Goal: Task Accomplishment & Management: Manage account settings

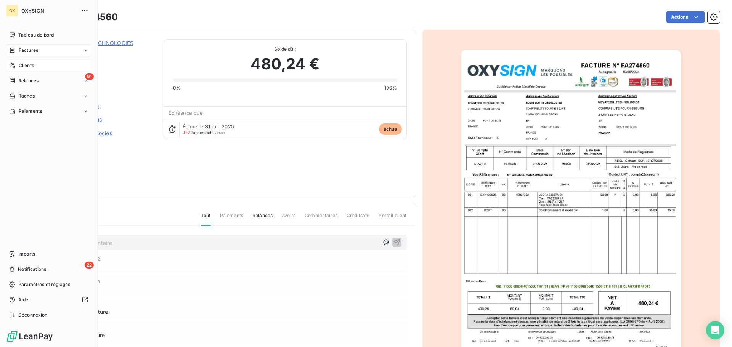
click at [31, 65] on span "Clients" at bounding box center [26, 65] width 15 height 7
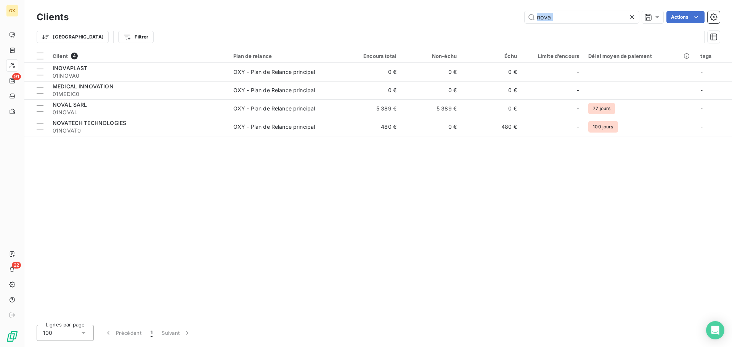
drag, startPoint x: 592, startPoint y: 24, endPoint x: 508, endPoint y: 27, distance: 83.5
click at [508, 27] on div "Clients nova Actions Trier Filtrer" at bounding box center [378, 29] width 683 height 40
drag, startPoint x: 579, startPoint y: 18, endPoint x: 508, endPoint y: 25, distance: 70.9
click at [508, 25] on div "Clients nova Actions Trier Filtrer" at bounding box center [378, 29] width 683 height 40
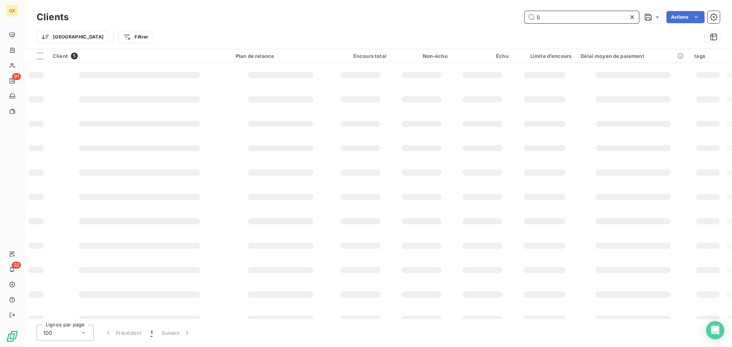
type input "l"
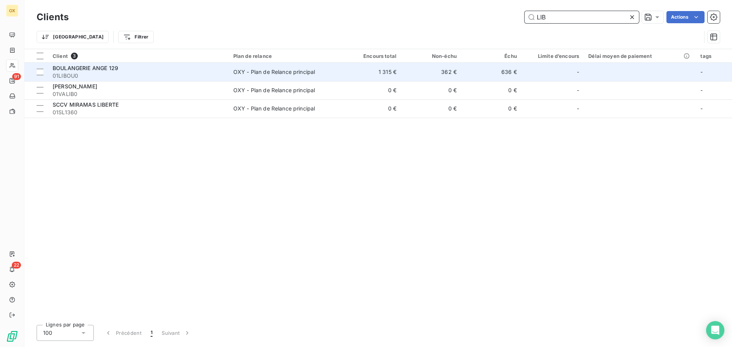
type input "LIB"
click at [151, 64] on div "BOULANGERIE ANGE 129" at bounding box center [139, 68] width 172 height 8
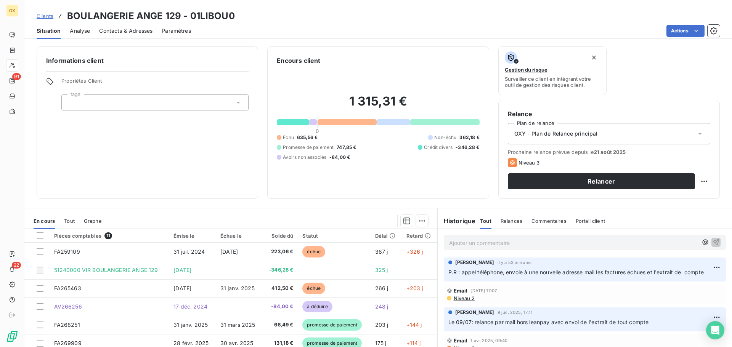
click at [135, 27] on span "Contacts & Adresses" at bounding box center [125, 31] width 53 height 8
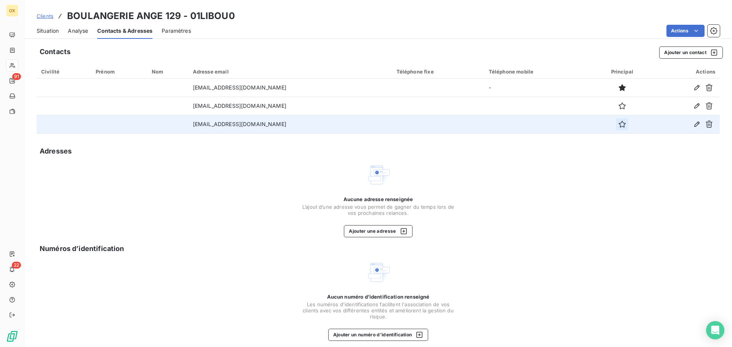
click at [618, 124] on icon "button" at bounding box center [622, 124] width 8 height 8
click at [49, 32] on span "Situation" at bounding box center [48, 31] width 22 height 8
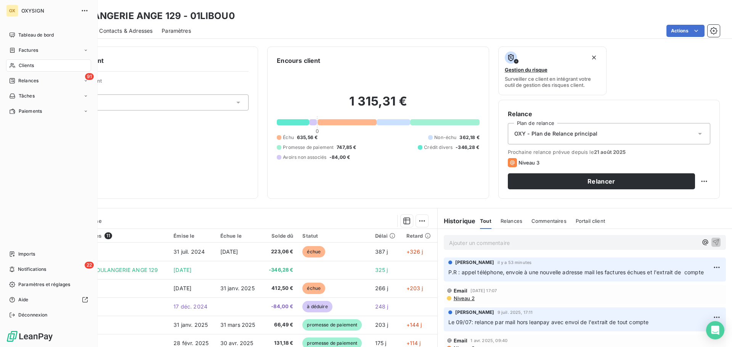
click at [24, 64] on span "Clients" at bounding box center [26, 65] width 15 height 7
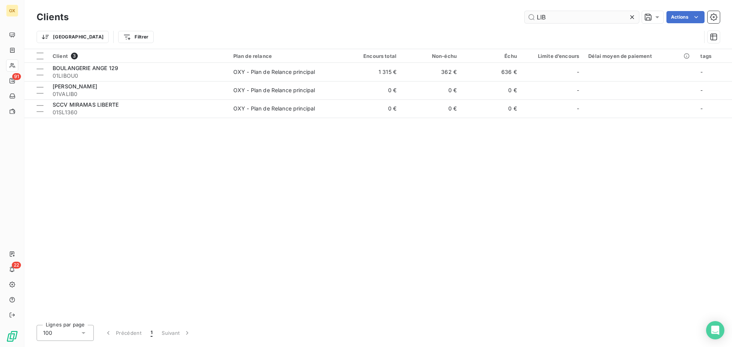
drag, startPoint x: 545, startPoint y: 22, endPoint x: 526, endPoint y: 22, distance: 19.8
click at [526, 22] on input "LIB" at bounding box center [581, 17] width 114 height 12
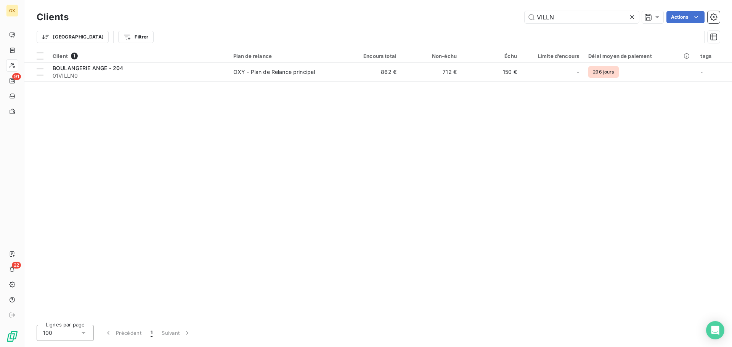
type input "VILLN"
click at [95, 89] on div "Client 1 Plan de relance Encours total Non-échu Échu Limite d’encours Délai moy…" at bounding box center [377, 184] width 707 height 270
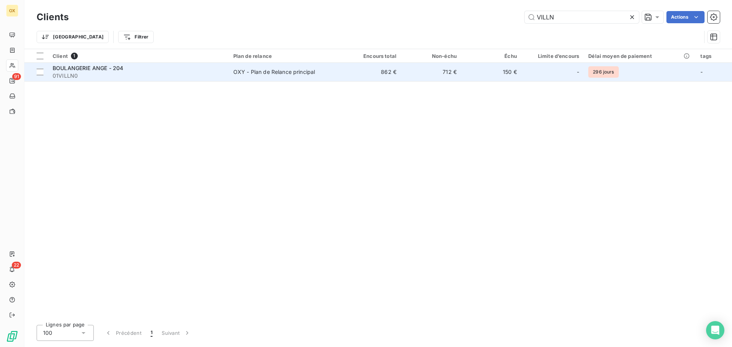
click at [98, 77] on span "01VILLN0" at bounding box center [139, 76] width 172 height 8
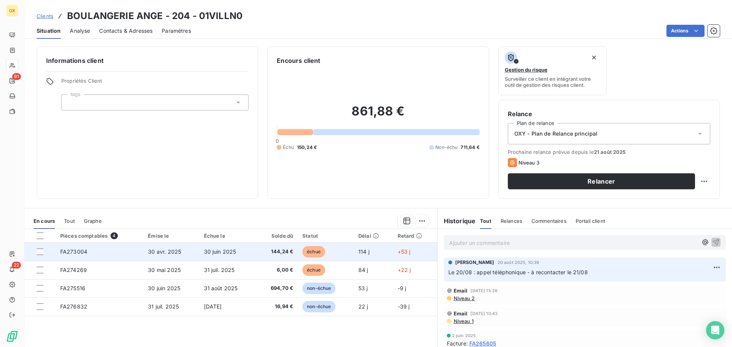
click at [252, 254] on td "30 juin 2025" at bounding box center [227, 252] width 57 height 18
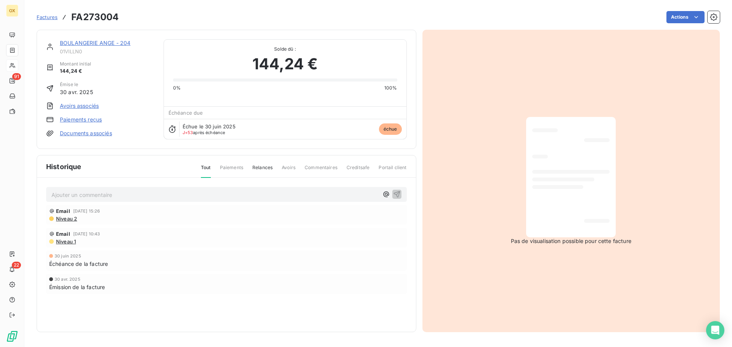
click at [105, 41] on link "BOULANGERIE ANGE - 204" at bounding box center [95, 43] width 71 height 6
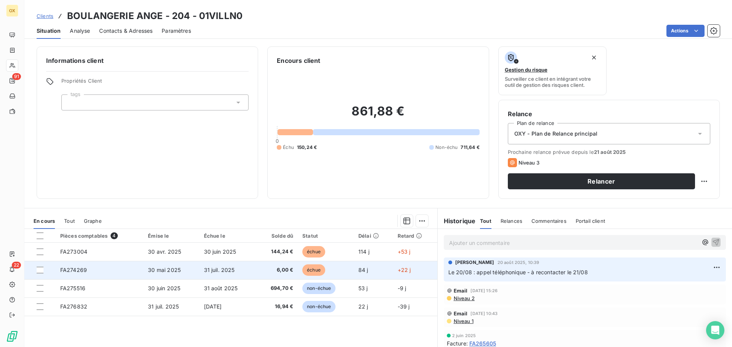
click at [227, 270] on span "31 juil. 2025" at bounding box center [219, 270] width 31 height 6
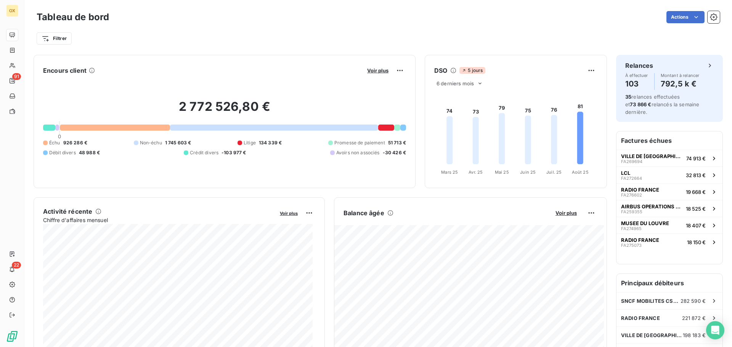
click at [178, 34] on div "Filtrer" at bounding box center [378, 38] width 683 height 14
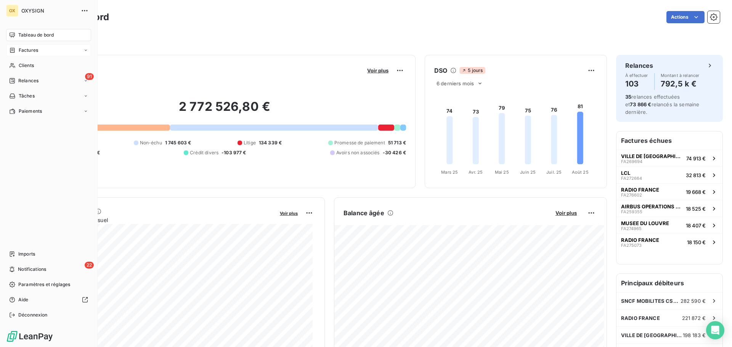
click at [21, 49] on span "Factures" at bounding box center [28, 50] width 19 height 7
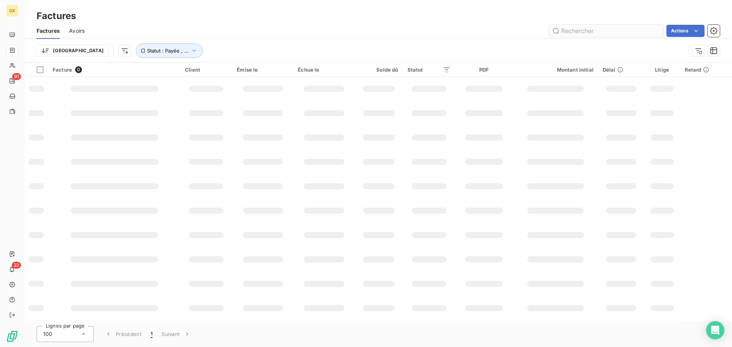
click at [587, 29] on input "text" at bounding box center [606, 31] width 114 height 12
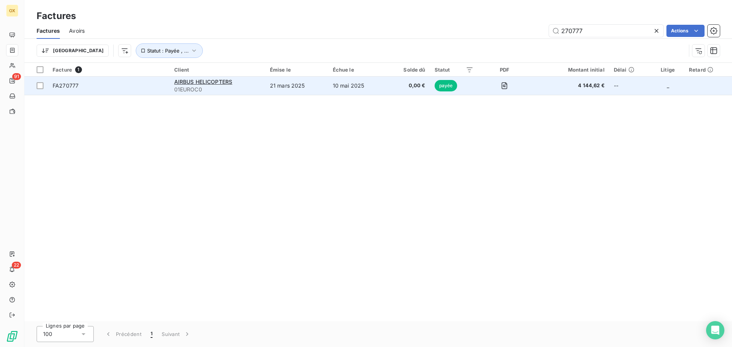
type input "270777"
click at [140, 89] on td "FA270777" at bounding box center [109, 86] width 122 height 18
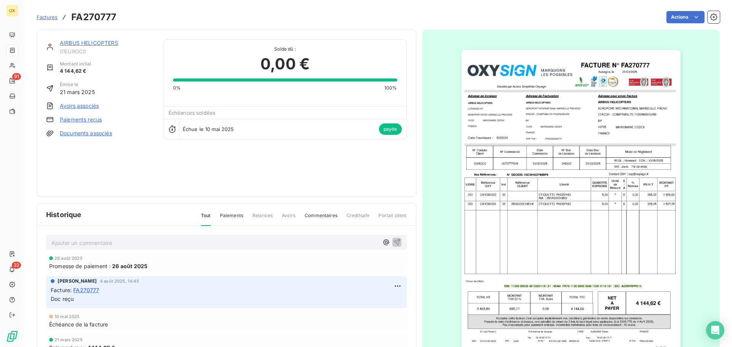
click at [88, 43] on link "AIRBUS HELICOPTERS" at bounding box center [89, 43] width 58 height 6
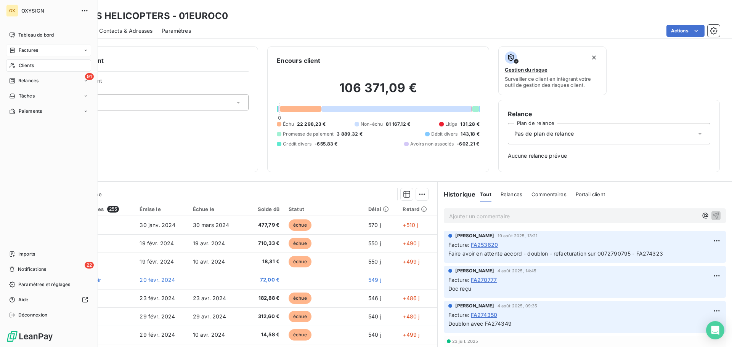
click at [35, 52] on span "Factures" at bounding box center [28, 50] width 19 height 7
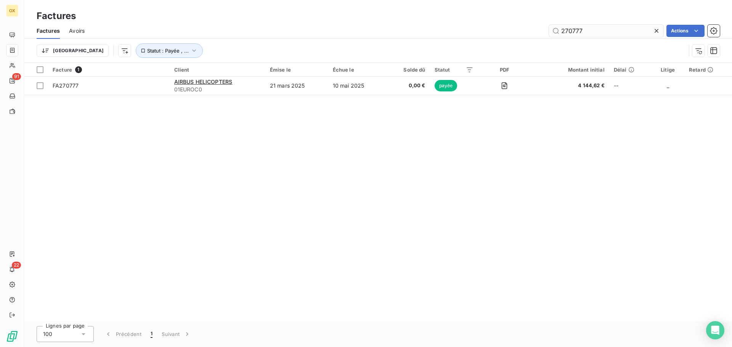
drag, startPoint x: 598, startPoint y: 36, endPoint x: 558, endPoint y: 33, distance: 39.8
click at [558, 33] on input "270777" at bounding box center [606, 31] width 114 height 12
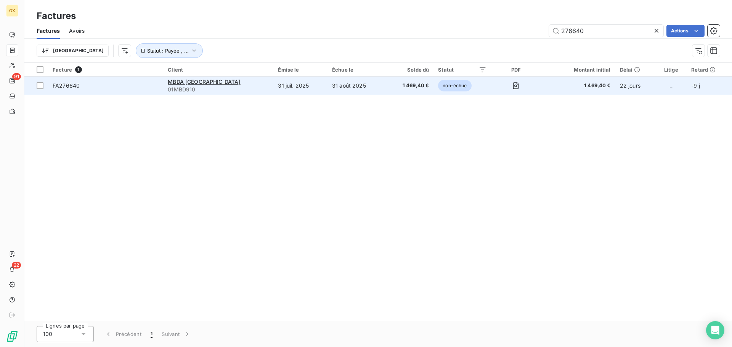
type input "276640"
click at [117, 87] on span "FA276640" at bounding box center [106, 86] width 106 height 8
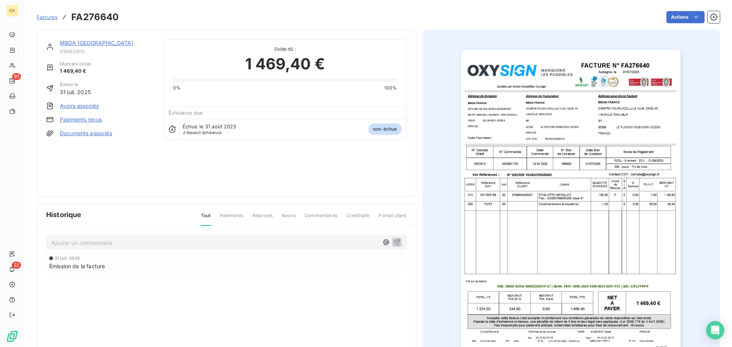
click at [79, 43] on link "MBDA [GEOGRAPHIC_DATA]" at bounding box center [96, 43] width 73 height 6
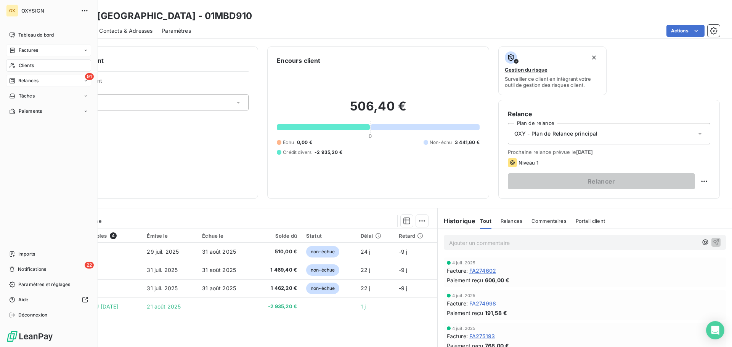
click at [22, 82] on span "Relances" at bounding box center [28, 80] width 20 height 7
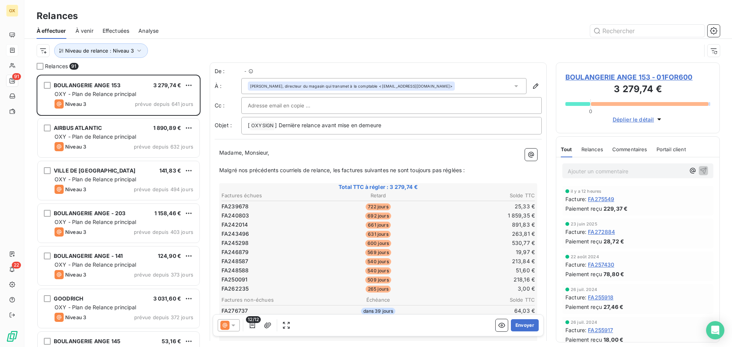
scroll to position [267, 158]
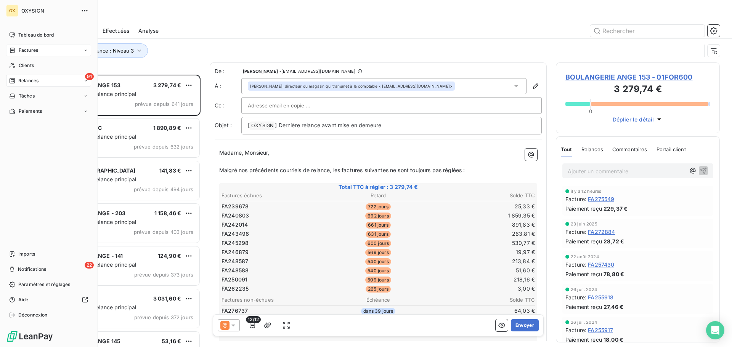
click at [24, 49] on span "Factures" at bounding box center [28, 50] width 19 height 7
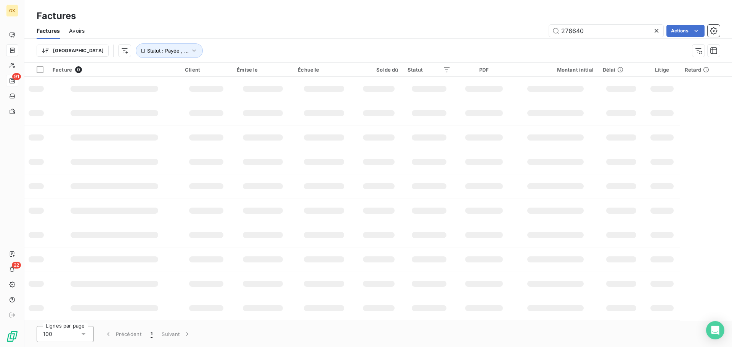
drag, startPoint x: 591, startPoint y: 29, endPoint x: 527, endPoint y: 42, distance: 65.0
click at [527, 42] on div "Factures Avoirs 276640 Actions Trier Statut : Payée , ..." at bounding box center [377, 43] width 707 height 40
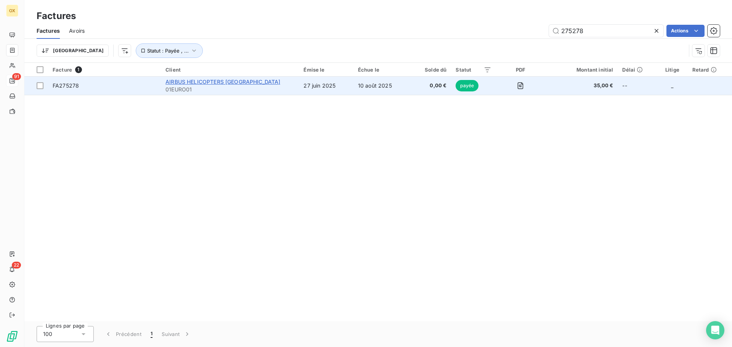
type input "275278"
click at [231, 80] on span "AIRBUS HELICOPTERS [GEOGRAPHIC_DATA]" at bounding box center [222, 82] width 115 height 6
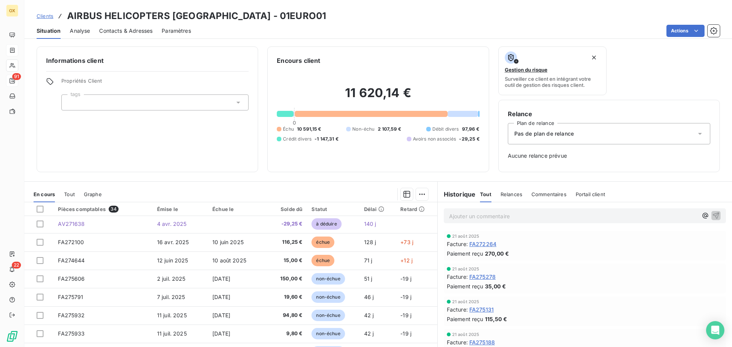
scroll to position [325, 0]
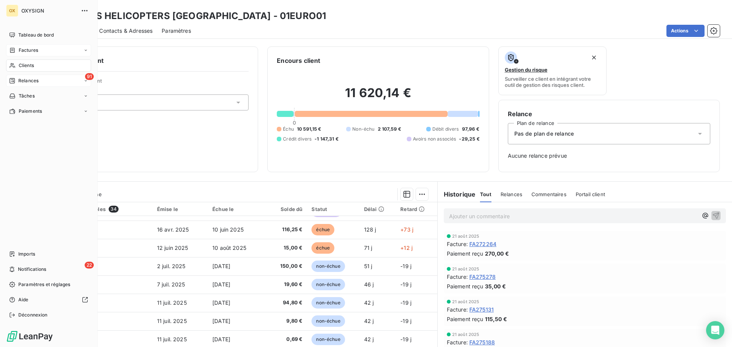
click at [22, 80] on span "Relances" at bounding box center [28, 80] width 20 height 7
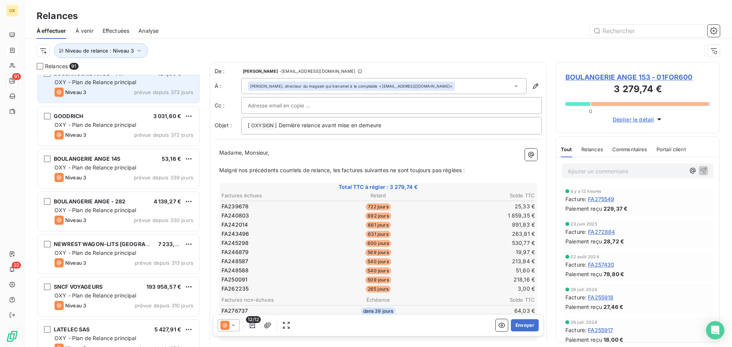
scroll to position [191, 0]
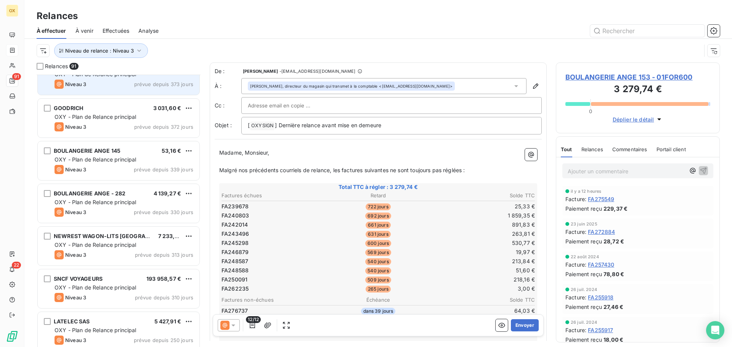
click at [143, 109] on div "BOULANGERIE ANGE - 203 1 158,46 € OXY - Plan de Relance principal Niveau 3 prév…" at bounding box center [119, 211] width 164 height 273
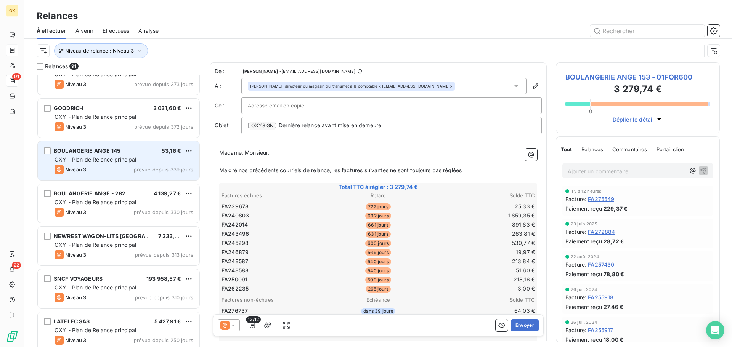
click at [135, 149] on div "BOULANGERIE ANGE 145 53,16 €" at bounding box center [124, 151] width 139 height 7
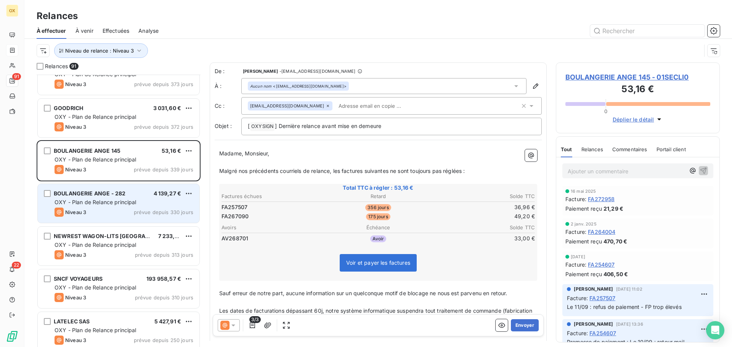
click at [125, 191] on div "BOULANGERIE ANGE - 282 4 139,27 €" at bounding box center [124, 193] width 139 height 7
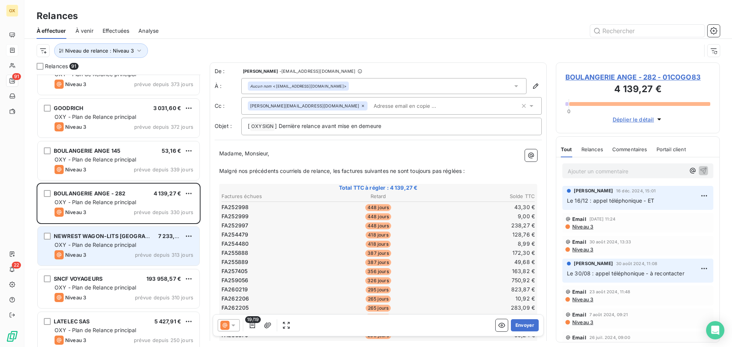
click at [126, 234] on span "NEWREST WAGON-LITS [GEOGRAPHIC_DATA]" at bounding box center [115, 236] width 122 height 6
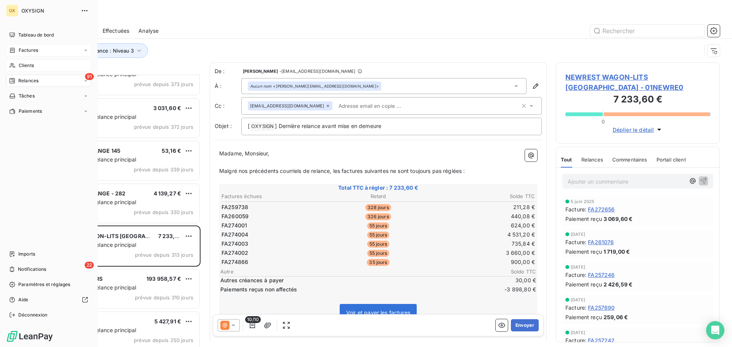
click at [20, 67] on span "Clients" at bounding box center [26, 65] width 15 height 7
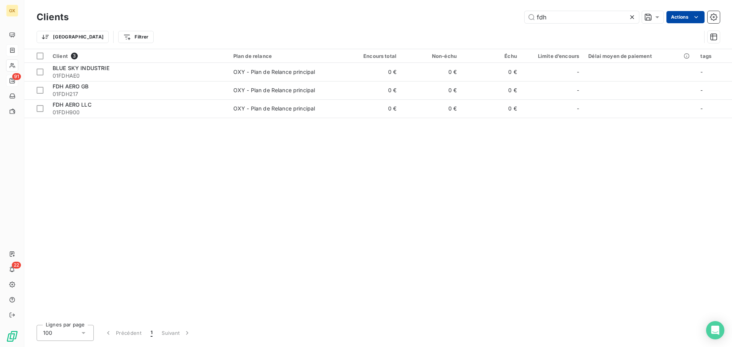
type input "fdh"
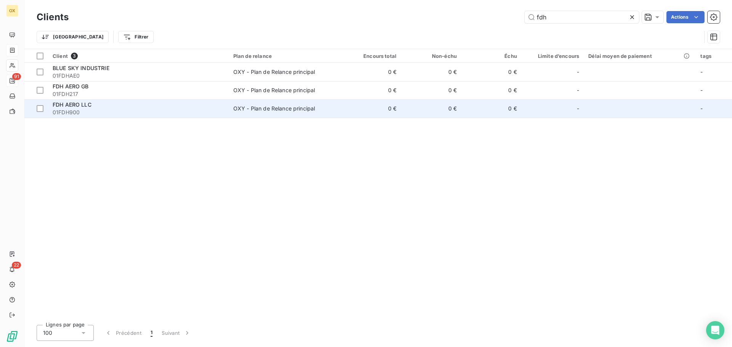
click at [87, 105] on span "FDH AERO LLC" at bounding box center [72, 104] width 39 height 6
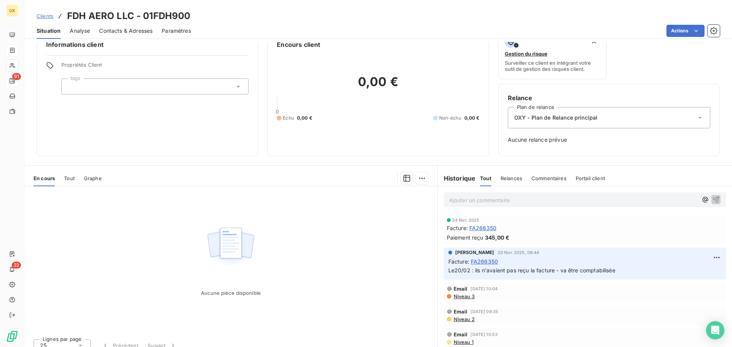
scroll to position [25, 0]
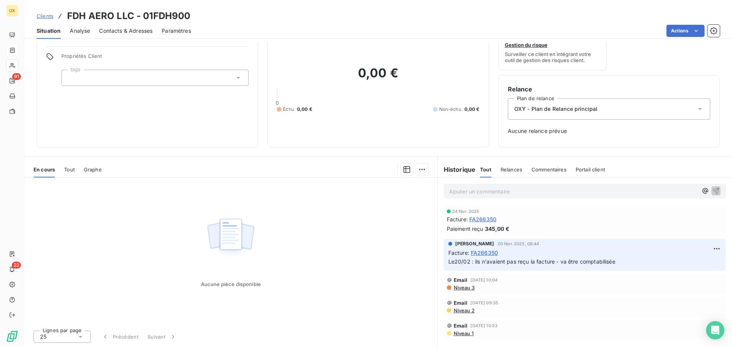
click at [483, 219] on span "FA266350" at bounding box center [482, 219] width 27 height 8
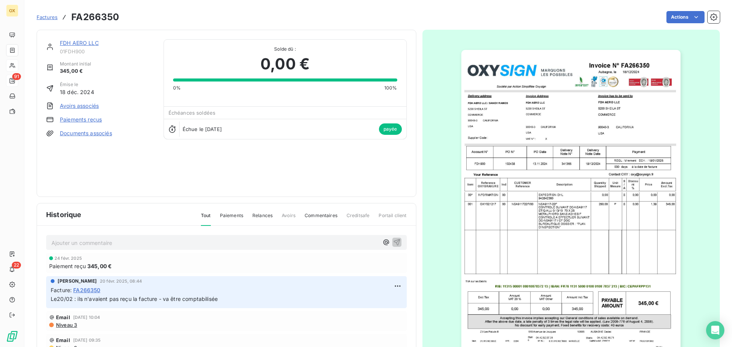
click at [95, 43] on link "FDH AERO LLC" at bounding box center [79, 43] width 39 height 6
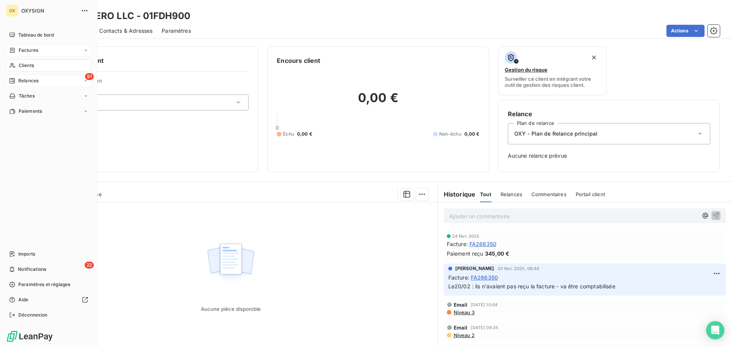
click at [22, 82] on span "Relances" at bounding box center [28, 80] width 20 height 7
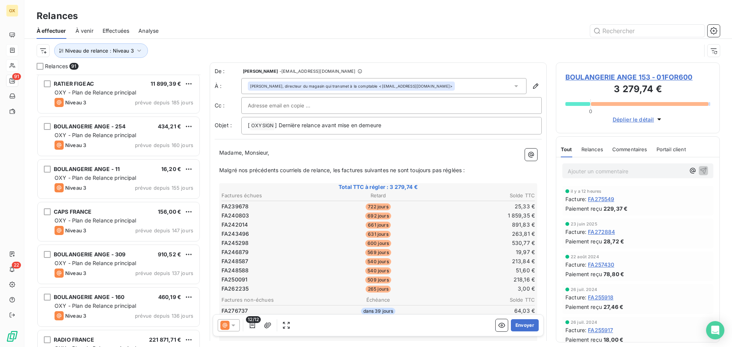
scroll to position [610, 0]
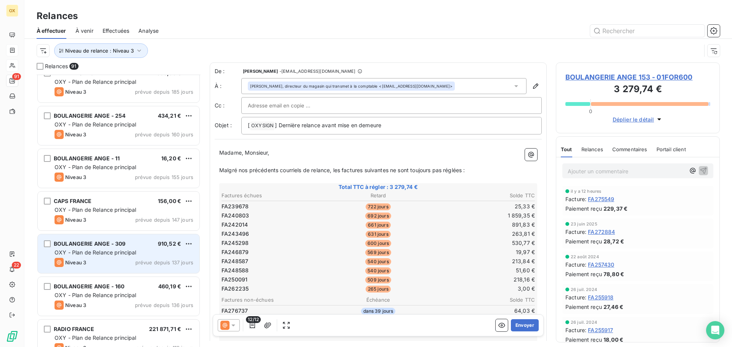
click at [135, 242] on div "BOULANGERIE ANGE - 309 910,52 €" at bounding box center [124, 244] width 139 height 7
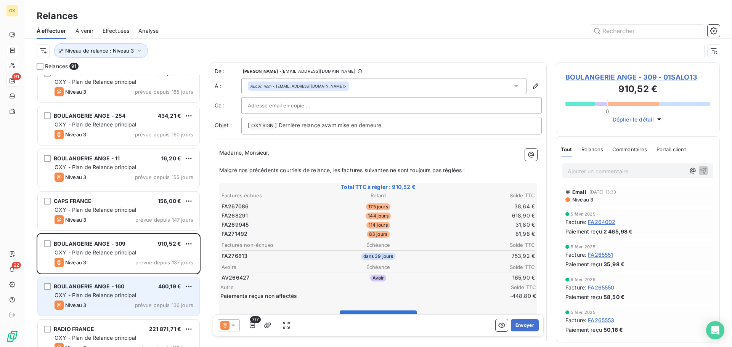
click at [121, 292] on span "OXY - Plan de Relance principal" at bounding box center [96, 295] width 82 height 6
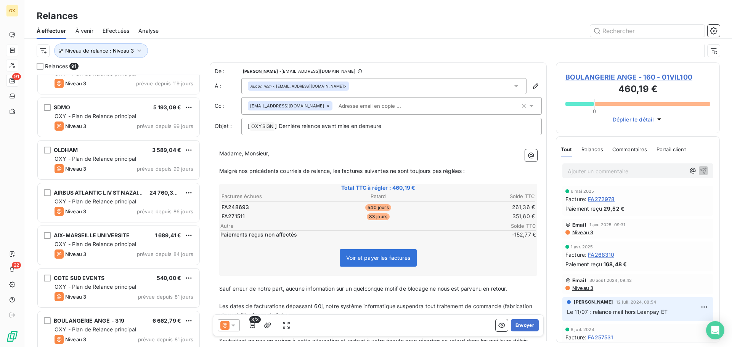
scroll to position [877, 0]
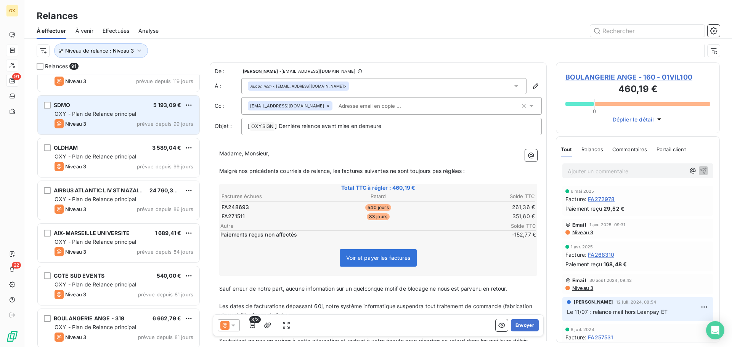
click at [86, 115] on span "OXY - Plan de Relance principal" at bounding box center [96, 114] width 82 height 6
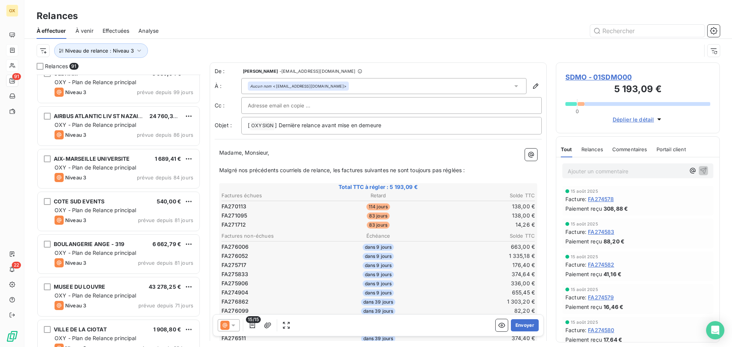
scroll to position [953, 0]
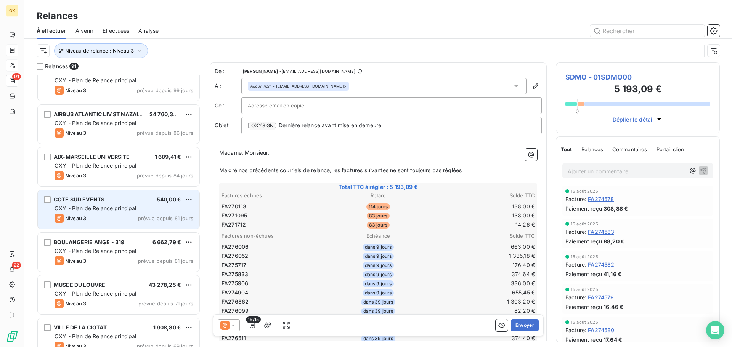
click at [122, 210] on span "OXY - Plan de Relance principal" at bounding box center [96, 208] width 82 height 6
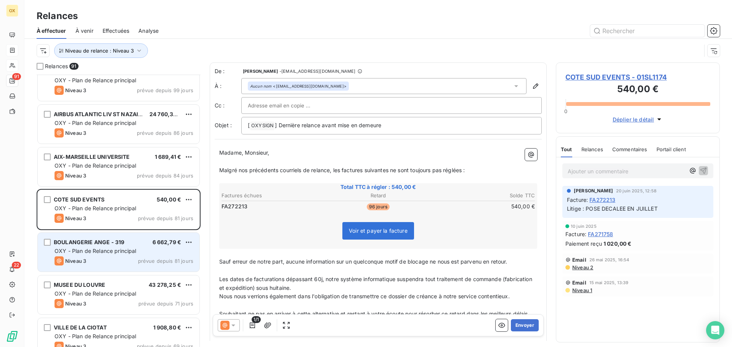
click at [125, 239] on div "BOULANGERIE ANGE - 319 6 662,79 €" at bounding box center [124, 242] width 139 height 7
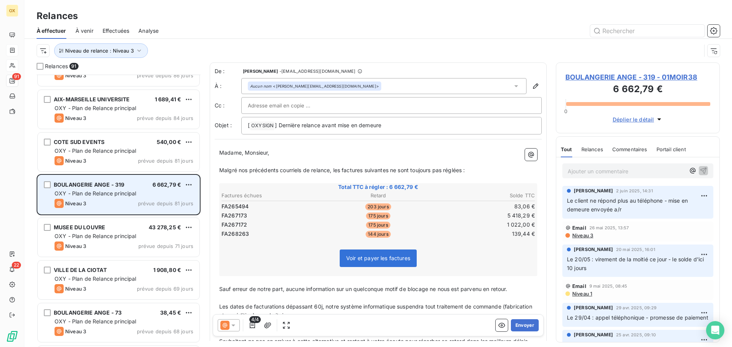
scroll to position [1030, 0]
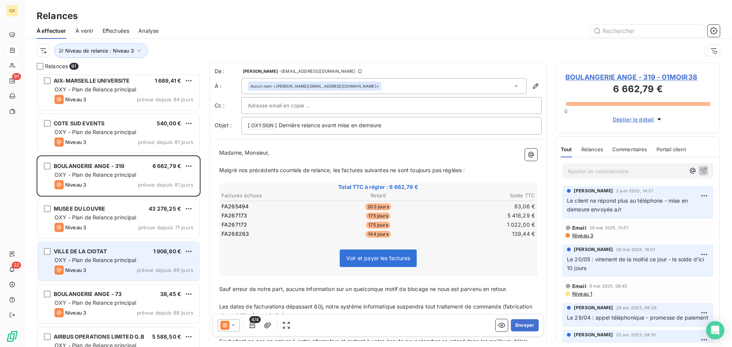
click at [123, 258] on span "OXY - Plan de Relance principal" at bounding box center [96, 260] width 82 height 6
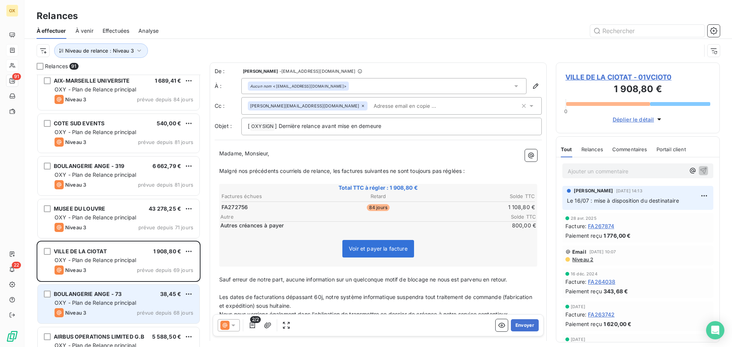
click at [109, 297] on span "BOULANGERIE ANGE - 73" at bounding box center [88, 294] width 68 height 6
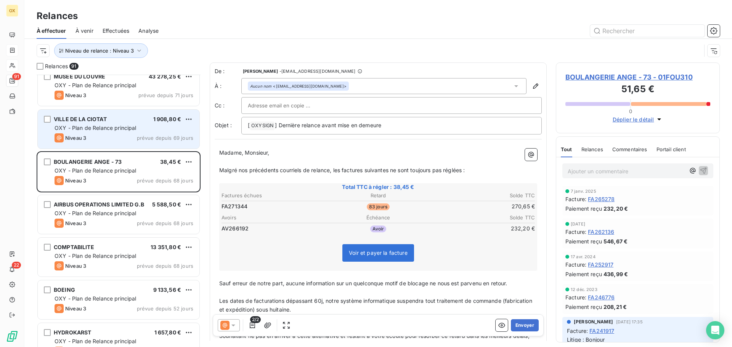
scroll to position [1182, 0]
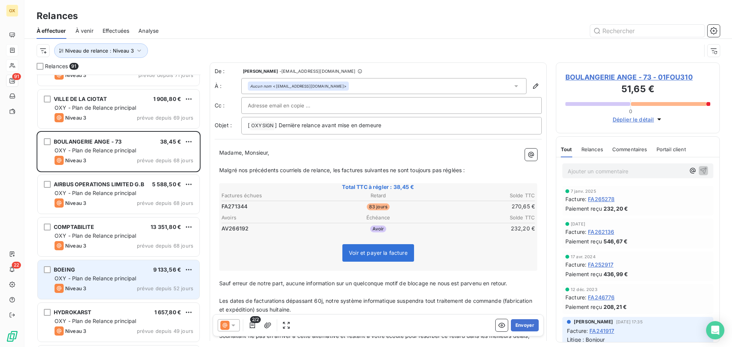
click at [106, 274] on div "BOEING 9 133,56 € OXY - Plan de Relance principal Niveau 3 prévue depuis 52 jou…" at bounding box center [119, 279] width 162 height 39
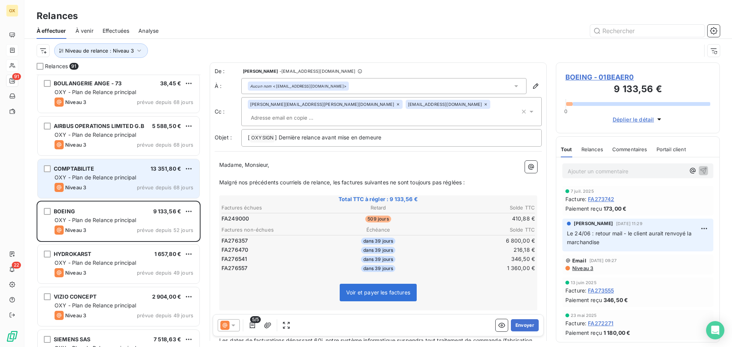
scroll to position [1258, 0]
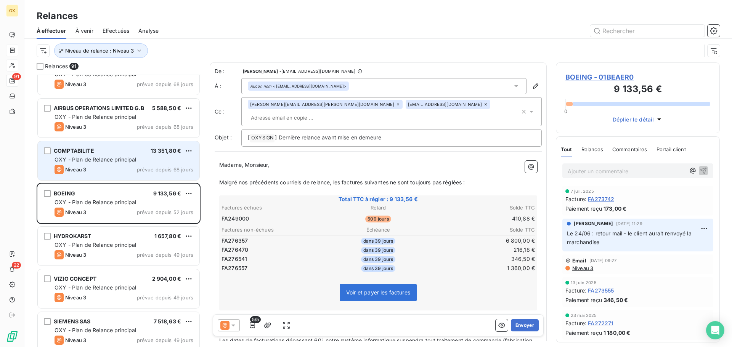
click at [112, 238] on div "HYDROKARST 1 657,80 €" at bounding box center [124, 236] width 139 height 7
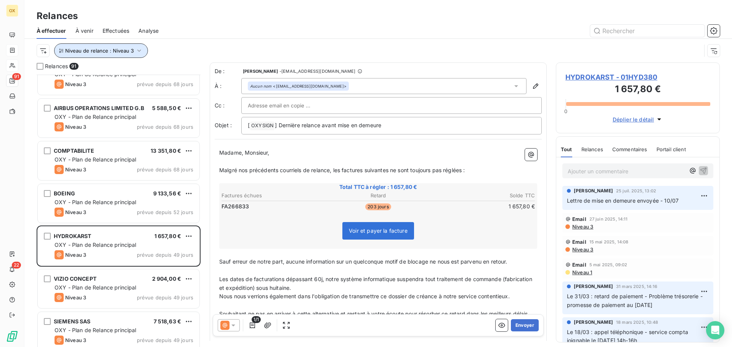
click at [117, 52] on span "Niveau de relance : Niveau 3" at bounding box center [99, 51] width 69 height 6
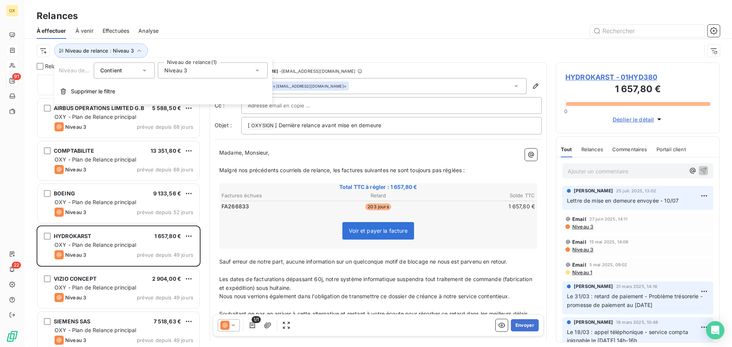
click at [215, 75] on div "Niveau 3" at bounding box center [213, 71] width 110 height 16
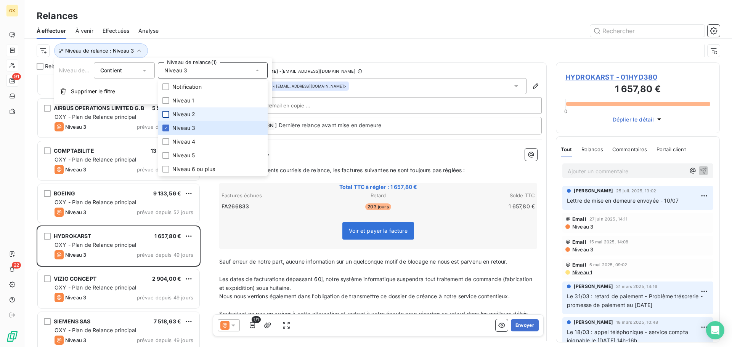
click at [167, 114] on div at bounding box center [165, 114] width 7 height 7
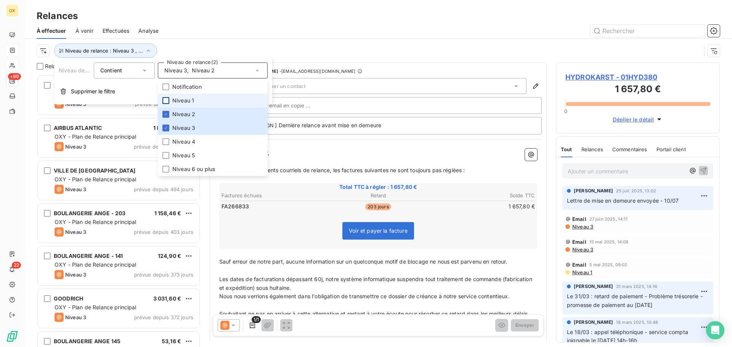
scroll to position [267, 158]
click at [164, 101] on div at bounding box center [165, 100] width 7 height 7
click at [167, 126] on icon at bounding box center [166, 128] width 5 height 5
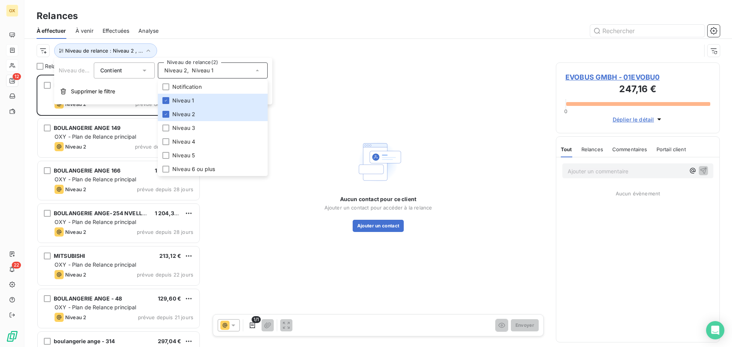
scroll to position [267, 158]
click at [208, 26] on div at bounding box center [444, 31] width 552 height 12
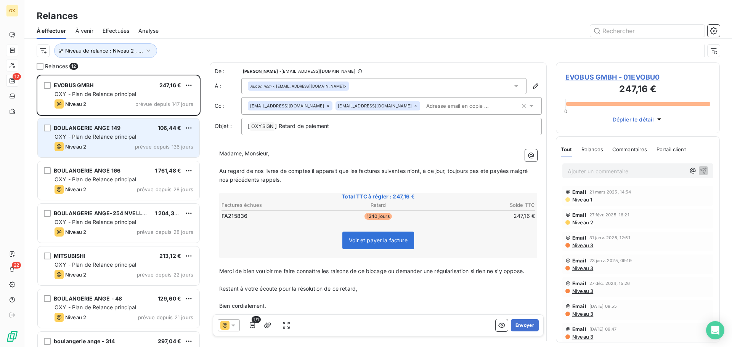
click at [143, 124] on div "BOULANGERIE ANGE 149 106,44 € OXY - Plan de Relance principal Niveau 2 prévue d…" at bounding box center [119, 138] width 162 height 39
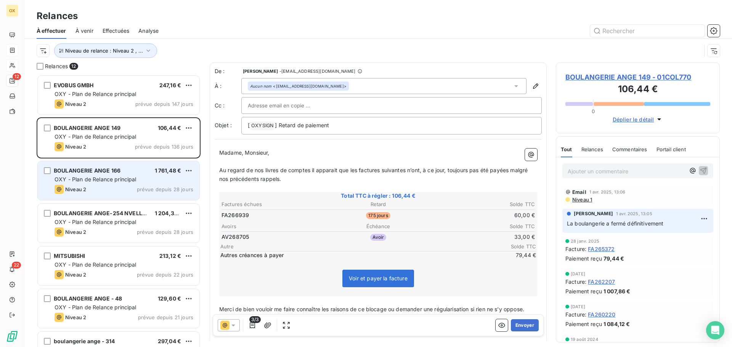
click at [133, 170] on div "BOULANGERIE ANGE 166 1 761,48 €" at bounding box center [124, 170] width 139 height 7
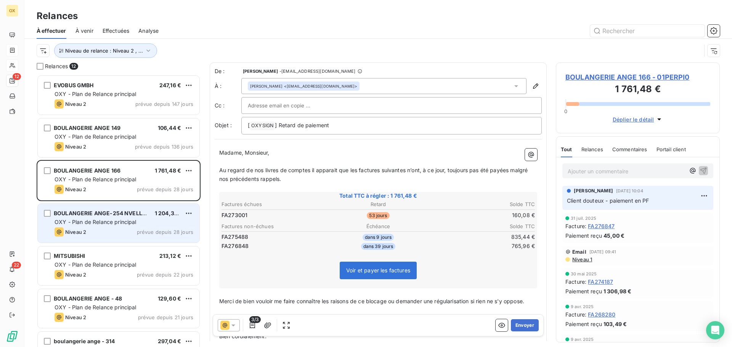
click at [130, 214] on span "BOULANGERIE ANGE-254 NVELLE GE" at bounding box center [104, 213] width 101 height 6
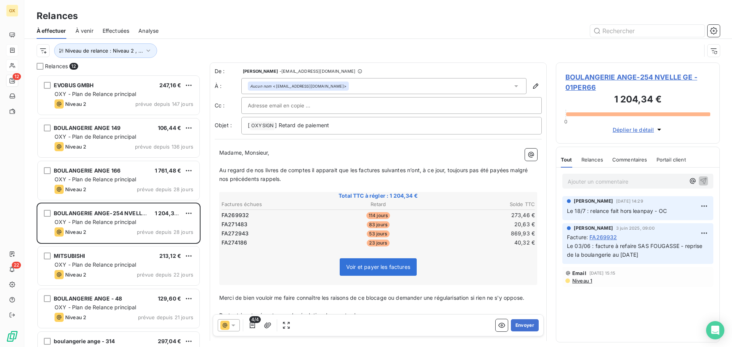
click at [589, 78] on span "BOULANGERIE ANGE-254 NVELLE GE - 01PER66" at bounding box center [637, 82] width 145 height 21
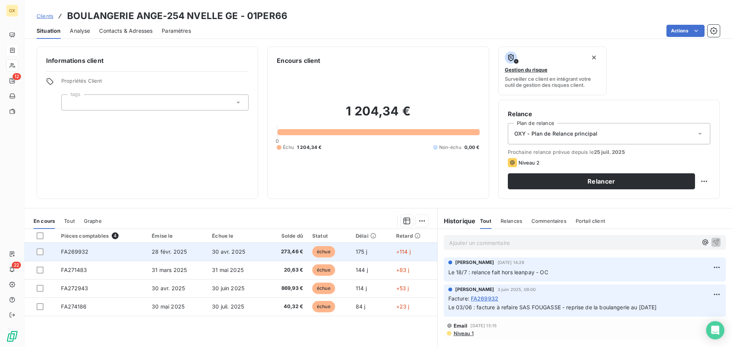
click at [251, 254] on td "30 avr. 2025" at bounding box center [236, 252] width 58 height 18
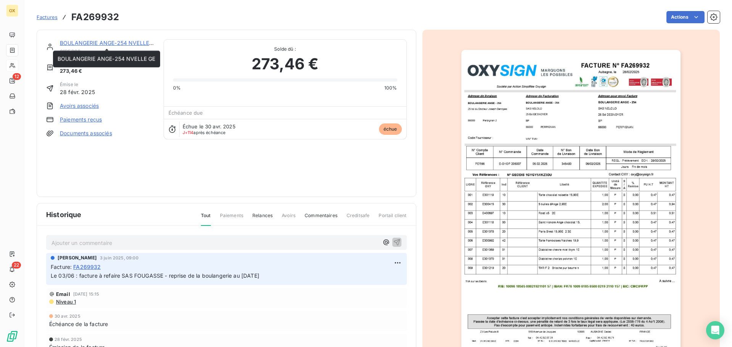
click at [136, 41] on link "BOULANGERIE ANGE-254 NVELLE GE" at bounding box center [109, 43] width 98 height 6
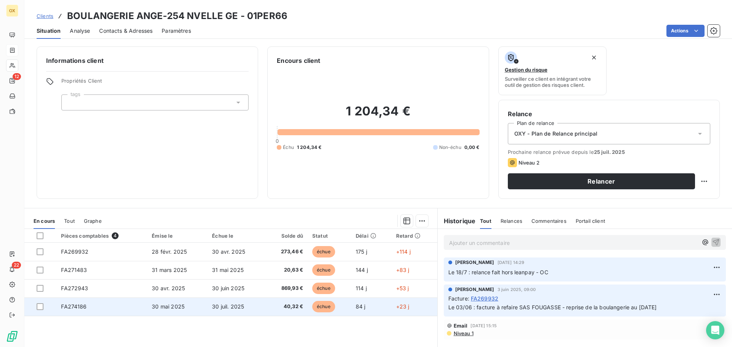
click at [160, 308] on span "30 mai 2025" at bounding box center [168, 306] width 33 height 6
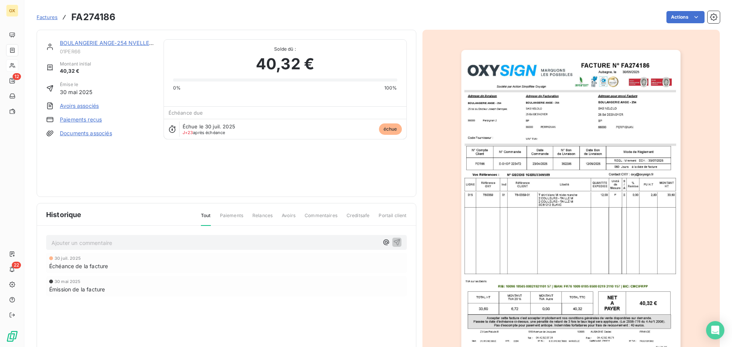
click at [138, 43] on link "BOULANGERIE ANGE-254 NVELLE GE" at bounding box center [109, 43] width 98 height 6
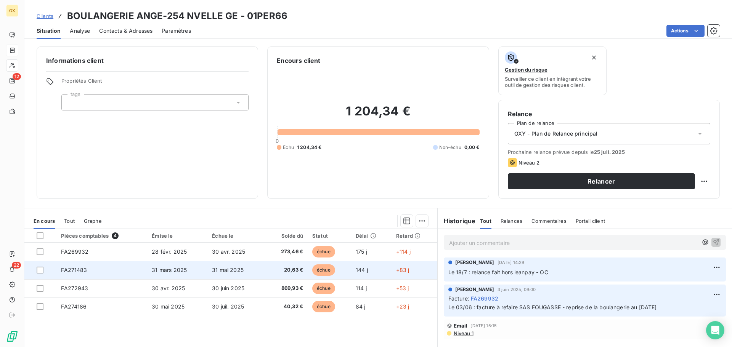
click at [252, 263] on td "31 mai 2025" at bounding box center [236, 270] width 58 height 18
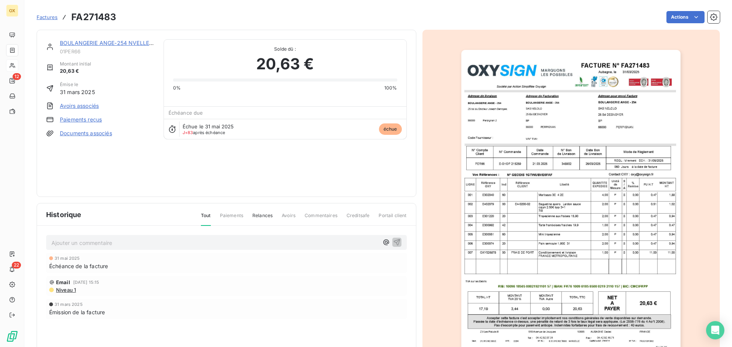
click at [88, 42] on link "BOULANGERIE ANGE-254 NVELLE GE" at bounding box center [109, 43] width 98 height 6
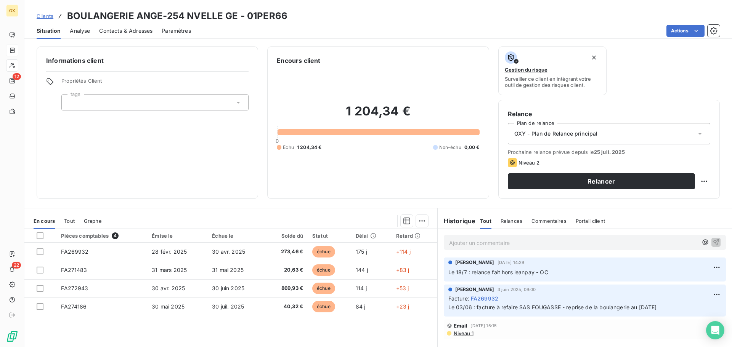
click at [147, 29] on span "Contacts & Adresses" at bounding box center [125, 31] width 53 height 8
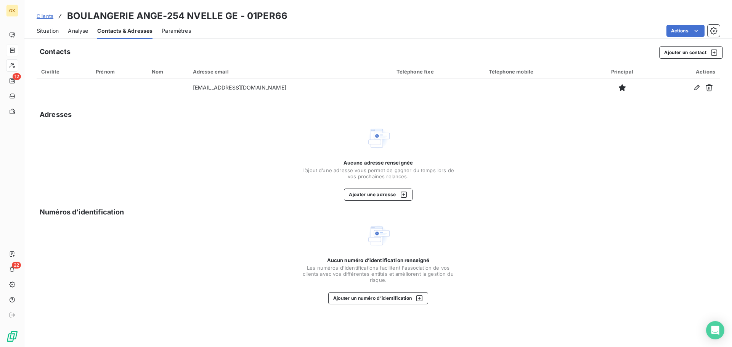
click at [51, 28] on span "Situation" at bounding box center [48, 31] width 22 height 8
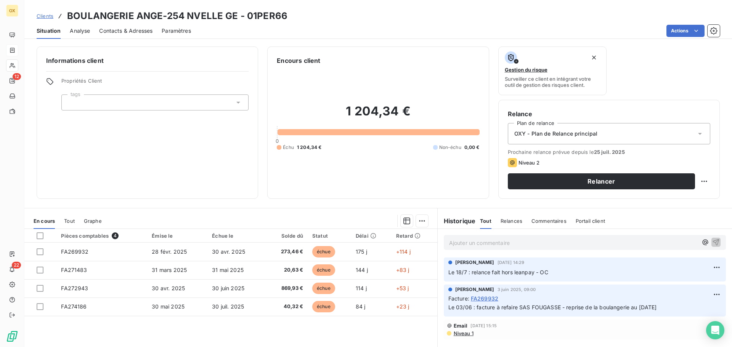
click at [127, 30] on span "Contacts & Adresses" at bounding box center [125, 31] width 53 height 8
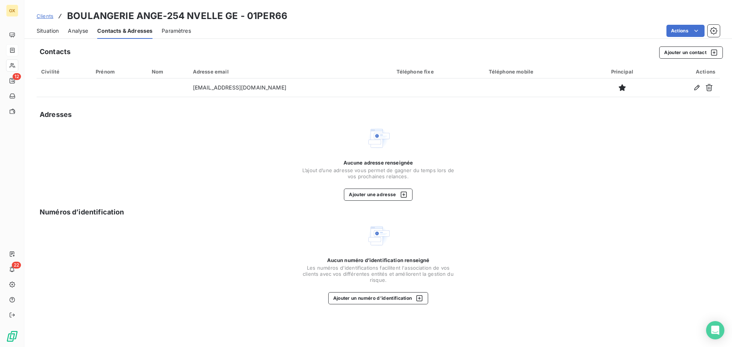
click at [57, 29] on span "Situation" at bounding box center [48, 31] width 22 height 8
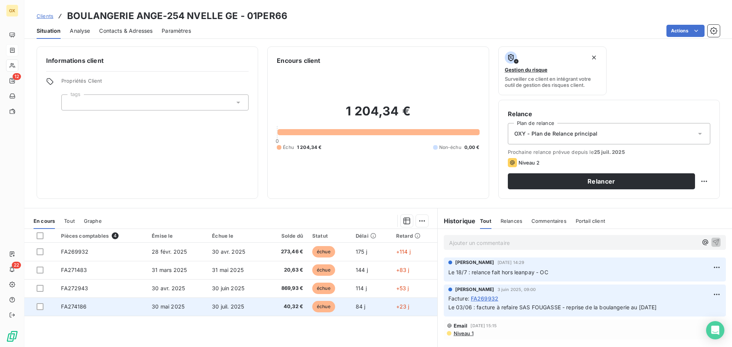
click at [265, 311] on td "40,32 €" at bounding box center [286, 307] width 43 height 18
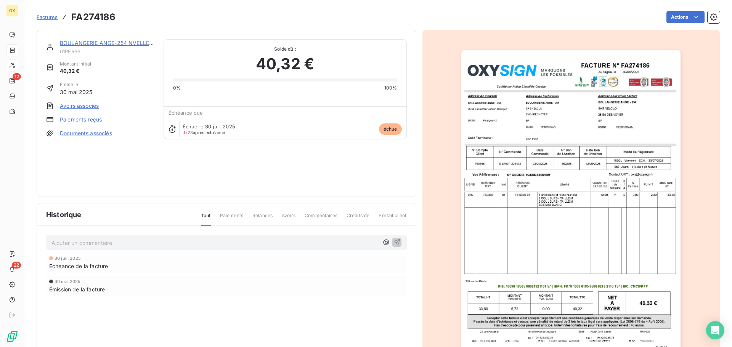
click at [515, 168] on img "button" at bounding box center [570, 205] width 219 height 310
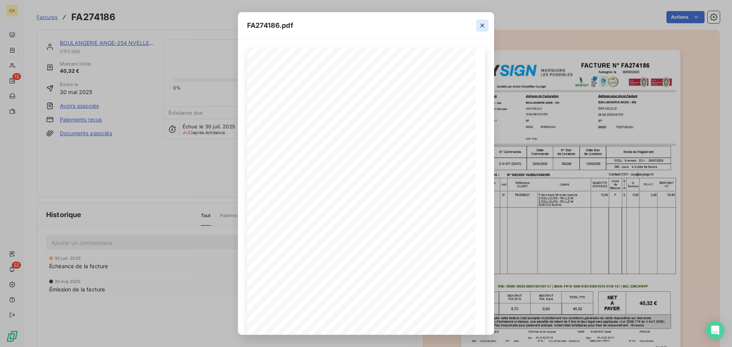
click at [485, 22] on icon "button" at bounding box center [482, 26] width 8 height 8
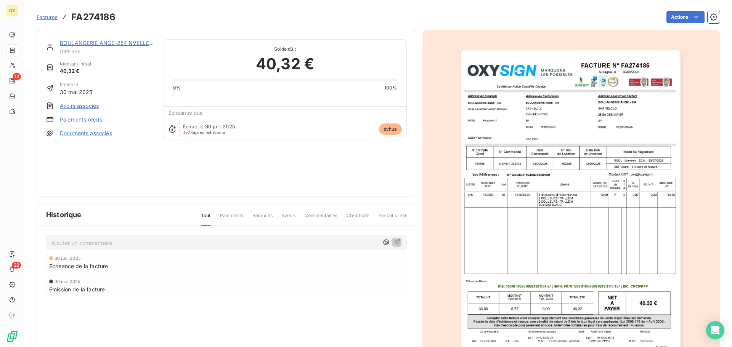
click at [71, 43] on link "BOULANGERIE ANGE-254 NVELLE GE" at bounding box center [109, 43] width 98 height 6
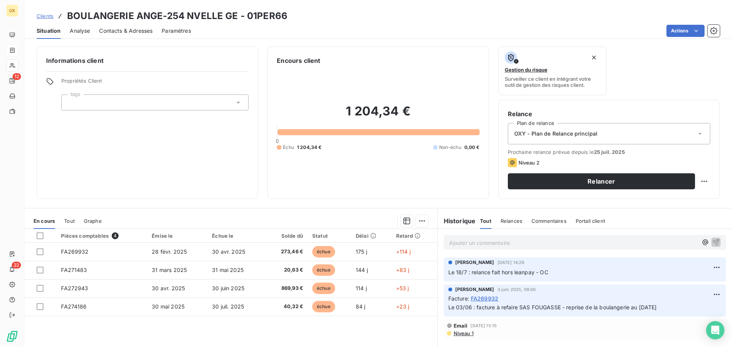
click at [516, 242] on p "Ajouter un commentaire ﻿" at bounding box center [573, 243] width 249 height 10
click at [713, 241] on icon "button" at bounding box center [716, 242] width 6 height 6
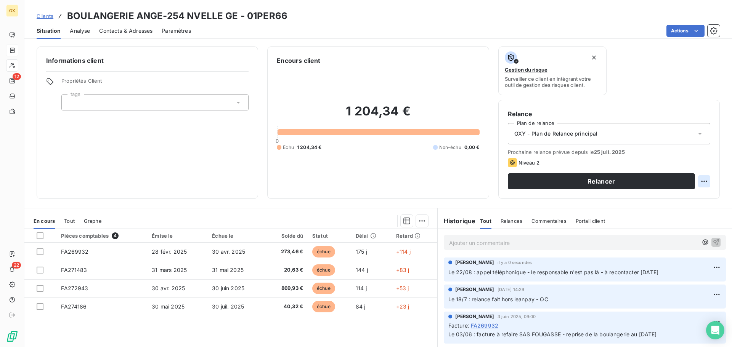
click at [700, 178] on html "OX 12 22 Clients BOULANGERIE ANGE-254 NVELLE GE - 01PER66 Situation Analyse Con…" at bounding box center [366, 173] width 732 height 347
click at [671, 197] on div "Replanifier cette action" at bounding box center [667, 198] width 68 height 12
select select "7"
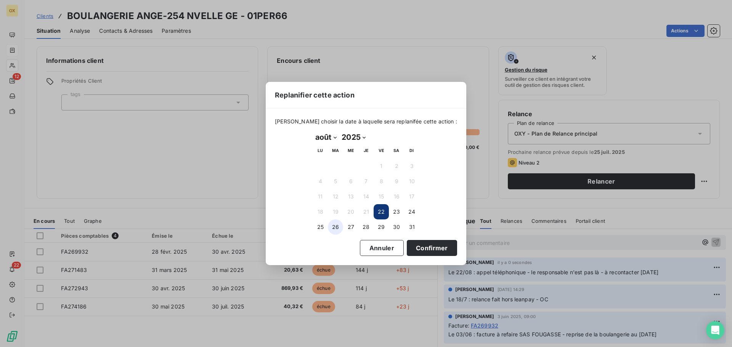
click at [337, 226] on button "26" at bounding box center [335, 227] width 15 height 15
click at [415, 242] on button "Confirmer" at bounding box center [432, 248] width 50 height 16
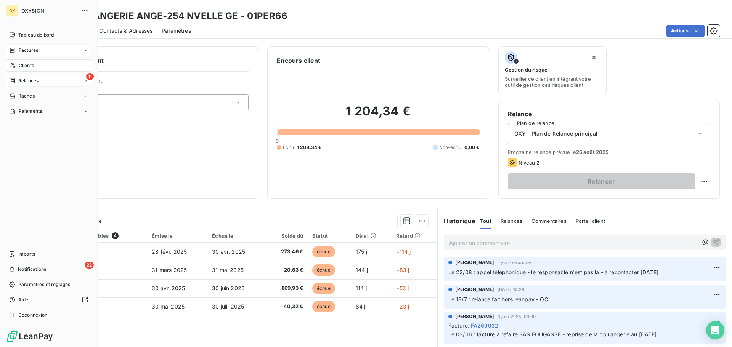
click at [20, 81] on span "Relances" at bounding box center [28, 80] width 20 height 7
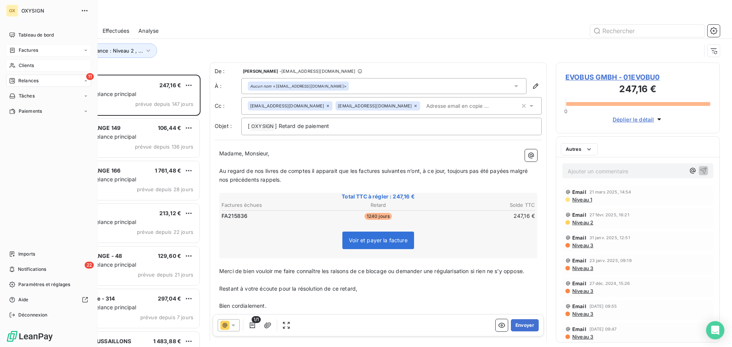
scroll to position [267, 158]
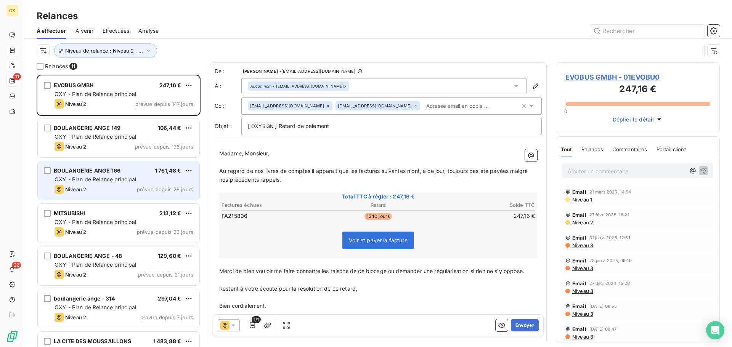
click at [118, 180] on span "OXY - Plan de Relance principal" at bounding box center [96, 179] width 82 height 6
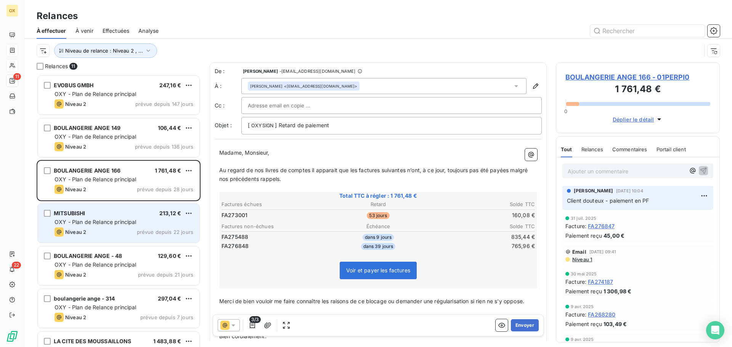
click at [115, 212] on div "MITSUBISHI 213,12 €" at bounding box center [124, 213] width 139 height 7
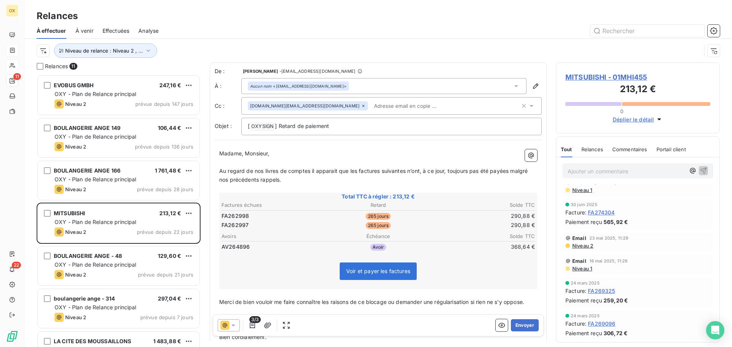
scroll to position [114, 0]
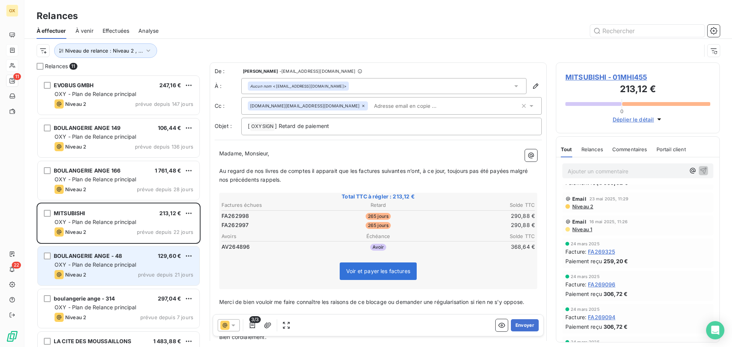
click at [112, 263] on span "OXY - Plan de Relance principal" at bounding box center [96, 264] width 82 height 6
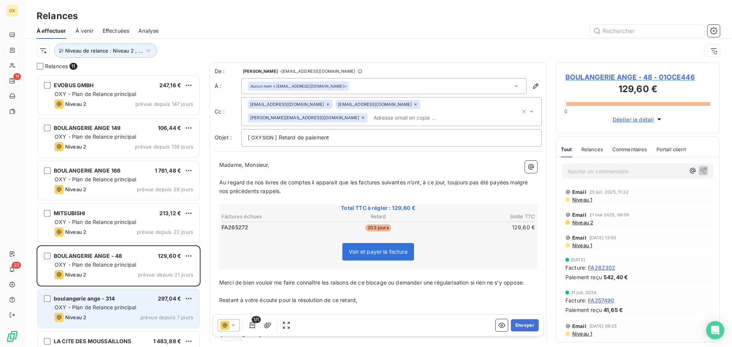
click at [132, 310] on span "OXY - Plan de Relance principal" at bounding box center [96, 307] width 82 height 6
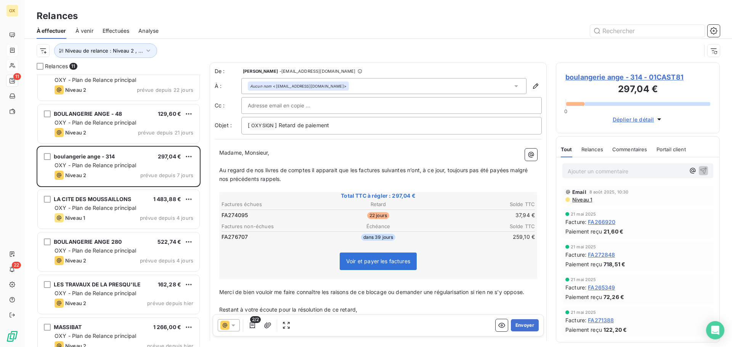
scroll to position [153, 0]
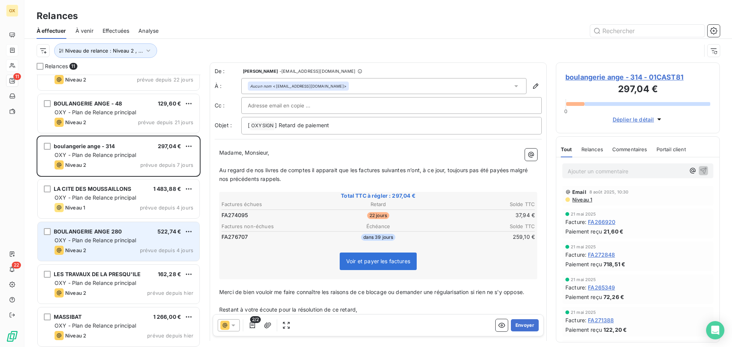
click at [114, 231] on span "BOULANGERIE ANGE 280" at bounding box center [88, 231] width 68 height 6
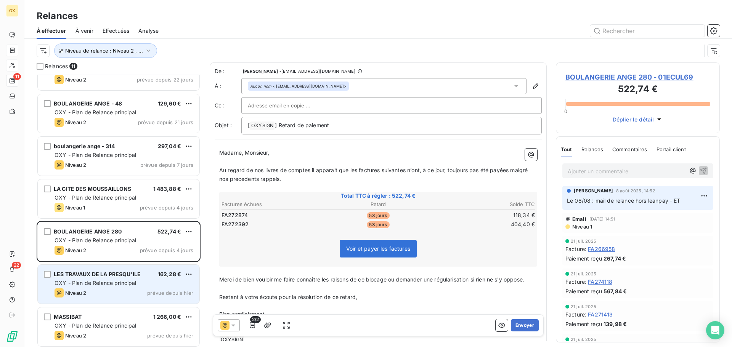
click at [116, 277] on span "LES TRAVAUX DE LA PRESQU'ILE" at bounding box center [97, 274] width 87 height 6
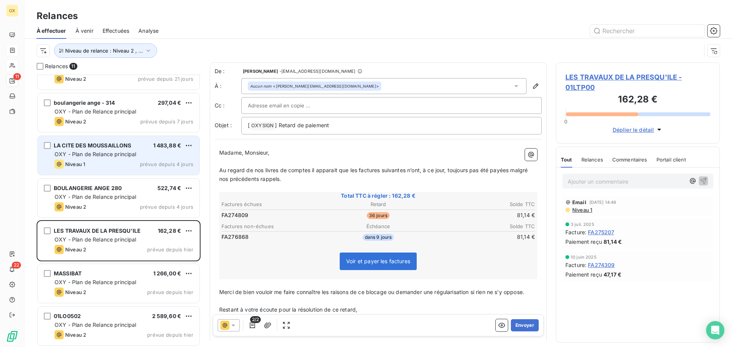
scroll to position [197, 0]
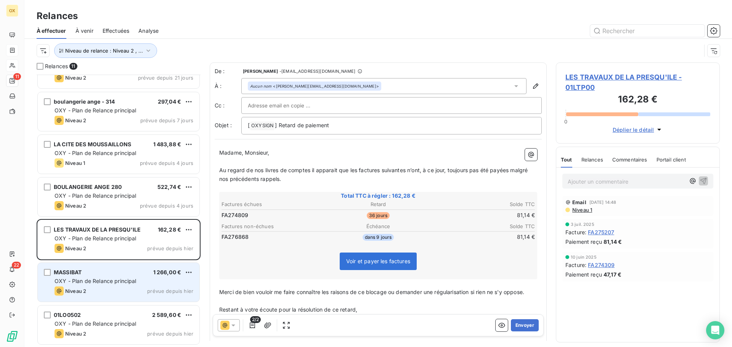
click at [134, 279] on span "OXY - Plan de Relance principal" at bounding box center [96, 281] width 82 height 6
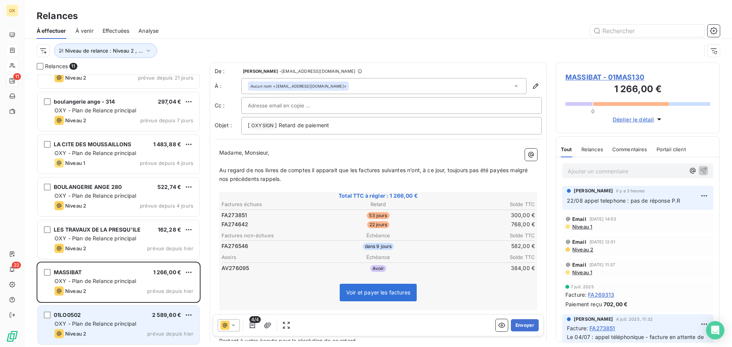
click at [131, 325] on span "OXY - Plan de Relance principal" at bounding box center [96, 324] width 82 height 6
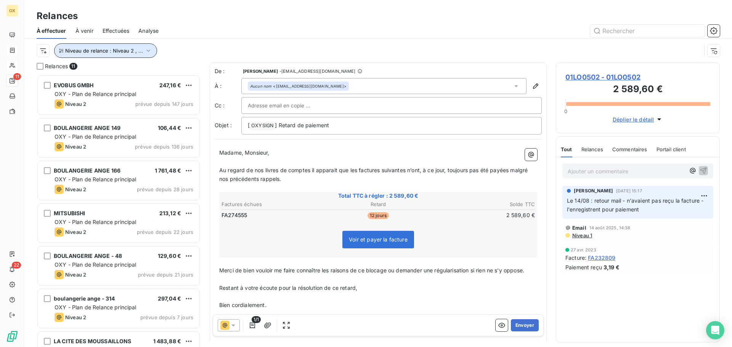
click at [92, 56] on button "Niveau de relance : Niveau 2 , ..." at bounding box center [105, 50] width 103 height 14
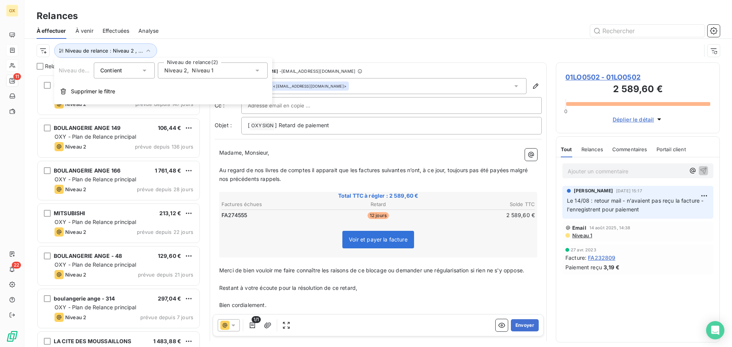
click at [180, 75] on div "Niveau 2 , Niveau 1" at bounding box center [213, 71] width 110 height 16
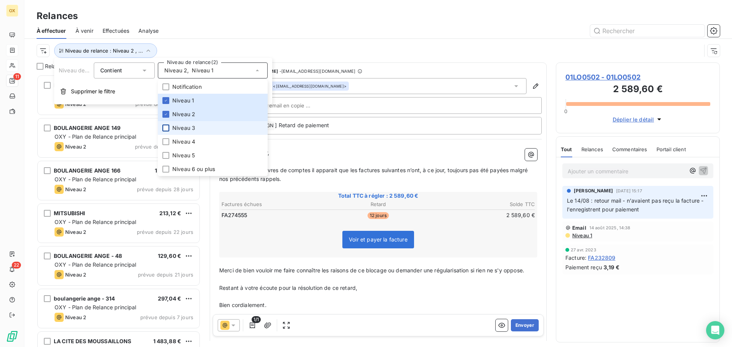
click at [167, 128] on div at bounding box center [165, 128] width 7 height 7
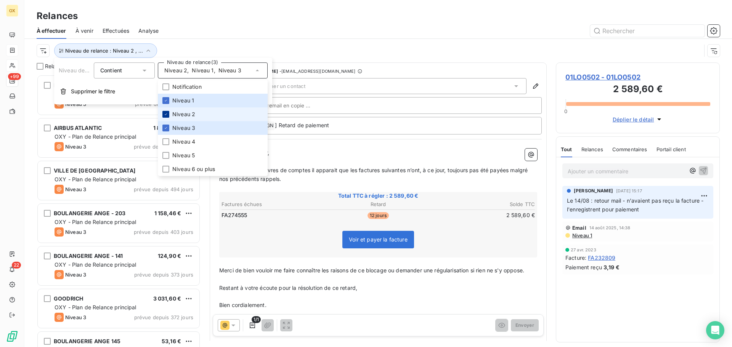
scroll to position [267, 158]
click at [167, 114] on icon at bounding box center [166, 114] width 5 height 5
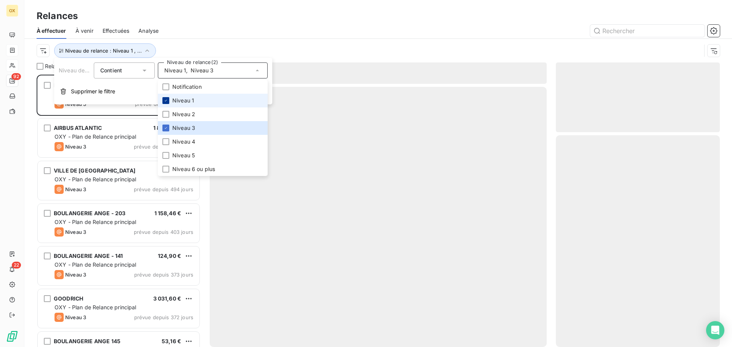
scroll to position [267, 158]
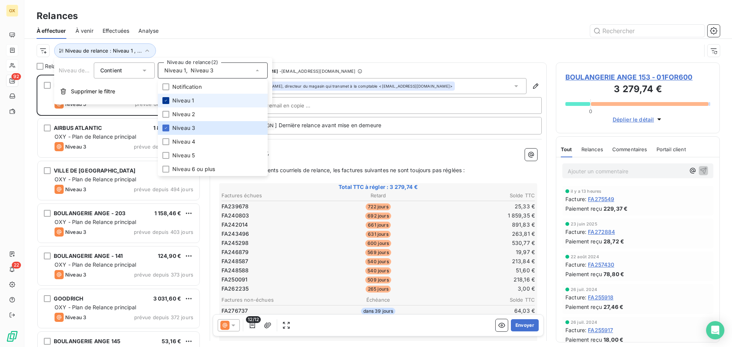
click at [164, 100] on icon at bounding box center [166, 100] width 5 height 5
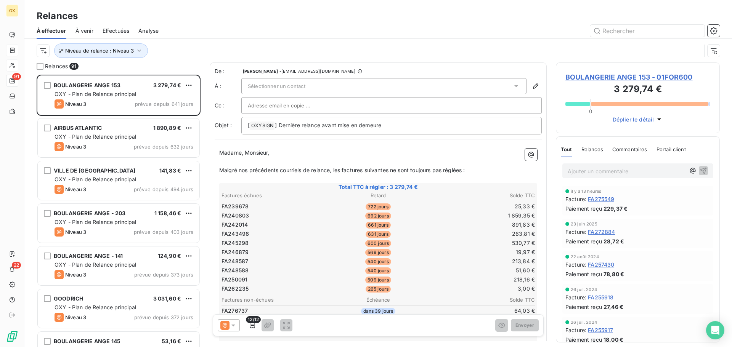
click at [196, 32] on div at bounding box center [444, 31] width 552 height 12
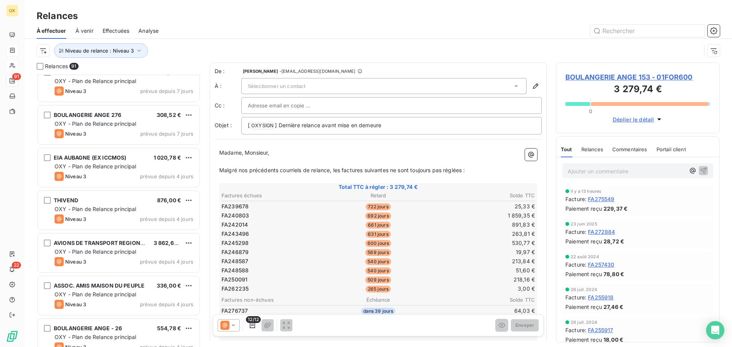
scroll to position [3088, 0]
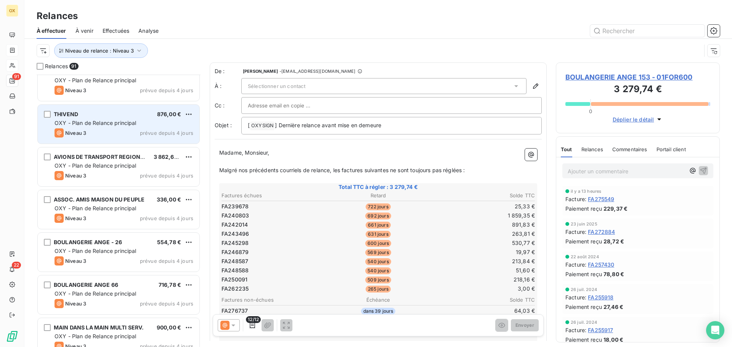
click at [121, 130] on div "Niveau 3 prévue depuis 4 jours" at bounding box center [124, 132] width 139 height 9
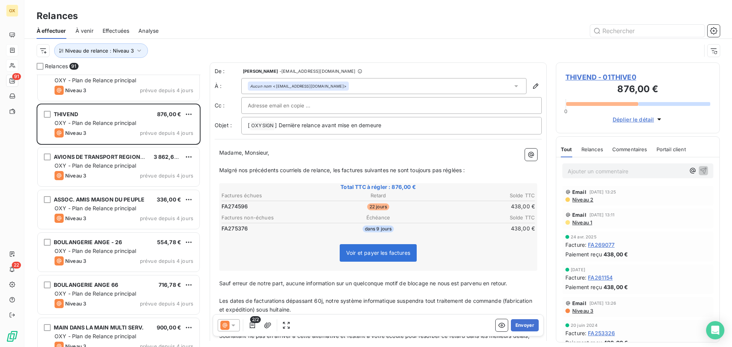
click at [585, 76] on span "THIVEND - 01THIVE0" at bounding box center [637, 77] width 145 height 10
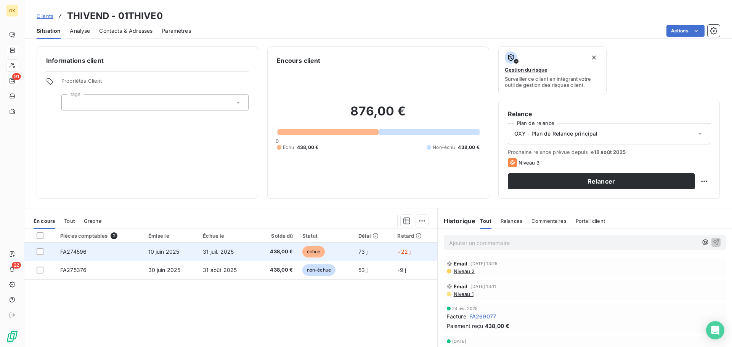
click at [210, 254] on span "31 juil. 2025" at bounding box center [218, 252] width 31 height 6
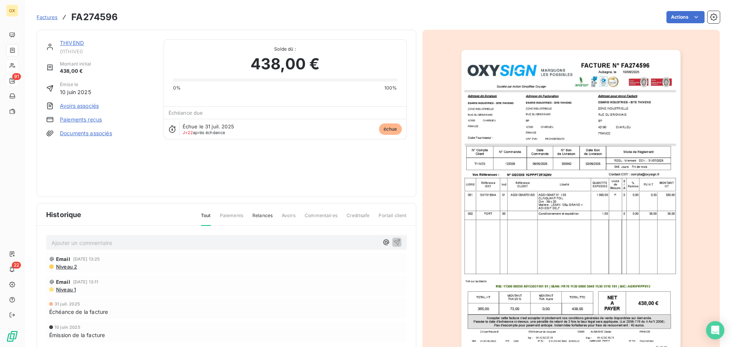
click at [77, 42] on link "THIVEND" at bounding box center [72, 43] width 24 height 6
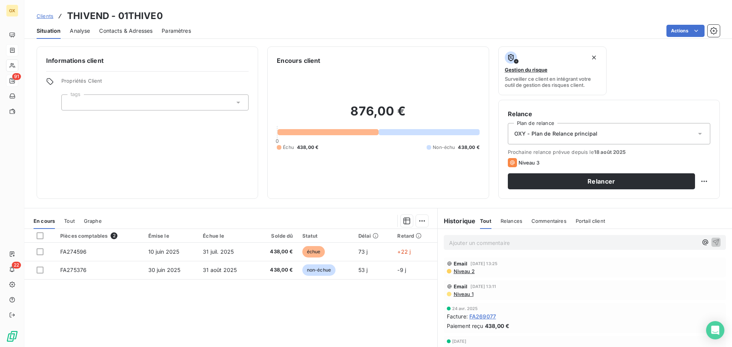
click at [107, 31] on span "Contacts & Adresses" at bounding box center [125, 31] width 53 height 8
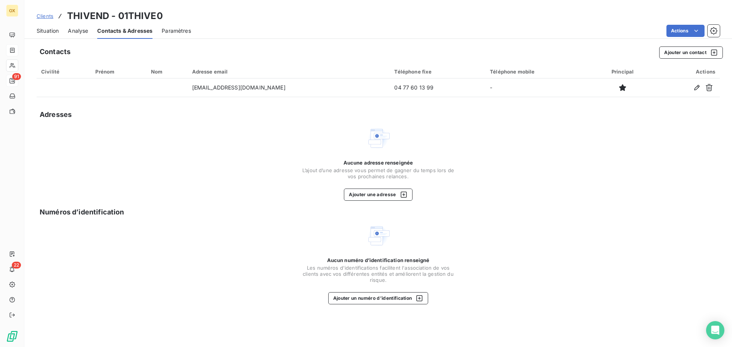
click at [55, 30] on span "Situation" at bounding box center [48, 31] width 22 height 8
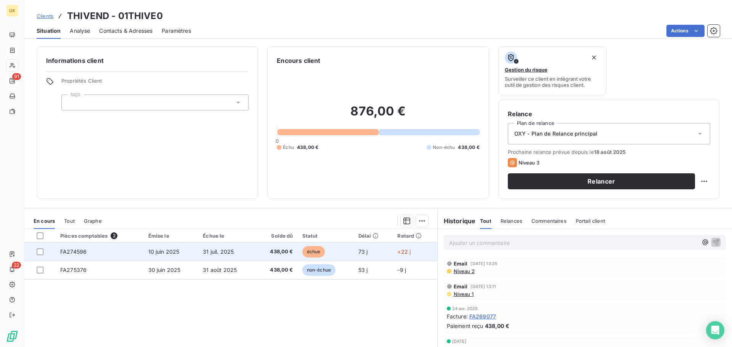
click at [263, 251] on span "438,00 €" at bounding box center [276, 252] width 33 height 8
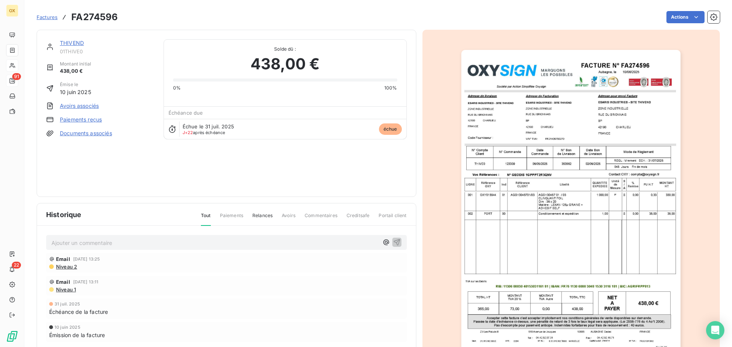
click at [541, 101] on img "button" at bounding box center [570, 205] width 219 height 310
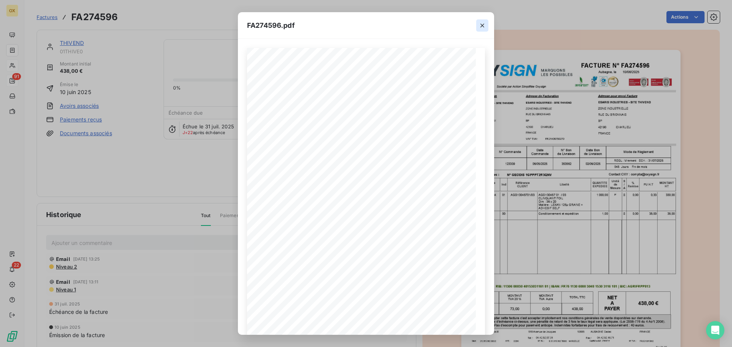
click at [482, 24] on icon "button" at bounding box center [482, 26] width 8 height 8
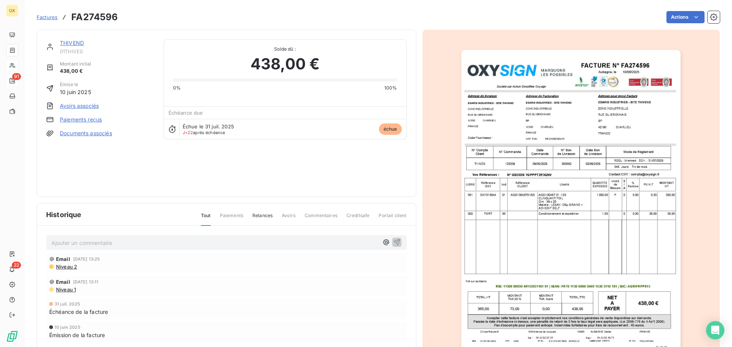
click at [77, 43] on link "THIVEND" at bounding box center [72, 43] width 24 height 6
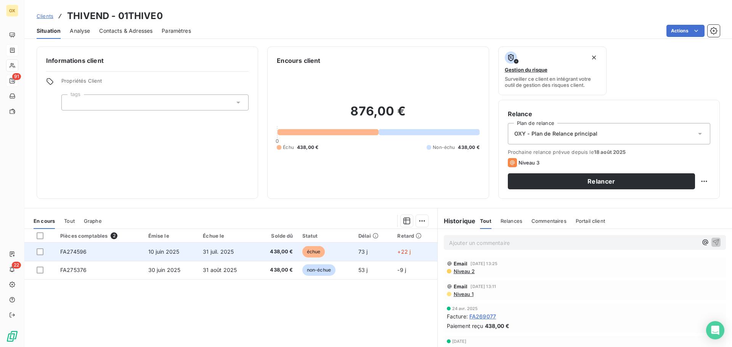
click at [368, 246] on td "73 j" at bounding box center [373, 252] width 39 height 18
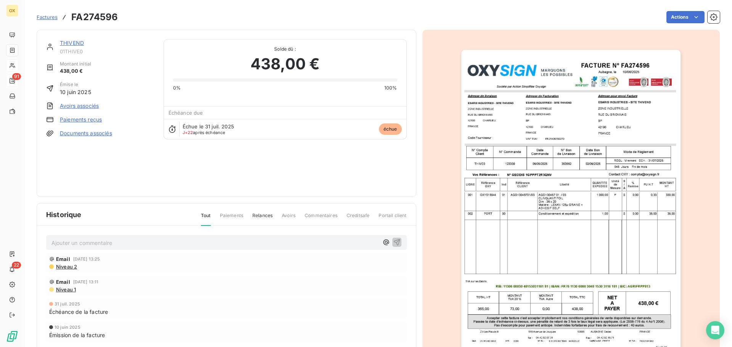
click at [549, 180] on img "button" at bounding box center [570, 205] width 219 height 310
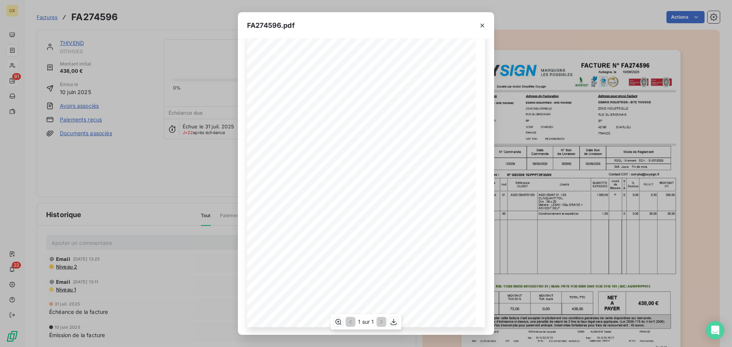
scroll to position [45, 0]
click at [482, 27] on icon "button" at bounding box center [482, 26] width 8 height 8
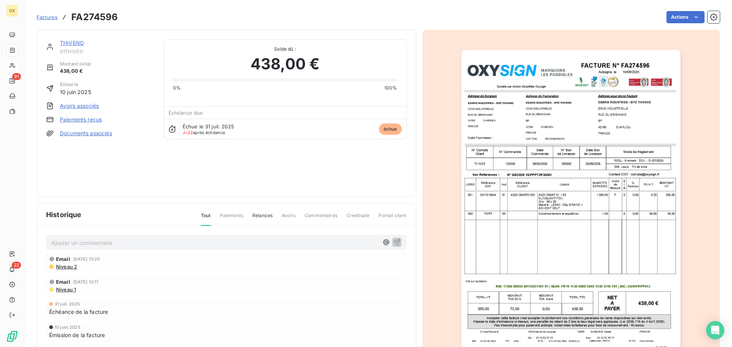
click at [77, 43] on link "THIVEND" at bounding box center [72, 43] width 24 height 6
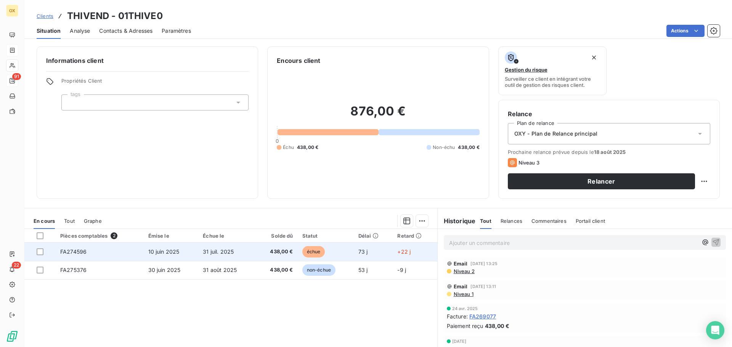
click at [252, 251] on td "31 juil. 2025" at bounding box center [226, 252] width 57 height 18
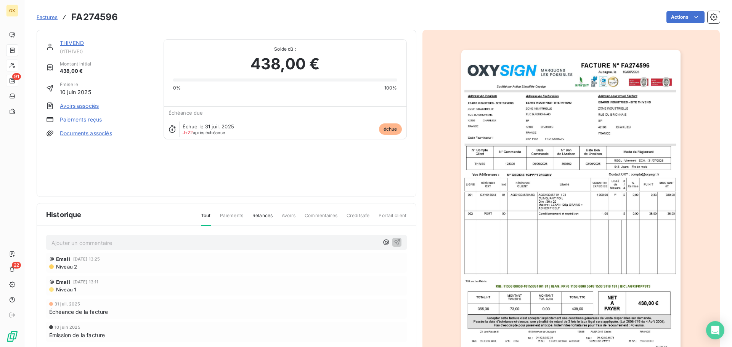
click at [69, 42] on link "THIVEND" at bounding box center [72, 43] width 24 height 6
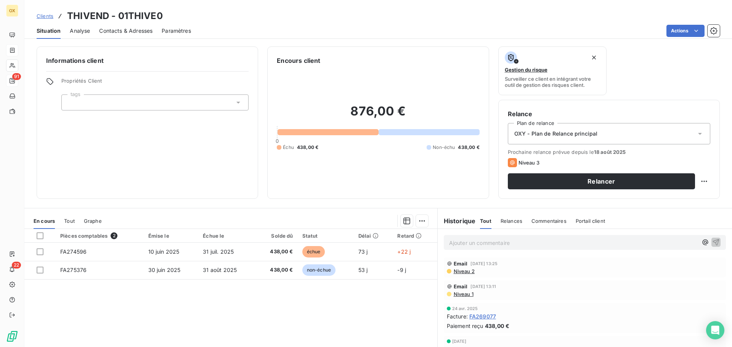
drag, startPoint x: 123, startPoint y: 29, endPoint x: 136, endPoint y: 37, distance: 15.5
click at [124, 31] on span "Contacts & Adresses" at bounding box center [125, 31] width 53 height 8
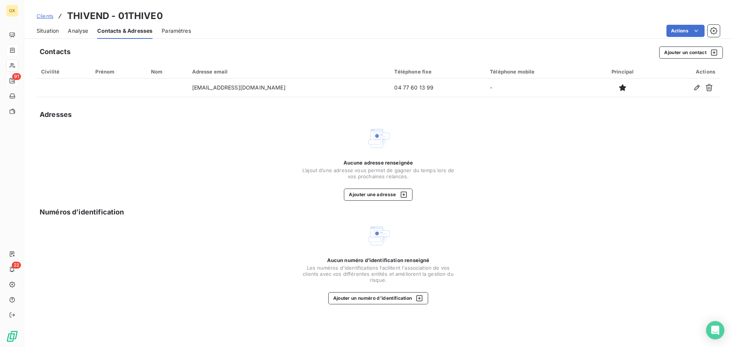
click at [50, 32] on span "Situation" at bounding box center [48, 31] width 22 height 8
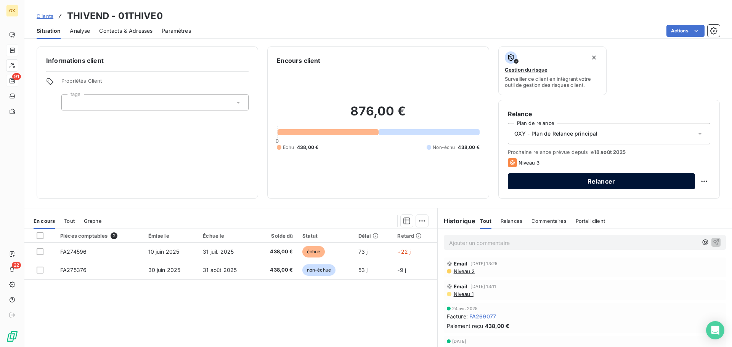
click at [601, 182] on button "Relancer" at bounding box center [601, 181] width 187 height 16
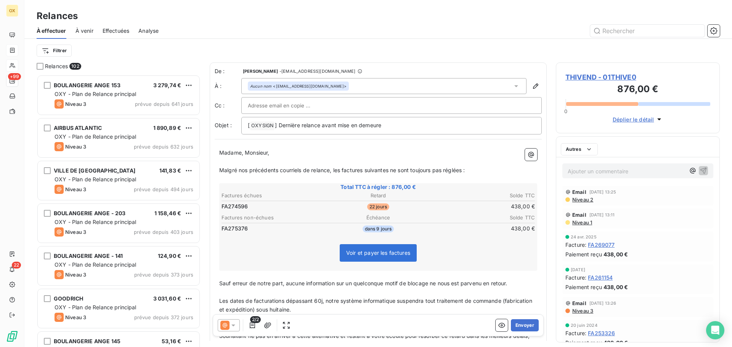
scroll to position [267, 158]
drag, startPoint x: 386, startPoint y: 125, endPoint x: 280, endPoint y: 128, distance: 106.8
click at [280, 128] on p "[ OXYSIGN ﻿ ] Dernière relance avant mise en demeure" at bounding box center [391, 125] width 287 height 9
click at [342, 172] on span "Malgré nos précédents courriels de relance, les factures suivantes ne sont touj…" at bounding box center [342, 170] width 246 height 6
click at [361, 167] on span "Malgré nos précédents courriels de relance, la factures suivantes ne sont toujo…" at bounding box center [340, 170] width 243 height 6
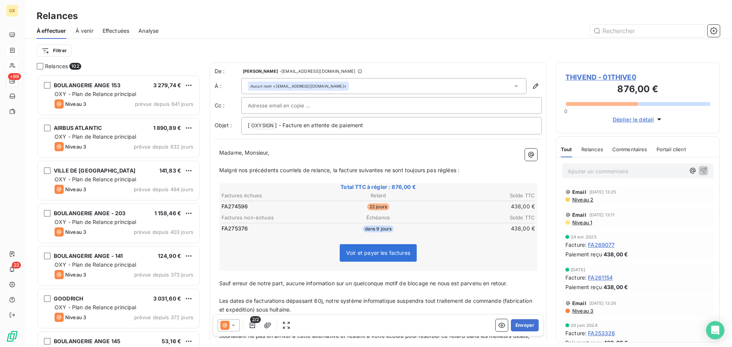
click at [385, 168] on span "Malgré nos précédents courriels de relance, la facture suivantes ne sont toujou…" at bounding box center [339, 170] width 240 height 6
click at [401, 171] on span "Malgré nos précédents courriels de relance, la facture suivante ne sont toujour…" at bounding box center [337, 170] width 237 height 6
click at [449, 171] on span "Malgré nos précédents courriels de relance, la facture suivante n'est toujours …" at bounding box center [334, 170] width 231 height 6
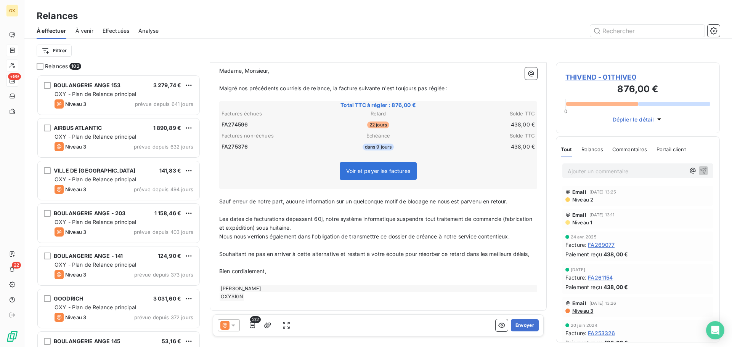
scroll to position [92, 0]
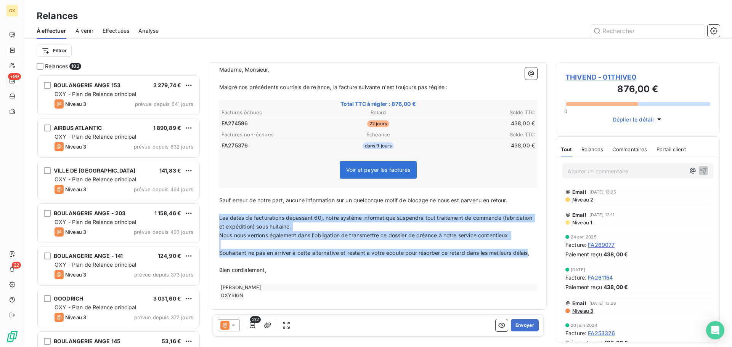
drag, startPoint x: 234, startPoint y: 252, endPoint x: 213, endPoint y: 210, distance: 46.5
click at [213, 210] on div "De : [PERSON_NAME] - [EMAIL_ADDRESS][DOMAIN_NAME] À : Aucun nom <[EMAIL_ADDRESS…" at bounding box center [378, 144] width 337 height 330
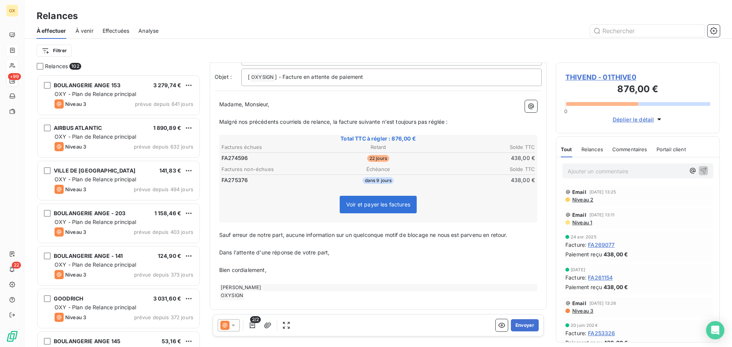
scroll to position [0, 0]
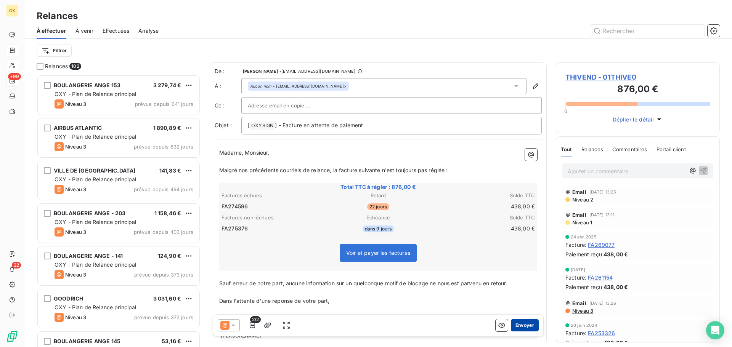
click at [525, 325] on button "Envoyer" at bounding box center [525, 325] width 28 height 12
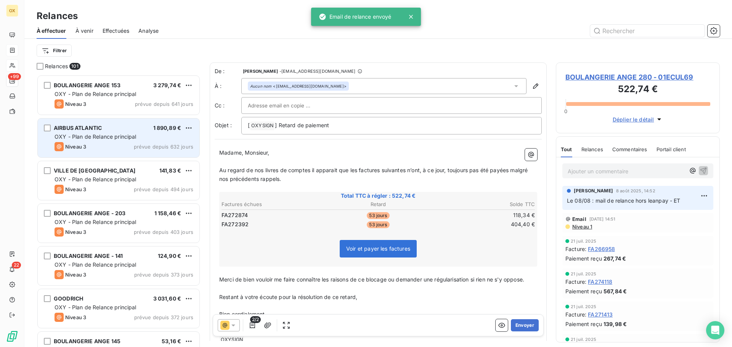
click at [93, 135] on span "OXY - Plan de Relance principal" at bounding box center [96, 136] width 82 height 6
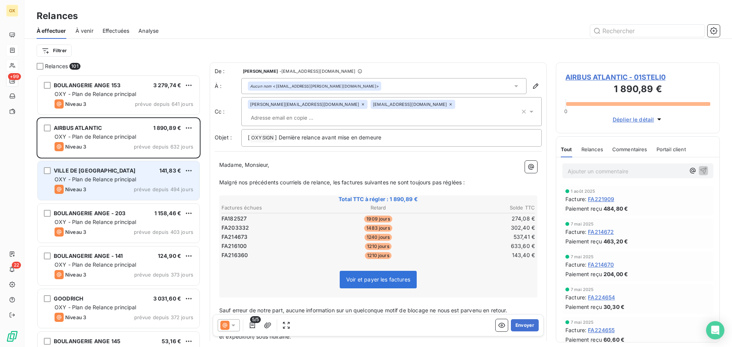
click at [96, 175] on div "VILLE DE [GEOGRAPHIC_DATA] 141,83 € OXY - Plan de Relance principal Niveau 3 pr…" at bounding box center [119, 180] width 162 height 39
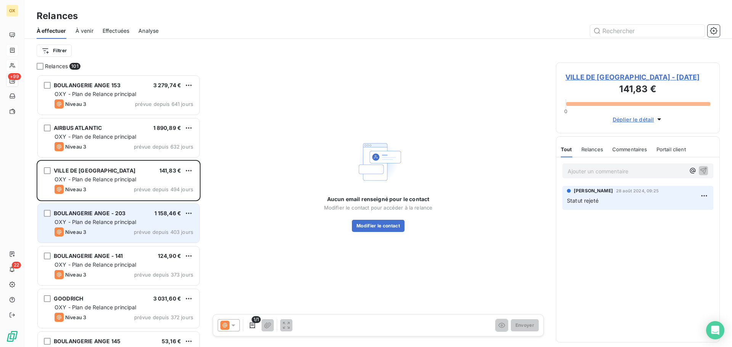
drag, startPoint x: 116, startPoint y: 226, endPoint x: 117, endPoint y: 218, distance: 8.4
click at [116, 226] on div "BOULANGERIE ANGE - 203 1 158,46 € OXY - Plan de Relance principal Niveau 3 prév…" at bounding box center [119, 223] width 162 height 39
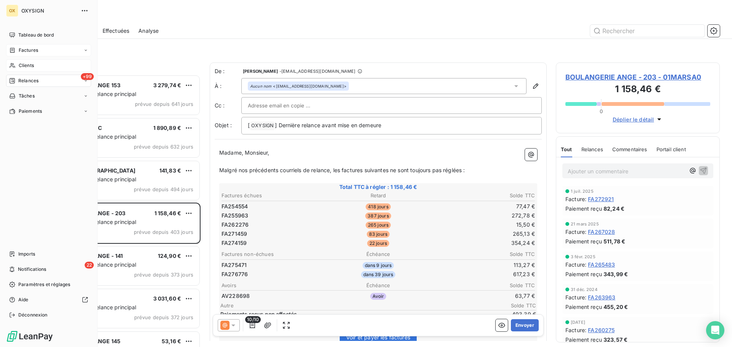
click at [29, 49] on span "Factures" at bounding box center [28, 50] width 19 height 7
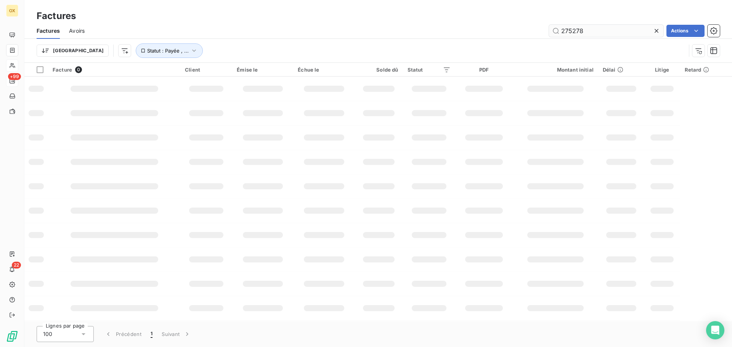
drag, startPoint x: 599, startPoint y: 33, endPoint x: 549, endPoint y: 31, distance: 50.3
click at [551, 32] on input "275278" at bounding box center [606, 31] width 114 height 12
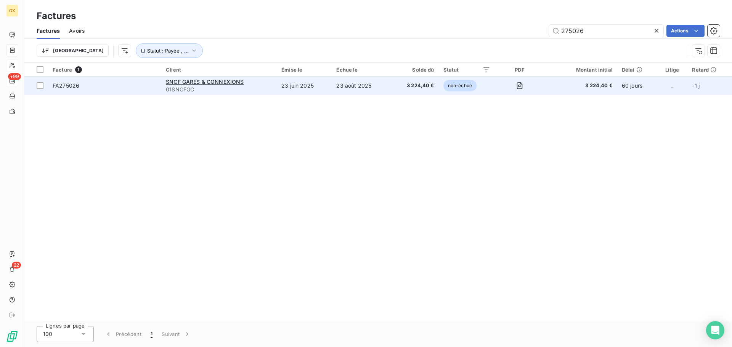
type input "275026"
click at [222, 81] on span "SNCF GARES & CONNEXIONS" at bounding box center [205, 82] width 78 height 6
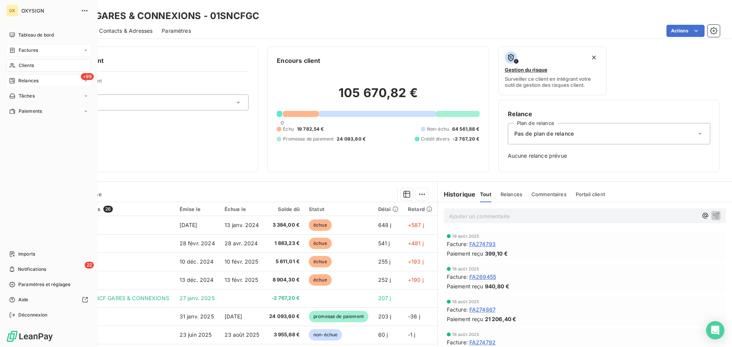
click at [24, 81] on span "Relances" at bounding box center [28, 80] width 20 height 7
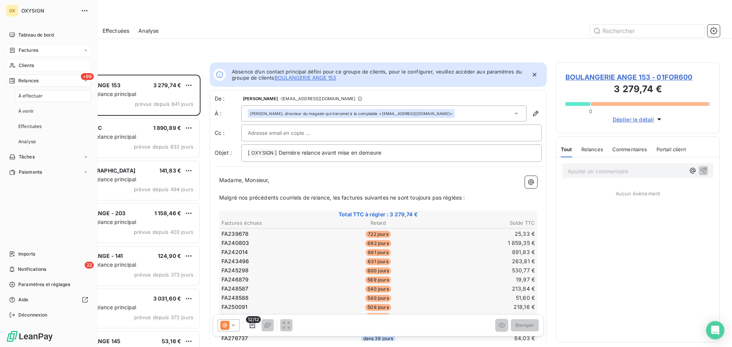
scroll to position [267, 158]
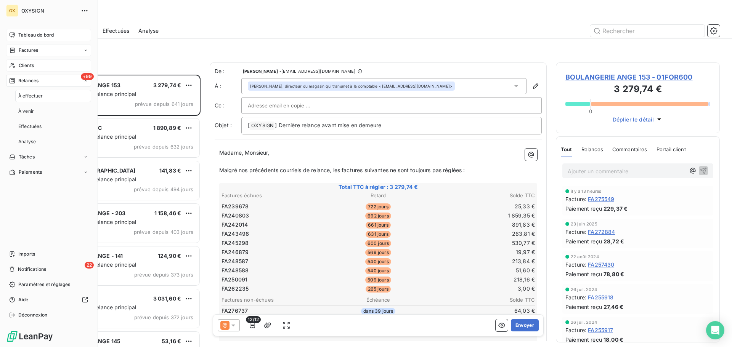
drag, startPoint x: 47, startPoint y: 34, endPoint x: 56, endPoint y: 34, distance: 9.5
click at [47, 34] on span "Tableau de bord" at bounding box center [35, 35] width 35 height 7
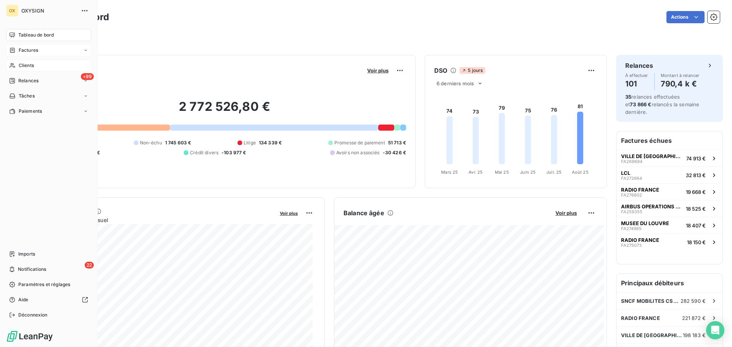
click at [26, 51] on span "Factures" at bounding box center [28, 50] width 19 height 7
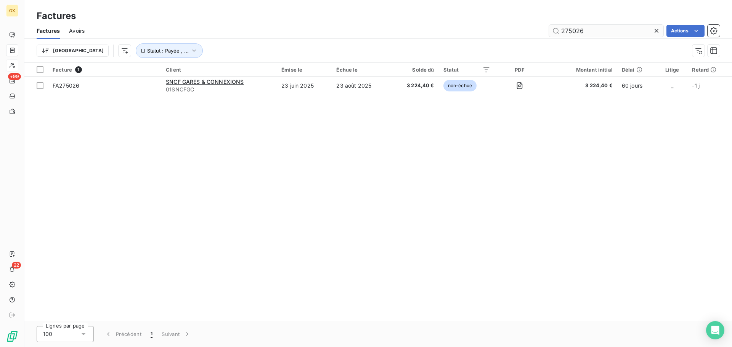
drag, startPoint x: 592, startPoint y: 30, endPoint x: 552, endPoint y: 35, distance: 40.6
click at [552, 35] on input "275026" at bounding box center [606, 31] width 114 height 12
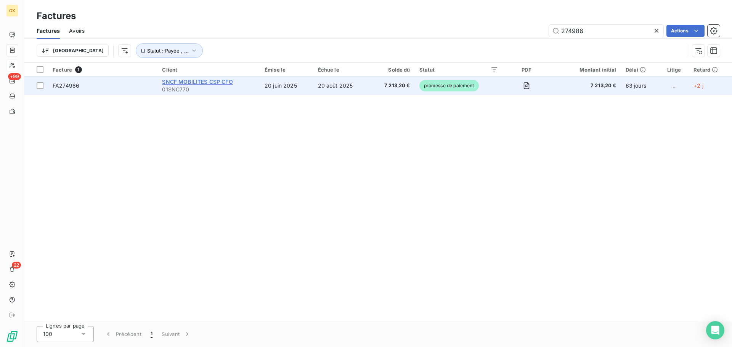
type input "274986"
click at [195, 79] on span "SNCF MOBILITES CSP CFO" at bounding box center [197, 82] width 71 height 6
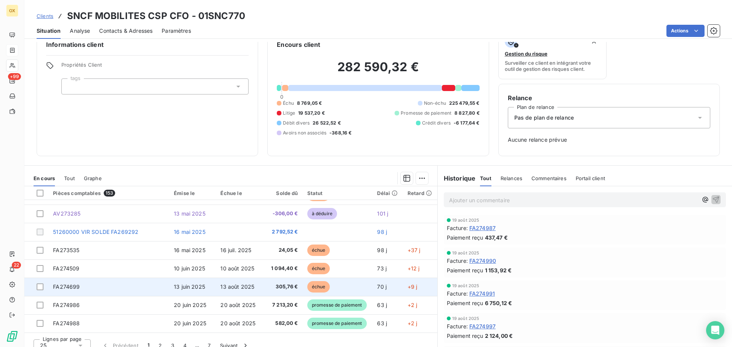
scroll to position [25, 0]
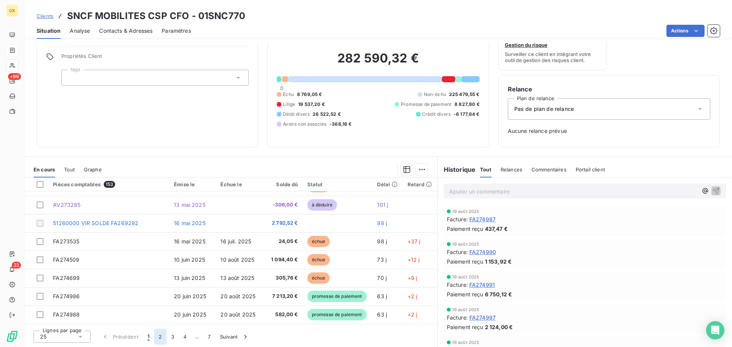
click at [160, 338] on button "2" at bounding box center [160, 337] width 12 height 16
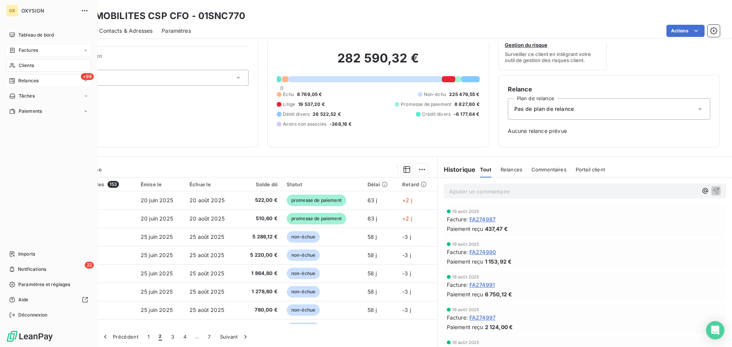
click at [27, 82] on span "Relances" at bounding box center [28, 80] width 20 height 7
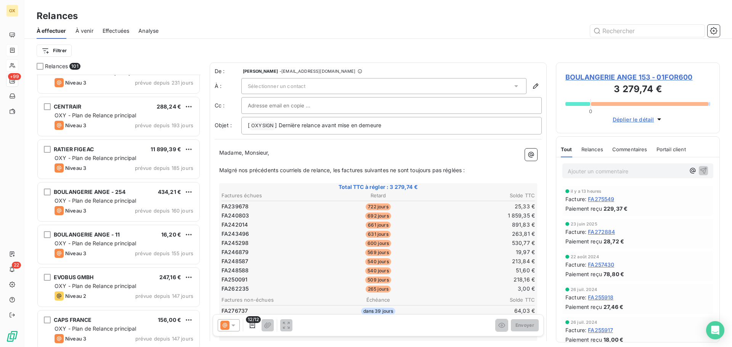
scroll to position [610, 0]
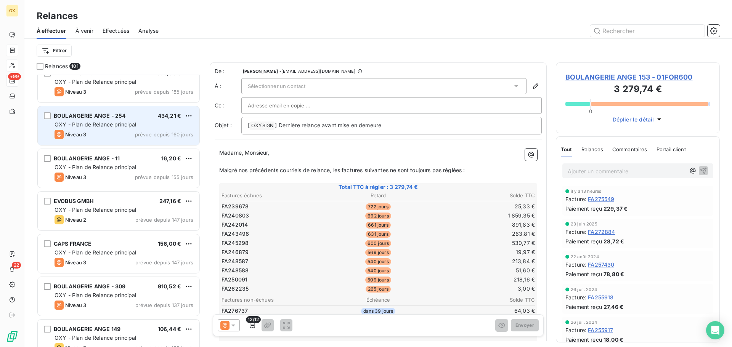
click at [127, 130] on div "Niveau 3 prévue depuis 160 jours" at bounding box center [124, 134] width 139 height 9
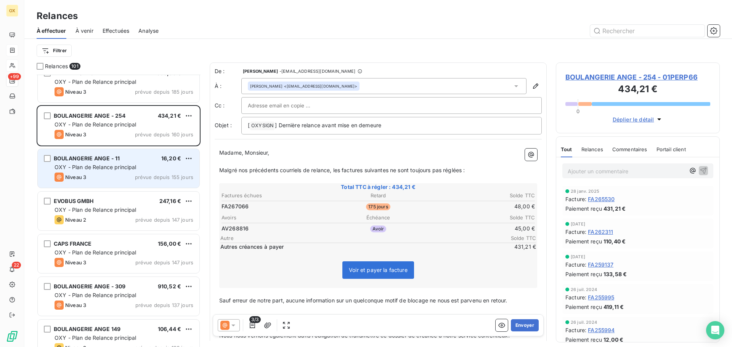
click at [103, 178] on div "Niveau 3 prévue depuis 155 jours" at bounding box center [124, 177] width 139 height 9
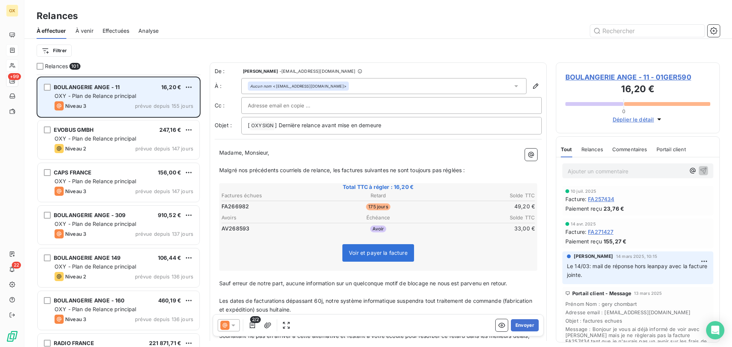
scroll to position [686, 0]
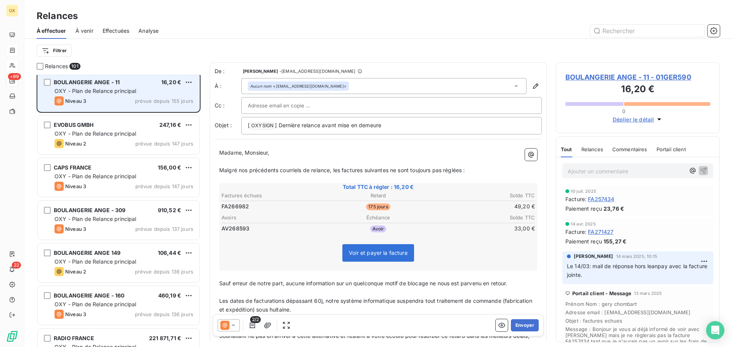
click at [119, 176] on span "OXY - Plan de Relance principal" at bounding box center [96, 176] width 82 height 6
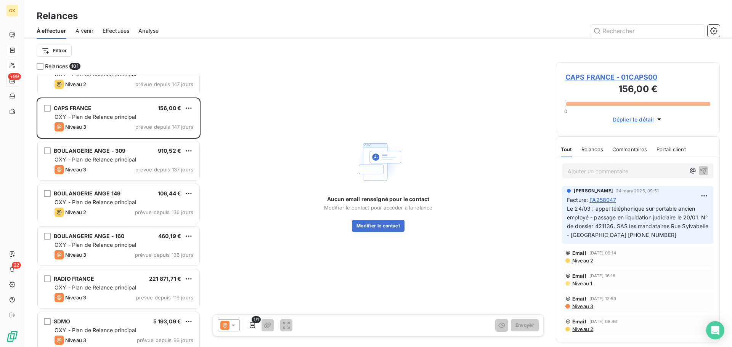
scroll to position [763, 0]
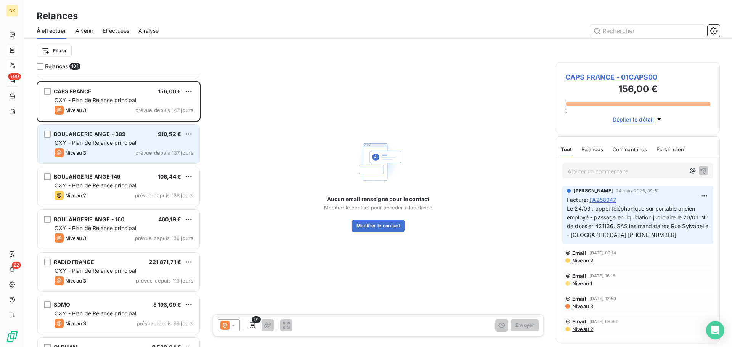
click at [118, 151] on div "Niveau 3 prévue depuis 137 jours" at bounding box center [124, 152] width 139 height 9
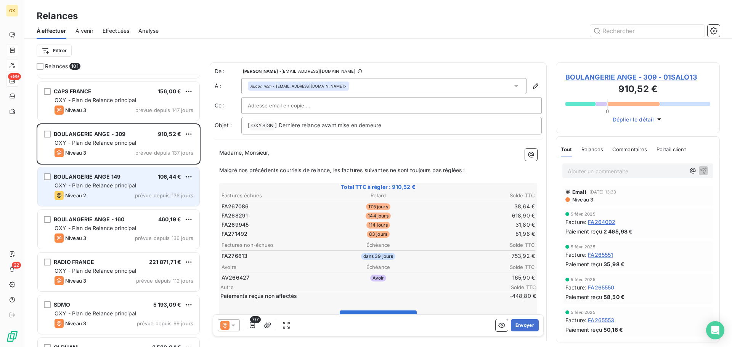
click at [131, 182] on span "OXY - Plan de Relance principal" at bounding box center [96, 185] width 82 height 6
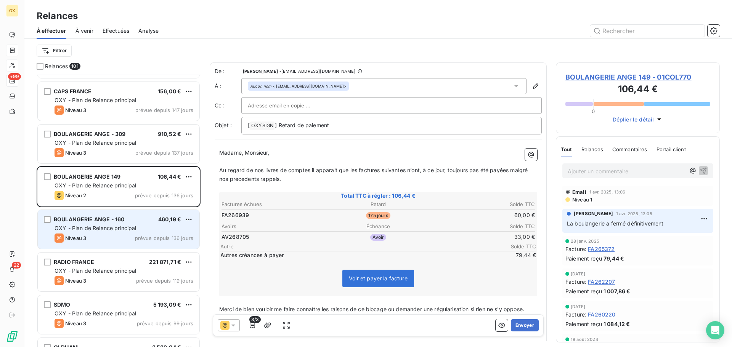
click at [140, 219] on div "BOULANGERIE ANGE - 160 460,19 €" at bounding box center [124, 219] width 139 height 7
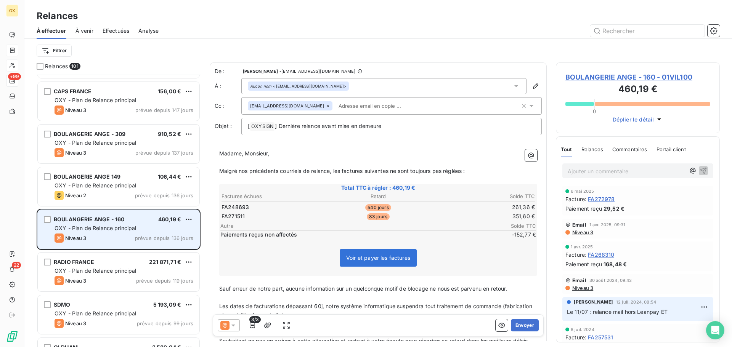
scroll to position [801, 0]
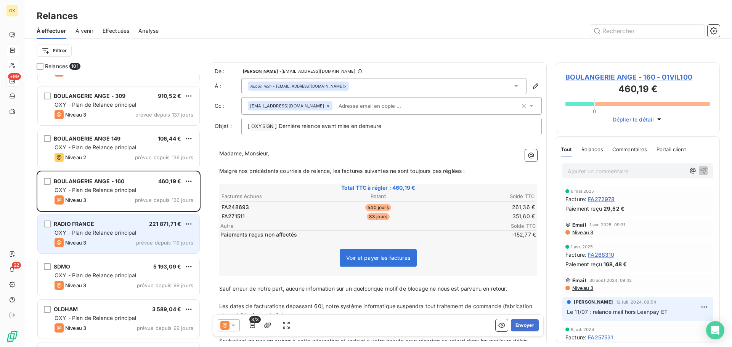
click at [140, 223] on div "RADIO FRANCE 221 871,71 €" at bounding box center [124, 224] width 139 height 7
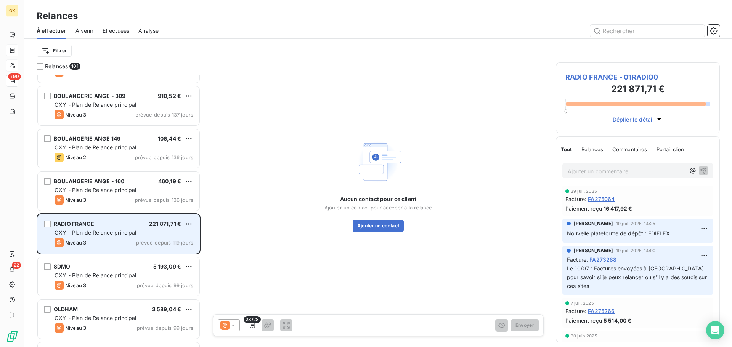
scroll to position [839, 0]
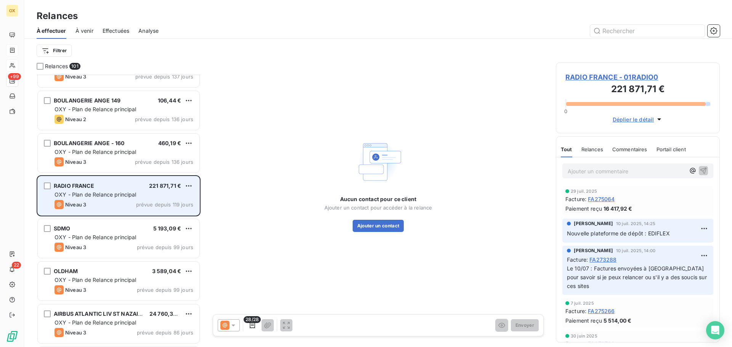
click at [140, 223] on div "SDMO 5 193,09 € OXY - Plan de Relance principal Niveau 3 prévue depuis 99 jours" at bounding box center [119, 238] width 162 height 39
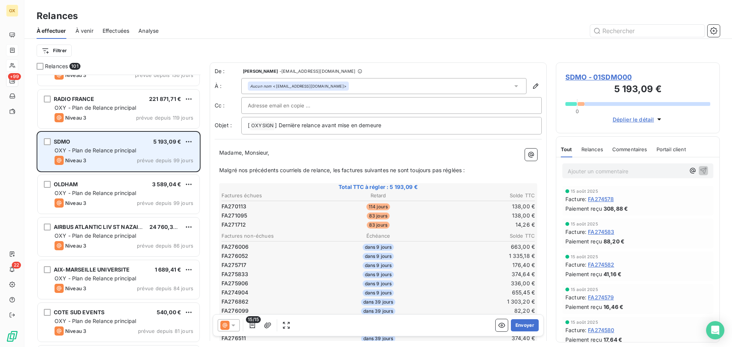
scroll to position [953, 0]
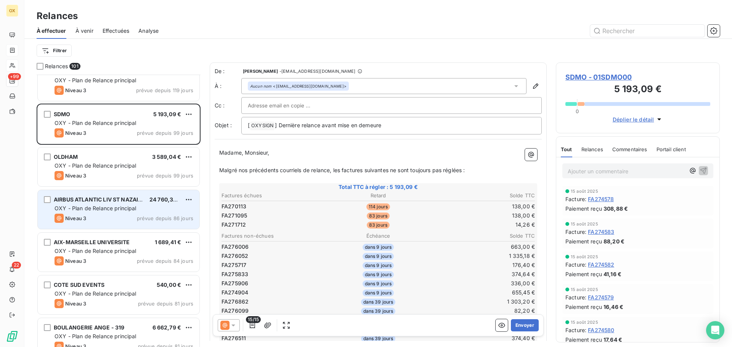
click at [126, 218] on div "Niveau 3 prévue depuis 86 jours" at bounding box center [124, 218] width 139 height 9
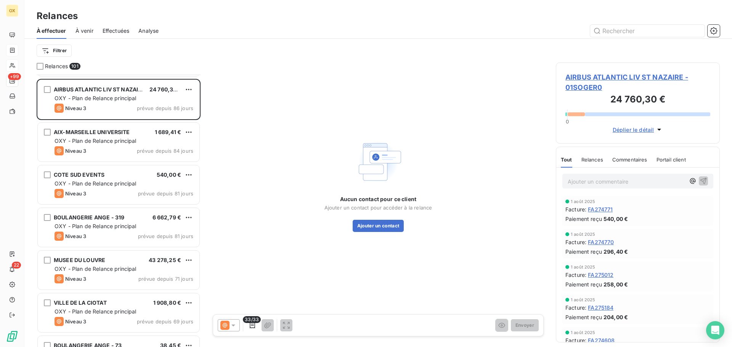
scroll to position [1068, 0]
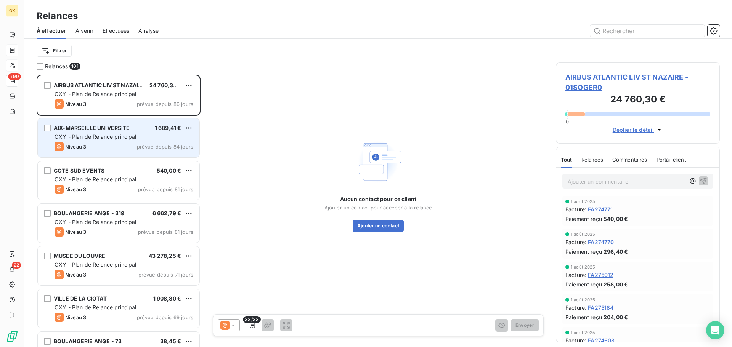
click at [115, 137] on span "OXY - Plan de Relance principal" at bounding box center [96, 136] width 82 height 6
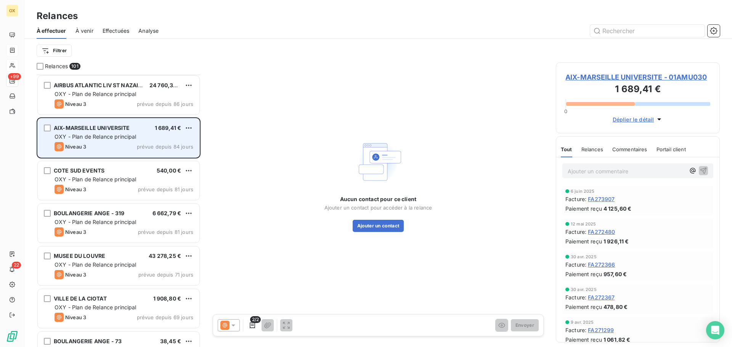
scroll to position [1083, 0]
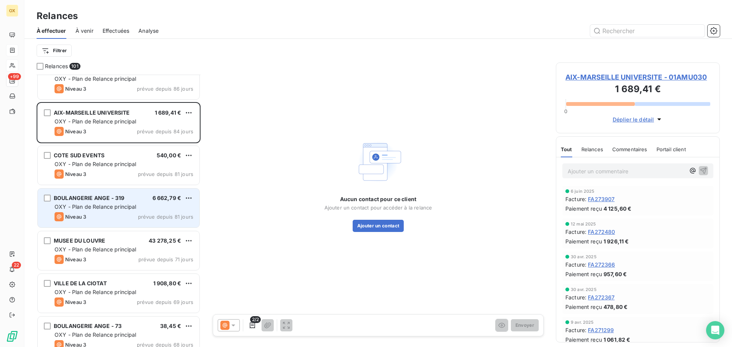
click at [129, 198] on div "BOULANGERIE ANGE - 319 6 662,79 €" at bounding box center [124, 198] width 139 height 7
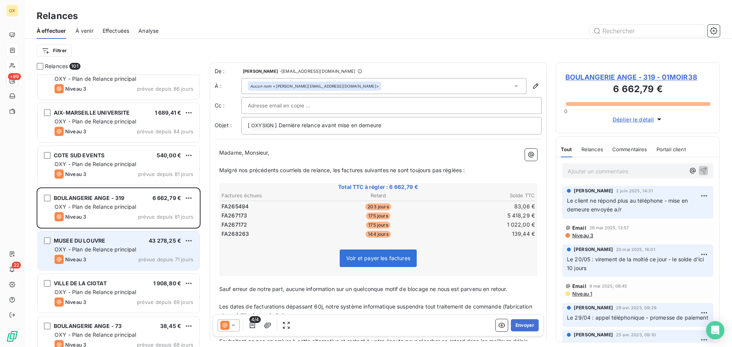
click at [144, 254] on div "MUSEE DU LOUVRE 43 278,25 € OXY - Plan de Relance principal Niveau 3 prévue dep…" at bounding box center [119, 250] width 162 height 39
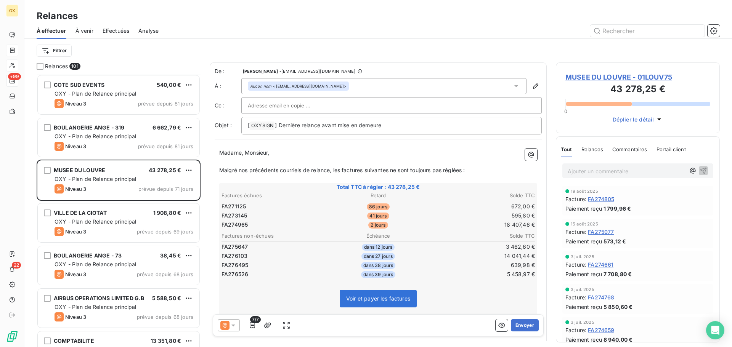
scroll to position [1159, 0]
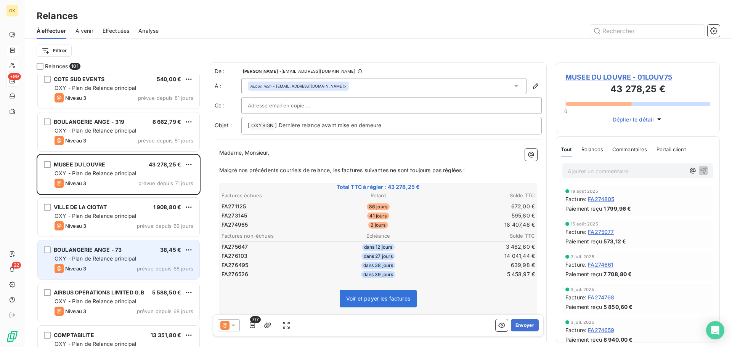
click at [123, 251] on div "BOULANGERIE ANGE - 73 38,45 €" at bounding box center [124, 250] width 139 height 7
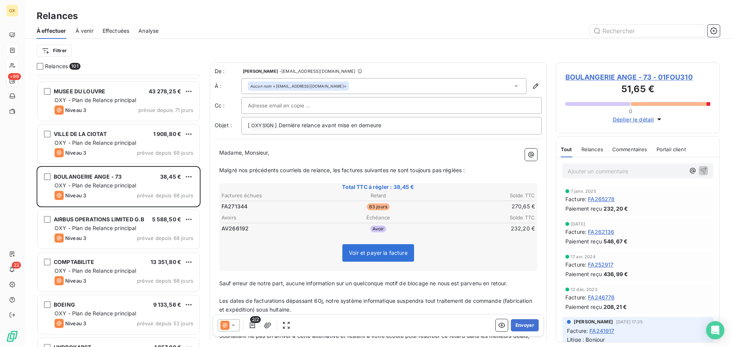
scroll to position [1235, 0]
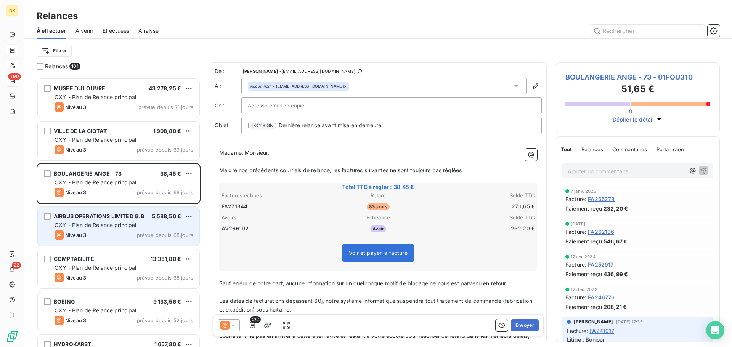
click at [117, 228] on div "OXY - Plan de Relance principal" at bounding box center [124, 225] width 139 height 8
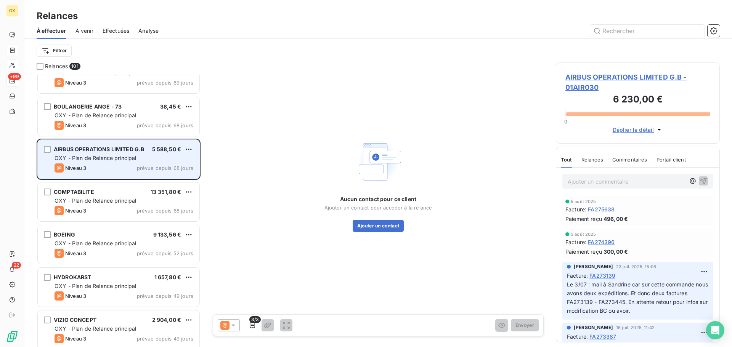
scroll to position [1312, 0]
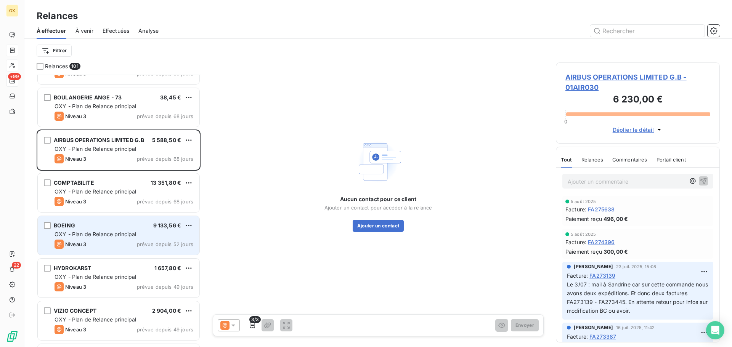
click at [122, 235] on span "OXY - Plan de Relance principal" at bounding box center [96, 234] width 82 height 6
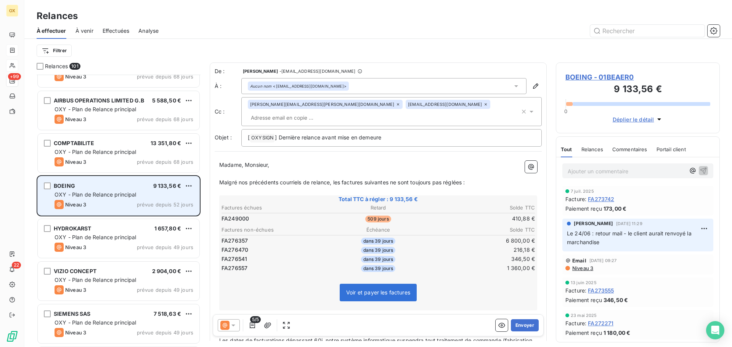
scroll to position [1388, 0]
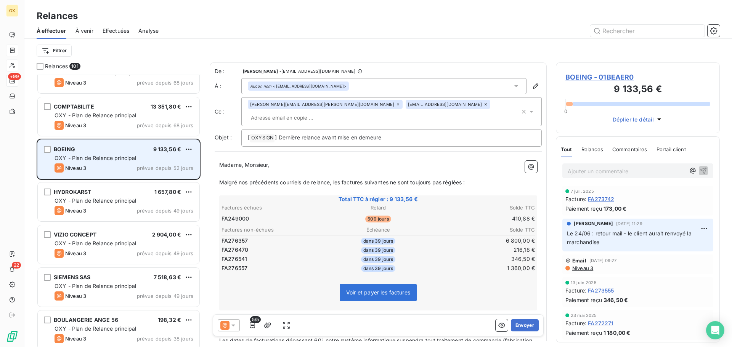
click at [122, 235] on div "VIZIO CONCEPT 2 904,00 €" at bounding box center [124, 234] width 139 height 7
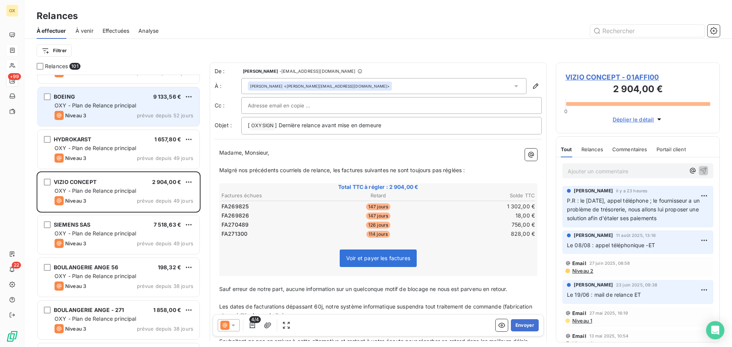
scroll to position [1502, 0]
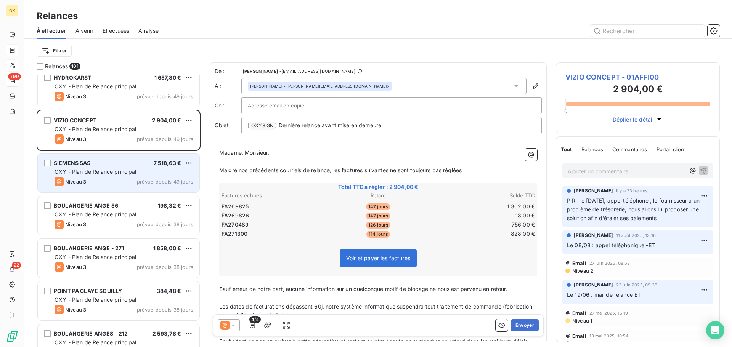
click at [120, 170] on span "OXY - Plan de Relance principal" at bounding box center [96, 171] width 82 height 6
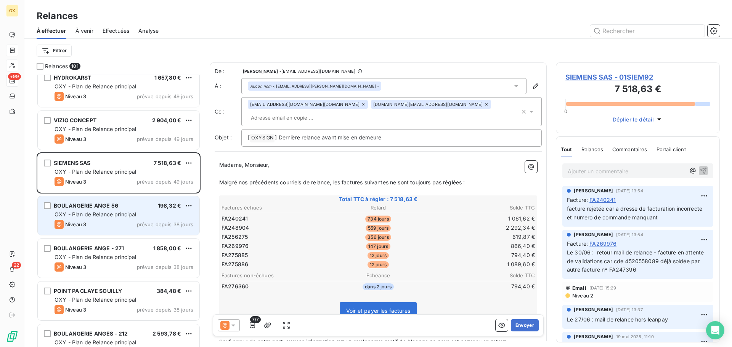
click at [131, 218] on div "BOULANGERIE ANGE 56 198,32 € OXY - Plan de Relance principal Niveau 3 prévue de…" at bounding box center [119, 215] width 162 height 39
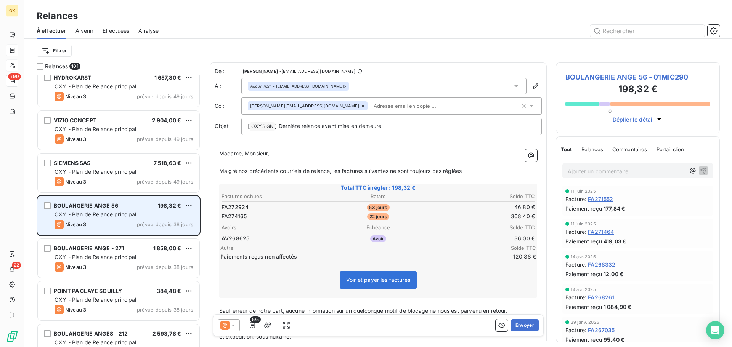
scroll to position [1540, 0]
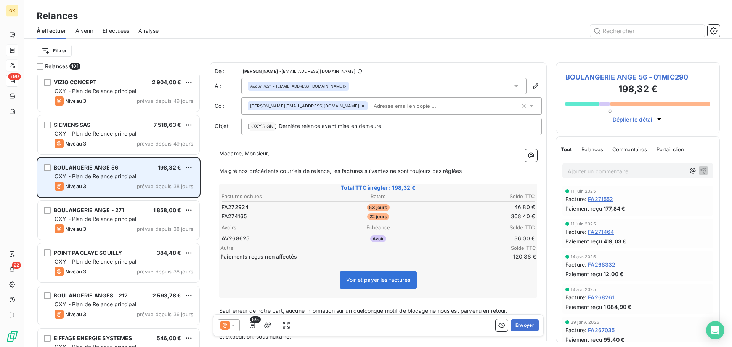
click at [131, 218] on span "OXY - Plan de Relance principal" at bounding box center [96, 219] width 82 height 6
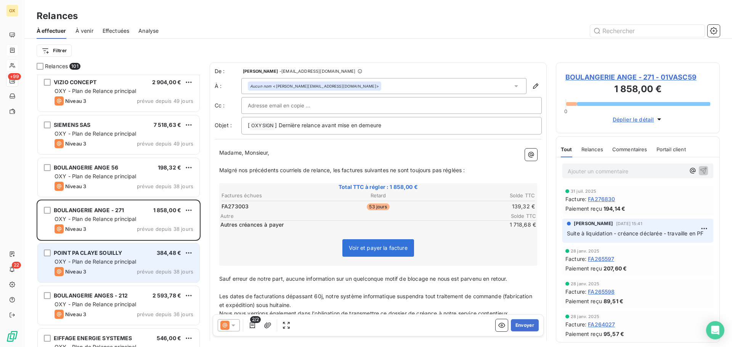
click at [131, 256] on div "POINT PA CLAYE SOUILLY 384,48 €" at bounding box center [124, 253] width 139 height 7
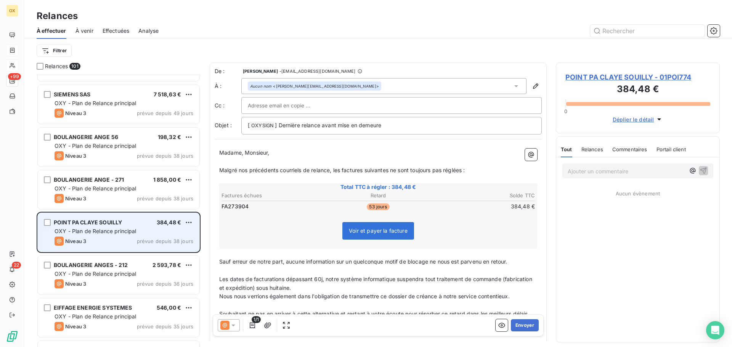
scroll to position [1616, 0]
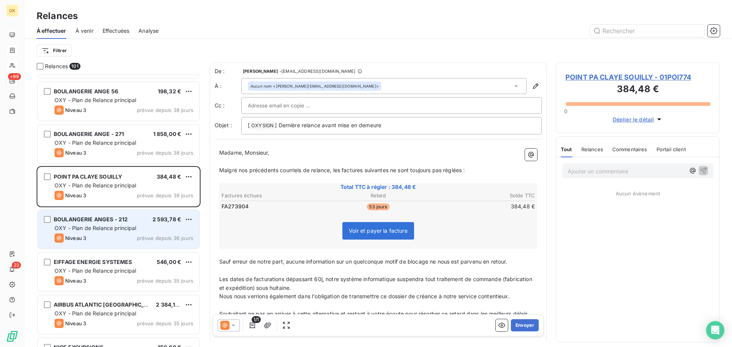
click at [116, 231] on div "OXY - Plan de Relance principal" at bounding box center [124, 229] width 139 height 8
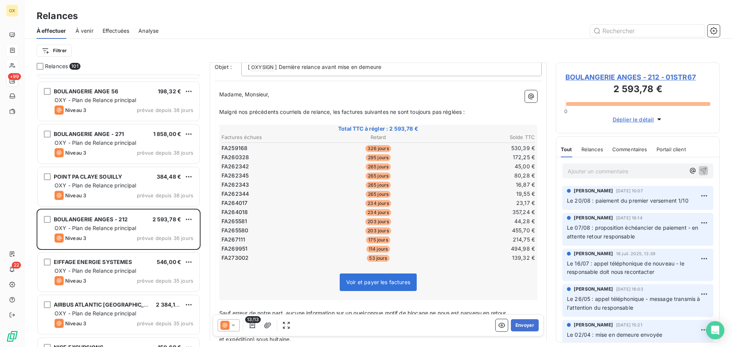
scroll to position [77, 0]
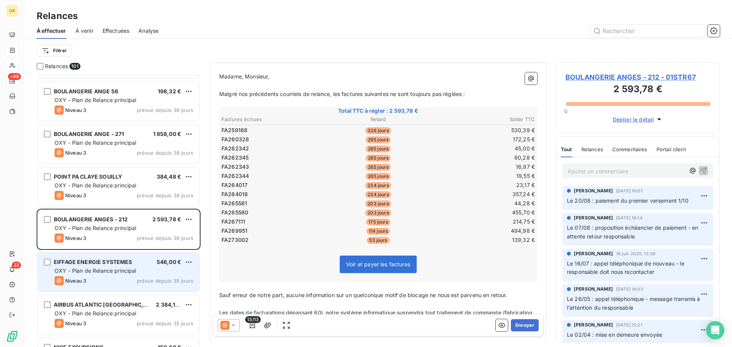
click at [114, 270] on span "OXY - Plan de Relance principal" at bounding box center [96, 271] width 82 height 6
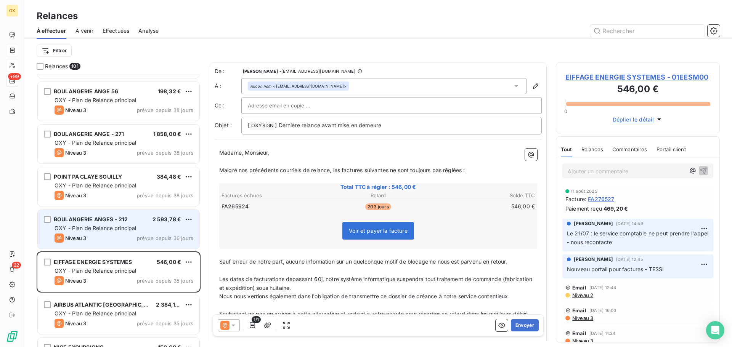
scroll to position [1655, 0]
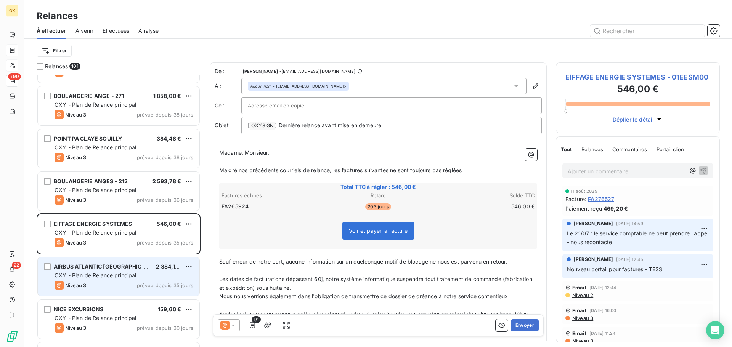
click at [142, 274] on div "OXY - Plan de Relance principal" at bounding box center [124, 276] width 139 height 8
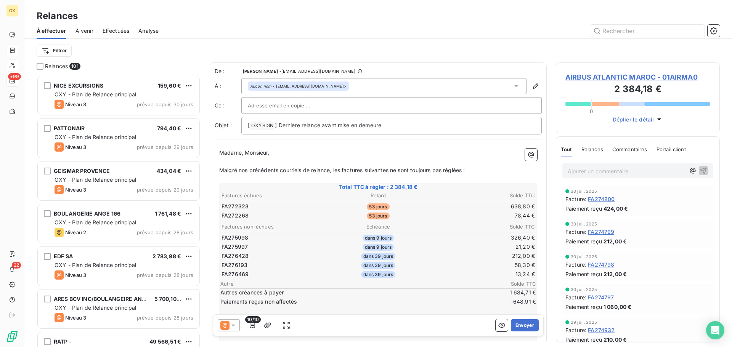
scroll to position [1883, 0]
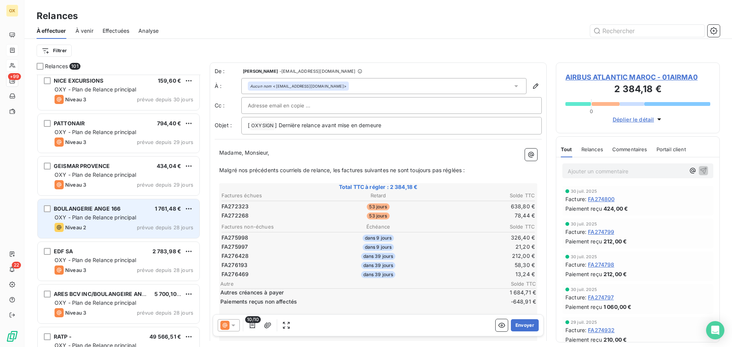
click at [127, 219] on span "OXY - Plan de Relance principal" at bounding box center [96, 217] width 82 height 6
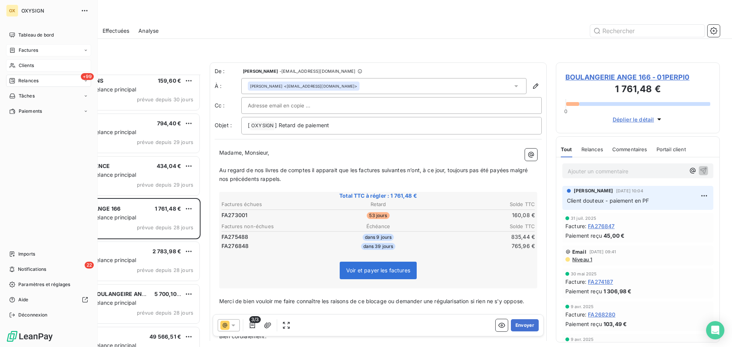
click at [19, 65] on span "Clients" at bounding box center [26, 65] width 15 height 7
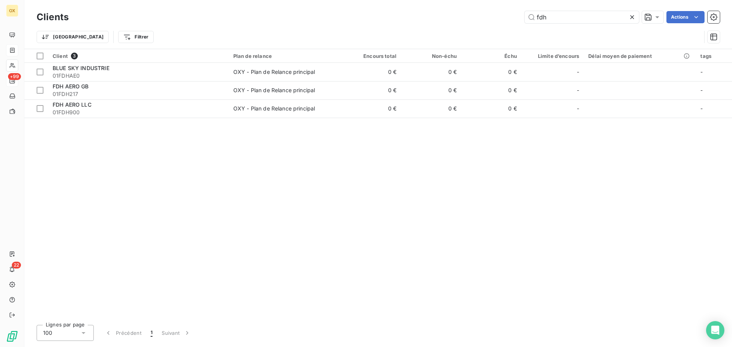
drag, startPoint x: 561, startPoint y: 17, endPoint x: 501, endPoint y: 16, distance: 59.5
click at [501, 16] on div "fdh Actions" at bounding box center [399, 17] width 642 height 12
click at [631, 15] on icon at bounding box center [632, 17] width 8 height 8
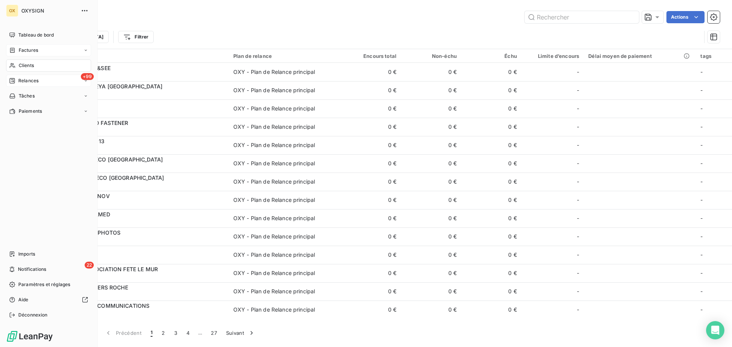
click at [18, 80] on div "Relances" at bounding box center [23, 80] width 29 height 7
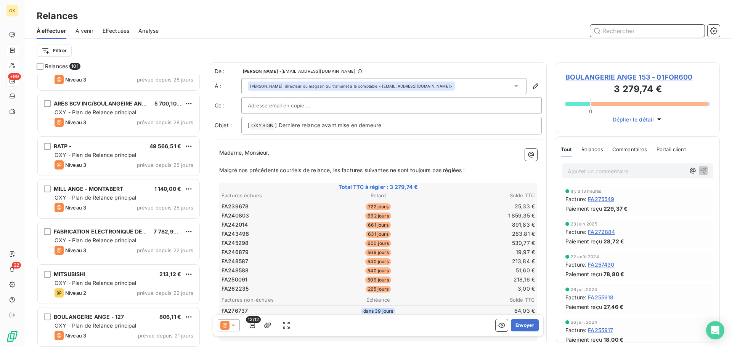
scroll to position [2097, 0]
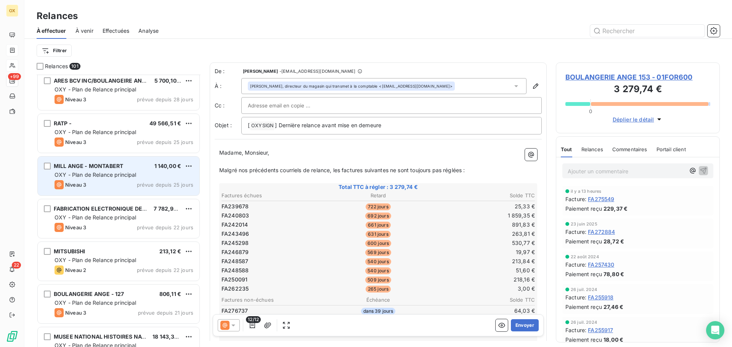
click at [117, 168] on span "MILL ANGE - MONTABERT" at bounding box center [88, 166] width 69 height 6
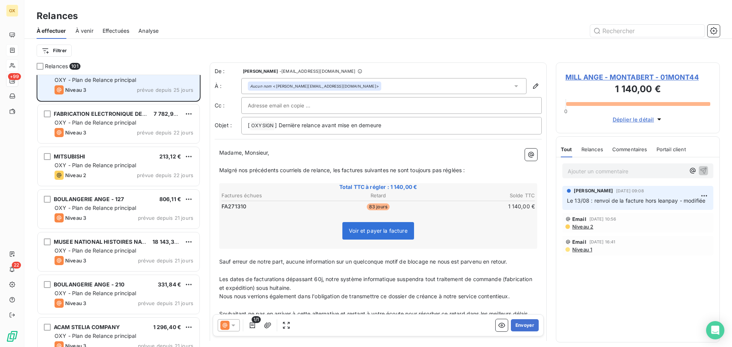
scroll to position [2211, 0]
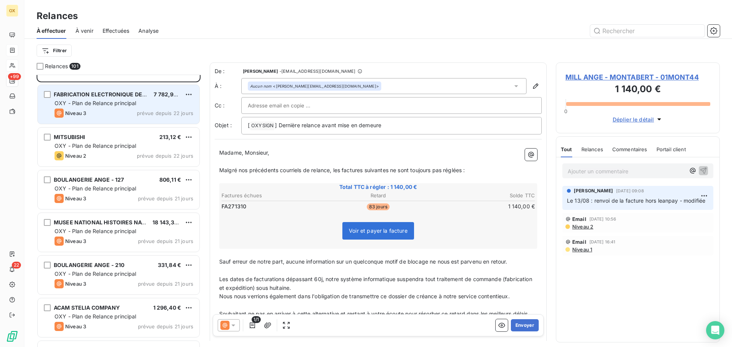
click at [102, 103] on span "OXY - Plan de Relance principal" at bounding box center [96, 103] width 82 height 6
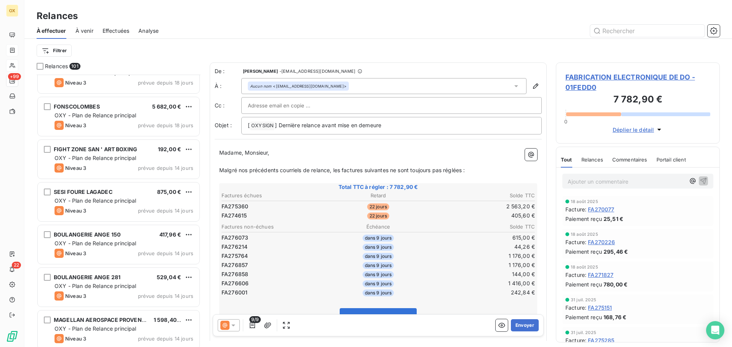
scroll to position [2668, 0]
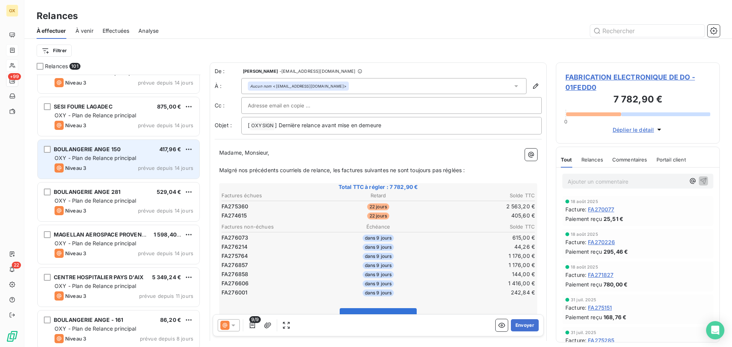
click at [133, 159] on span "OXY - Plan de Relance principal" at bounding box center [96, 158] width 82 height 6
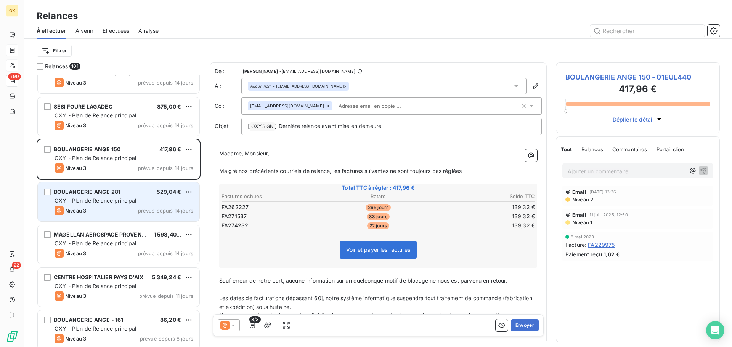
click at [131, 210] on div "Niveau 3 prévue depuis 14 jours" at bounding box center [124, 210] width 139 height 9
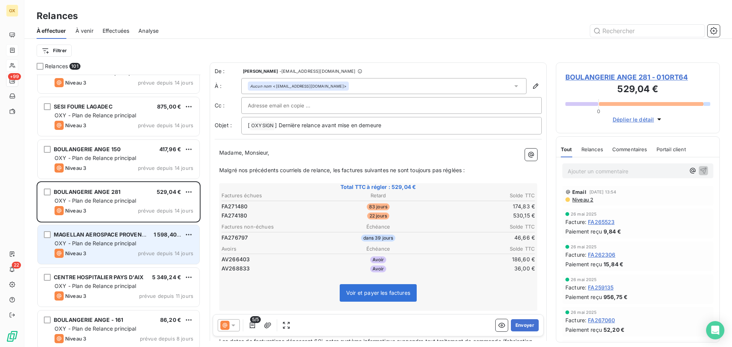
click at [125, 234] on span "MAGELLAN AEROSPACE PROVENCE" at bounding box center [101, 234] width 95 height 6
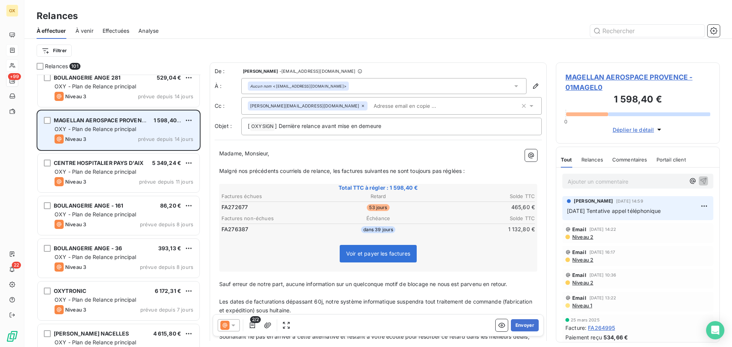
scroll to position [2821, 0]
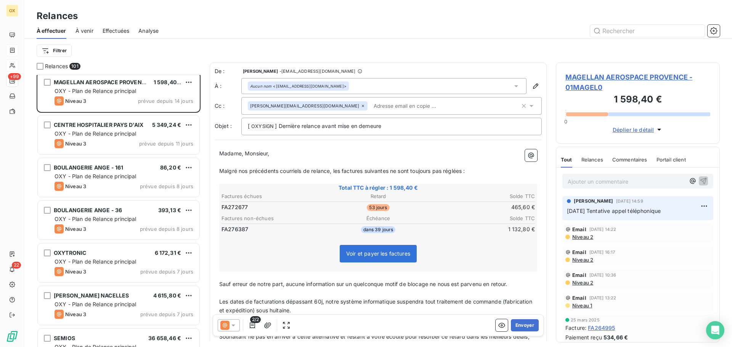
click at [581, 77] on span "MAGELLAN AEROSPACE PROVENCE - 01MAGEL0" at bounding box center [637, 82] width 145 height 21
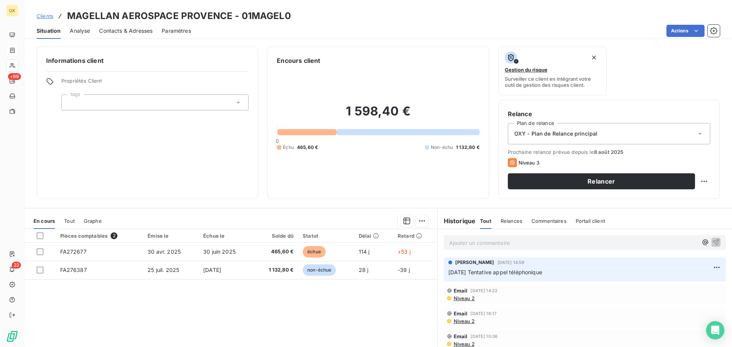
click at [133, 32] on span "Contacts & Adresses" at bounding box center [125, 31] width 53 height 8
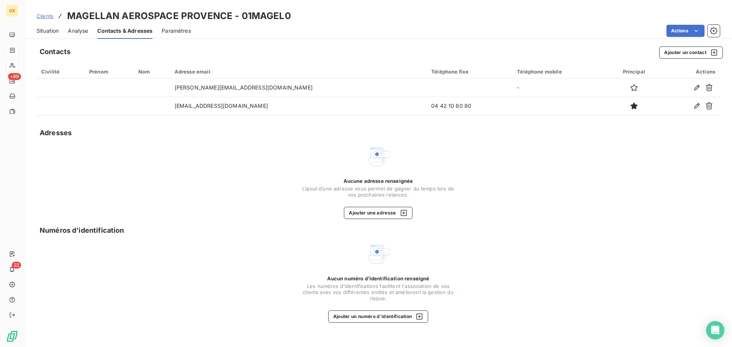
click at [45, 29] on span "Situation" at bounding box center [48, 31] width 22 height 8
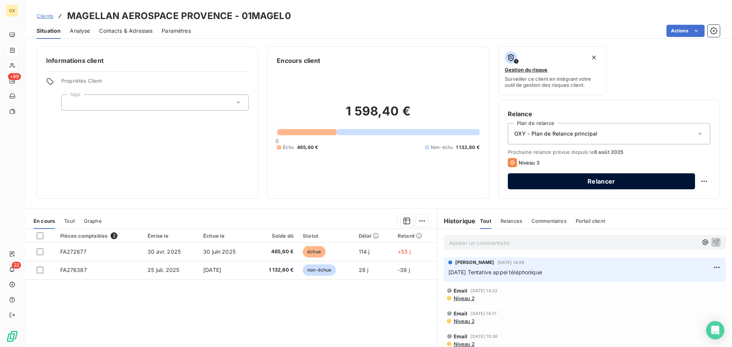
click at [553, 181] on button "Relancer" at bounding box center [601, 181] width 187 height 16
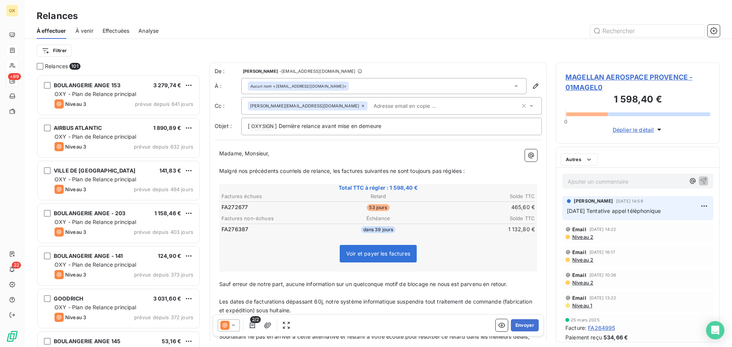
scroll to position [267, 158]
click at [232, 324] on icon at bounding box center [233, 326] width 8 height 8
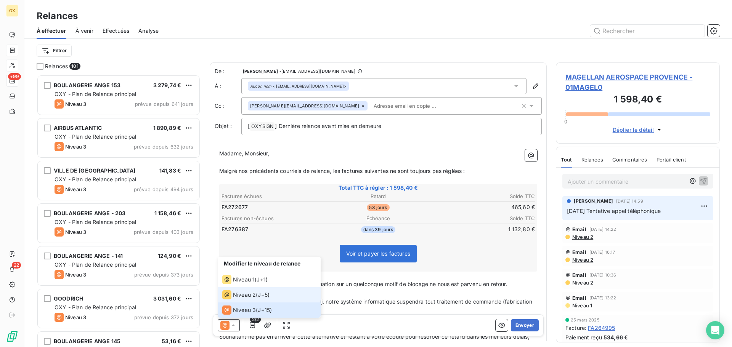
click at [239, 295] on span "Niveau 2" at bounding box center [244, 295] width 23 height 8
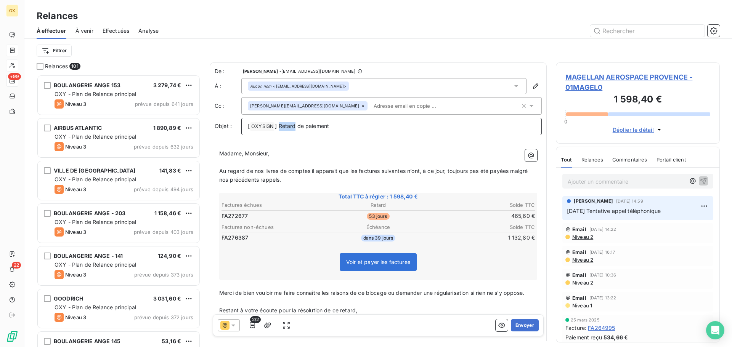
drag, startPoint x: 295, startPoint y: 125, endPoint x: 279, endPoint y: 124, distance: 16.8
click at [279, 124] on span "] Retard de paiement" at bounding box center [302, 126] width 54 height 6
click at [358, 171] on span "Au regard de nos livres de comptes il apparait que les factures suivantes n’ont…" at bounding box center [374, 175] width 310 height 15
click at [377, 172] on span "Au regard de nos livres de comptes il apparait que la factures suivantes n’ont,…" at bounding box center [378, 175] width 318 height 15
click at [401, 170] on span "Au regard de nos livres de comptes il apparait que la facture suivantes n’ont, …" at bounding box center [376, 175] width 315 height 15
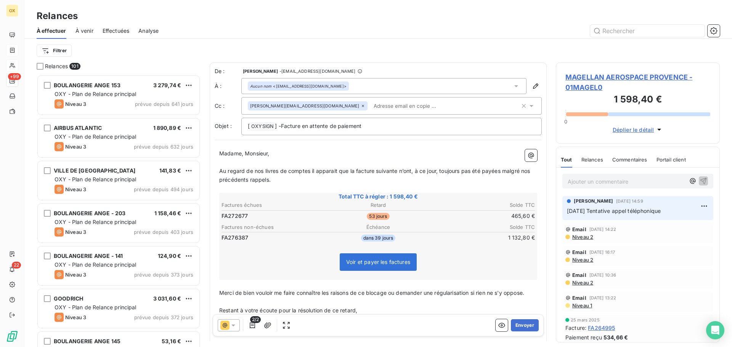
click at [412, 171] on span "Au regard de nos livres de comptes il apparait que la facture suivante n’ont, à…" at bounding box center [375, 175] width 313 height 15
click at [496, 168] on span "Au regard de nos livres de comptes il apparait que la facture suivante n’a, à c…" at bounding box center [372, 175] width 307 height 15
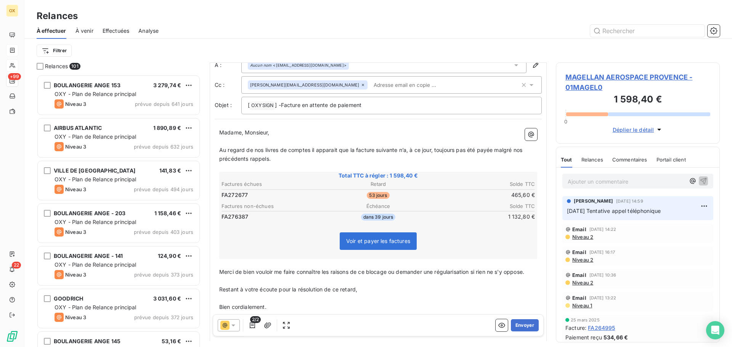
scroll to position [58, 0]
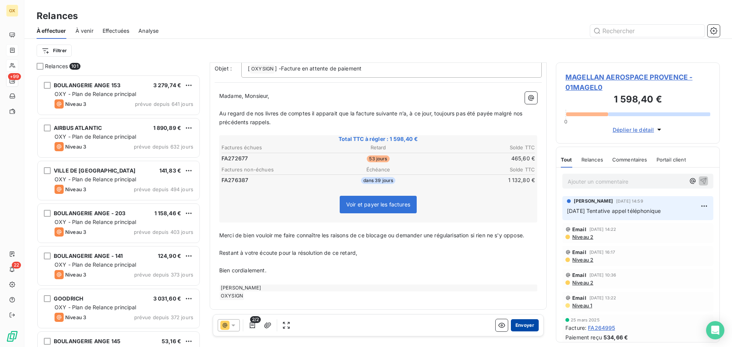
click at [523, 324] on button "Envoyer" at bounding box center [525, 325] width 28 height 12
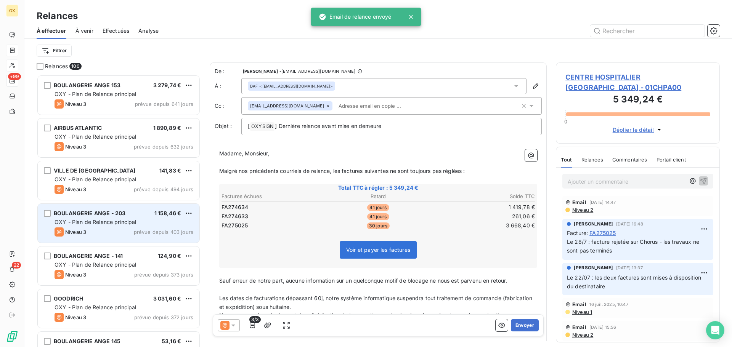
click at [118, 214] on span "BOULANGERIE ANGE - 203" at bounding box center [90, 213] width 72 height 6
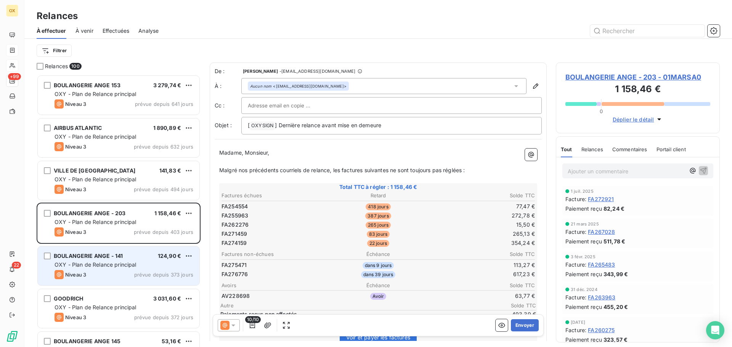
click at [126, 262] on span "OXY - Plan de Relance principal" at bounding box center [96, 264] width 82 height 6
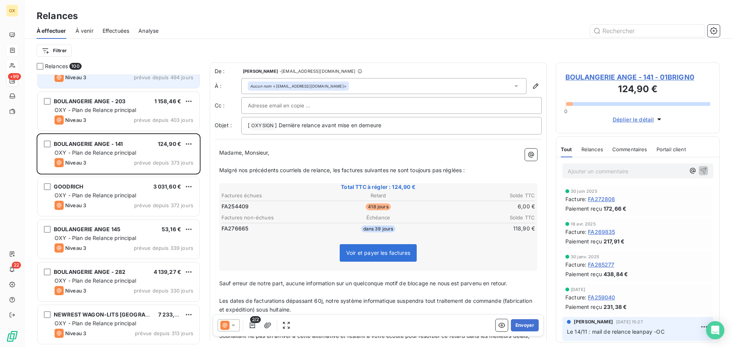
scroll to position [115, 0]
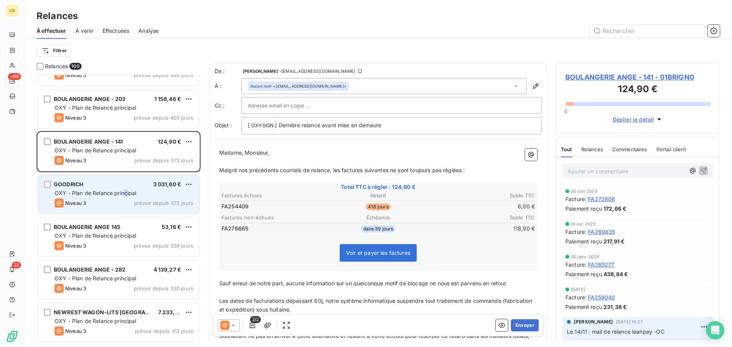
click at [125, 189] on div "GOODRICH 3 031,60 € OXY - Plan de Relance principal Niveau 3 prévue depuis 372 …" at bounding box center [119, 194] width 162 height 39
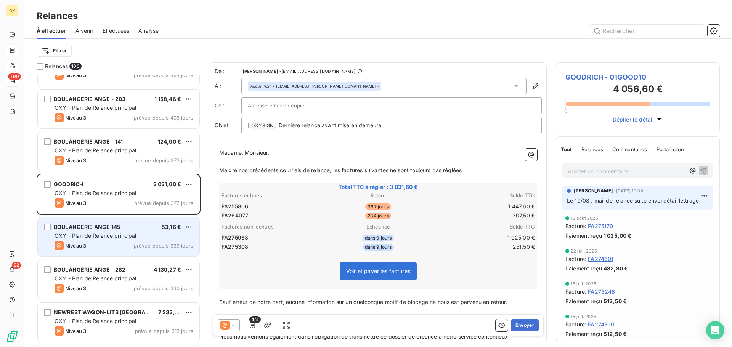
click at [120, 224] on div "BOULANGERIE ANGE 145 53,16 €" at bounding box center [124, 227] width 139 height 7
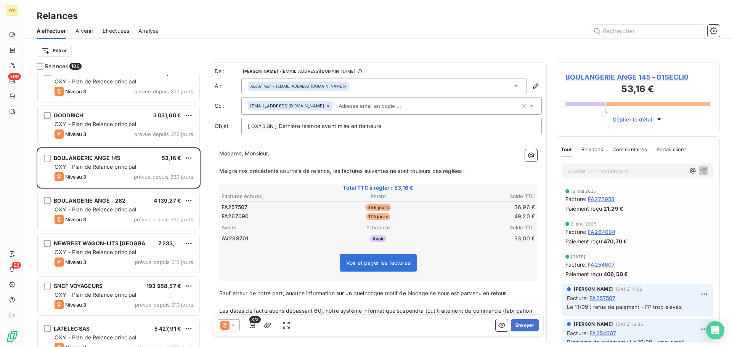
scroll to position [191, 0]
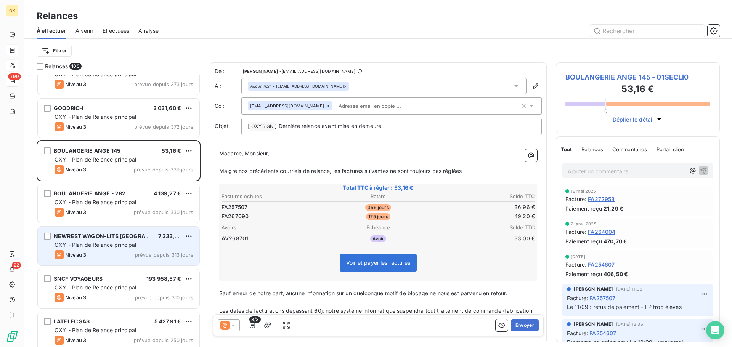
click at [130, 234] on span "NEWREST WAGON-LITS [GEOGRAPHIC_DATA]" at bounding box center [115, 236] width 122 height 6
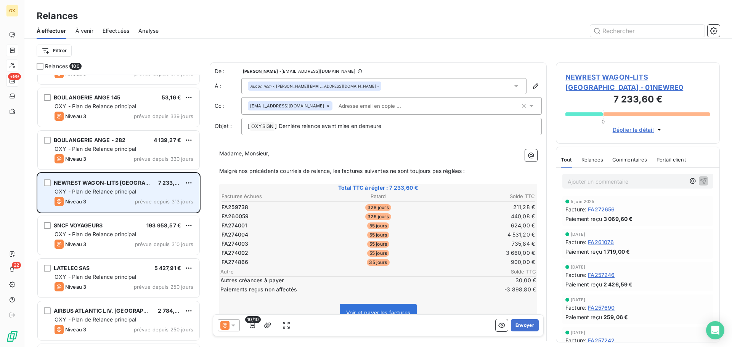
scroll to position [267, 0]
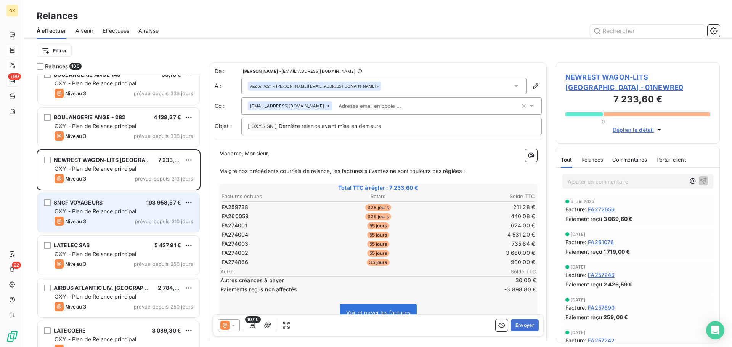
click at [132, 220] on div "Niveau 3 prévue depuis 310 jours" at bounding box center [124, 221] width 139 height 9
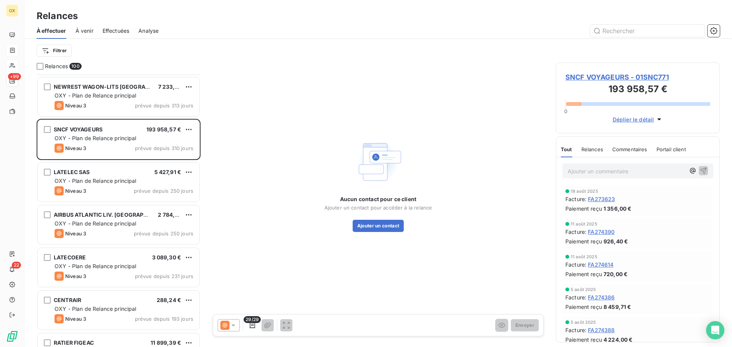
scroll to position [343, 0]
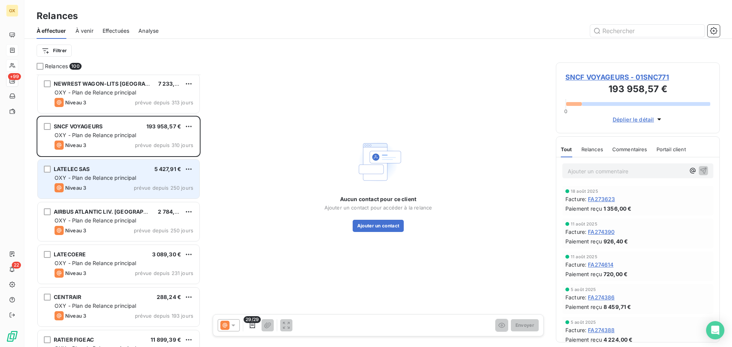
click at [122, 190] on div "Niveau 3 prévue depuis 250 jours" at bounding box center [124, 187] width 139 height 9
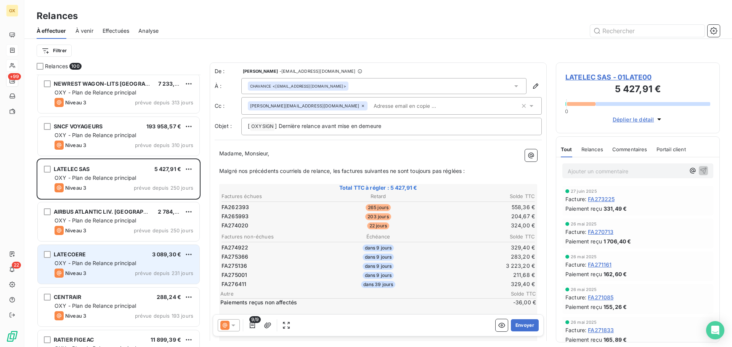
click at [122, 263] on span "OXY - Plan de Relance principal" at bounding box center [96, 263] width 82 height 6
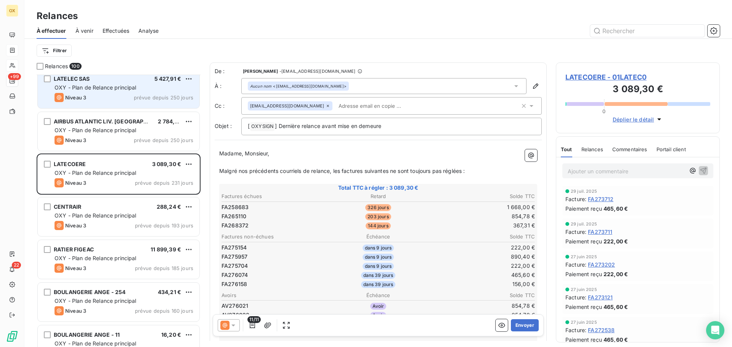
scroll to position [496, 0]
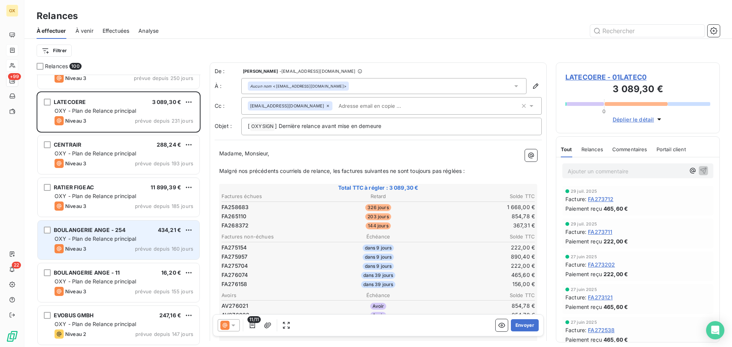
click at [127, 233] on div "BOULANGERIE ANGE - 254 434,21 € OXY - Plan de Relance principal Niveau 3 prévue…" at bounding box center [119, 240] width 162 height 39
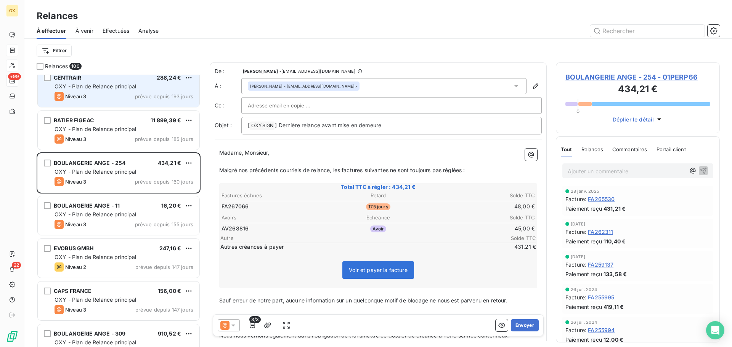
scroll to position [572, 0]
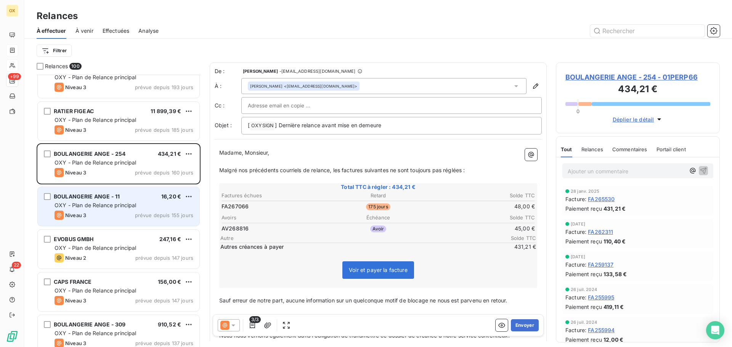
click at [131, 204] on span "OXY - Plan de Relance principal" at bounding box center [96, 205] width 82 height 6
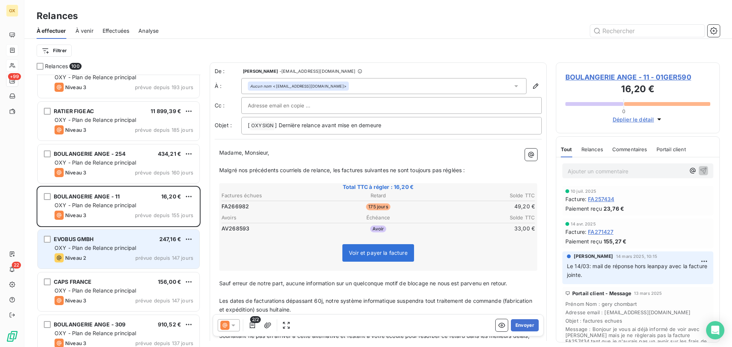
click at [126, 249] on span "OXY - Plan de Relance principal" at bounding box center [96, 248] width 82 height 6
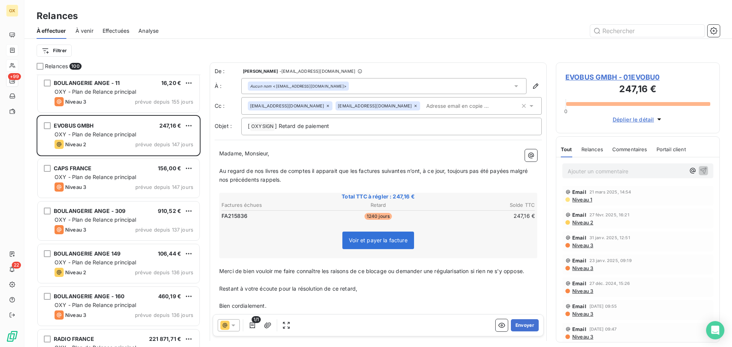
scroll to position [686, 0]
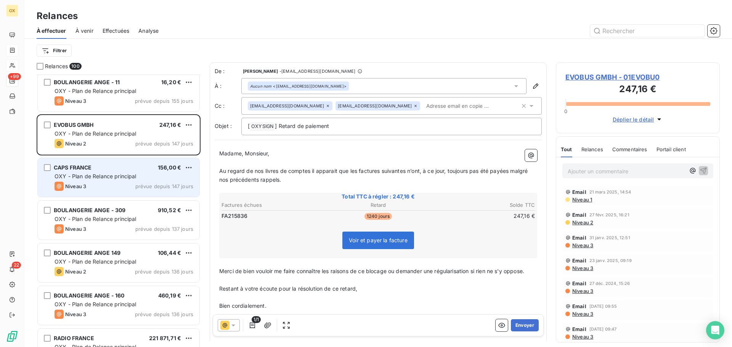
click at [135, 183] on div "Niveau 3 prévue depuis 147 jours" at bounding box center [124, 186] width 139 height 9
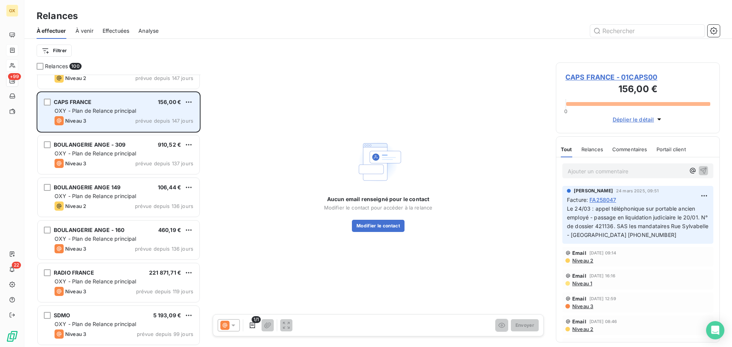
scroll to position [763, 0]
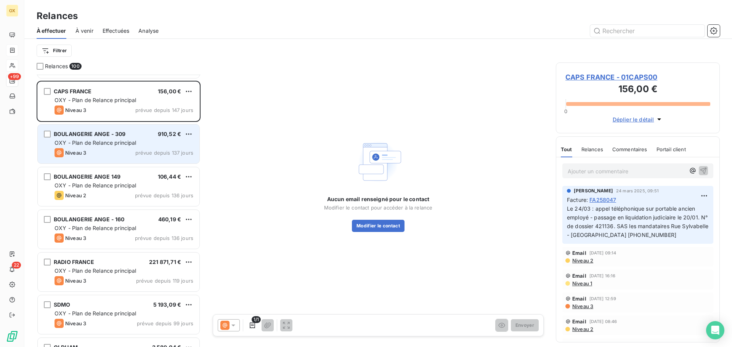
click at [134, 157] on div "Niveau 3 prévue depuis 137 jours" at bounding box center [124, 152] width 139 height 9
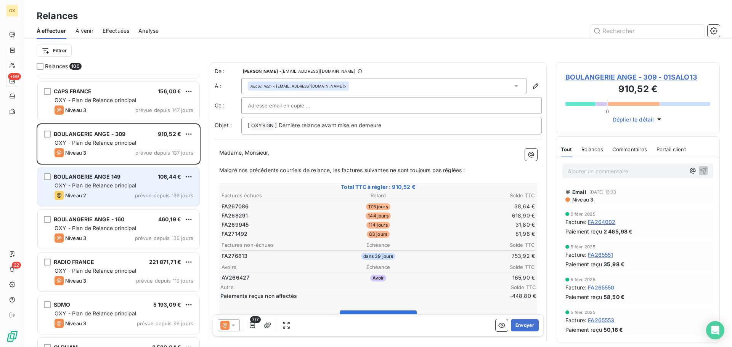
click at [129, 184] on span "OXY - Plan de Relance principal" at bounding box center [96, 185] width 82 height 6
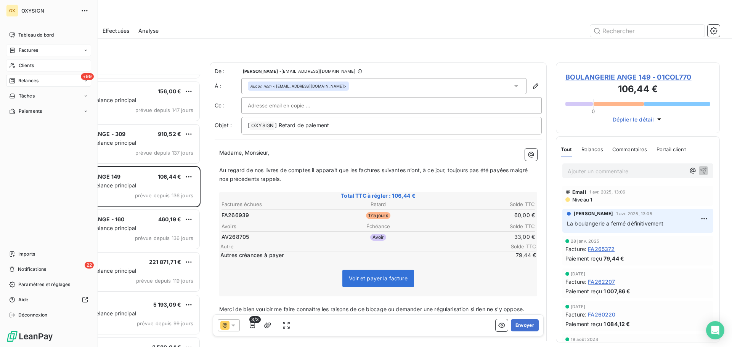
click at [21, 67] on span "Clients" at bounding box center [26, 65] width 15 height 7
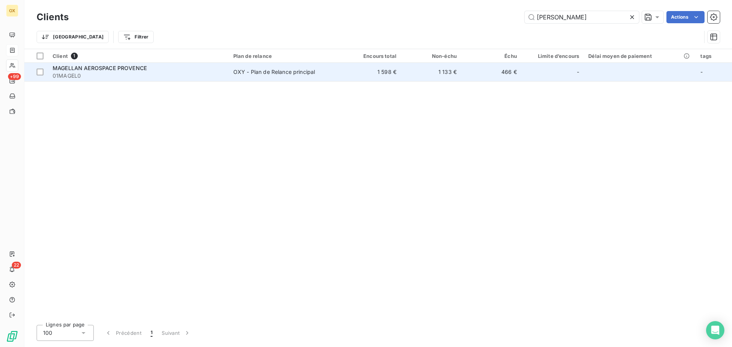
type input "[PERSON_NAME]"
click at [102, 68] on span "MAGELLAN AEROSPACE PROVENCE" at bounding box center [100, 68] width 94 height 6
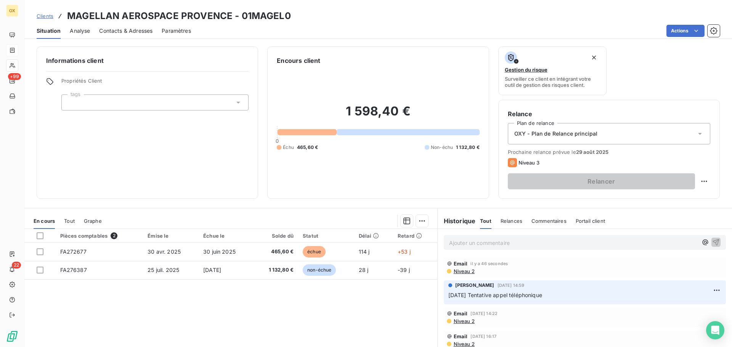
click at [128, 32] on span "Contacts & Adresses" at bounding box center [125, 31] width 53 height 8
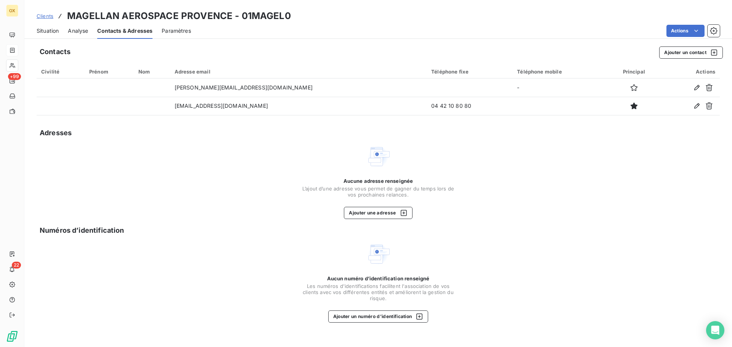
click at [57, 30] on span "Situation" at bounding box center [48, 31] width 22 height 8
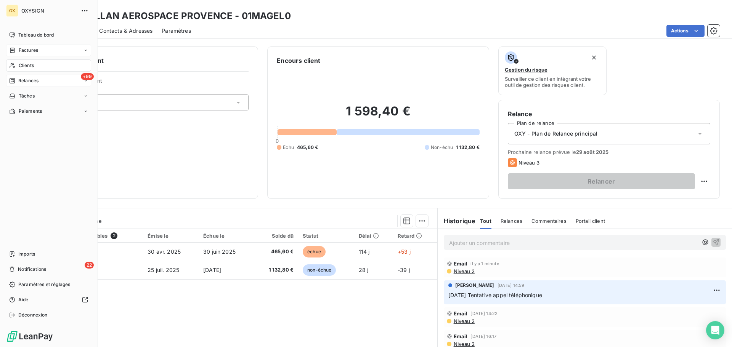
click at [19, 80] on span "Relances" at bounding box center [28, 80] width 20 height 7
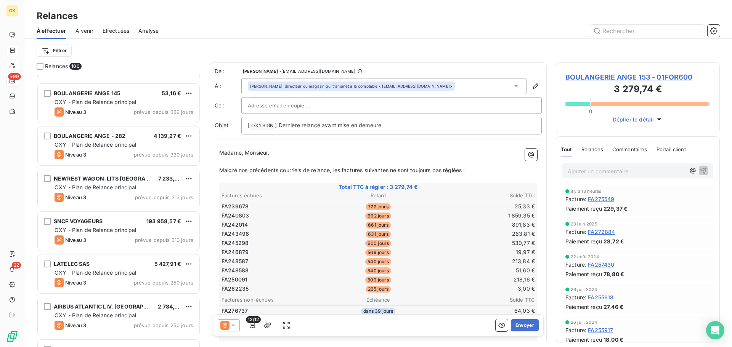
scroll to position [267, 0]
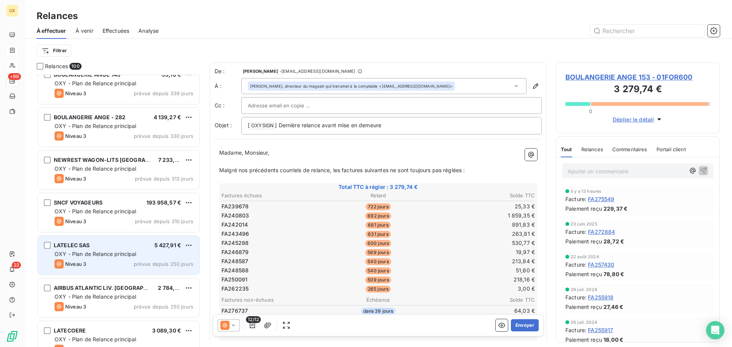
click at [120, 250] on div "LATELEC SAS 5 427,91 € OXY - Plan de Relance principal Niveau 3 prévue depuis 2…" at bounding box center [119, 255] width 162 height 39
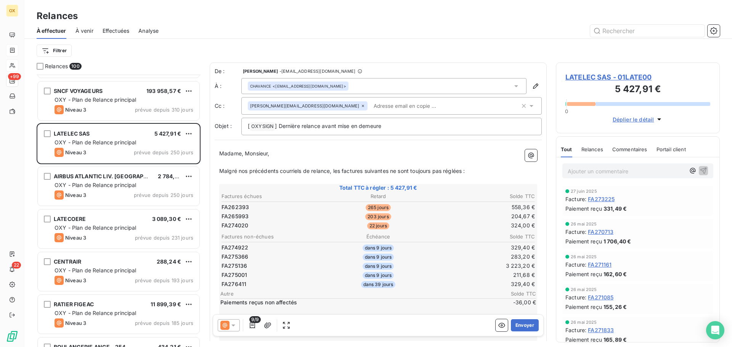
scroll to position [420, 0]
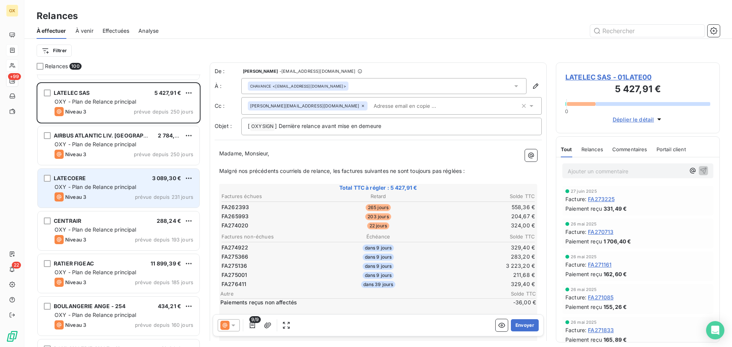
click at [113, 189] on span "OXY - Plan de Relance principal" at bounding box center [96, 187] width 82 height 6
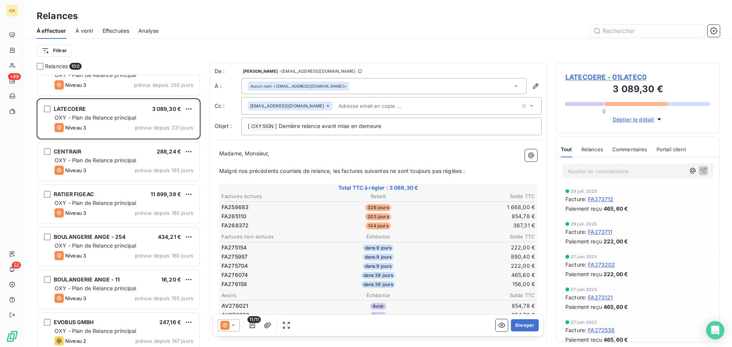
scroll to position [496, 0]
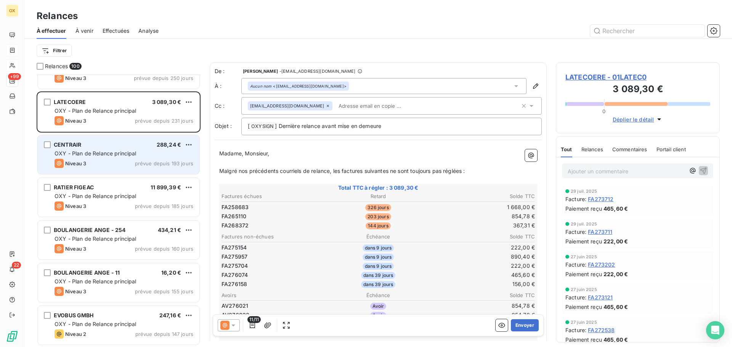
click at [100, 149] on div "CENTRAIR 288,24 € OXY - Plan de Relance principal Niveau 3 prévue depuis 193 jo…" at bounding box center [119, 154] width 162 height 39
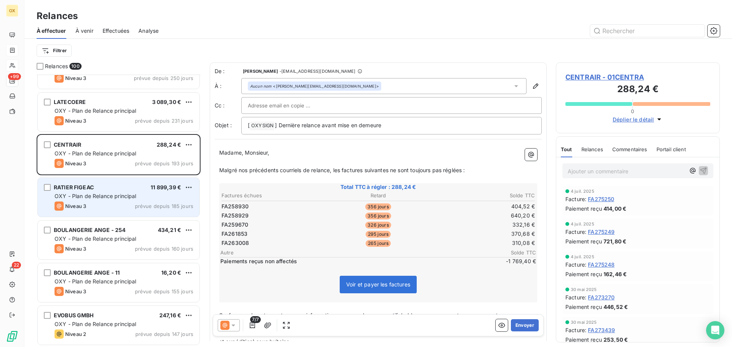
click at [100, 194] on span "OXY - Plan de Relance principal" at bounding box center [96, 196] width 82 height 6
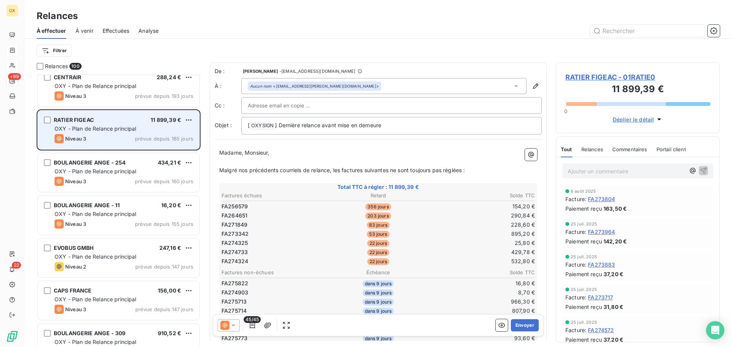
scroll to position [572, 0]
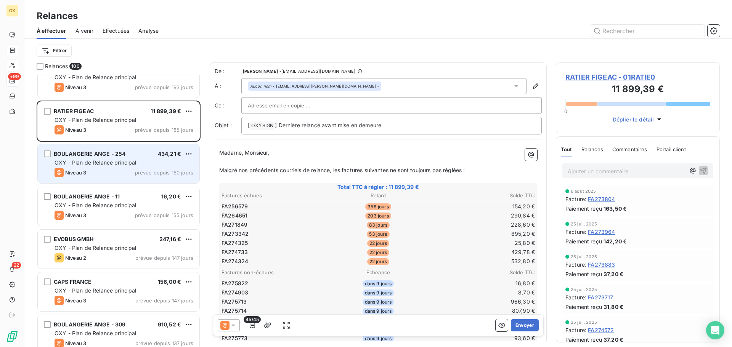
click at [96, 158] on div "BOULANGERIE ANGE - 254 434,21 € OXY - Plan de Relance principal Niveau 3 prévue…" at bounding box center [119, 163] width 162 height 39
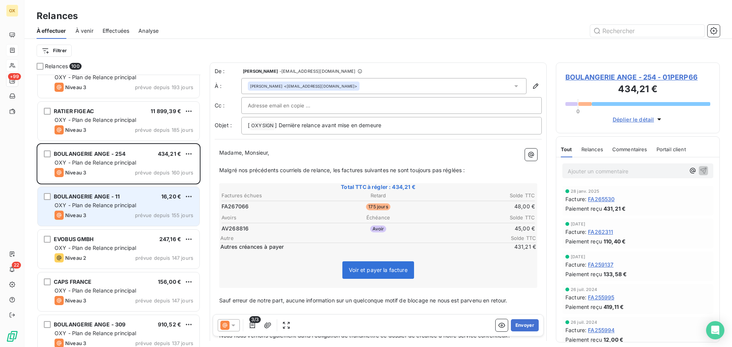
click at [101, 202] on span "OXY - Plan de Relance principal" at bounding box center [96, 205] width 82 height 6
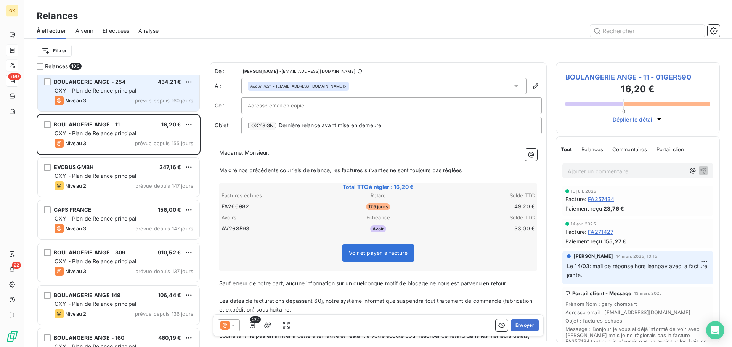
scroll to position [648, 0]
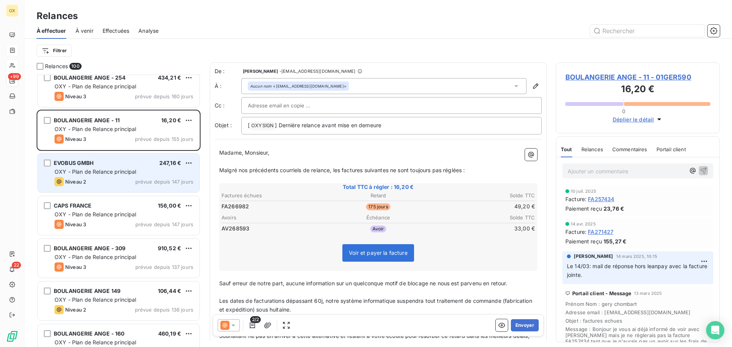
click at [111, 175] on span "OXY - Plan de Relance principal" at bounding box center [96, 171] width 82 height 6
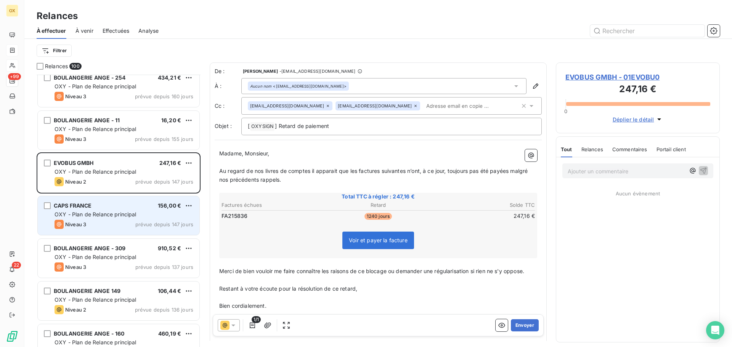
click at [115, 207] on div "CAPS FRANCE 156,00 €" at bounding box center [124, 205] width 139 height 7
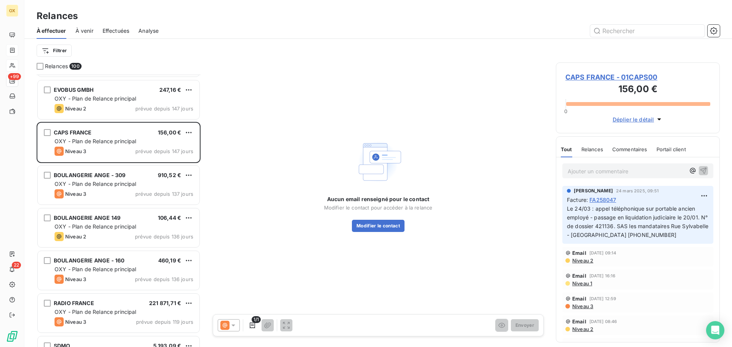
scroll to position [725, 0]
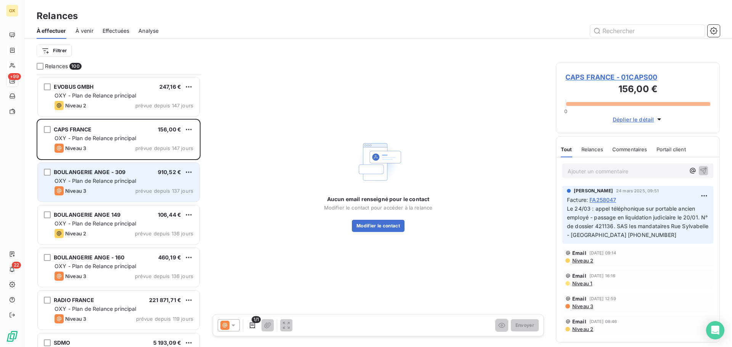
click at [112, 185] on div "BOULANGERIE ANGE - 309 910,52 € OXY - Plan de Relance principal Niveau 3 prévue…" at bounding box center [119, 182] width 162 height 39
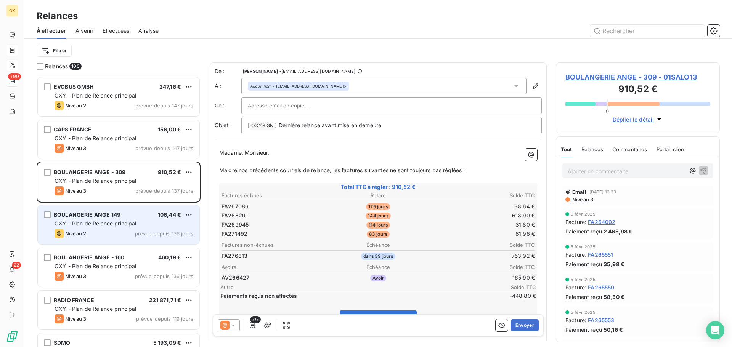
click at [113, 225] on span "OXY - Plan de Relance principal" at bounding box center [96, 223] width 82 height 6
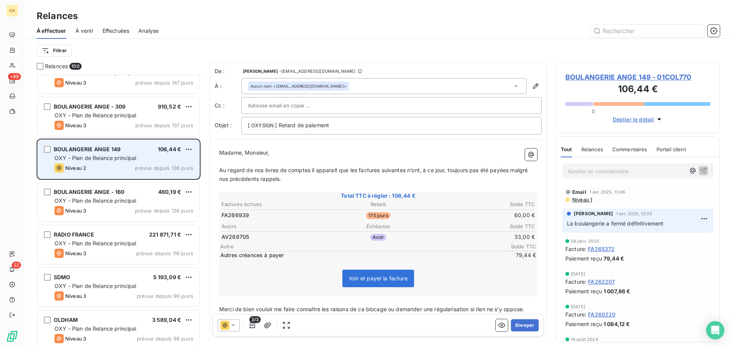
scroll to position [801, 0]
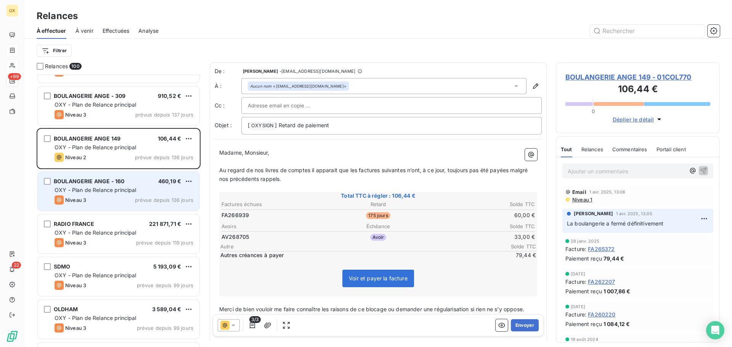
click at [103, 201] on div "Niveau 3 prévue depuis 136 jours" at bounding box center [124, 200] width 139 height 9
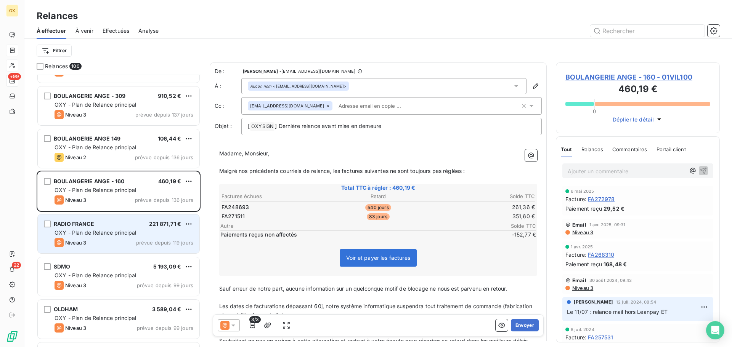
click at [103, 225] on div "RADIO FRANCE 221 871,71 €" at bounding box center [124, 224] width 139 height 7
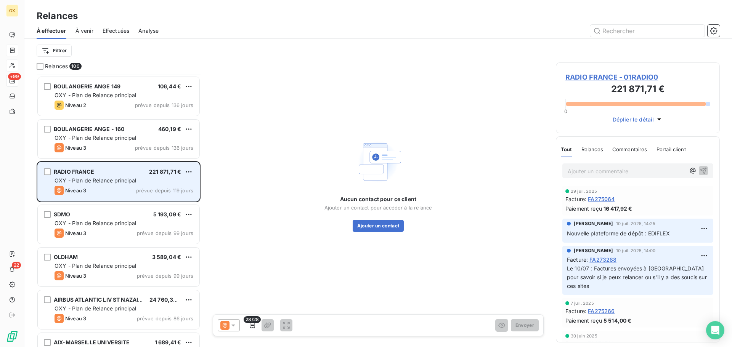
scroll to position [915, 0]
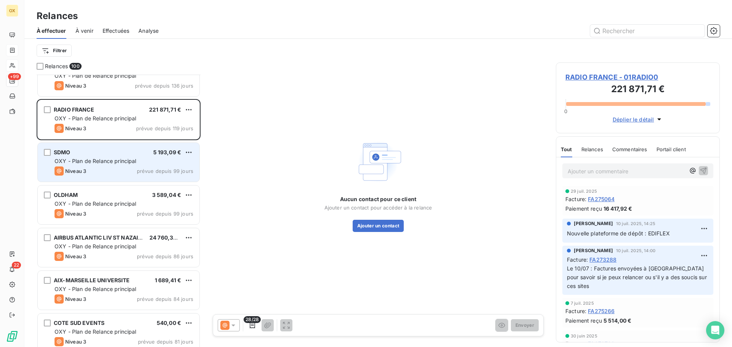
click at [92, 172] on div "Niveau 3 prévue depuis 99 jours" at bounding box center [124, 171] width 139 height 9
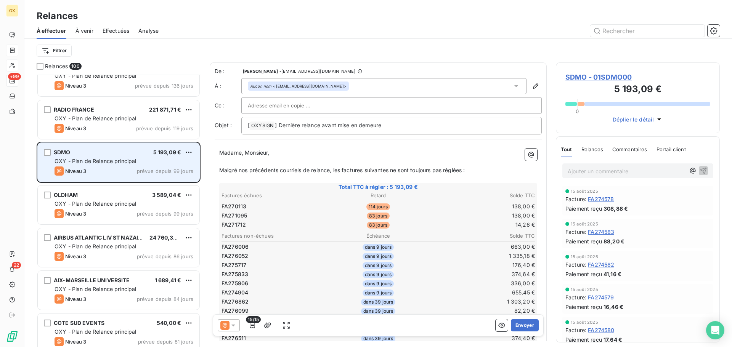
scroll to position [930, 0]
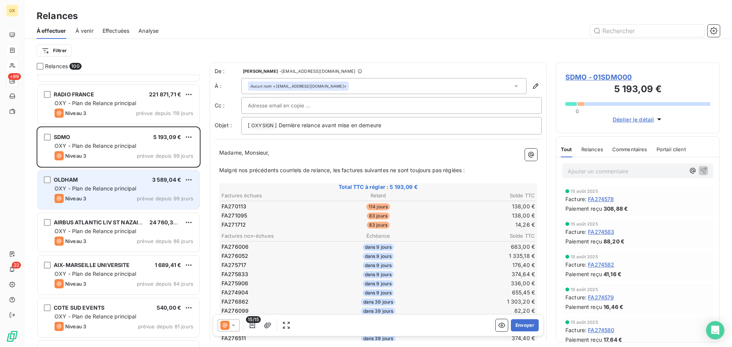
click at [95, 181] on div "[PERSON_NAME] 3 589,04 €" at bounding box center [124, 179] width 139 height 7
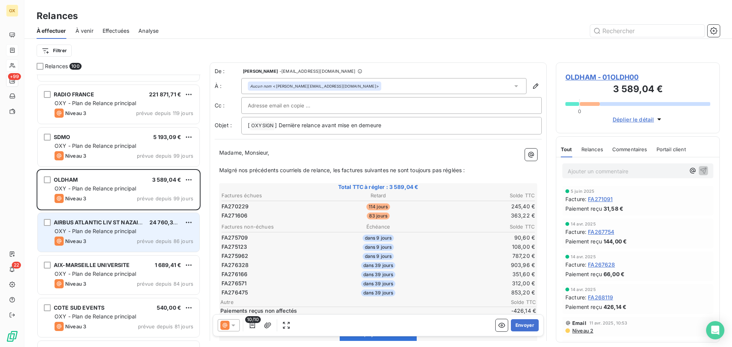
click at [100, 221] on span "AIRBUS ATLANTIC LIV ST NAZAIRE" at bounding box center [99, 222] width 91 height 6
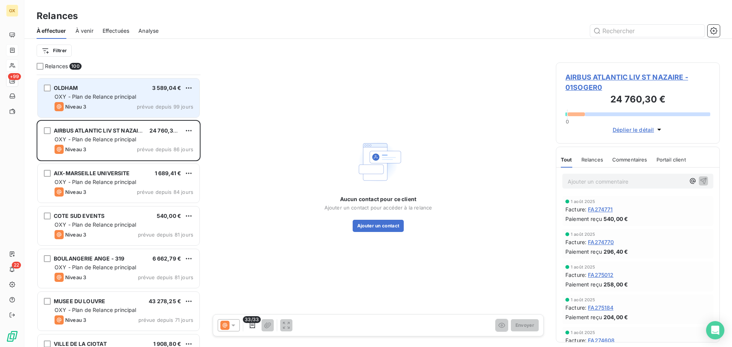
scroll to position [1045, 0]
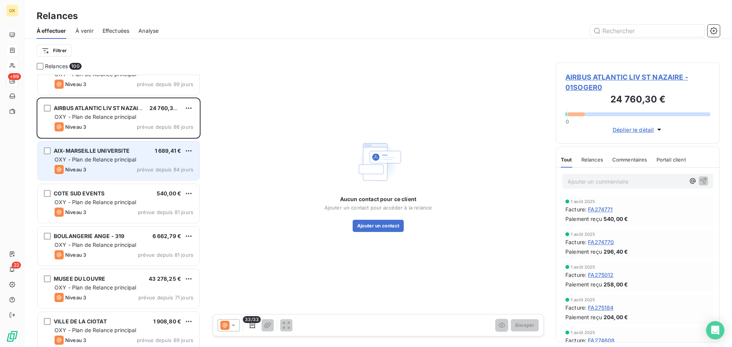
click at [108, 159] on span "OXY - Plan de Relance principal" at bounding box center [96, 159] width 82 height 6
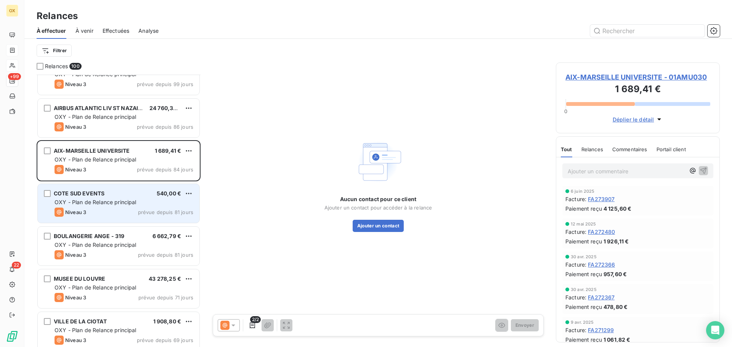
click at [110, 192] on div "COTE SUD EVENTS 540,00 €" at bounding box center [124, 193] width 139 height 7
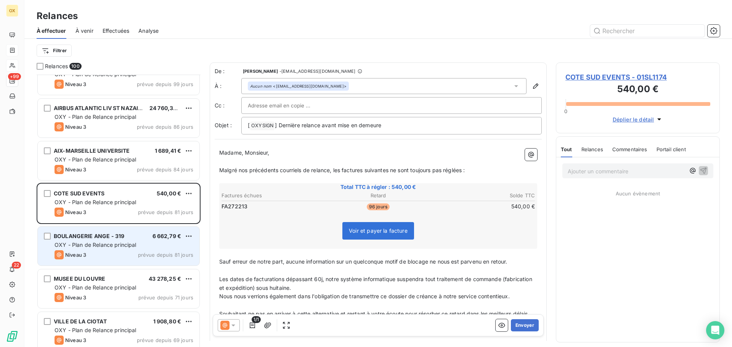
click at [105, 241] on div "BOULANGERIE ANGE - 319 6 662,79 € OXY - Plan de Relance principal Niveau 3 prév…" at bounding box center [119, 246] width 162 height 39
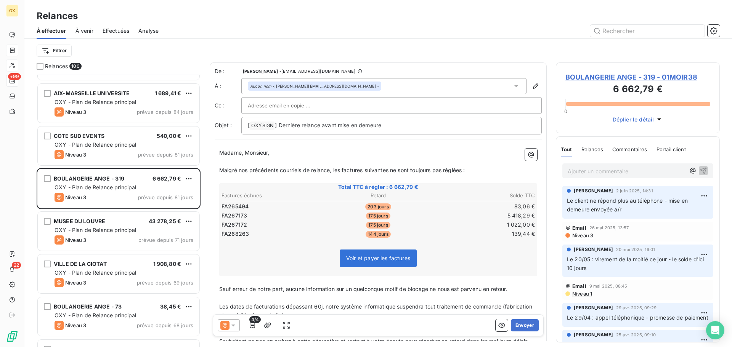
scroll to position [1121, 0]
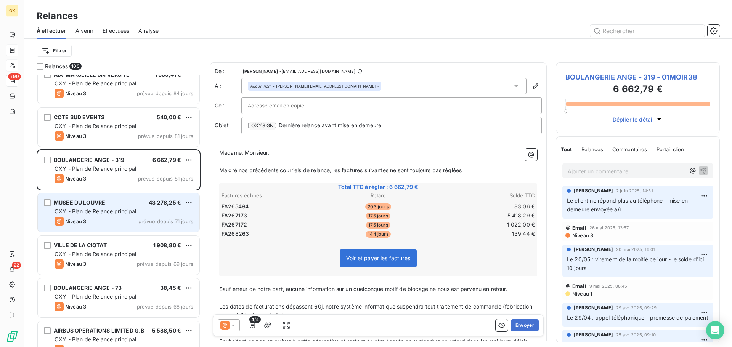
click at [107, 211] on span "OXY - Plan de Relance principal" at bounding box center [96, 211] width 82 height 6
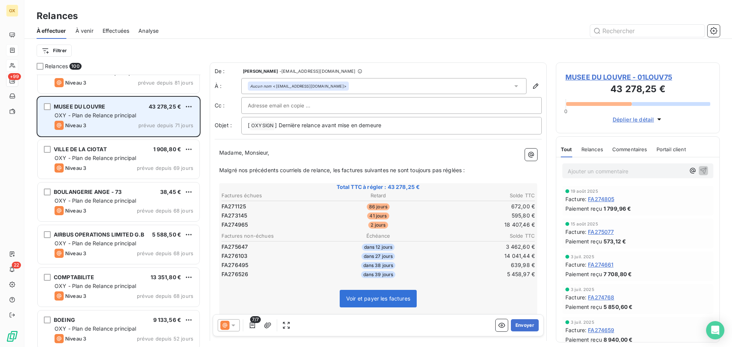
scroll to position [1235, 0]
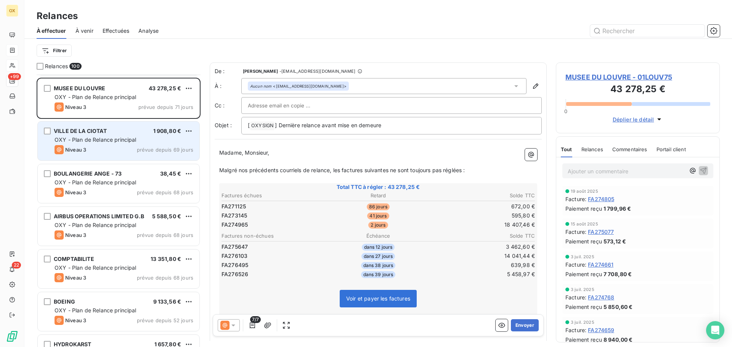
click at [124, 140] on span "OXY - Plan de Relance principal" at bounding box center [96, 139] width 82 height 6
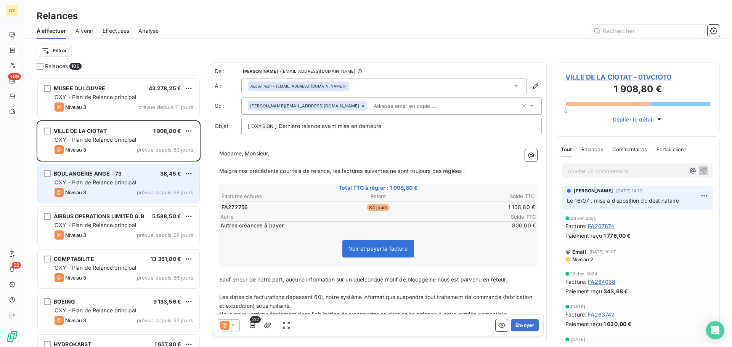
click at [122, 181] on span "OXY - Plan de Relance principal" at bounding box center [96, 182] width 82 height 6
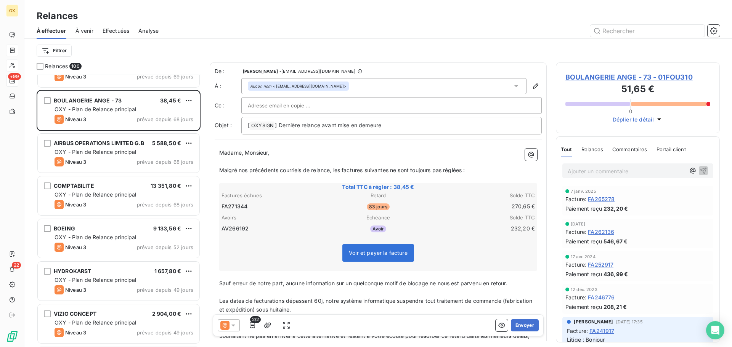
scroll to position [1312, 0]
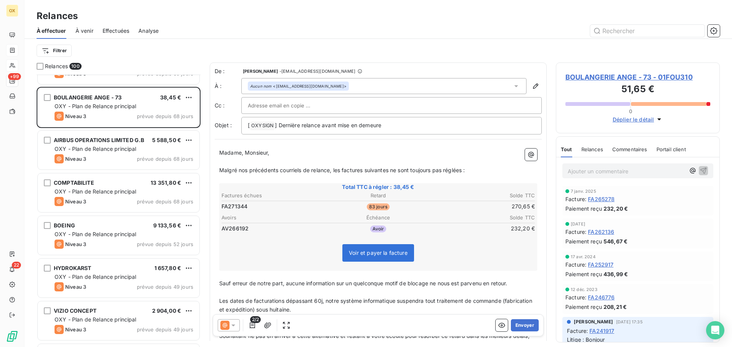
click at [123, 144] on div "AIRBUS OPERATIONS LIMITED G.B 5 588,50 € OXY - Plan de Relance principal Niveau…" at bounding box center [119, 150] width 162 height 39
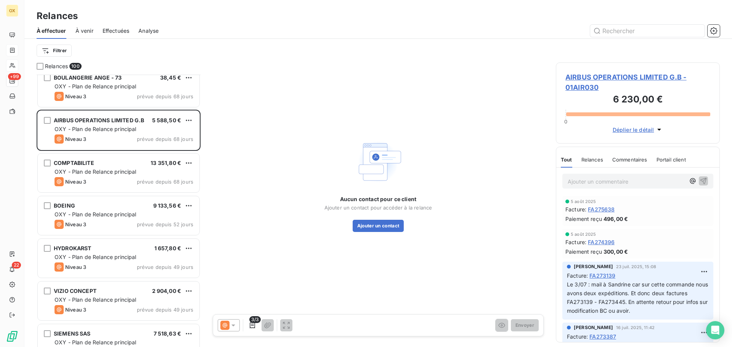
scroll to position [1350, 0]
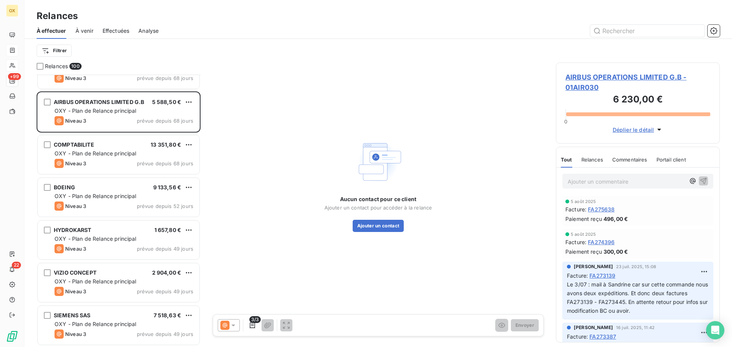
click at [123, 144] on div "COMPTABILITE 13 351,80 €" at bounding box center [124, 144] width 139 height 7
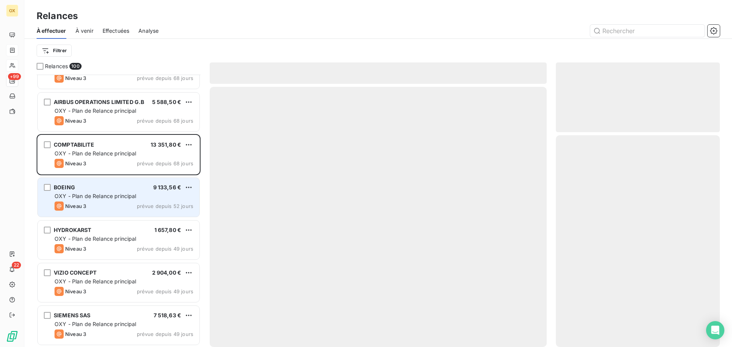
click at [116, 188] on div "BOEING 9 133,56 €" at bounding box center [124, 187] width 139 height 7
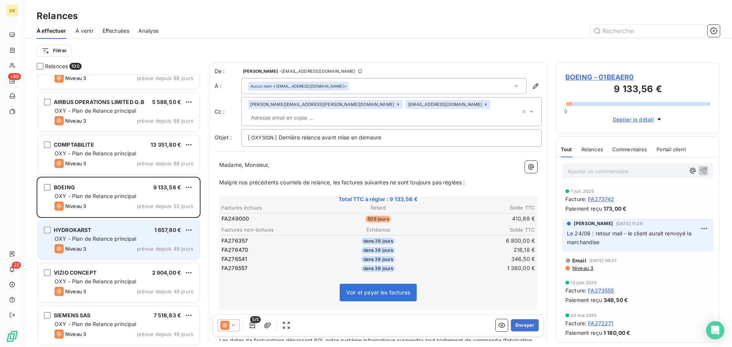
click at [148, 246] on span "prévue depuis 49 jours" at bounding box center [165, 249] width 56 height 6
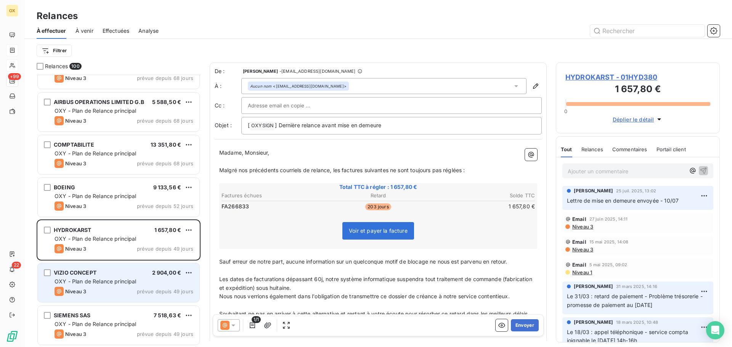
click at [116, 269] on div "VIZIO CONCEPT 2 904,00 €" at bounding box center [124, 272] width 139 height 7
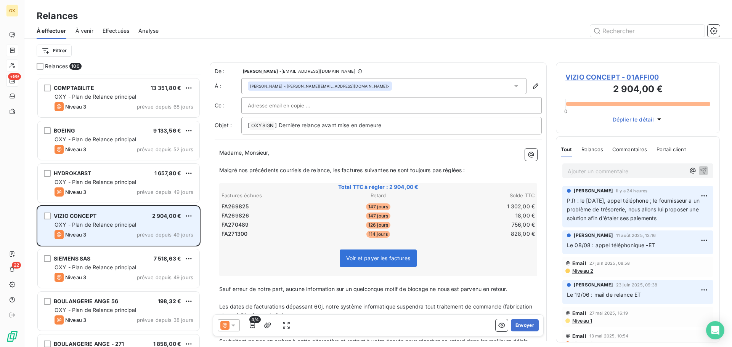
scroll to position [1426, 0]
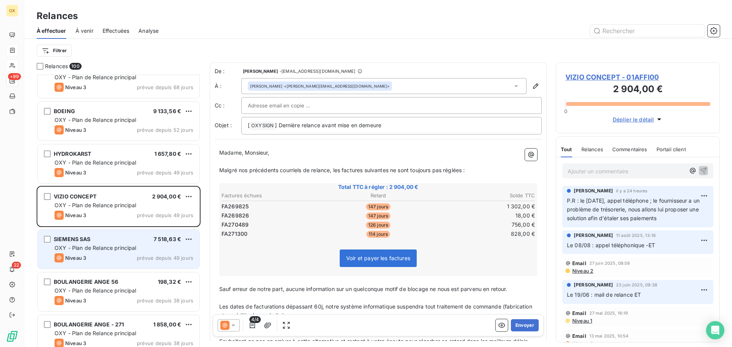
click at [107, 252] on div "SIEMENS SAS 7 518,63 € OXY - Plan de Relance principal Niveau 3 prévue depuis 4…" at bounding box center [119, 249] width 162 height 39
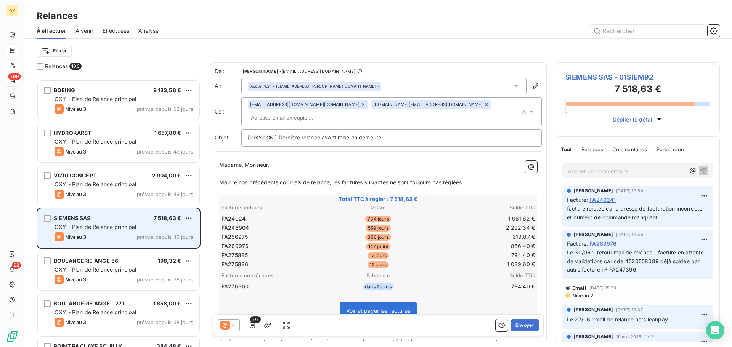
scroll to position [1464, 0]
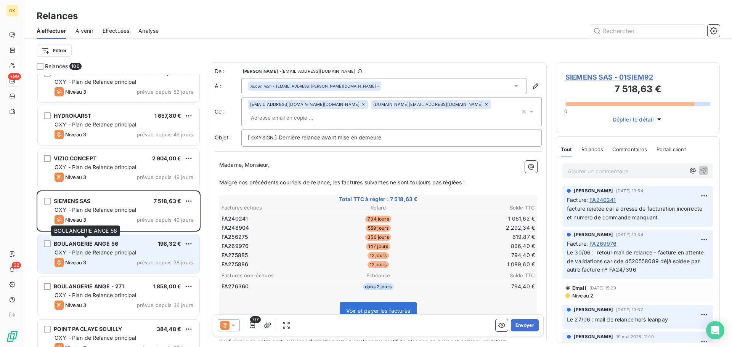
click at [105, 243] on span "BOULANGERIE ANGE 56" at bounding box center [86, 244] width 64 height 6
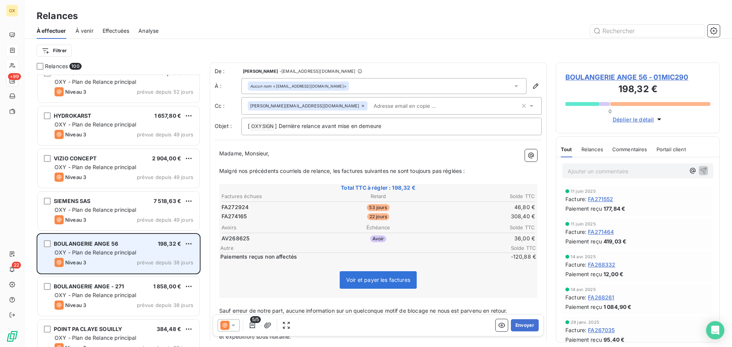
scroll to position [1502, 0]
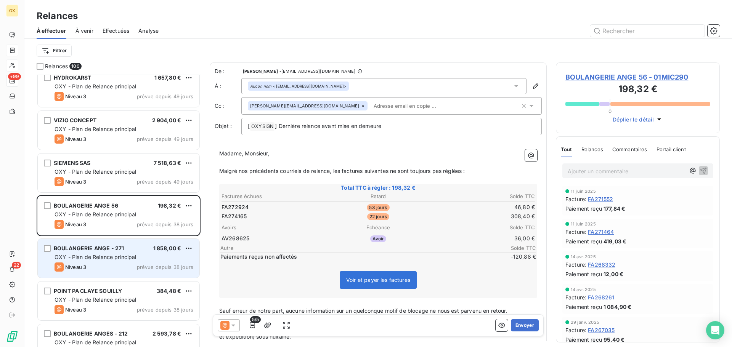
click at [103, 249] on span "BOULANGERIE ANGE - 271" at bounding box center [89, 248] width 70 height 6
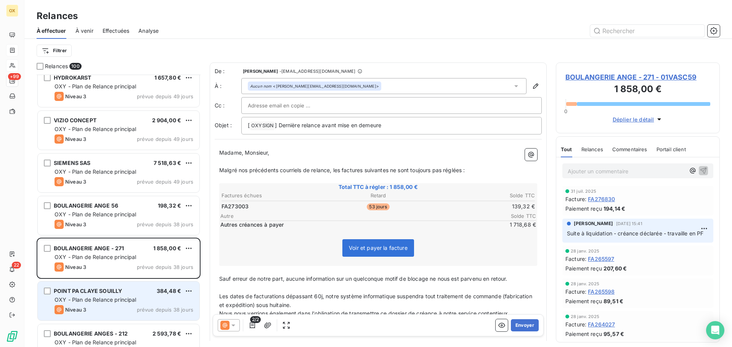
click at [100, 292] on span "POINT PA CLAYE SOUILLY" at bounding box center [88, 291] width 68 height 6
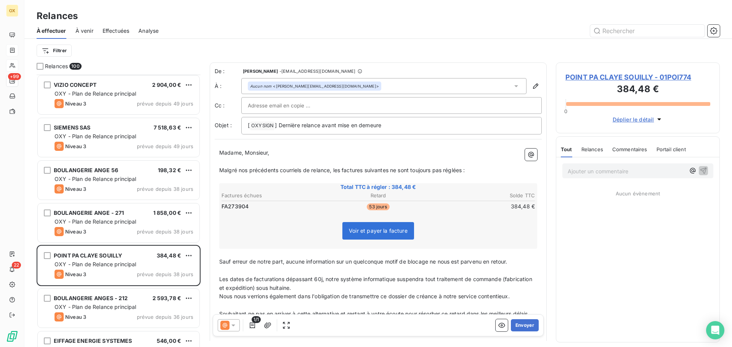
scroll to position [1578, 0]
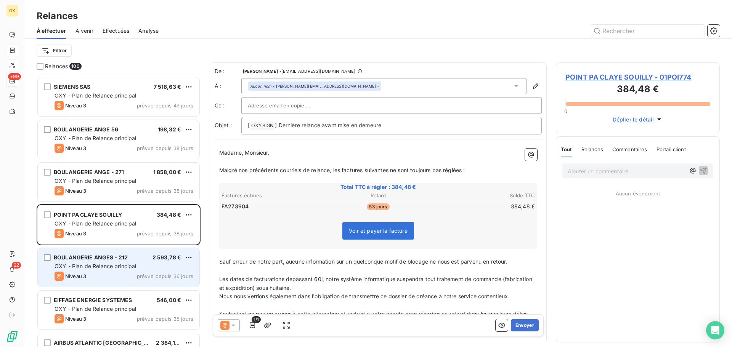
click at [103, 260] on span "BOULANGERIE ANGES - 212" at bounding box center [91, 257] width 74 height 6
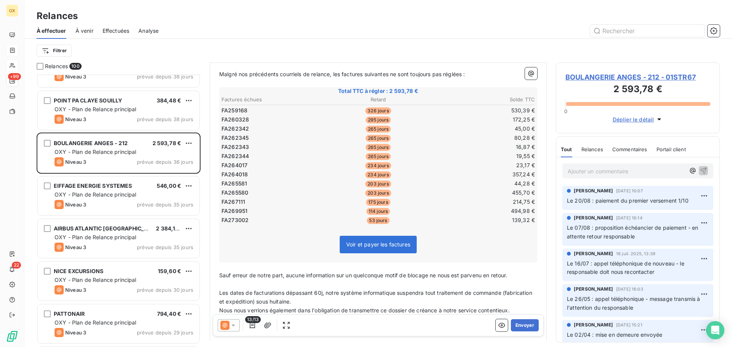
scroll to position [115, 0]
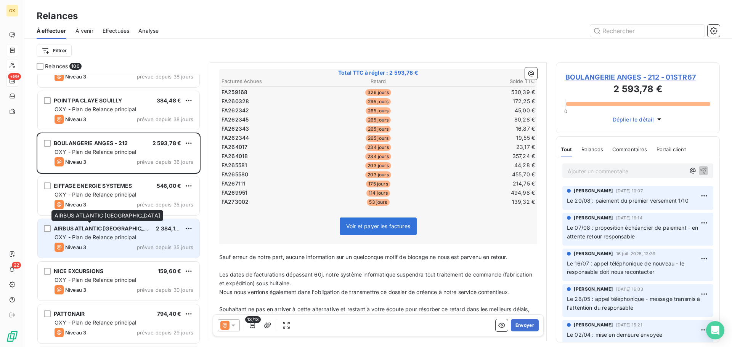
click at [112, 230] on span "AIRBUS ATLANTIC [GEOGRAPHIC_DATA]" at bounding box center [107, 228] width 106 height 6
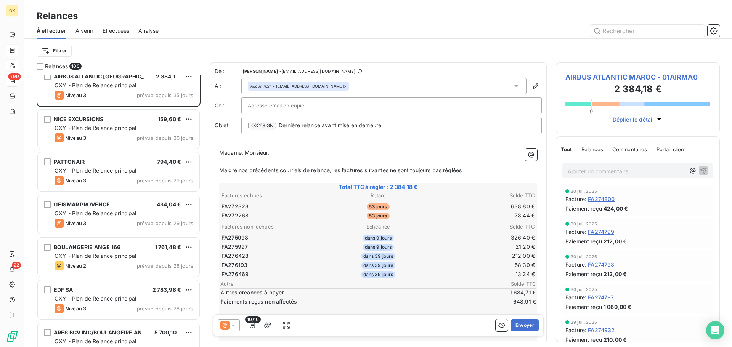
scroll to position [1845, 0]
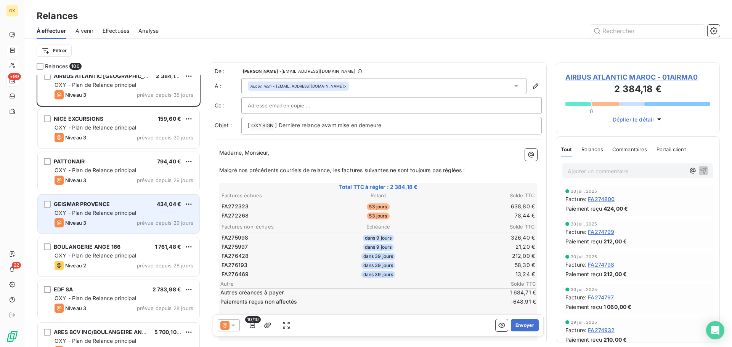
click at [111, 207] on div "GEISMAR PROVENCE 434,04 €" at bounding box center [124, 204] width 139 height 7
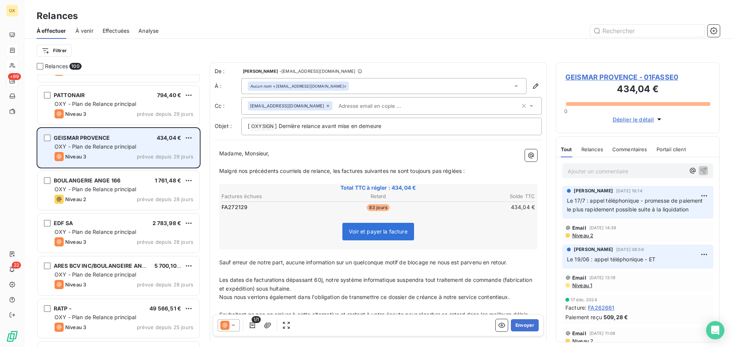
scroll to position [1921, 0]
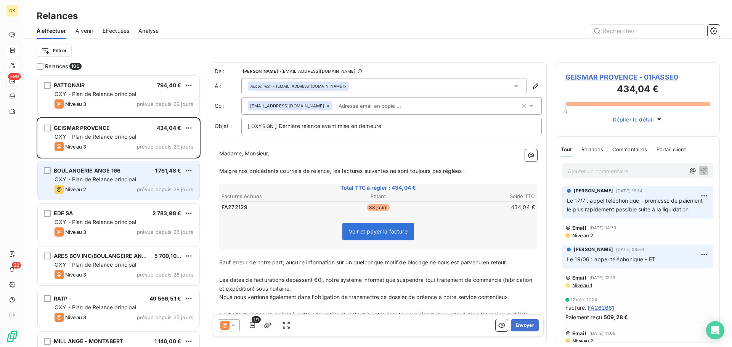
click at [117, 186] on div "Niveau 2 prévue depuis 28 jours" at bounding box center [124, 189] width 139 height 9
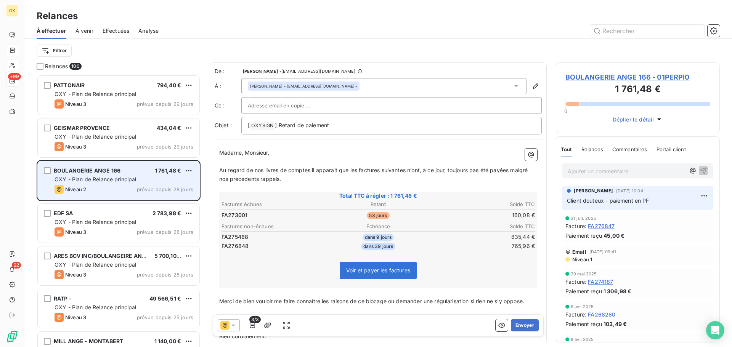
scroll to position [1960, 0]
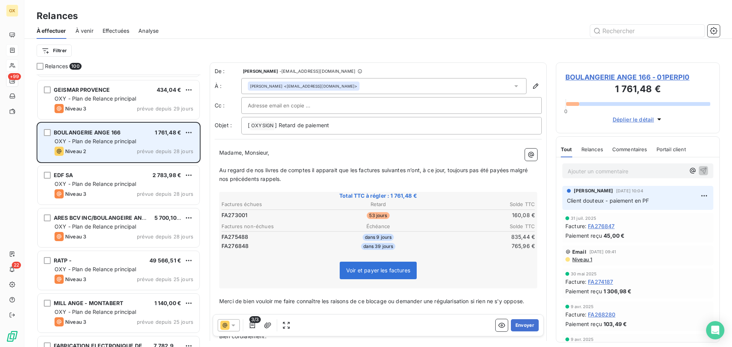
click at [117, 186] on span "OXY - Plan de Relance principal" at bounding box center [96, 184] width 82 height 6
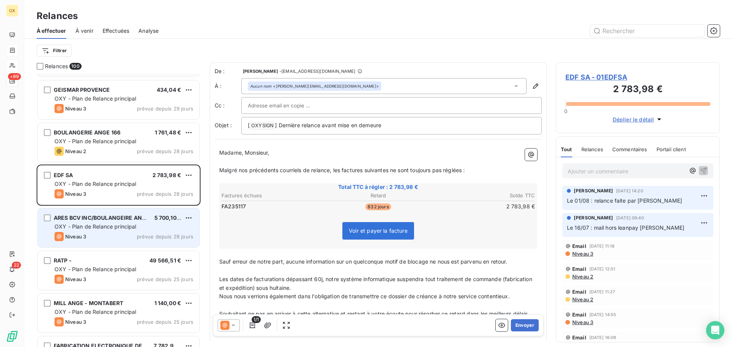
click at [115, 229] on span "OXY - Plan de Relance principal" at bounding box center [96, 226] width 82 height 6
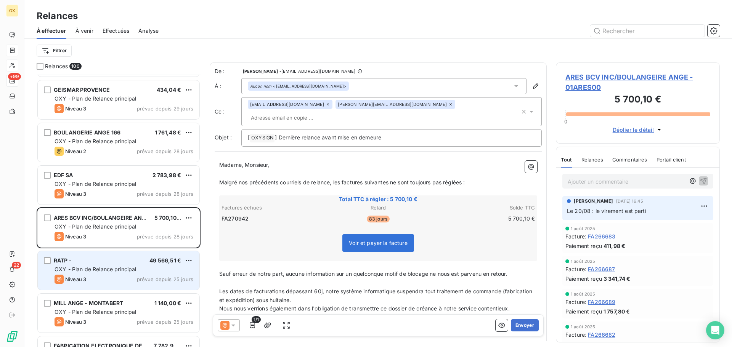
click at [112, 274] on div "RATP - 49 566,51 € OXY - Plan de Relance principal Niveau 3 prévue depuis 25 jo…" at bounding box center [119, 270] width 162 height 39
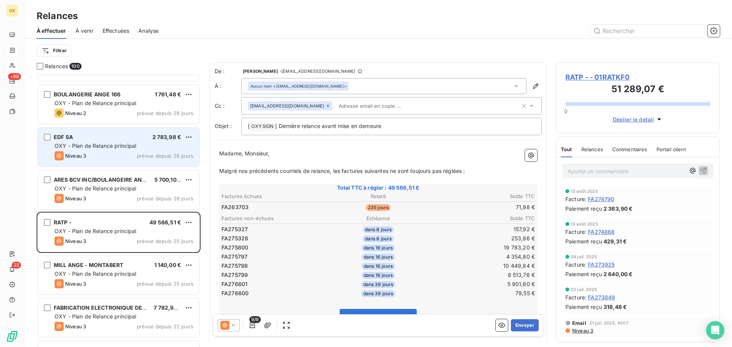
scroll to position [2036, 0]
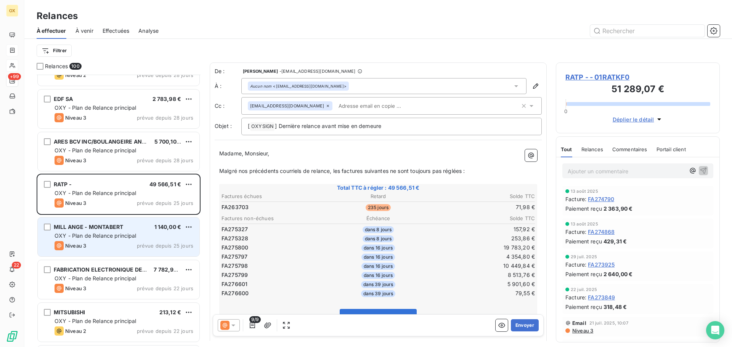
click at [125, 231] on div "MILL ANGE - MONTABERT 1 140,00 € OXY - Plan de Relance principal Niveau 3 prévu…" at bounding box center [119, 237] width 162 height 39
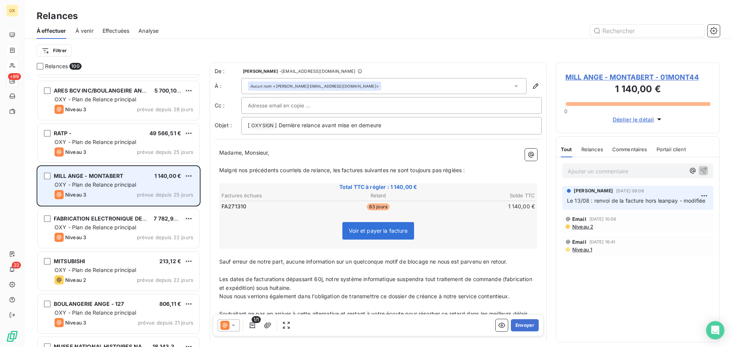
scroll to position [2112, 0]
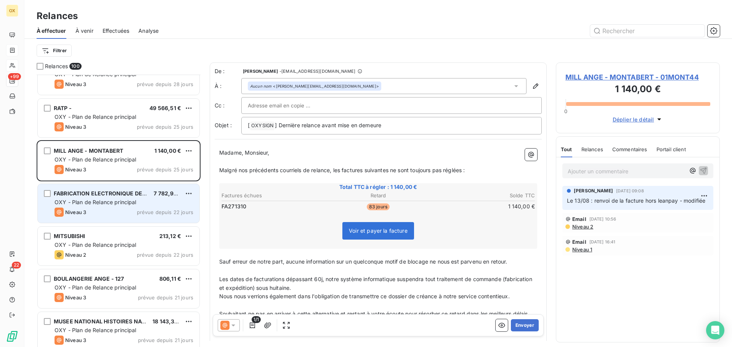
click at [117, 214] on div "Niveau 3 prévue depuis 22 jours" at bounding box center [124, 212] width 139 height 9
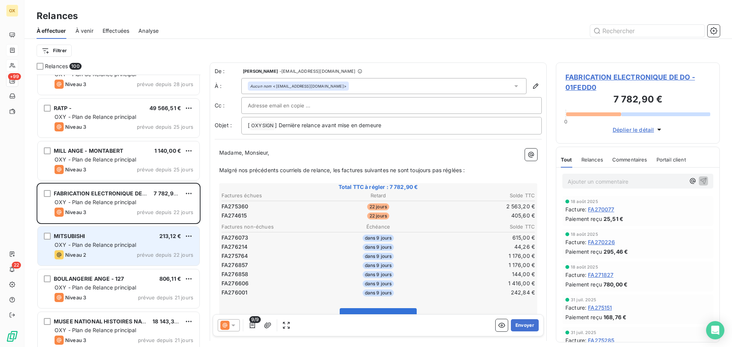
click at [93, 245] on span "OXY - Plan de Relance principal" at bounding box center [96, 245] width 82 height 6
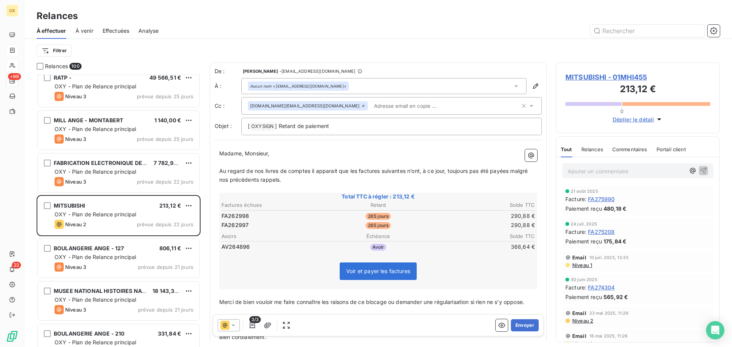
scroll to position [2188, 0]
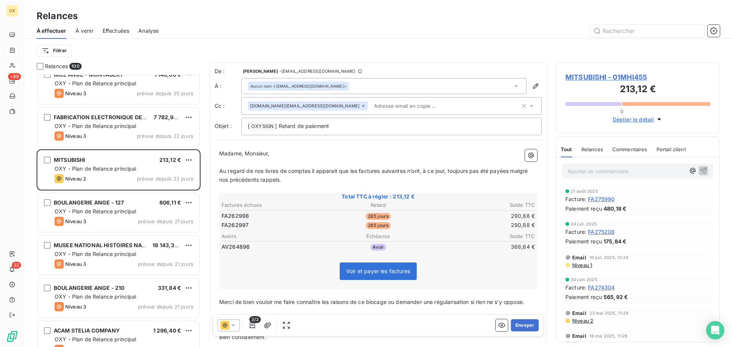
click at [112, 216] on div "BOULANGERIE ANGE - 127 806,11 € OXY - Plan de Relance principal Niveau 3 prévue…" at bounding box center [119, 212] width 162 height 39
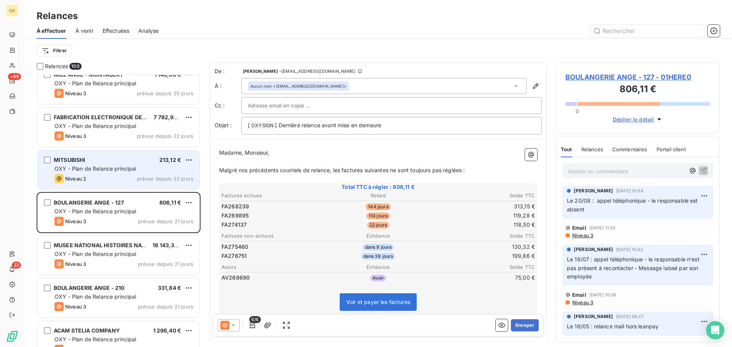
click at [127, 174] on div "MITSUBISHI 213,12 € OXY - Plan de Relance principal Niveau 2 prévue depuis 22 j…" at bounding box center [119, 170] width 162 height 39
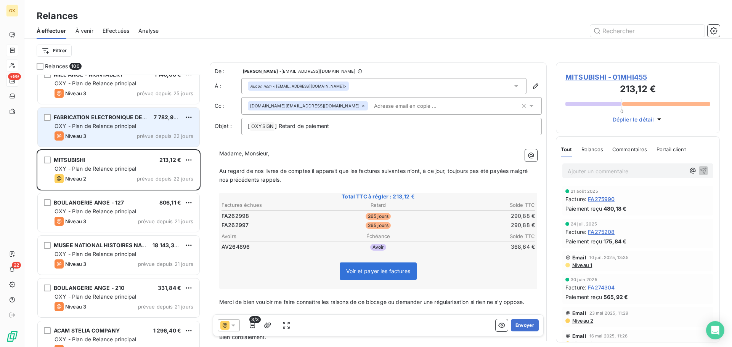
click at [117, 136] on div "Niveau 3 prévue depuis 22 jours" at bounding box center [124, 135] width 139 height 9
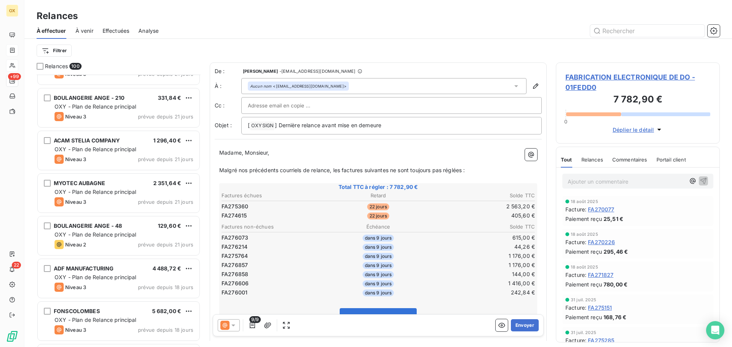
scroll to position [2379, 0]
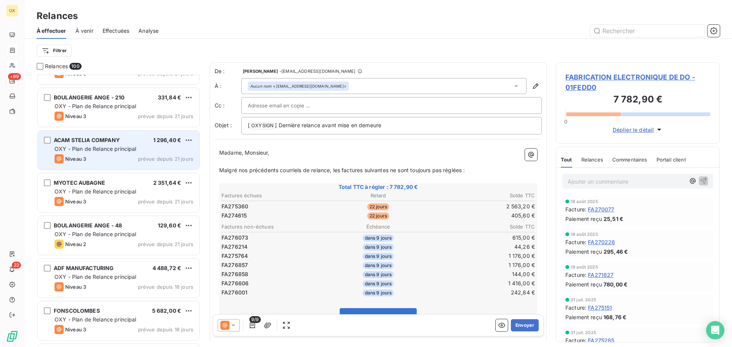
click at [119, 144] on div "ACAM STELIA COMPANY" at bounding box center [87, 140] width 66 height 8
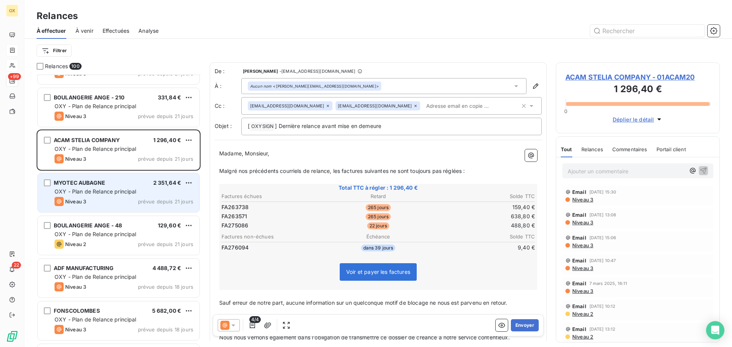
click at [119, 184] on div "MYOTEC AUBAGNE 2 351,64 €" at bounding box center [124, 183] width 139 height 7
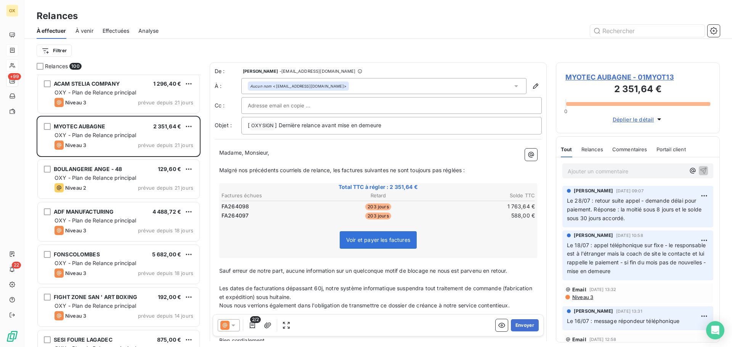
scroll to position [2455, 0]
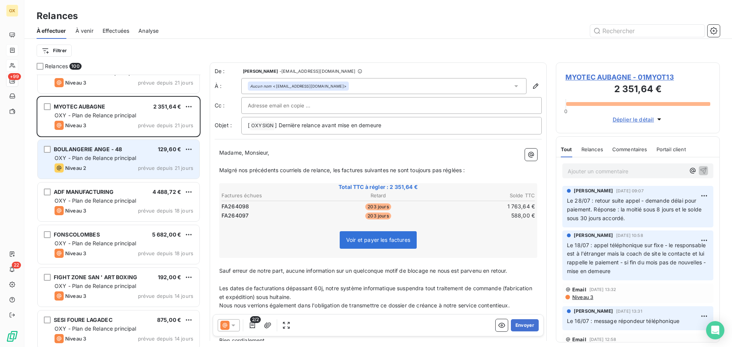
click at [105, 169] on div "Niveau 2 prévue depuis 21 jours" at bounding box center [124, 168] width 139 height 9
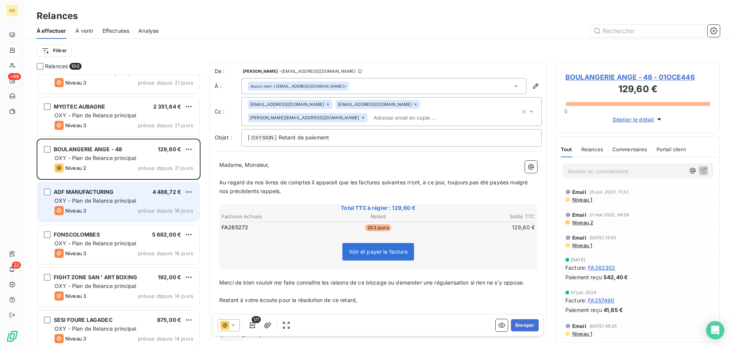
click at [108, 202] on span "OXY - Plan de Relance principal" at bounding box center [96, 200] width 82 height 6
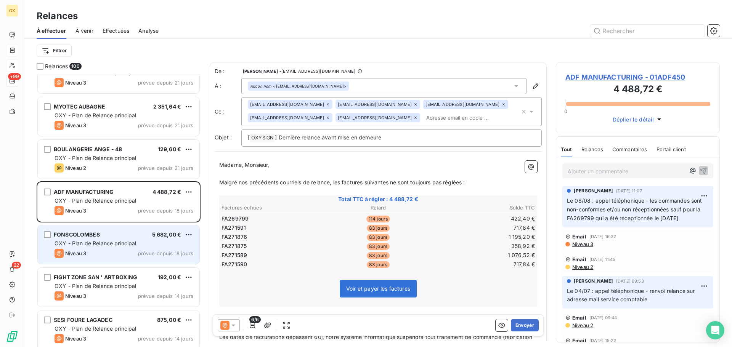
click at [106, 240] on span "OXY - Plan de Relance principal" at bounding box center [96, 243] width 82 height 6
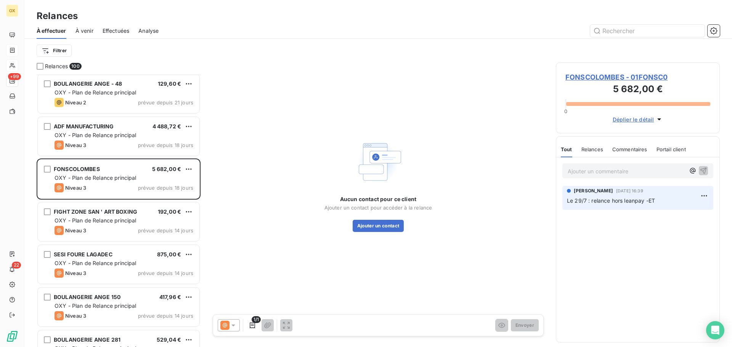
scroll to position [2531, 0]
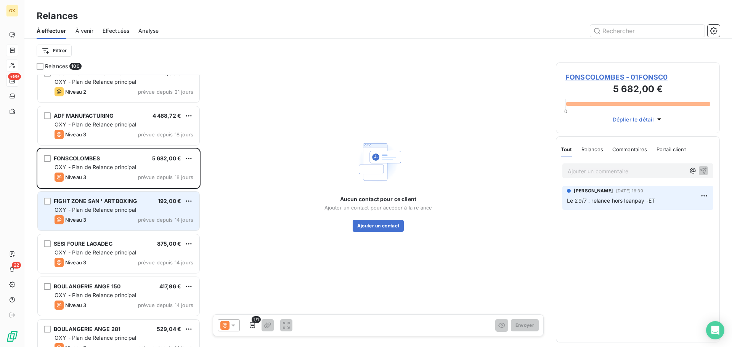
click at [102, 210] on span "OXY - Plan de Relance principal" at bounding box center [96, 210] width 82 height 6
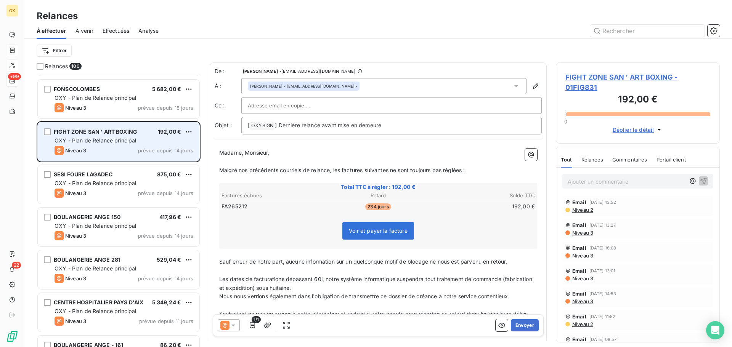
scroll to position [2607, 0]
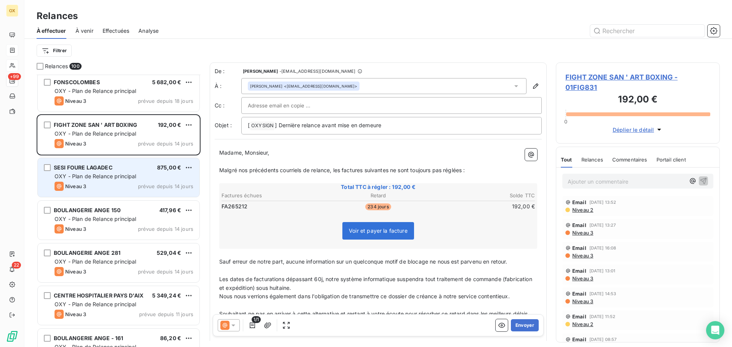
click at [93, 189] on div "Niveau 3 prévue depuis 14 jours" at bounding box center [124, 186] width 139 height 9
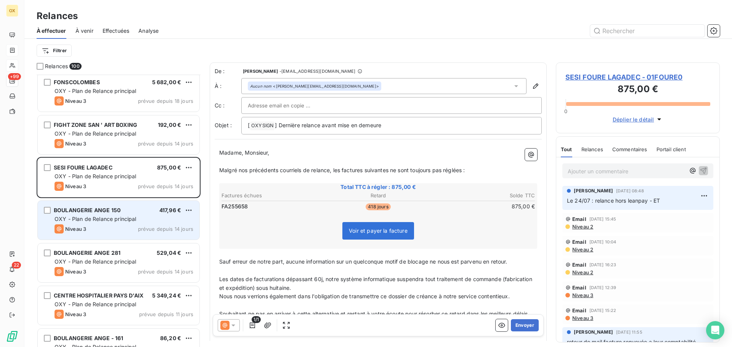
click at [104, 216] on span "OXY - Plan de Relance principal" at bounding box center [96, 219] width 82 height 6
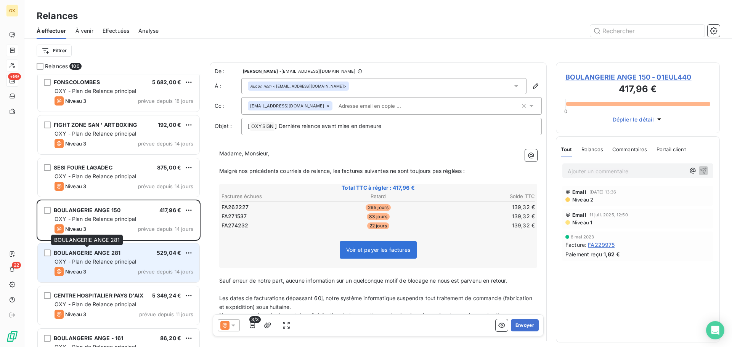
click at [115, 254] on span "BOULANGERIE ANGE 281" at bounding box center [87, 253] width 67 height 6
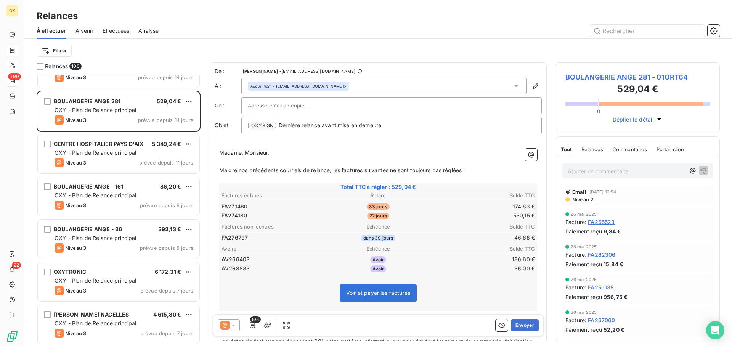
scroll to position [2760, 0]
click at [629, 77] on span "BOULANGERIE ANGE 281 - 01ORT64" at bounding box center [637, 77] width 145 height 10
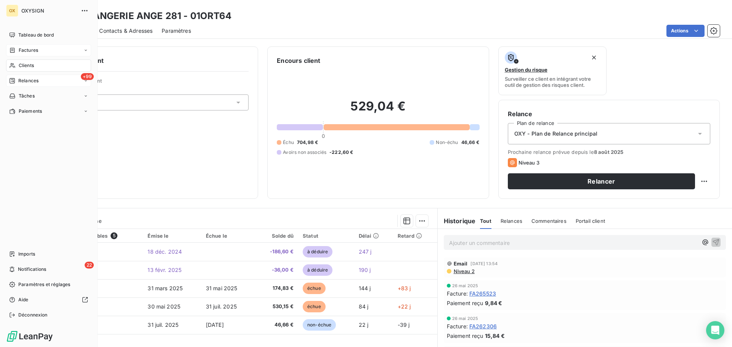
click at [31, 82] on span "Relances" at bounding box center [28, 80] width 20 height 7
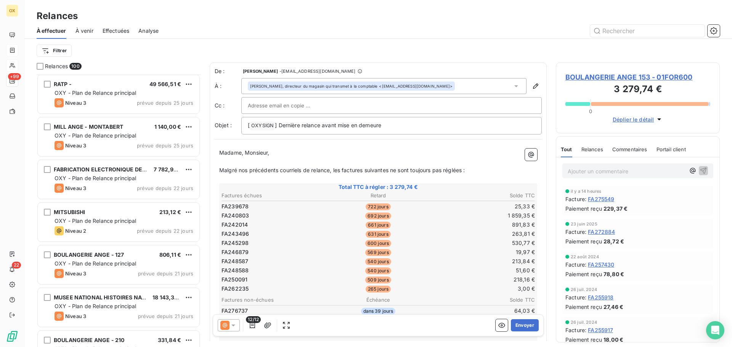
scroll to position [2211, 0]
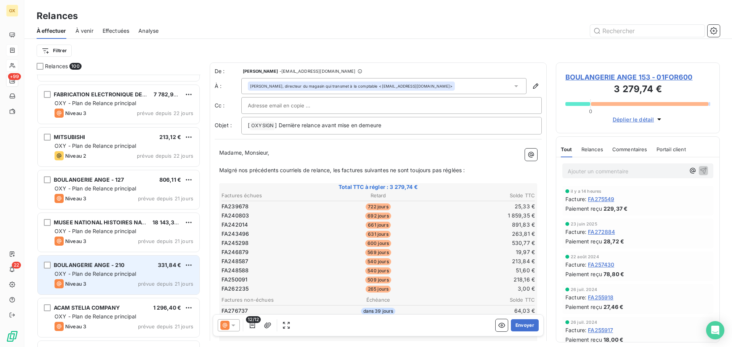
click at [125, 263] on div "BOULANGERIE ANGE - 210 331,84 €" at bounding box center [124, 265] width 139 height 7
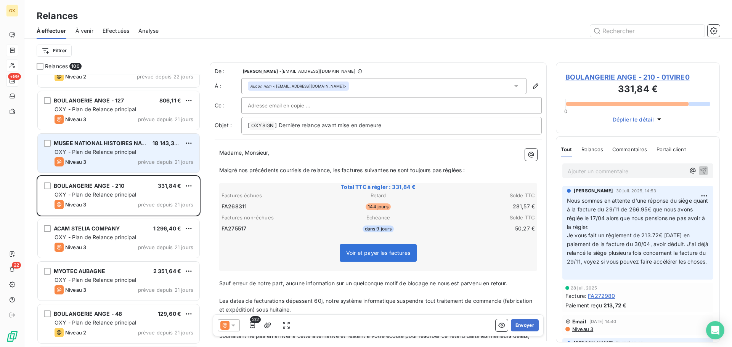
scroll to position [2325, 0]
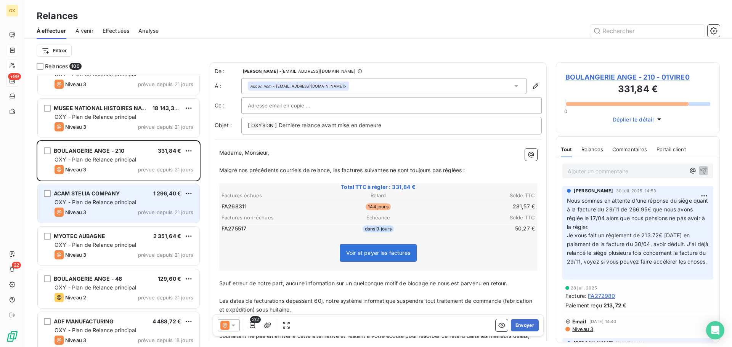
click at [95, 197] on div "ACAM STELIA COMPANY" at bounding box center [87, 194] width 66 height 8
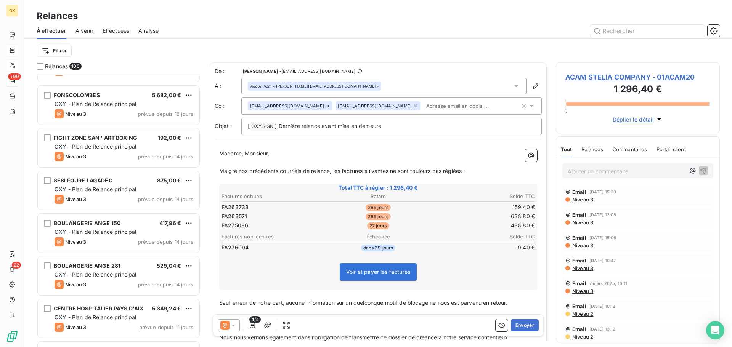
scroll to position [2630, 0]
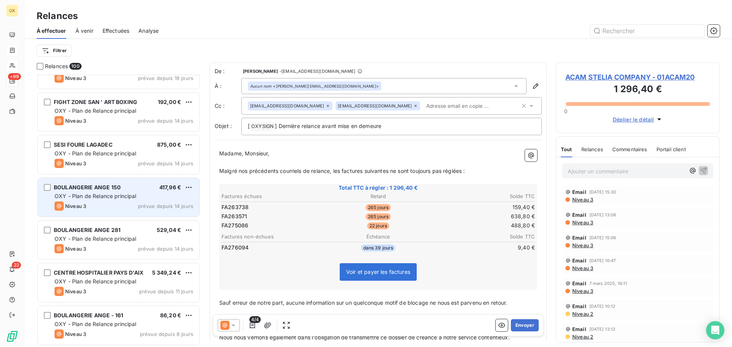
click at [92, 201] on div "BOULANGERIE ANGE 150 417,96 € OXY - Plan de Relance principal Niveau 3 prévue d…" at bounding box center [119, 197] width 162 height 39
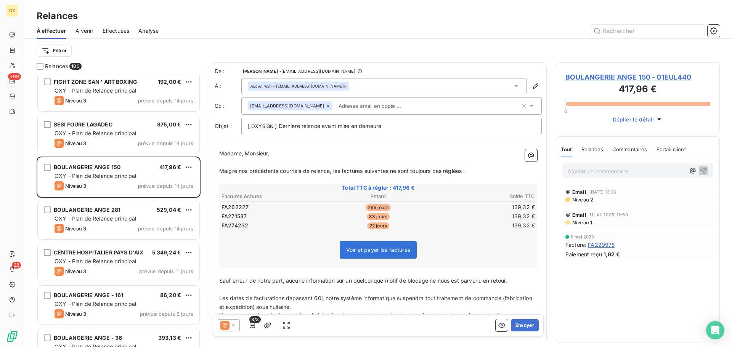
scroll to position [2668, 0]
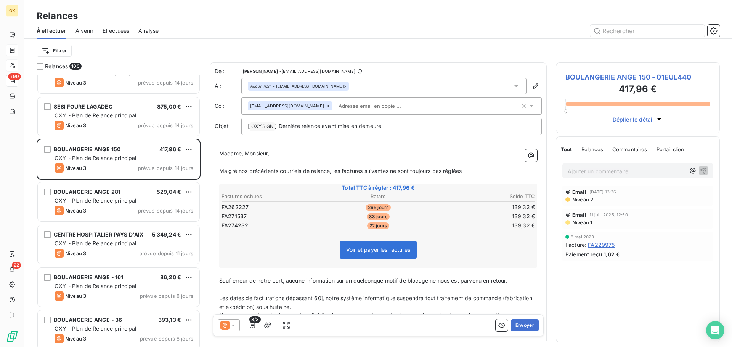
click at [93, 206] on div "BOULANGERIE ANGE 281 529,04 € OXY - Plan de Relance principal Niveau 3 prévue d…" at bounding box center [119, 202] width 162 height 39
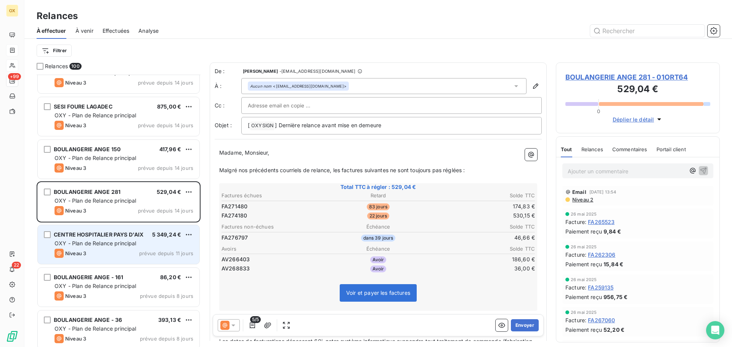
click at [102, 245] on span "OXY - Plan de Relance principal" at bounding box center [96, 243] width 82 height 6
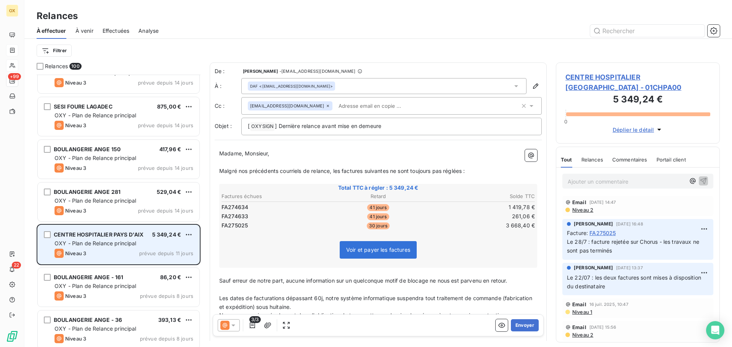
scroll to position [2707, 0]
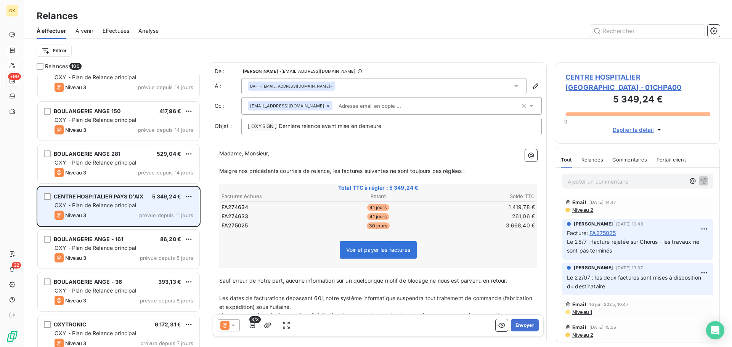
click at [102, 245] on span "OXY - Plan de Relance principal" at bounding box center [96, 248] width 82 height 6
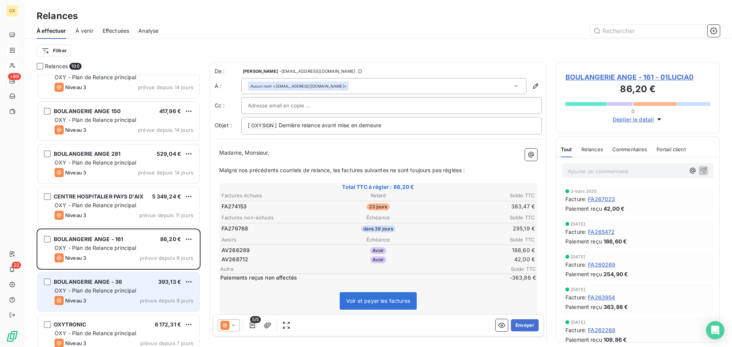
click at [136, 284] on div "BOULANGERIE ANGE - 36 393,13 €" at bounding box center [124, 282] width 139 height 7
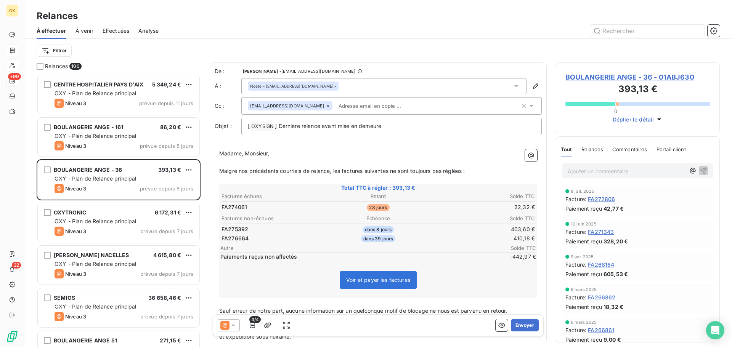
scroll to position [2821, 0]
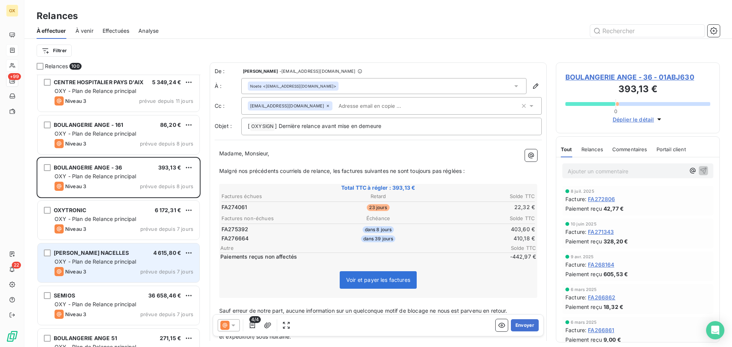
click at [127, 252] on div "[PERSON_NAME] NACELLES 4 615,80 €" at bounding box center [124, 253] width 139 height 7
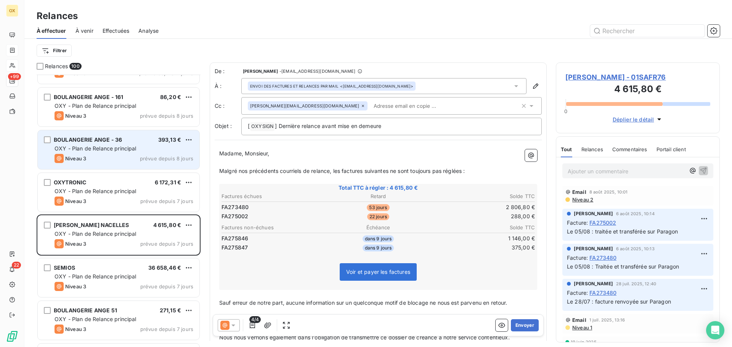
scroll to position [2935, 0]
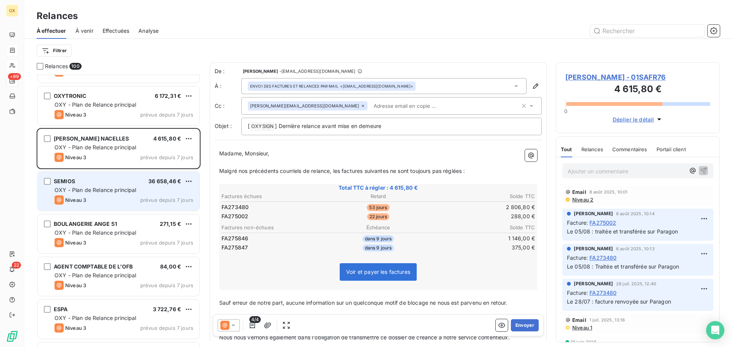
click at [112, 197] on div "Niveau 3 prévue depuis 7 jours" at bounding box center [124, 200] width 139 height 9
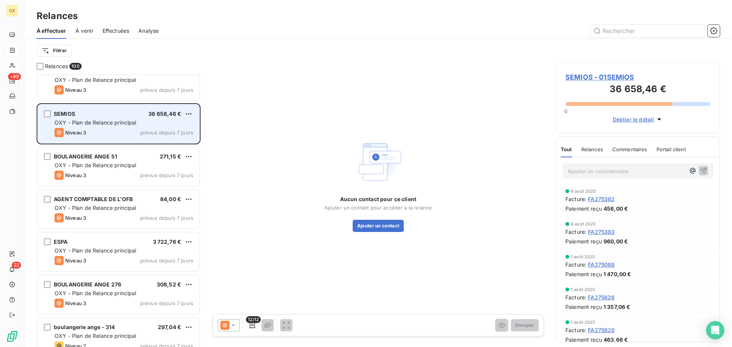
scroll to position [3012, 0]
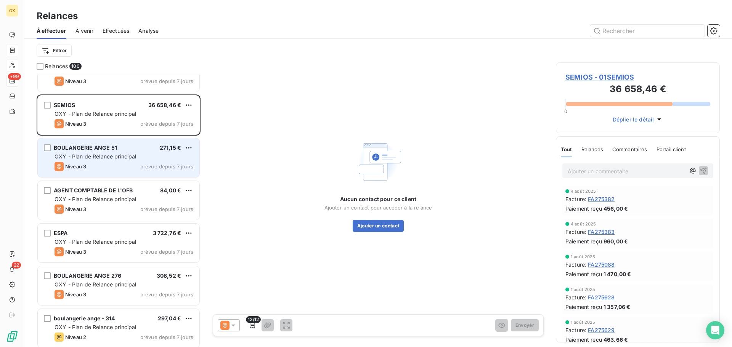
click at [107, 168] on div "Niveau 3 prévue depuis 7 jours" at bounding box center [124, 166] width 139 height 9
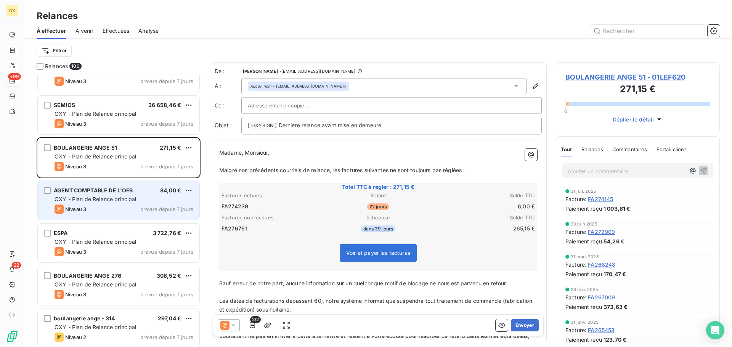
click at [106, 208] on div "Niveau 3 prévue depuis 7 jours" at bounding box center [124, 209] width 139 height 9
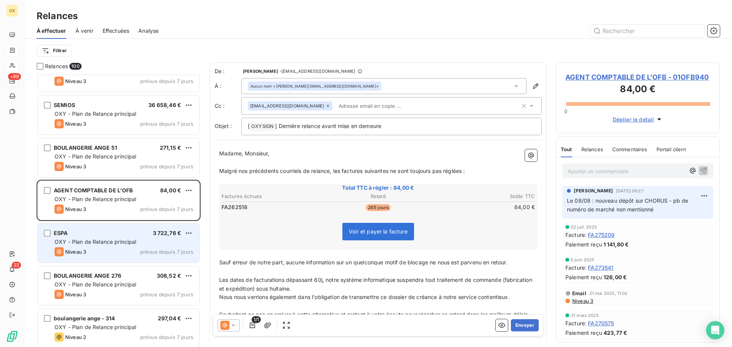
click at [102, 237] on div "ESPA 3 722,76 € OXY - Plan de Relance principal Niveau 3 prévue depuis 7 jours" at bounding box center [119, 243] width 162 height 39
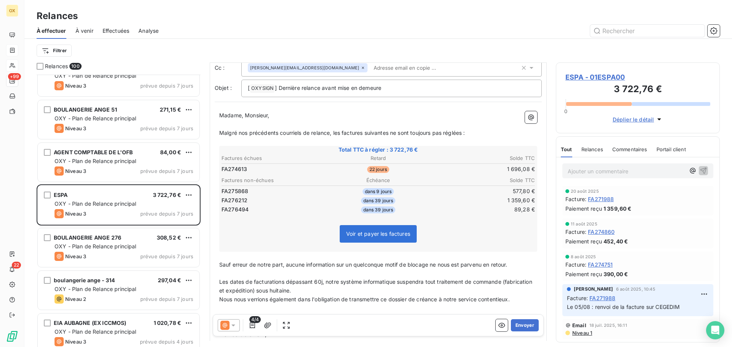
click at [577, 78] on span "ESPA - 01ESPA00" at bounding box center [637, 77] width 145 height 10
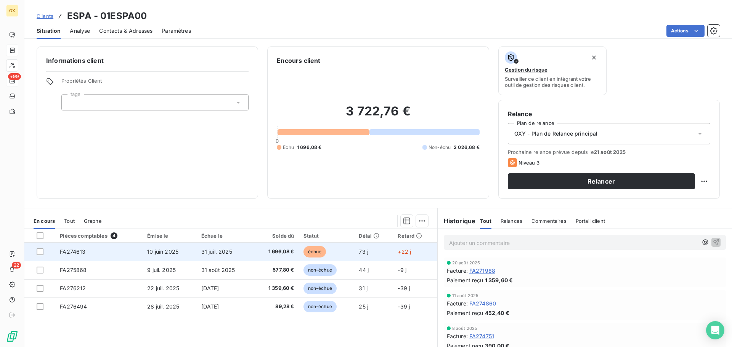
click at [225, 251] on span "31 juil. 2025" at bounding box center [216, 252] width 31 height 6
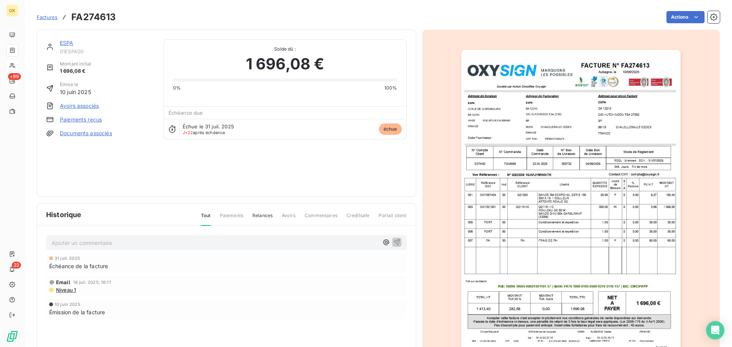
click at [71, 43] on link "ESPA" at bounding box center [67, 43] width 14 height 6
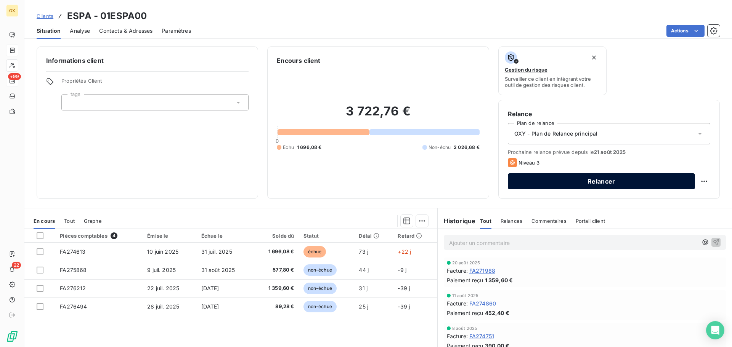
click at [545, 186] on button "Relancer" at bounding box center [601, 181] width 187 height 16
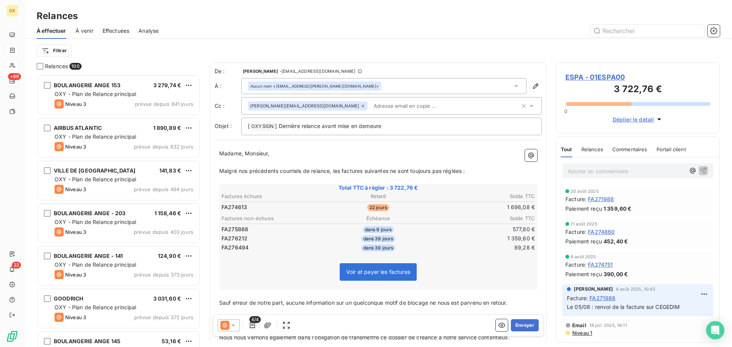
scroll to position [267, 158]
drag, startPoint x: 390, startPoint y: 128, endPoint x: 279, endPoint y: 125, distance: 110.6
click at [279, 125] on p "[ OXYSIGN ﻿ ] Dernière relance avant mise en demeure" at bounding box center [391, 126] width 287 height 9
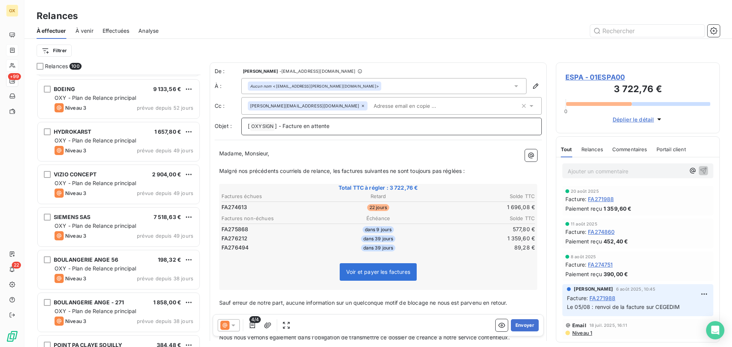
scroll to position [1677, 0]
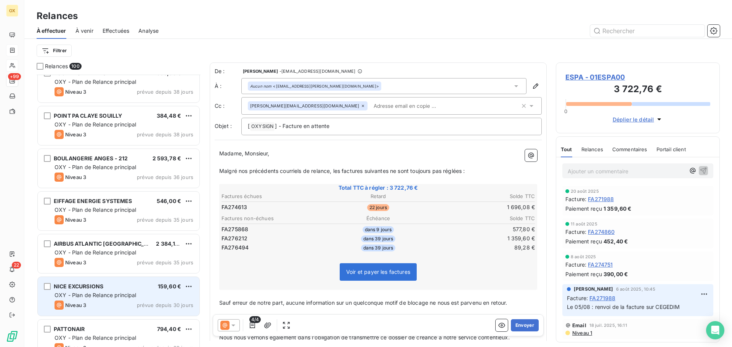
drag, startPoint x: 108, startPoint y: 292, endPoint x: 109, endPoint y: 277, distance: 14.6
click at [108, 291] on div "NICE EXCURSIONS 159,60 € OXY - Plan de Relance principal Niveau 3 prévue depuis…" at bounding box center [119, 296] width 162 height 39
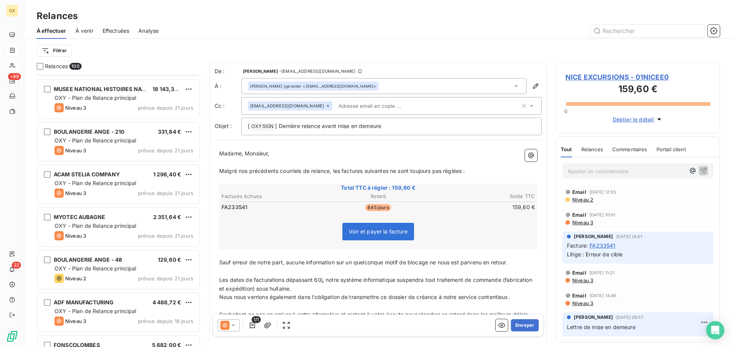
scroll to position [2364, 0]
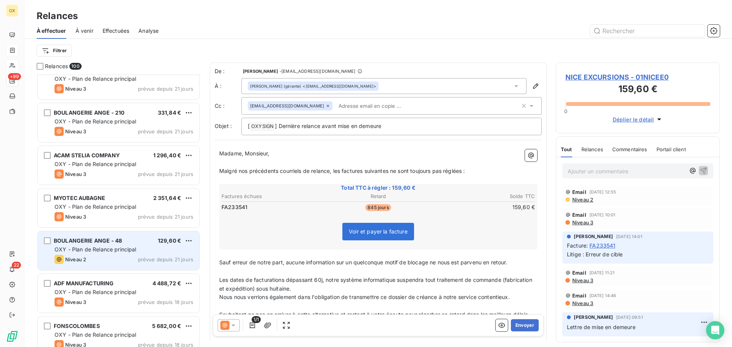
drag, startPoint x: 117, startPoint y: 298, endPoint x: 103, endPoint y: 241, distance: 58.9
click at [117, 298] on div "Niveau 3 prévue depuis 18 jours" at bounding box center [124, 302] width 139 height 9
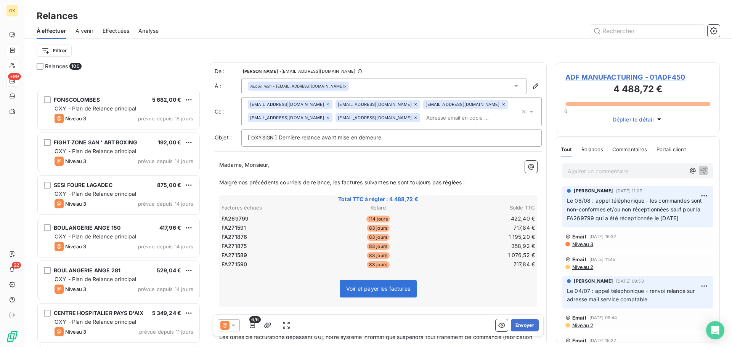
scroll to position [2668, 0]
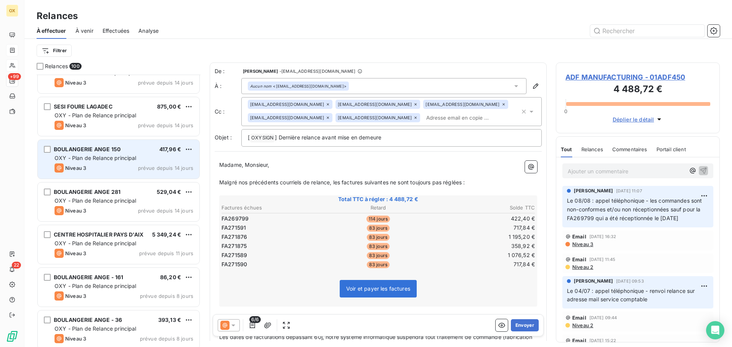
click at [95, 159] on span "OXY - Plan de Relance principal" at bounding box center [96, 158] width 82 height 6
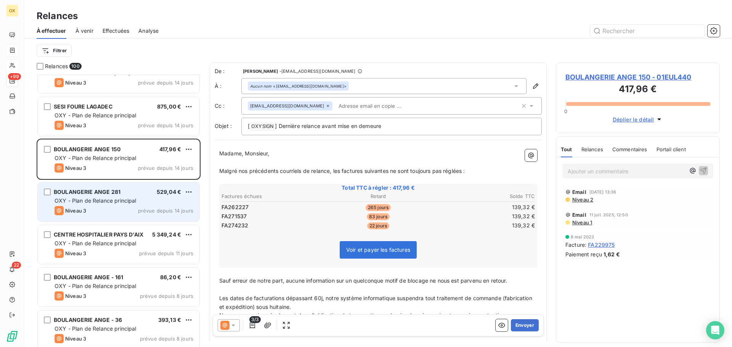
click at [109, 252] on div "Niveau 3 prévue depuis 11 jours" at bounding box center [124, 253] width 139 height 9
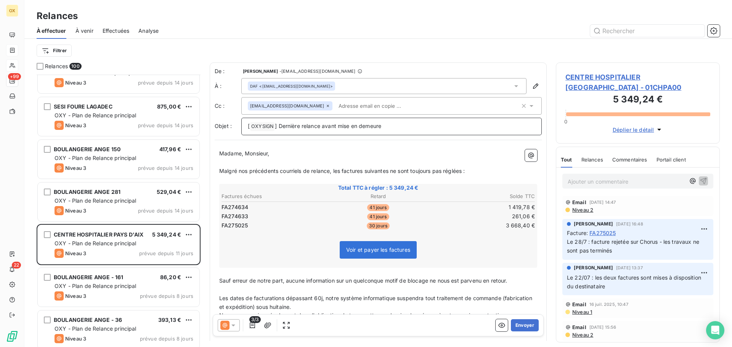
drag, startPoint x: 391, startPoint y: 126, endPoint x: 278, endPoint y: 122, distance: 113.3
click at [278, 122] on p "[ OXYSIGN ﻿ ] Dernière relance avant mise en demeure" at bounding box center [391, 126] width 287 height 9
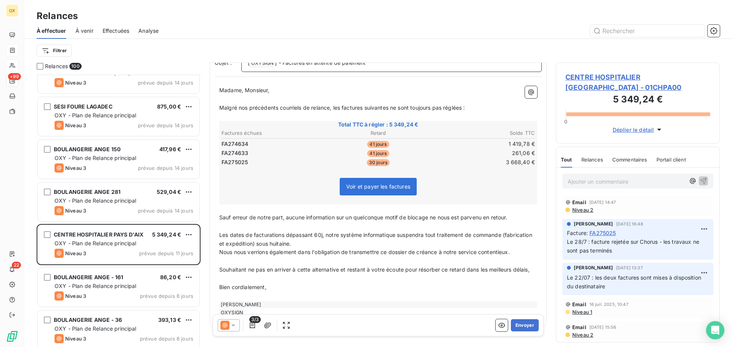
scroll to position [77, 0]
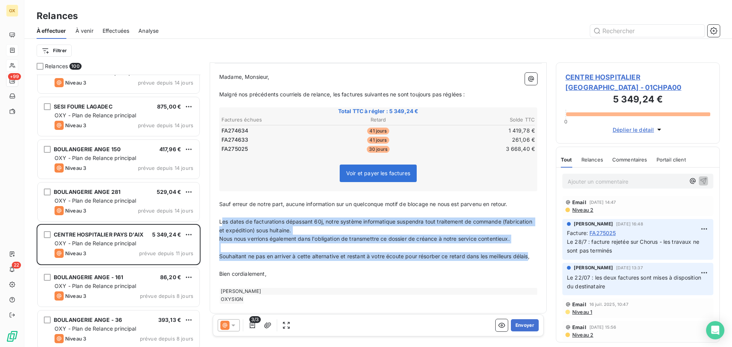
drag, startPoint x: 234, startPoint y: 268, endPoint x: 221, endPoint y: 225, distance: 44.4
click at [221, 225] on div "Madame, Monsieur, ﻿ Malgré nos précédents courriels de relance, les factures su…" at bounding box center [378, 188] width 318 height 231
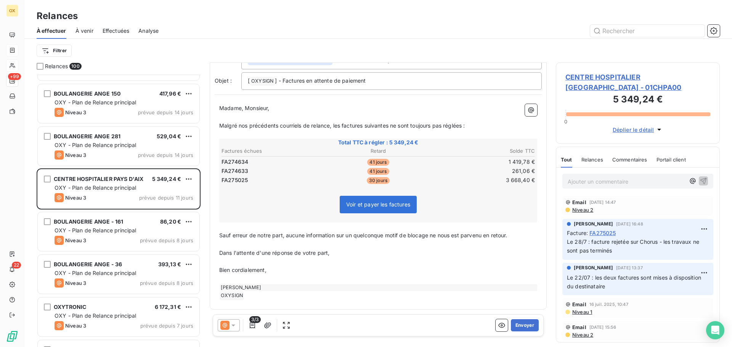
scroll to position [2745, 0]
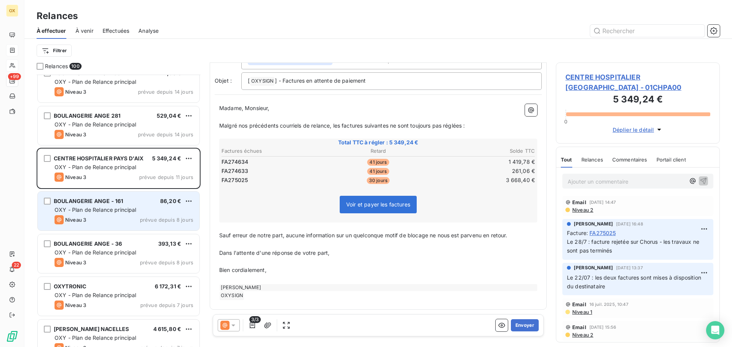
click at [115, 207] on span "OXY - Plan de Relance principal" at bounding box center [96, 210] width 82 height 6
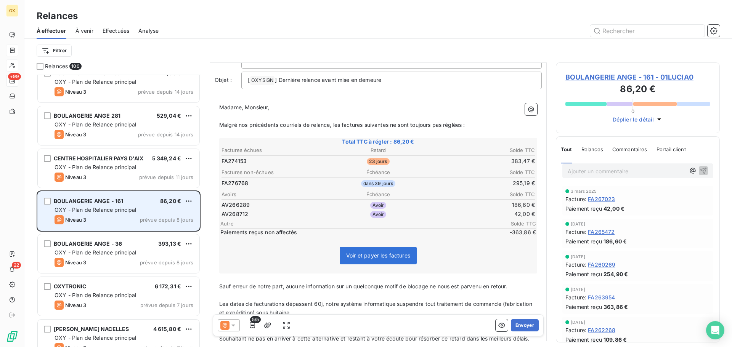
scroll to position [18, 0]
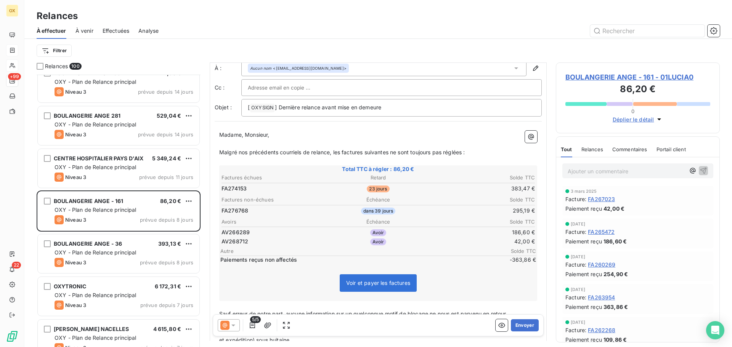
click at [132, 252] on span "OXY - Plan de Relance principal" at bounding box center [96, 252] width 82 height 6
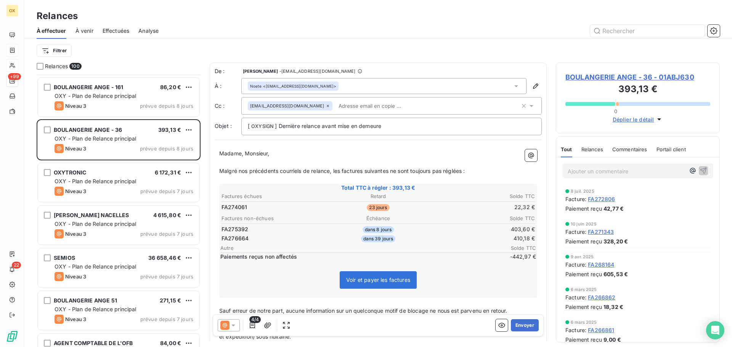
scroll to position [2859, 0]
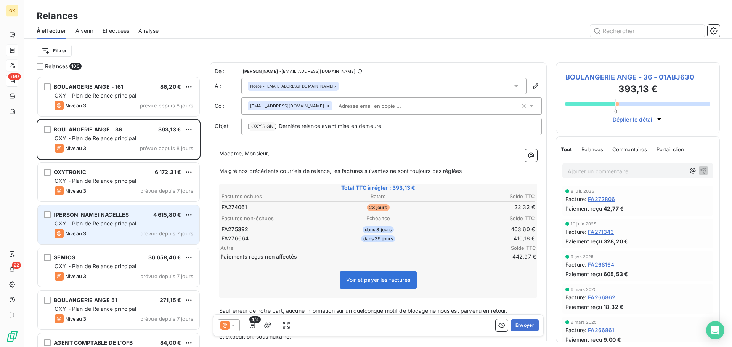
click at [118, 234] on div "Niveau 3 prévue depuis 7 jours" at bounding box center [124, 233] width 139 height 9
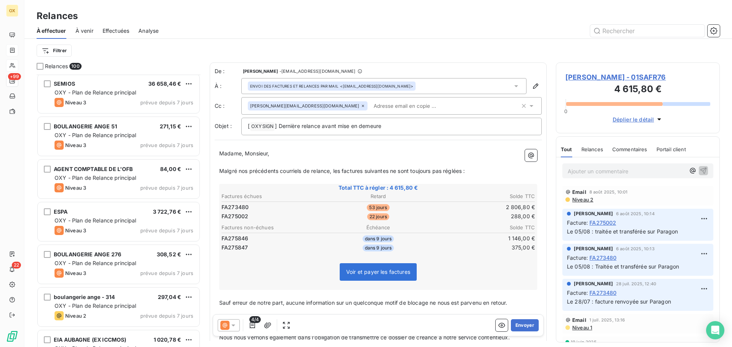
scroll to position [3050, 0]
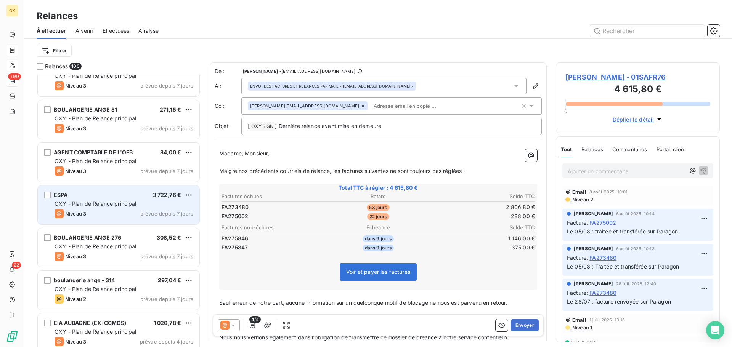
click at [114, 210] on div "Niveau 3 prévue depuis 7 jours" at bounding box center [124, 213] width 139 height 9
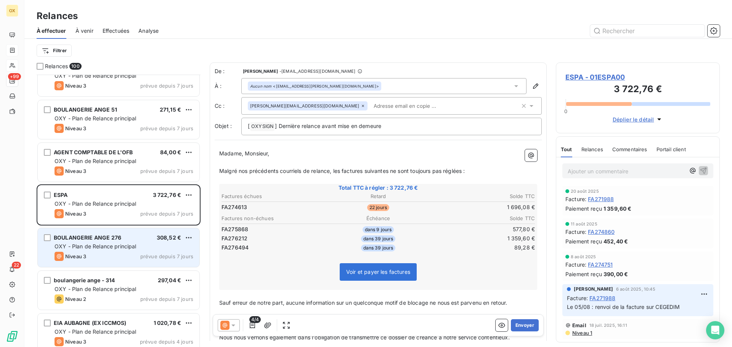
click at [126, 257] on div "Niveau 3 prévue depuis 7 jours" at bounding box center [124, 256] width 139 height 9
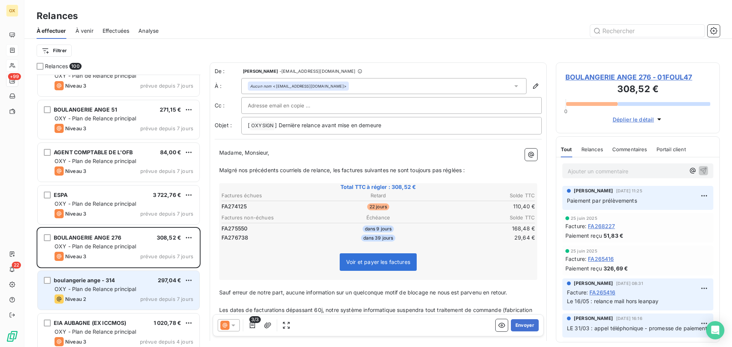
click at [128, 290] on span "OXY - Plan de Relance principal" at bounding box center [96, 289] width 82 height 6
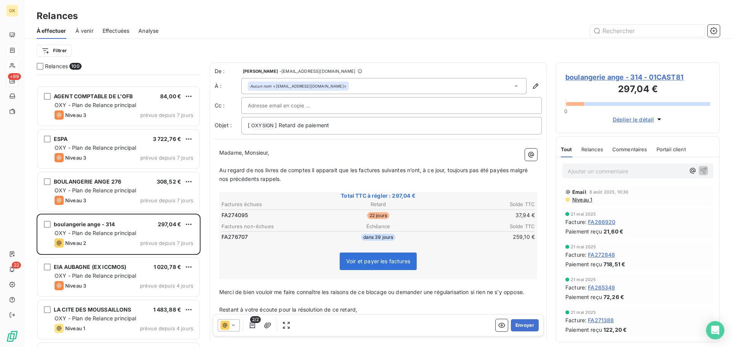
scroll to position [3164, 0]
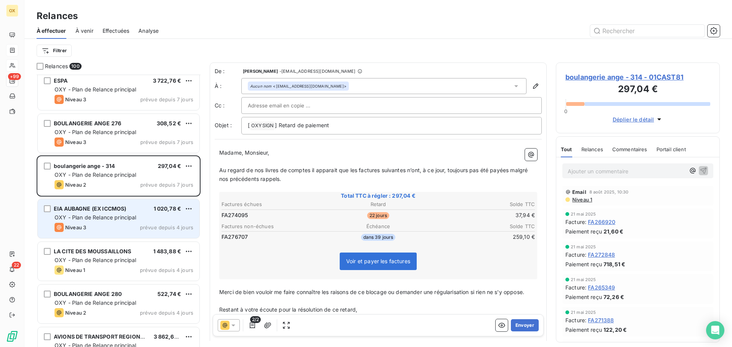
click at [122, 219] on span "OXY - Plan de Relance principal" at bounding box center [96, 217] width 82 height 6
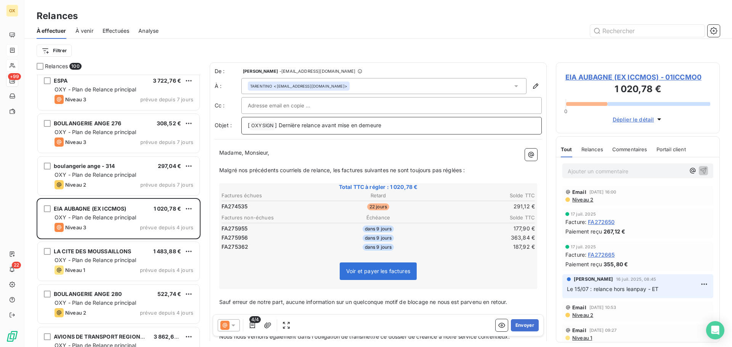
drag, startPoint x: 398, startPoint y: 123, endPoint x: 279, endPoint y: 127, distance: 119.0
click at [279, 127] on p "[ OXYSIGN ﻿ ] Dernière relance avant mise en demeure" at bounding box center [391, 125] width 287 height 9
click at [341, 170] on span "Malgré nos précédents courriels de relance, les factures suivantes ne sont touj…" at bounding box center [342, 170] width 246 height 6
click at [362, 172] on span "Malgré nos précédents courriels de relance, la factures suivantes ne sont toujo…" at bounding box center [340, 170] width 243 height 6
click at [384, 167] on span "Malgré nos précédents courriels de relance, la facture suivantes ne sont toujou…" at bounding box center [339, 170] width 240 height 6
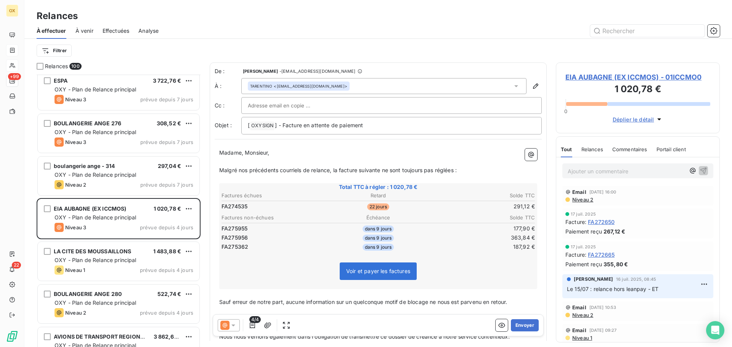
click at [400, 172] on span "Malgré nos précédents courriels de relance, la facture suivante ne sont toujour…" at bounding box center [337, 170] width 237 height 6
click at [449, 172] on span "Malgré nos précédents courriels de relance, la facture suivante n'est toujours …" at bounding box center [334, 170] width 231 height 6
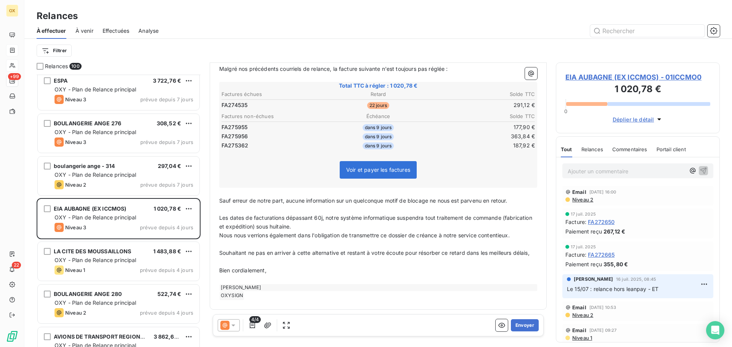
scroll to position [111, 0]
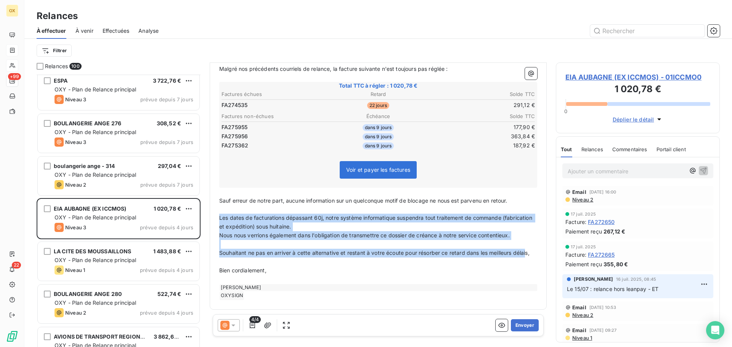
drag, startPoint x: 233, startPoint y: 254, endPoint x: 213, endPoint y: 208, distance: 49.6
click at [213, 208] on div "De : [PERSON_NAME] - [EMAIL_ADDRESS][DOMAIN_NAME] À : TARENTINO <[EMAIL_ADDRESS…" at bounding box center [378, 135] width 337 height 349
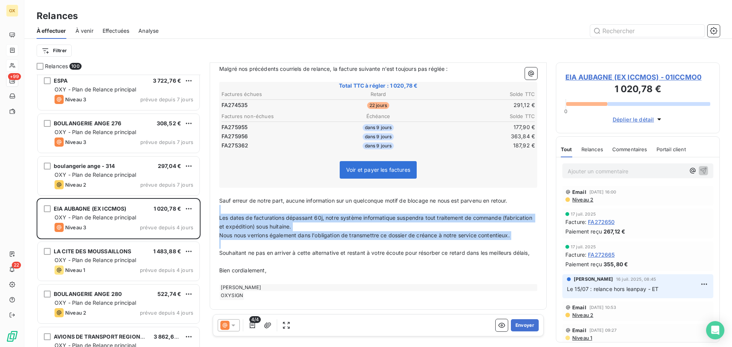
scroll to position [67, 0]
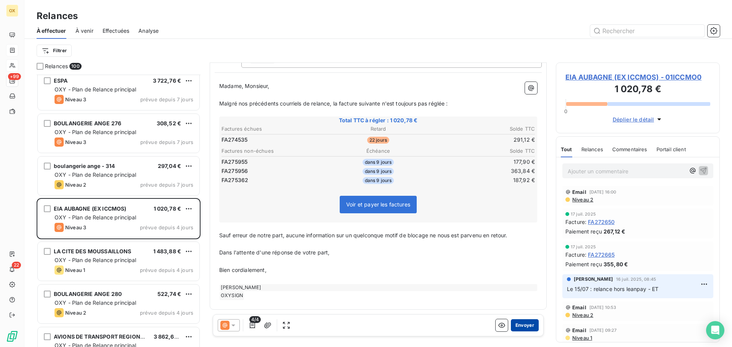
click at [518, 328] on button "Envoyer" at bounding box center [525, 325] width 28 height 12
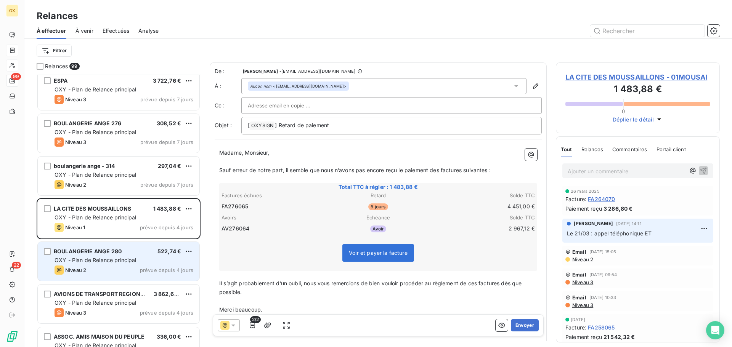
click at [109, 258] on span "OXY - Plan de Relance principal" at bounding box center [96, 260] width 82 height 6
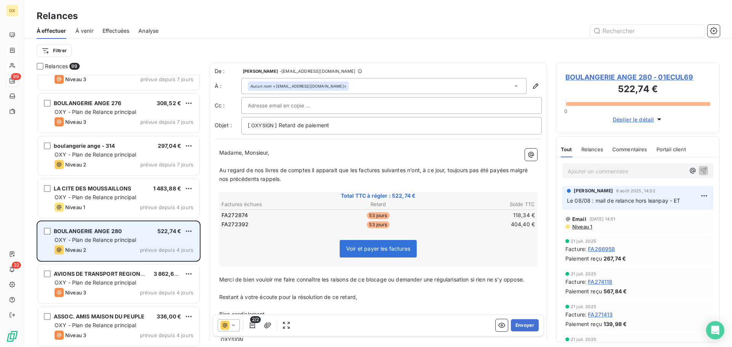
scroll to position [3202, 0]
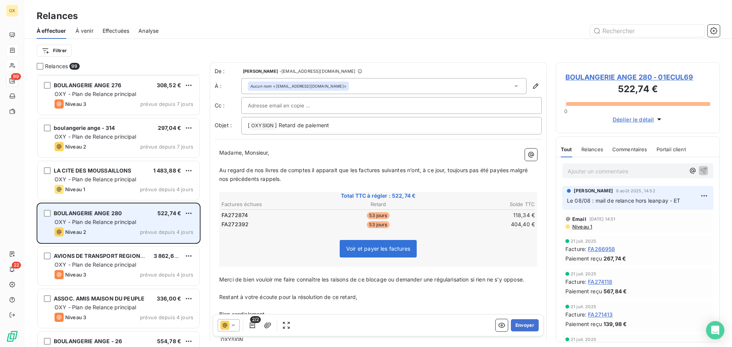
click at [109, 258] on span "AVIONS DE TRANSPORT REGIONAL G" at bounding box center [103, 256] width 99 height 6
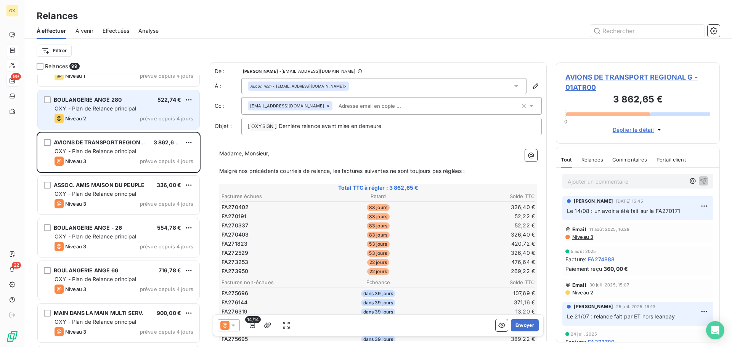
scroll to position [3316, 0]
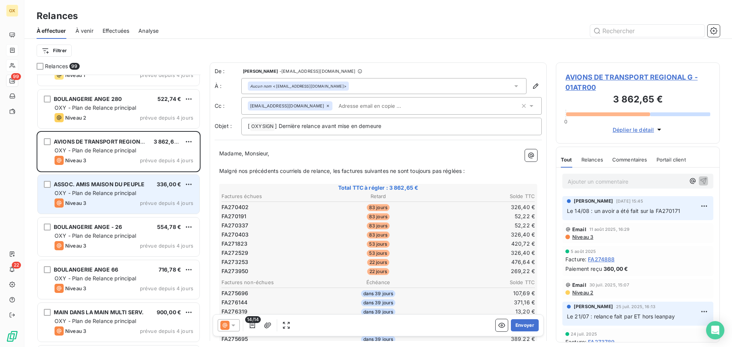
click at [127, 199] on div "Niveau 3 prévue depuis 4 jours" at bounding box center [124, 203] width 139 height 9
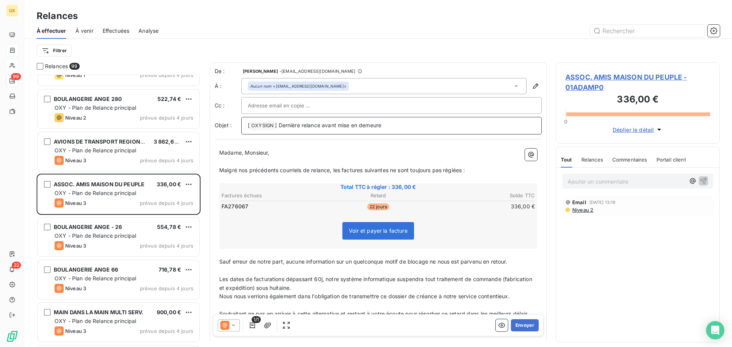
drag, startPoint x: 388, startPoint y: 127, endPoint x: 279, endPoint y: 124, distance: 109.4
click at [279, 124] on p "[ OXYSIGN ﻿ ] Dernière relance avant mise en demeure" at bounding box center [391, 125] width 287 height 9
drag, startPoint x: 342, startPoint y: 170, endPoint x: 368, endPoint y: 158, distance: 28.5
click at [342, 169] on span "Malgré nos précédents courriels de relance, les factures suivantes ne sont touj…" at bounding box center [342, 170] width 246 height 6
click at [360, 169] on span "Malgré nos précédents courriels de relance, la factures suivantes ne sont toujo…" at bounding box center [340, 170] width 243 height 6
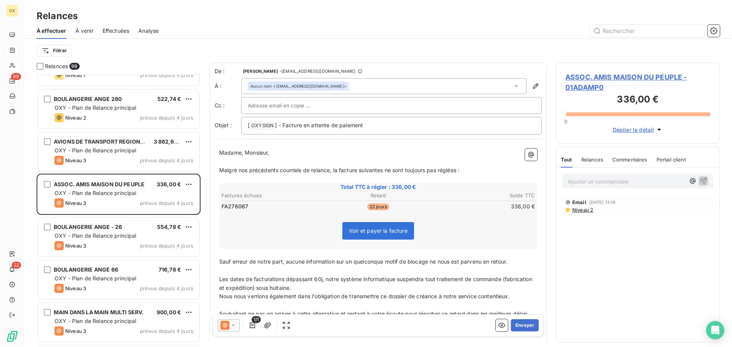
click at [384, 171] on span "Malgré nos précédents courriels de relance, la facture suivantes ne sont toujou…" at bounding box center [339, 170] width 240 height 6
click at [401, 170] on span "Malgré nos précédents courriels de relance, la facture suivante ne sont toujour…" at bounding box center [337, 170] width 237 height 6
click at [232, 327] on icon at bounding box center [233, 326] width 8 height 8
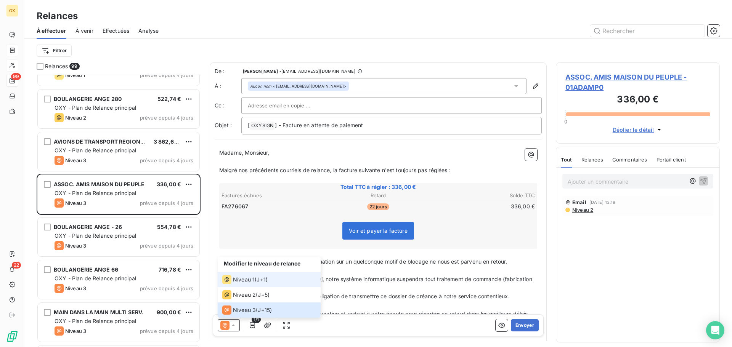
click at [236, 280] on span "Niveau 1" at bounding box center [244, 280] width 22 height 8
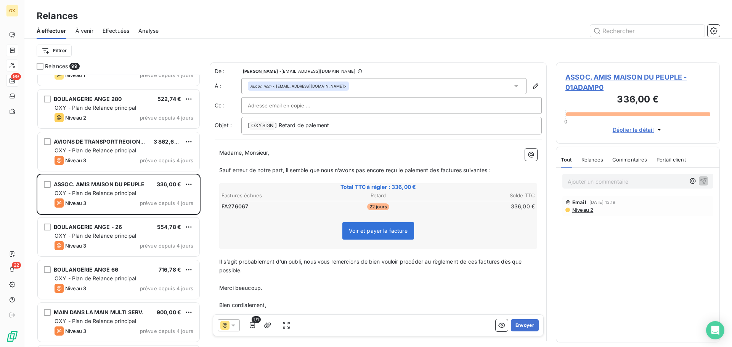
click at [441, 169] on span "Sauf erreur de notre part, il semble que nous n’avons pas encore reçu le paieme…" at bounding box center [354, 170] width 271 height 6
click at [467, 170] on span "Sauf erreur de notre part, il semble que nous n’avons pas encore reçu le paieme…" at bounding box center [356, 170] width 274 height 6
click at [490, 169] on span "Sauf erreur de notre part, il semble que nous n’avons pas encore reçu le paieme…" at bounding box center [355, 170] width 272 height 6
click at [502, 263] on span "Il s’agit probablement d’un oubli, nous vous remercions de bien vouloir procéde…" at bounding box center [371, 265] width 304 height 15
click at [479, 261] on span "Il s’agit probablement d’un oubli, nous vous remercions de bien vouloir procéde…" at bounding box center [369, 265] width 301 height 15
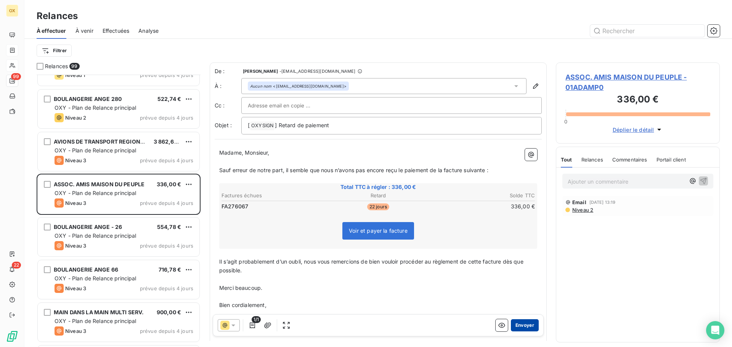
click at [522, 323] on button "Envoyer" at bounding box center [525, 325] width 28 height 12
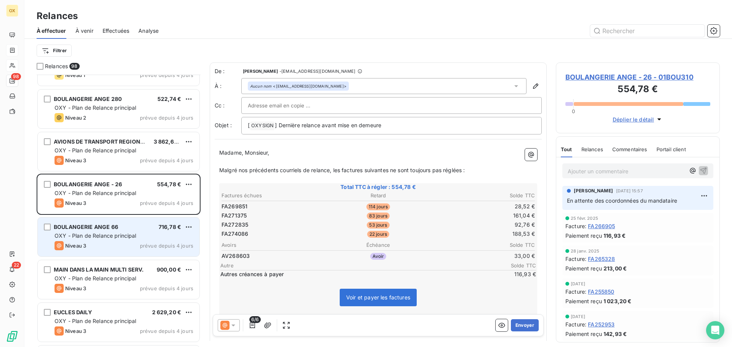
click at [152, 240] on div "BOULANGERIE ANGE 66 716,78 € OXY - Plan de Relance principal Niveau 3 prévue de…" at bounding box center [119, 237] width 162 height 39
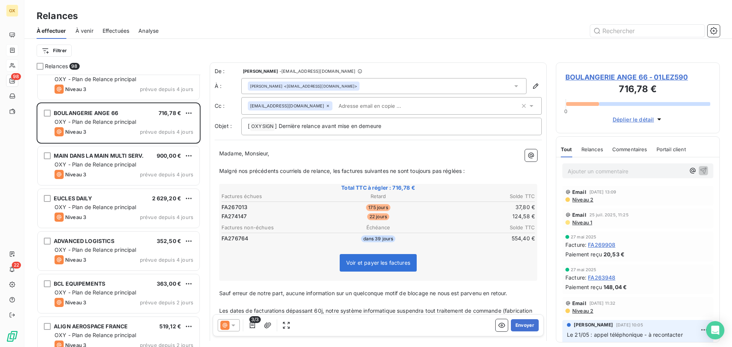
scroll to position [3431, 0]
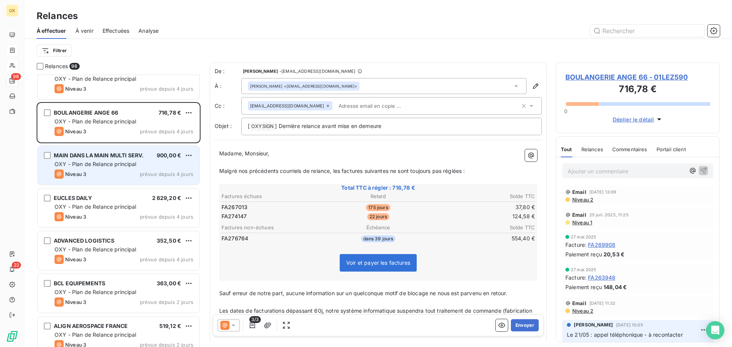
click at [104, 158] on span "MAIN DANS LA MAIN MULTI SERV." at bounding box center [99, 155] width 90 height 6
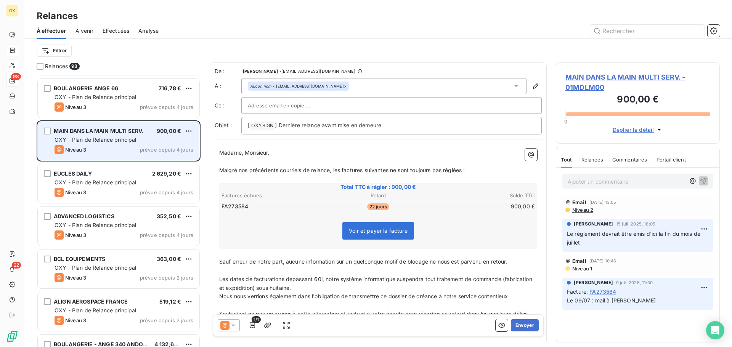
scroll to position [3469, 0]
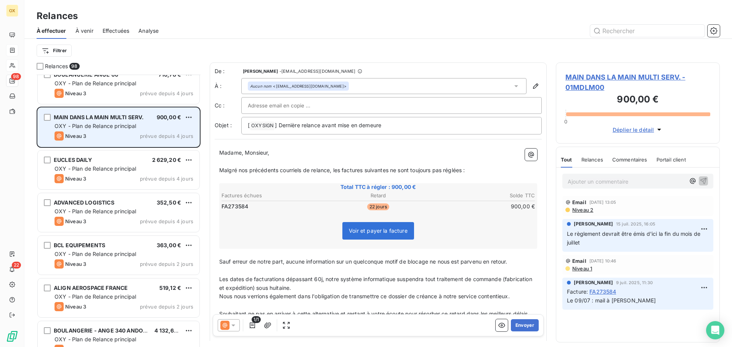
click at [104, 164] on div "EUCLES DAILY 2 629,20 € OXY - Plan de Relance principal Niveau 3 prévue depuis …" at bounding box center [119, 170] width 162 height 39
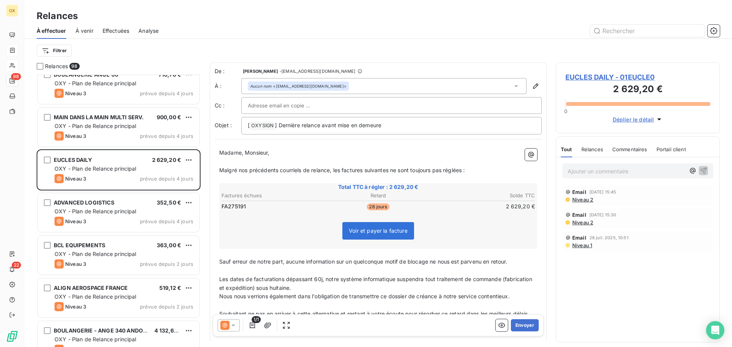
click at [309, 146] on div "Madame, Monsieur, ﻿ Malgré nos précédents courriels de relance, les factures su…" at bounding box center [378, 255] width 327 height 222
drag, startPoint x: 384, startPoint y: 126, endPoint x: 279, endPoint y: 113, distance: 105.6
click at [279, 113] on div "De : [PERSON_NAME] - [EMAIL_ADDRESS][DOMAIN_NAME] À : Aucun nom <[EMAIL_ADDRESS…" at bounding box center [378, 100] width 327 height 67
click at [340, 169] on span "Malgré nos précédents courriels de relance, les factures suivantes ne sont touj…" at bounding box center [342, 170] width 246 height 6
click at [362, 170] on span "Malgré nos précédents courriels de relance, la factures suivantes ne sont toujo…" at bounding box center [340, 170] width 243 height 6
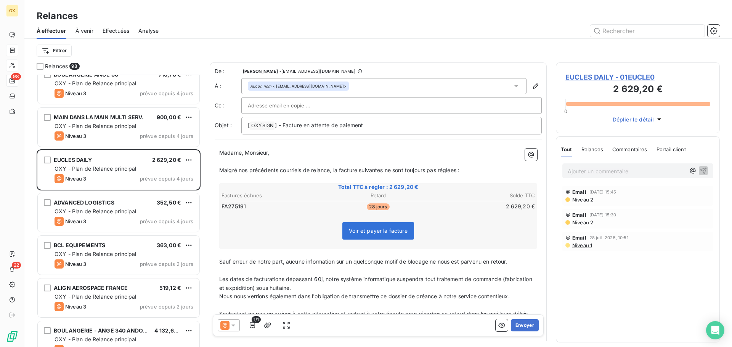
click at [384, 168] on span "Malgré nos précédents courriels de relance, la facture suivantes ne sont toujou…" at bounding box center [339, 170] width 240 height 6
click at [400, 171] on span "Malgré nos précédents courriels de relance, la facture suivante ne sont toujour…" at bounding box center [337, 170] width 237 height 6
click at [450, 172] on span "Malgré nos précédents courriels de relance, la facture suivante n'est toujours …" at bounding box center [334, 170] width 231 height 6
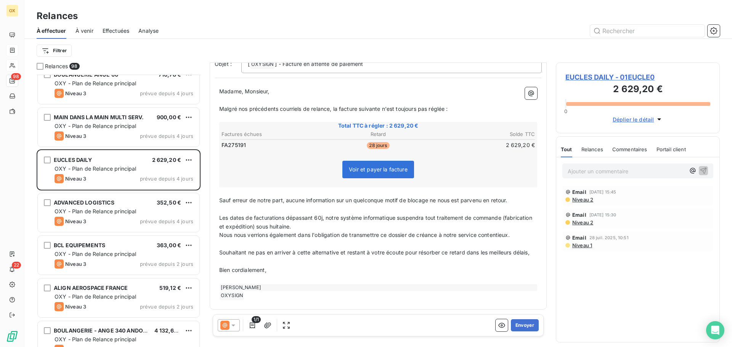
scroll to position [70, 0]
click at [233, 254] on span "Souhaitant ne pas en arriver à cette alternative et restant à votre écoute pour…" at bounding box center [374, 252] width 310 height 6
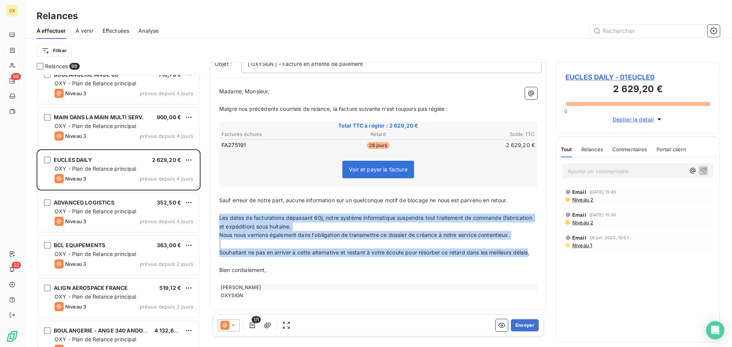
drag, startPoint x: 234, startPoint y: 252, endPoint x: 220, endPoint y: 210, distance: 43.9
click at [220, 210] on div "Madame, Monsieur, ﻿ Malgré nos précédents courriels de relance, la facture suiv…" at bounding box center [378, 193] width 318 height 213
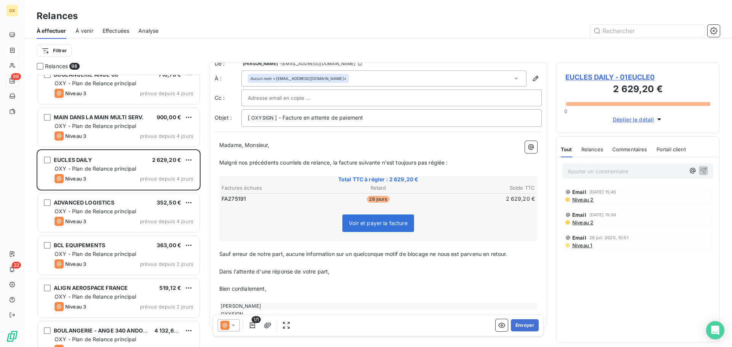
scroll to position [0, 0]
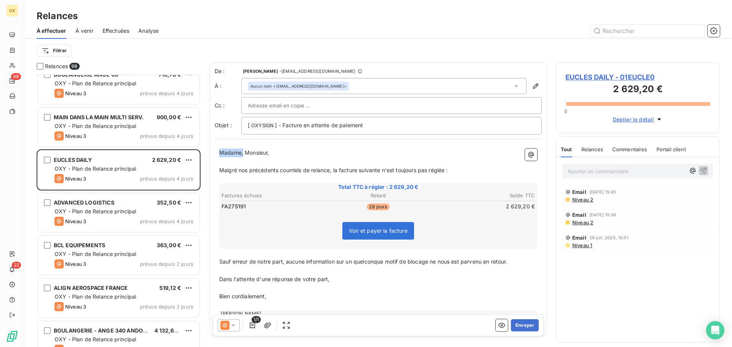
drag, startPoint x: 244, startPoint y: 152, endPoint x: 221, endPoint y: 148, distance: 22.9
click at [221, 148] on div "Madame, Monsieur, ﻿ Malgré nos précédents courriels de relance, la facture suiv…" at bounding box center [378, 237] width 327 height 187
click at [221, 150] on span "Monsieur," at bounding box center [231, 152] width 24 height 6
click at [368, 157] on p "Monsieur," at bounding box center [378, 153] width 318 height 9
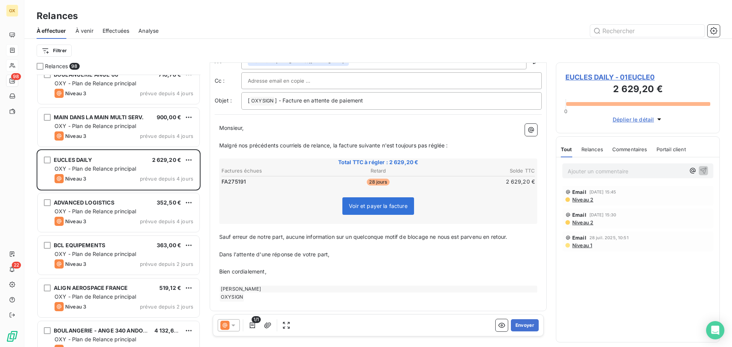
scroll to position [27, 0]
click at [518, 325] on button "Envoyer" at bounding box center [525, 325] width 28 height 12
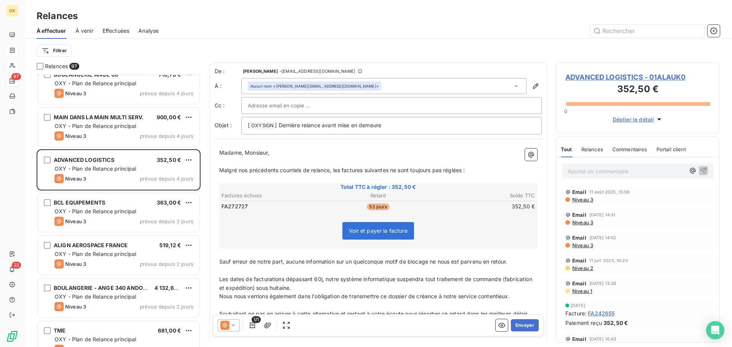
click at [284, 155] on p "Madame, Monsieur," at bounding box center [378, 153] width 318 height 9
drag, startPoint x: 279, startPoint y: 149, endPoint x: 245, endPoint y: 152, distance: 34.1
click at [245, 152] on p "Madame, Monsieur," at bounding box center [378, 153] width 318 height 9
click at [342, 169] on span "Malgré nos précédents courriels de relance, les factures suivantes ne sont touj…" at bounding box center [342, 170] width 246 height 6
click at [360, 169] on span "Malgré nos précédents courriels de relance, la factures suivantes ne sont toujo…" at bounding box center [340, 170] width 243 height 6
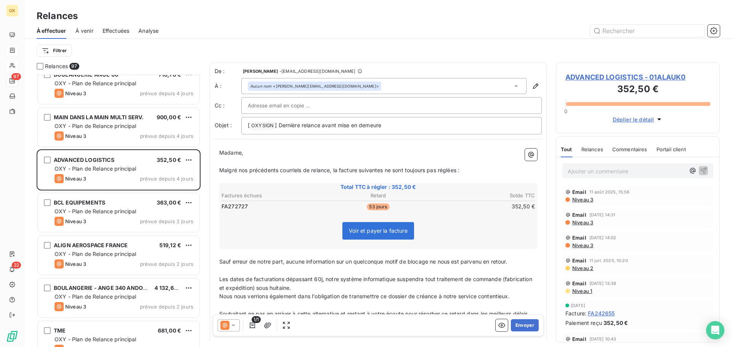
click at [385, 168] on span "Malgré nos précédents courriels de relance, la facture suivantes ne sont toujou…" at bounding box center [339, 170] width 240 height 6
click at [401, 169] on span "Malgré nos précédents courriels de relance, la facture suivante ne sont toujour…" at bounding box center [337, 170] width 237 height 6
click at [450, 170] on span "Malgré nos précédents courriels de relance, la facture suivante n'est toujours …" at bounding box center [334, 170] width 231 height 6
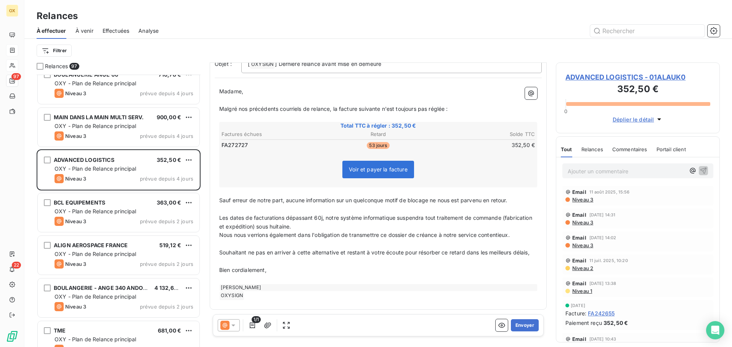
scroll to position [70, 0]
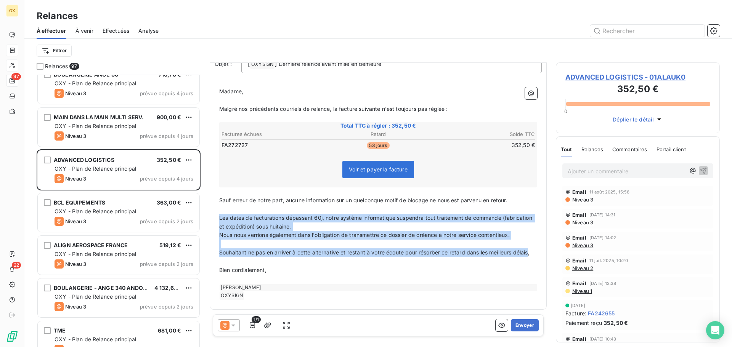
drag, startPoint x: 233, startPoint y: 254, endPoint x: 217, endPoint y: 213, distance: 44.2
click at [217, 213] on div "Madame, ﻿ Malgré nos précédents courriels de relance, la facture suivante n'est…" at bounding box center [378, 194] width 327 height 222
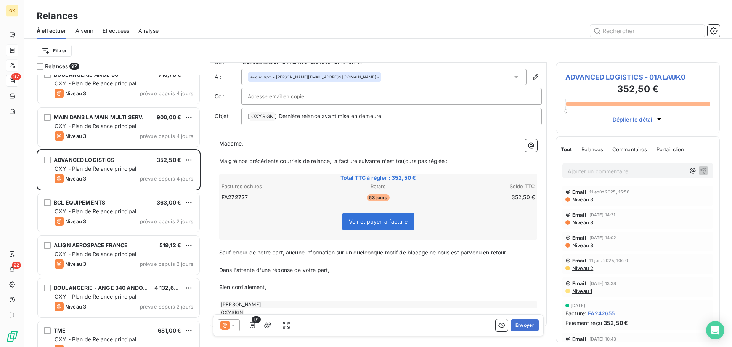
scroll to position [0, 0]
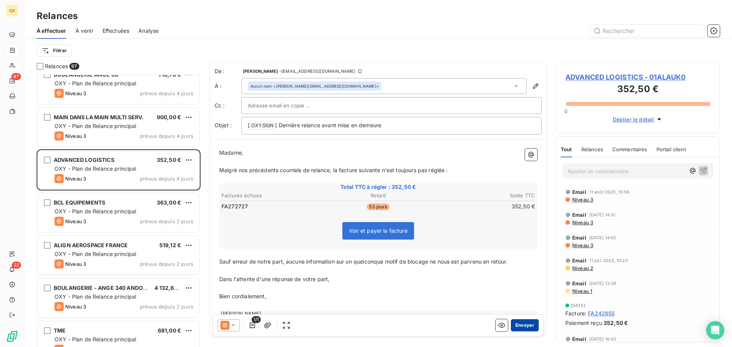
click at [523, 324] on button "Envoyer" at bounding box center [525, 325] width 28 height 12
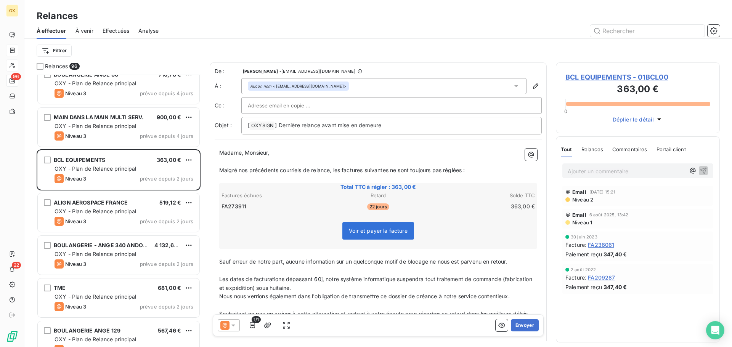
click at [232, 324] on icon at bounding box center [233, 326] width 8 height 8
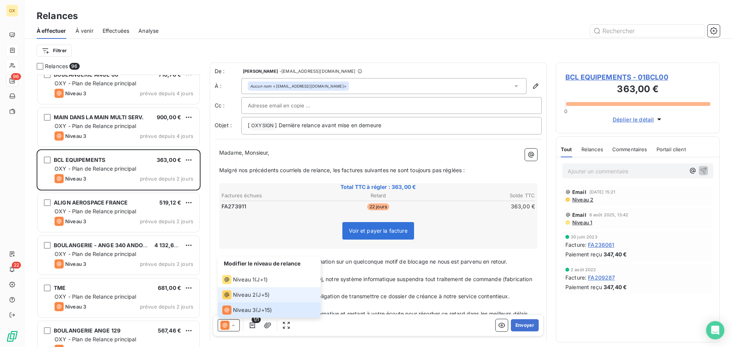
click at [237, 295] on span "Niveau 2" at bounding box center [244, 295] width 23 height 8
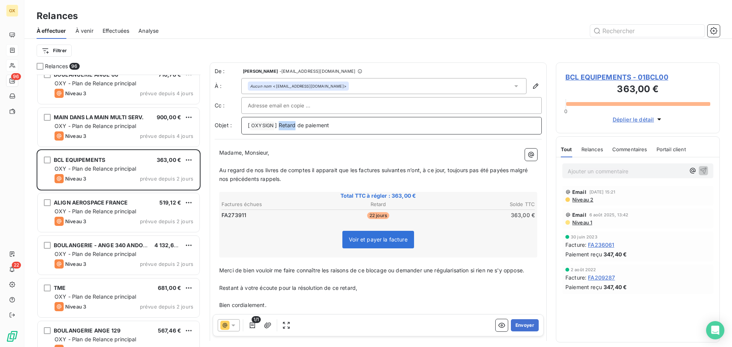
drag, startPoint x: 295, startPoint y: 127, endPoint x: 279, endPoint y: 123, distance: 16.0
click at [279, 123] on span "] Retard de paiement" at bounding box center [302, 125] width 54 height 6
click at [358, 165] on p "﻿" at bounding box center [378, 161] width 318 height 9
drag, startPoint x: 358, startPoint y: 172, endPoint x: 369, endPoint y: 165, distance: 13.2
click at [358, 172] on span "Au regard de nos livres de comptes il apparait que les factures suivantes n’ont…" at bounding box center [374, 174] width 310 height 15
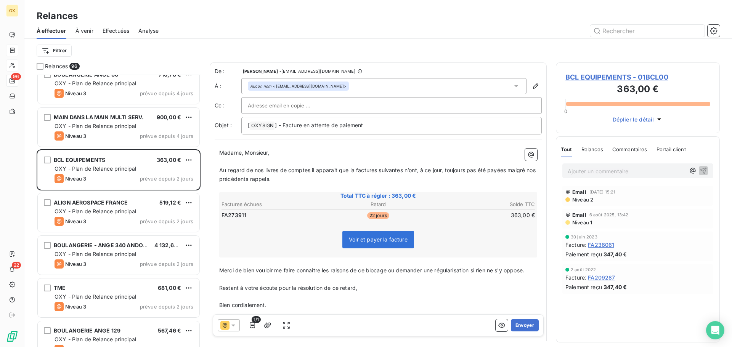
click at [571, 77] on span "BCL EQUIPEMENTS - 01BCL00" at bounding box center [637, 77] width 145 height 10
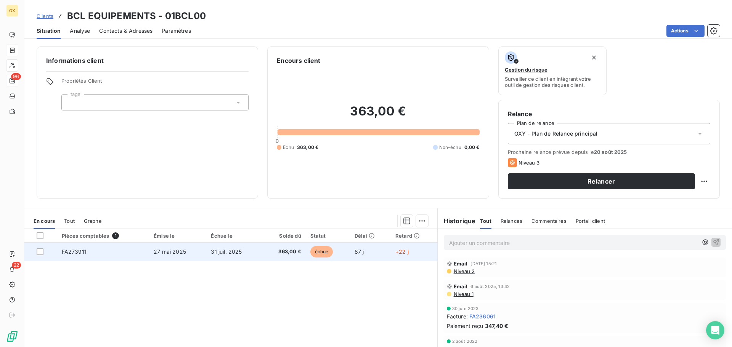
click at [259, 252] on td "31 juil. 2025" at bounding box center [233, 252] width 55 height 18
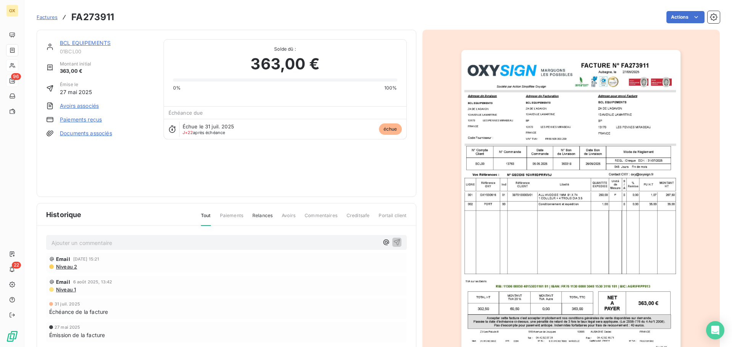
click at [97, 43] on link "BCL EQUIPEMENTS" at bounding box center [85, 43] width 51 height 6
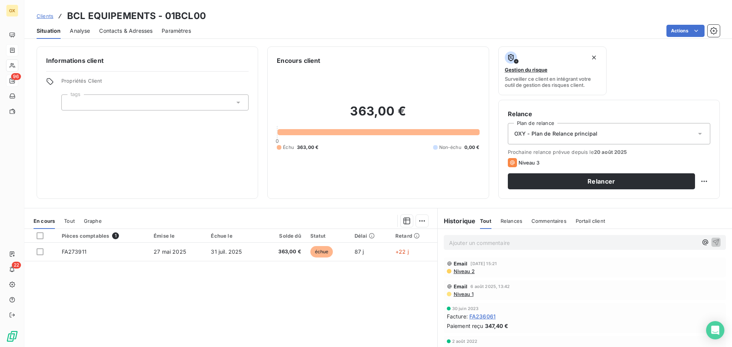
click at [123, 31] on span "Contacts & Adresses" at bounding box center [125, 31] width 53 height 8
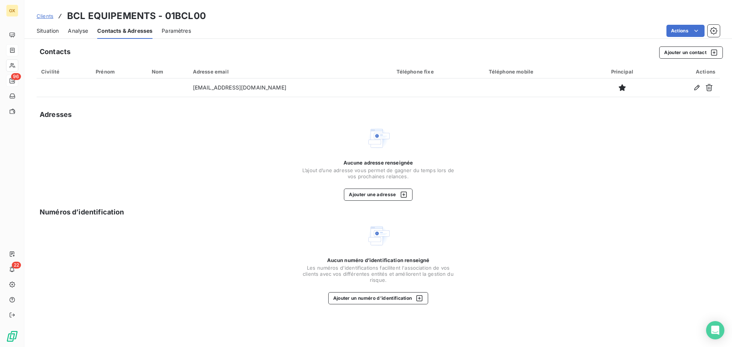
drag, startPoint x: 50, startPoint y: 33, endPoint x: 74, endPoint y: 32, distance: 24.0
click at [50, 32] on span "Situation" at bounding box center [48, 31] width 22 height 8
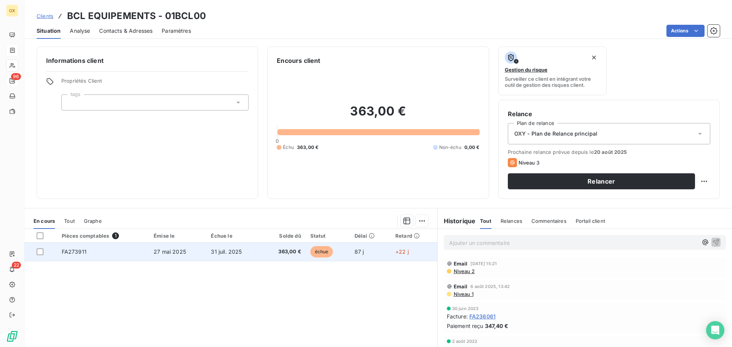
click at [129, 257] on td "FA273911" at bounding box center [103, 252] width 92 height 18
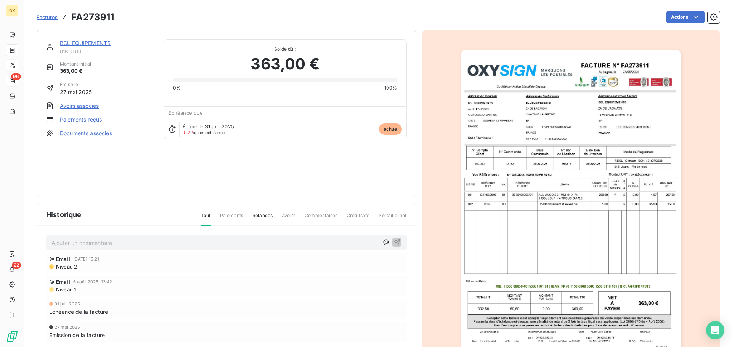
click at [582, 160] on img "button" at bounding box center [570, 205] width 219 height 310
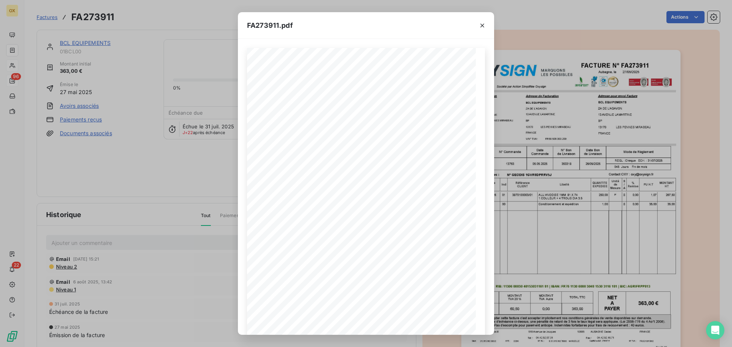
drag, startPoint x: 484, startPoint y: 26, endPoint x: 101, endPoint y: 13, distance: 382.9
click at [484, 25] on icon "button" at bounding box center [482, 26] width 8 height 8
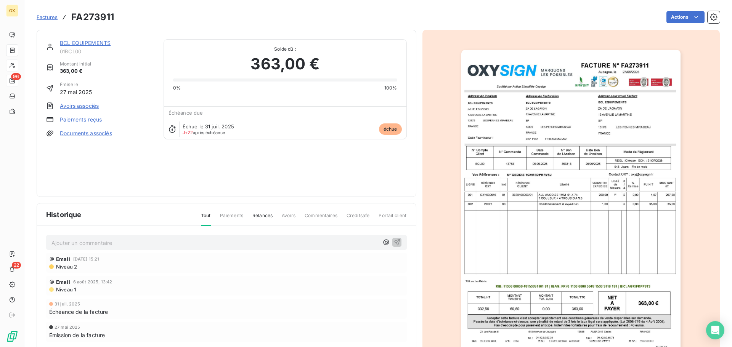
click at [76, 42] on link "BCL EQUIPEMENTS" at bounding box center [85, 43] width 51 height 6
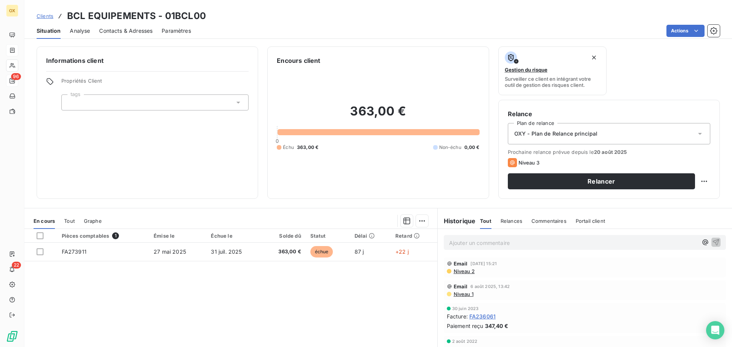
drag, startPoint x: 502, startPoint y: 249, endPoint x: 518, endPoint y: 244, distance: 17.0
click at [502, 249] on div "Ajouter un commentaire ﻿" at bounding box center [585, 242] width 282 height 15
click at [516, 243] on p "Ajouter un commentaire ﻿" at bounding box center [573, 243] width 249 height 10
click at [712, 239] on icon "button" at bounding box center [716, 242] width 8 height 8
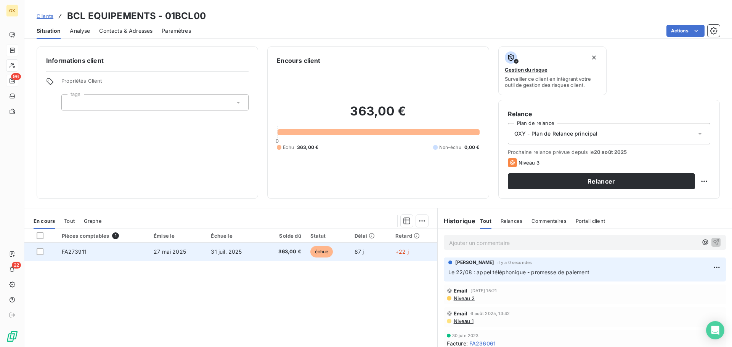
click at [308, 253] on td "échue" at bounding box center [328, 252] width 44 height 18
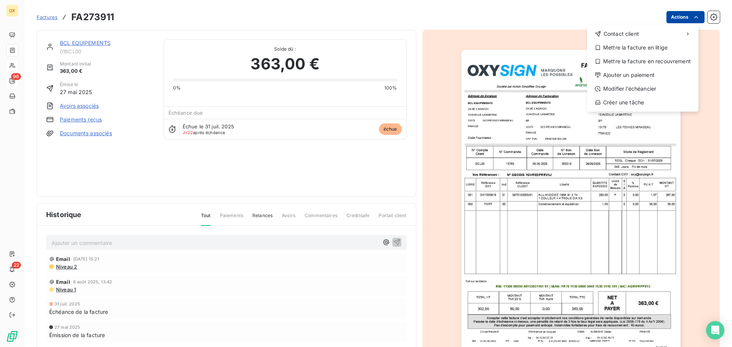
click at [676, 14] on html "OX 96 22 Factures FA273911 Actions Contact client Mettre la facture en litige M…" at bounding box center [366, 173] width 732 height 347
click at [653, 73] on div "Ajouter un paiement" at bounding box center [642, 75] width 105 height 12
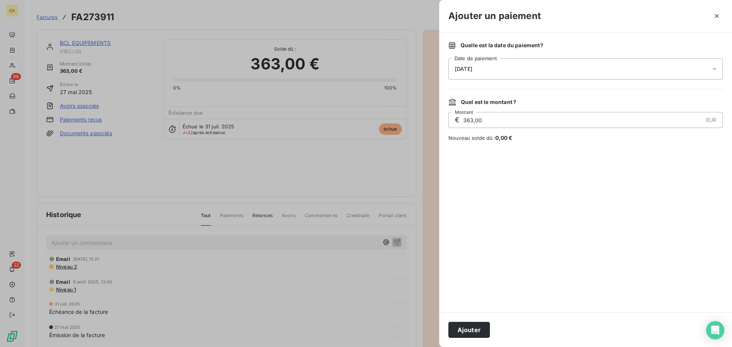
click at [472, 68] on span "[DATE]" at bounding box center [464, 69] width 18 height 6
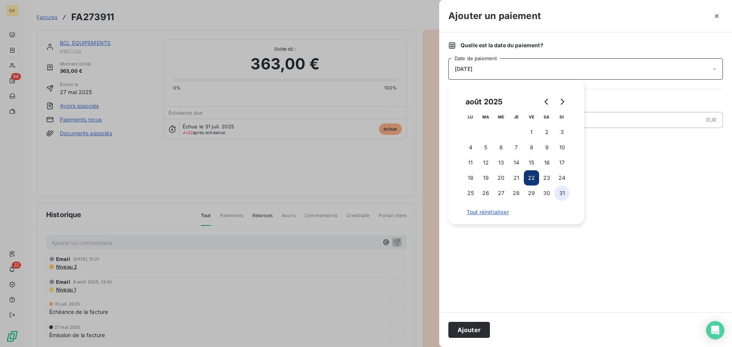
click at [563, 191] on button "31" at bounding box center [561, 193] width 15 height 15
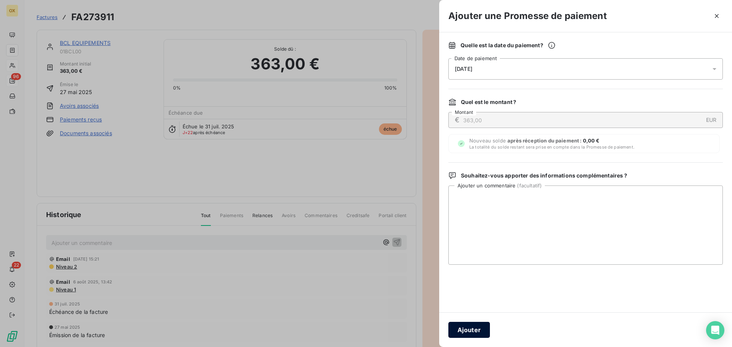
click at [476, 327] on button "Ajouter" at bounding box center [469, 330] width 42 height 16
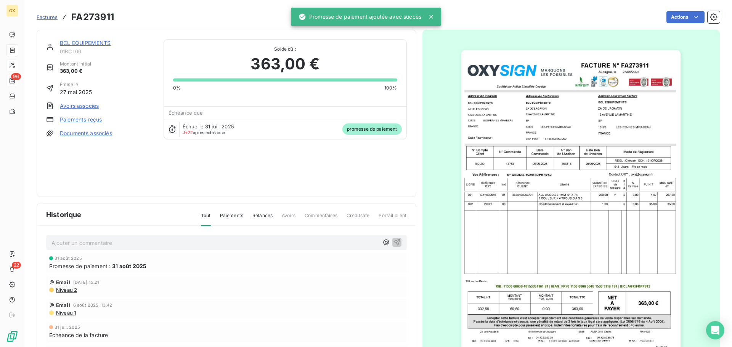
click at [93, 43] on link "BCL EQUIPEMENTS" at bounding box center [85, 43] width 51 height 6
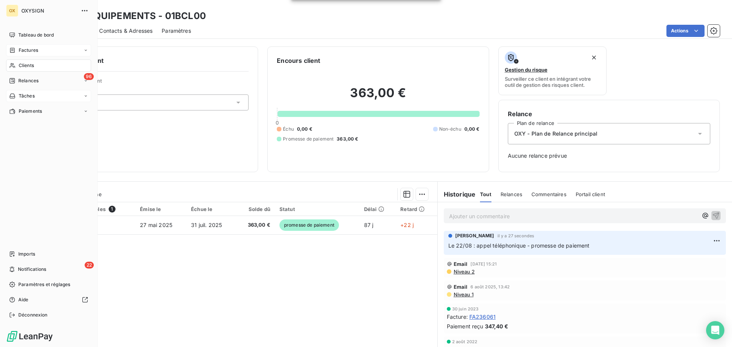
drag, startPoint x: 21, startPoint y: 81, endPoint x: 86, endPoint y: 96, distance: 66.8
click at [21, 81] on span "Relances" at bounding box center [28, 80] width 20 height 7
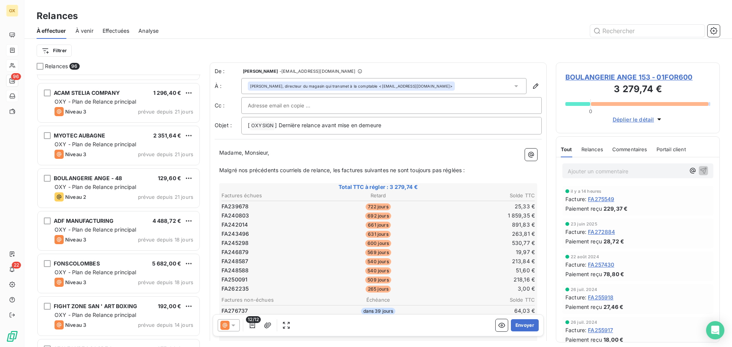
scroll to position [2478, 0]
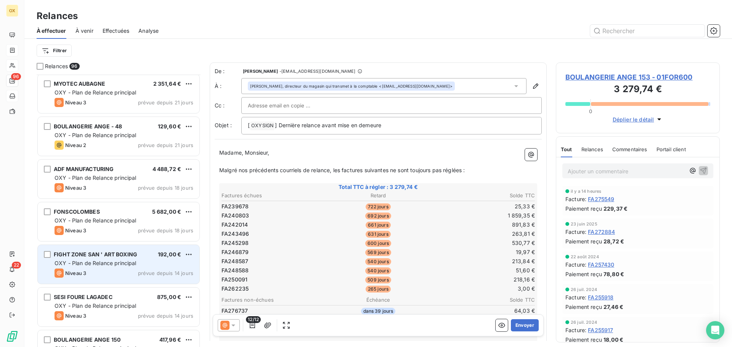
click at [110, 263] on span "OXY - Plan de Relance principal" at bounding box center [96, 263] width 82 height 6
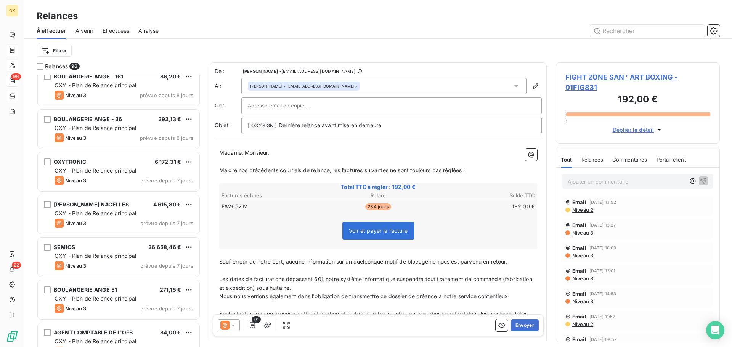
scroll to position [2897, 0]
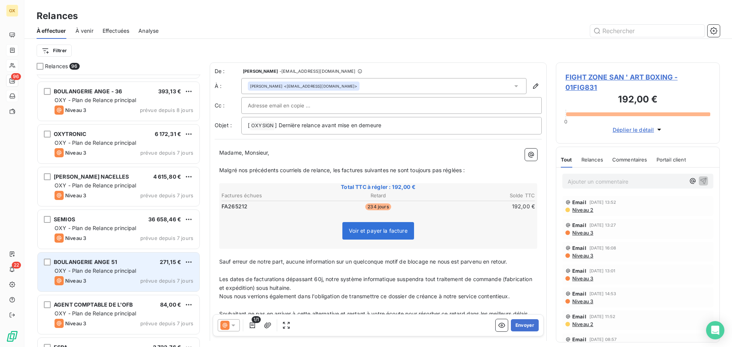
click at [121, 269] on span "OXY - Plan de Relance principal" at bounding box center [96, 271] width 82 height 6
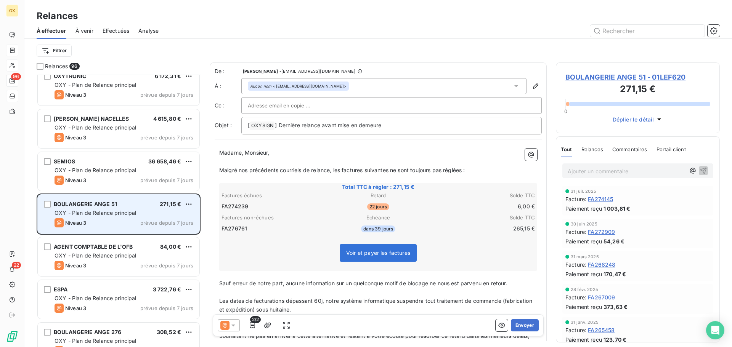
scroll to position [3012, 0]
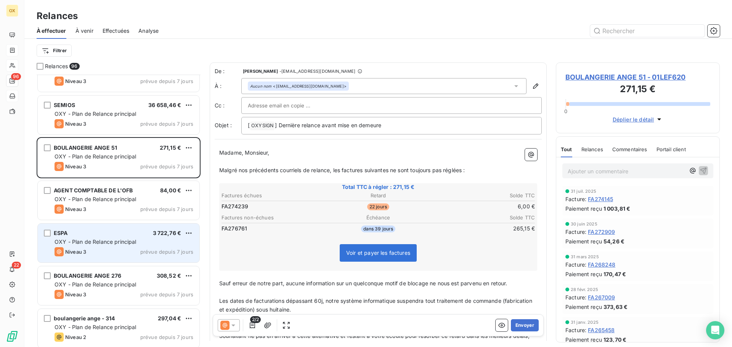
click at [104, 241] on span "OXY - Plan de Relance principal" at bounding box center [96, 242] width 82 height 6
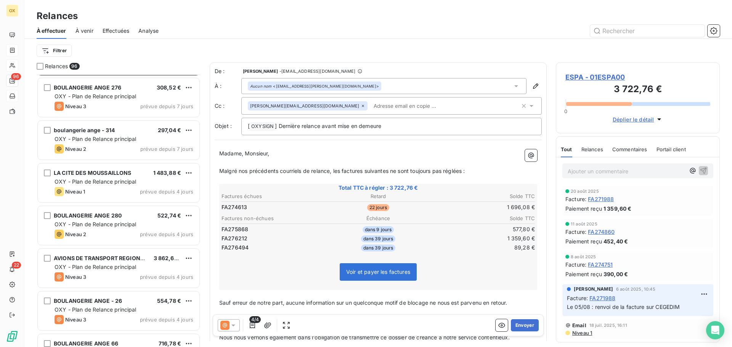
scroll to position [3202, 0]
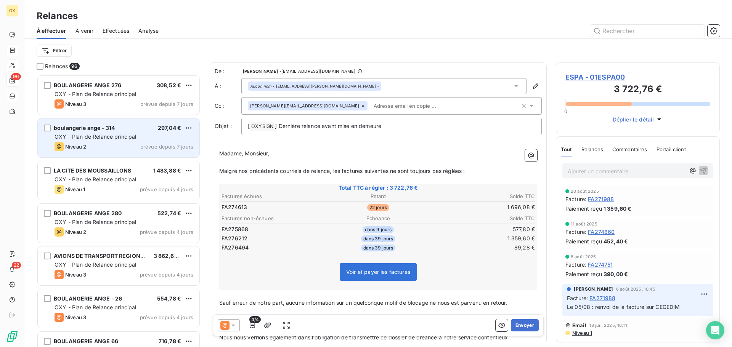
click at [96, 140] on div "boulangerie ange - 314 297,04 € OXY - Plan de Relance principal Niveau 2 prévue…" at bounding box center [119, 138] width 162 height 39
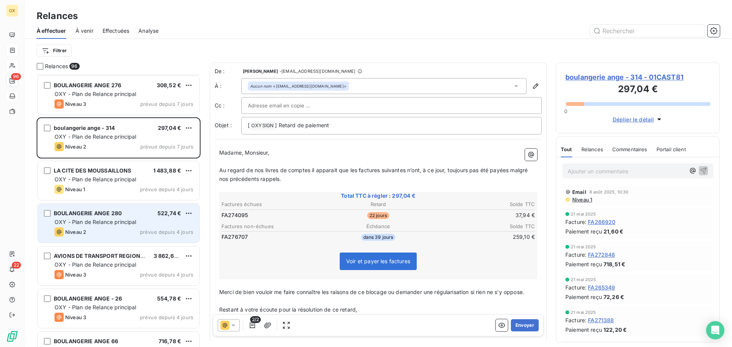
click at [106, 220] on span "OXY - Plan de Relance principal" at bounding box center [96, 222] width 82 height 6
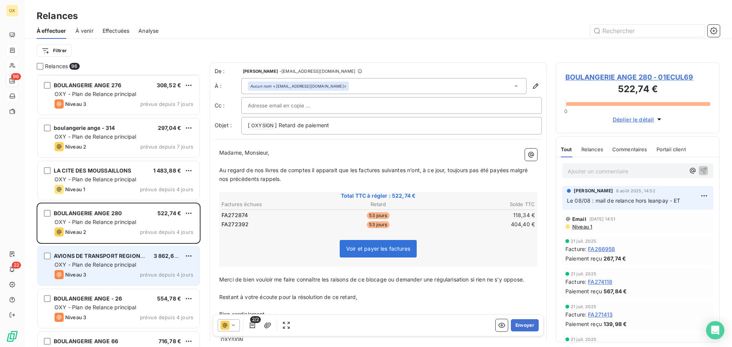
click at [115, 259] on div "AVIONS DE TRANSPORT REGIONAL G" at bounding box center [101, 256] width 94 height 8
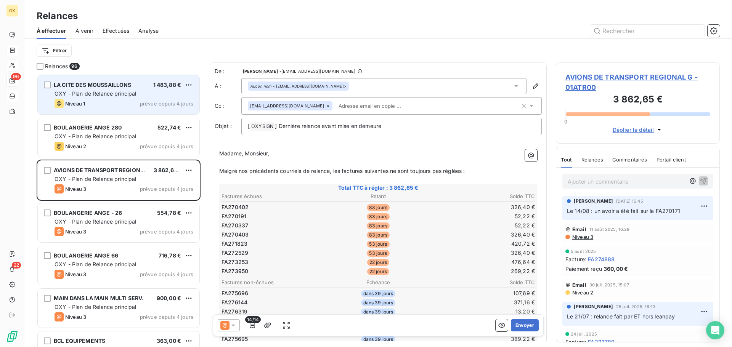
scroll to position [3316, 0]
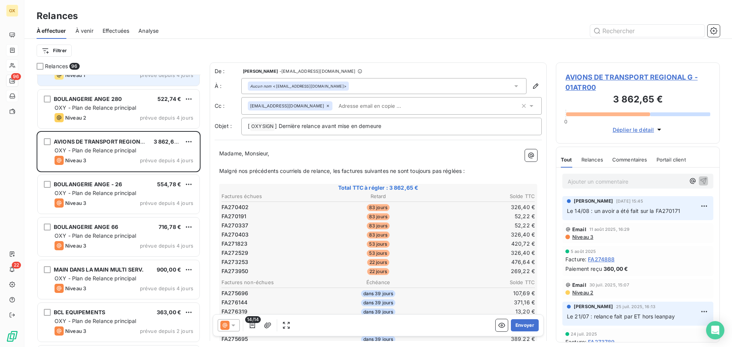
click at [129, 188] on div "BOULANGERIE ANGE - 26 554,78 € OXY - Plan de Relance principal Niveau 3 prévue …" at bounding box center [119, 194] width 162 height 39
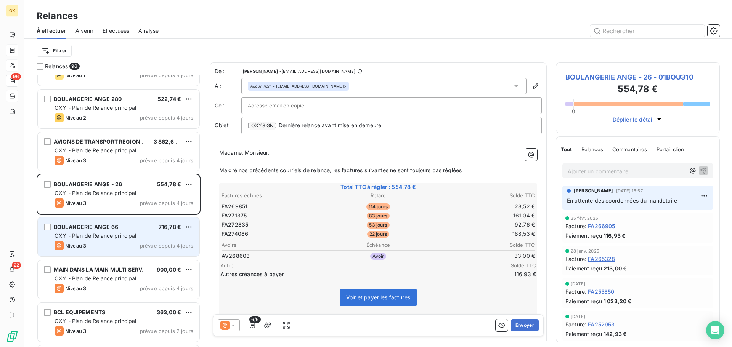
click at [134, 240] on div "BOULANGERIE ANGE 66 716,78 € OXY - Plan de Relance principal Niveau 3 prévue de…" at bounding box center [119, 237] width 162 height 39
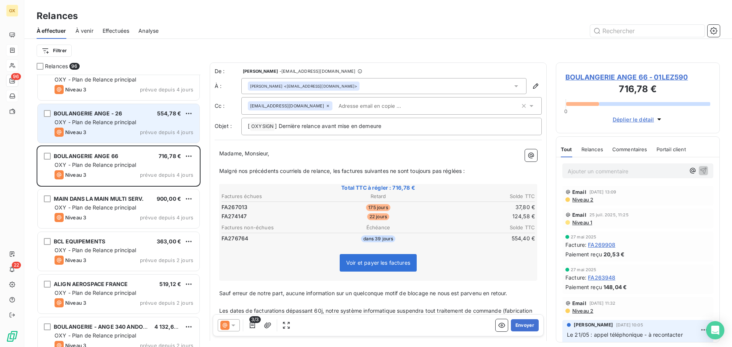
scroll to position [3431, 0]
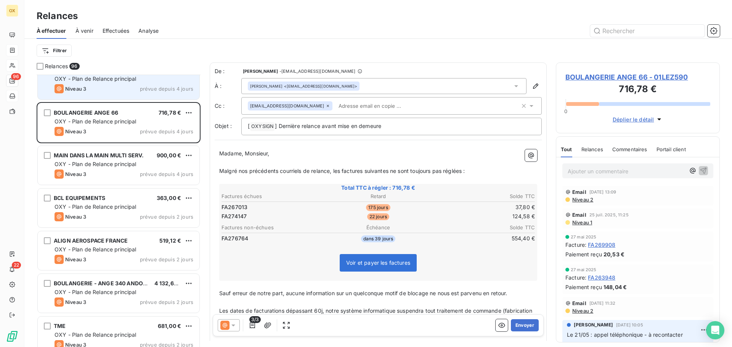
click at [128, 201] on div "BCL EQUIPEMENTS 363,00 €" at bounding box center [124, 198] width 139 height 7
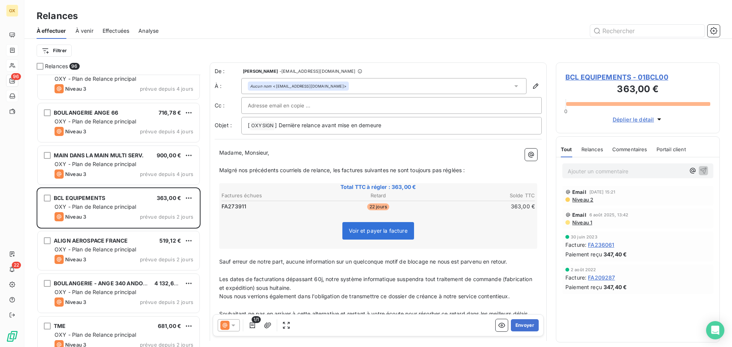
click at [579, 76] on span "BCL EQUIPEMENTS - 01BCL00" at bounding box center [637, 77] width 145 height 10
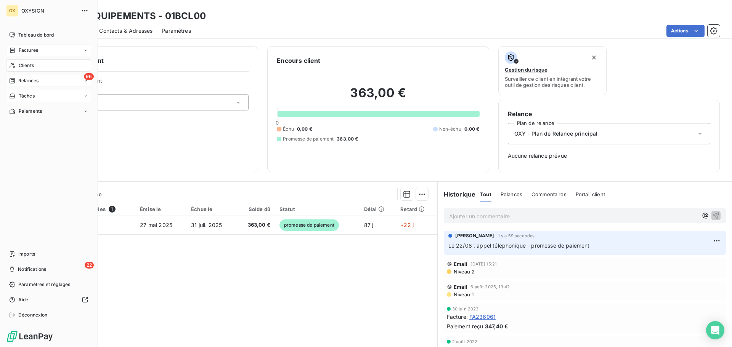
click at [17, 80] on div "Relances" at bounding box center [23, 80] width 29 height 7
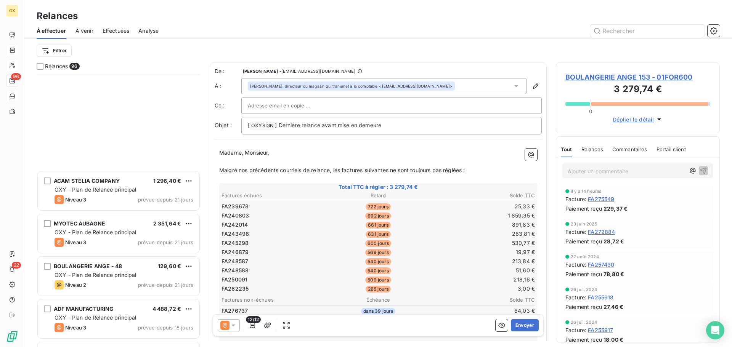
scroll to position [2478, 0]
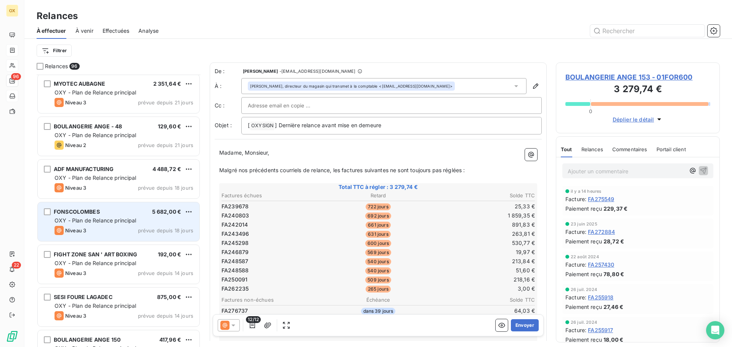
click at [107, 225] on div "FONSCOLOMBES 5 682,00 € OXY - Plan de Relance principal Niveau 3 prévue depuis …" at bounding box center [119, 221] width 162 height 39
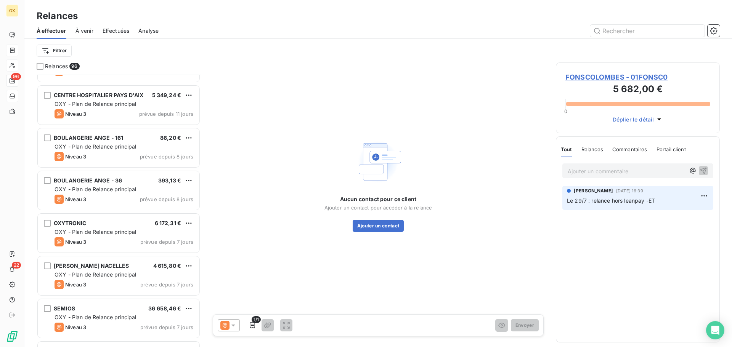
scroll to position [2821, 0]
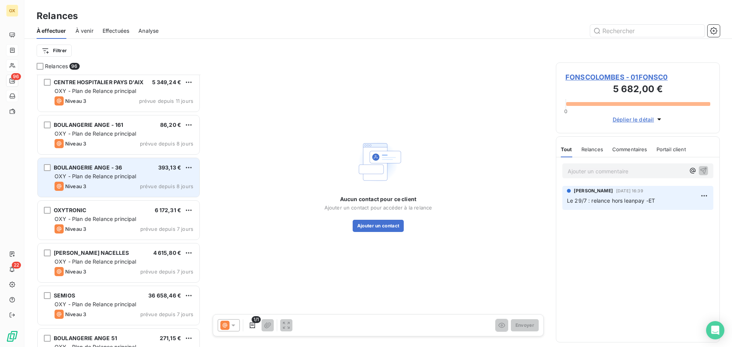
click at [113, 164] on span "BOULANGERIE ANGE - 36" at bounding box center [88, 167] width 68 height 6
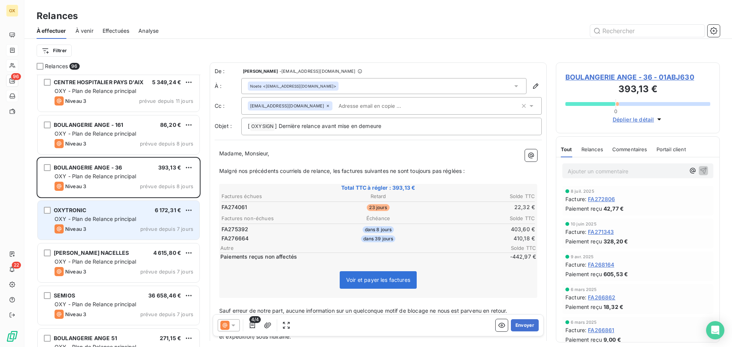
click at [119, 207] on div "OXYTRONIC 6 172,31 €" at bounding box center [124, 210] width 139 height 7
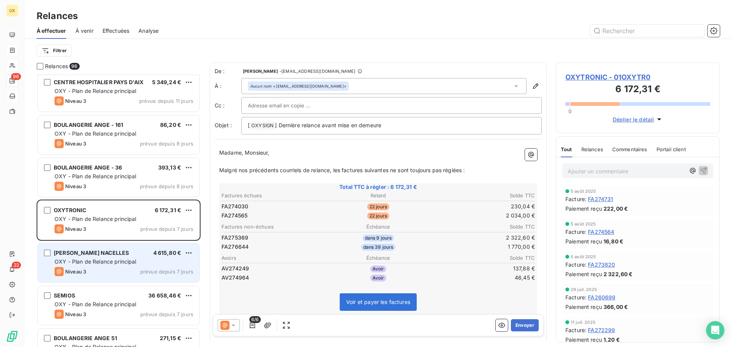
click at [135, 262] on span "OXY - Plan de Relance principal" at bounding box center [96, 261] width 82 height 6
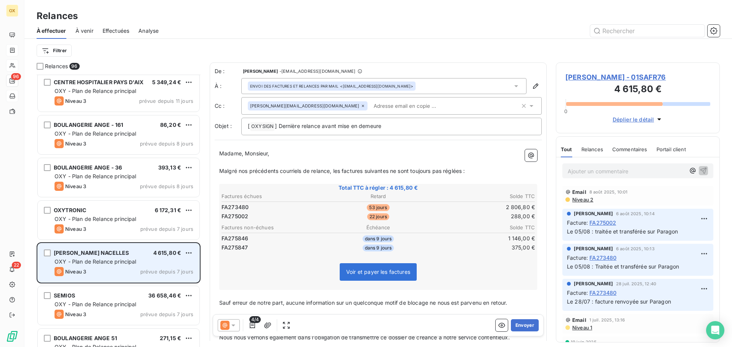
scroll to position [2859, 0]
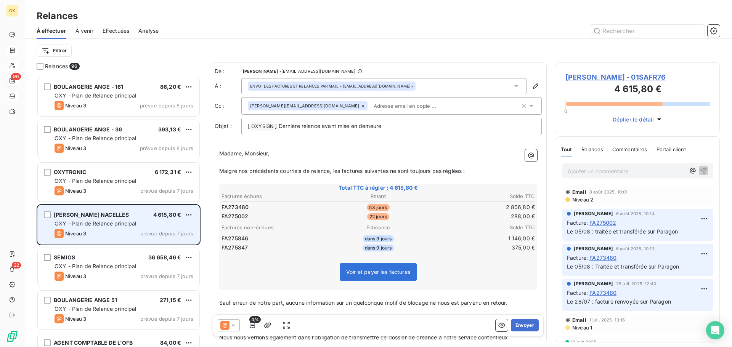
click at [135, 262] on div "SEMIOS 36 658,46 € OXY - Plan de Relance principal Niveau 3 prévue depuis 7 jou…" at bounding box center [119, 267] width 162 height 39
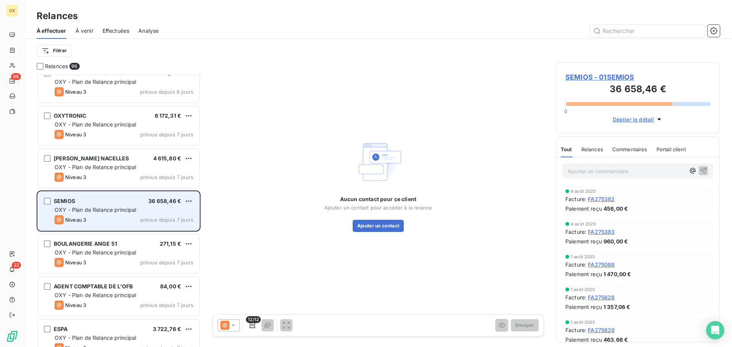
scroll to position [2935, 0]
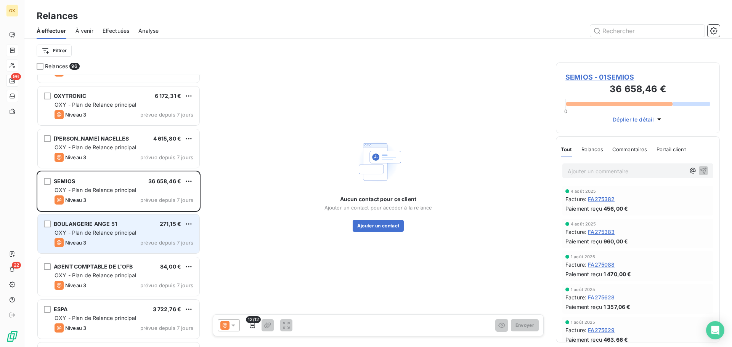
click at [129, 244] on div "Niveau 3 prévue depuis 7 jours" at bounding box center [124, 242] width 139 height 9
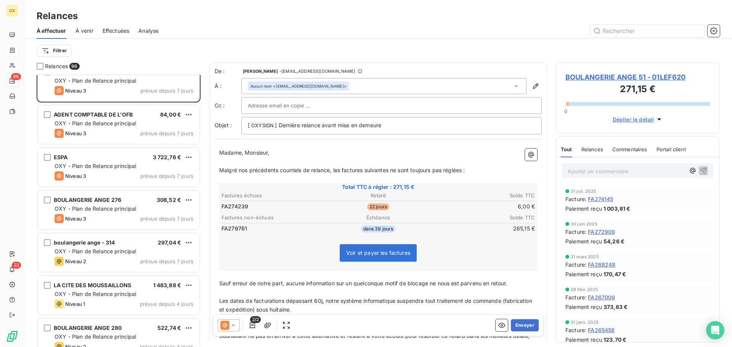
scroll to position [3088, 0]
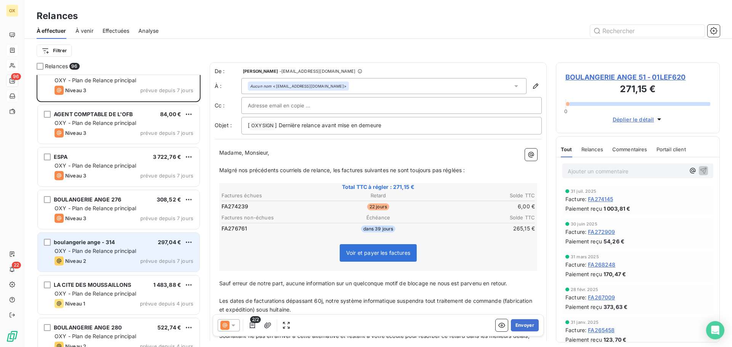
click at [111, 262] on div "Niveau 2 prévue depuis 7 jours" at bounding box center [124, 261] width 139 height 9
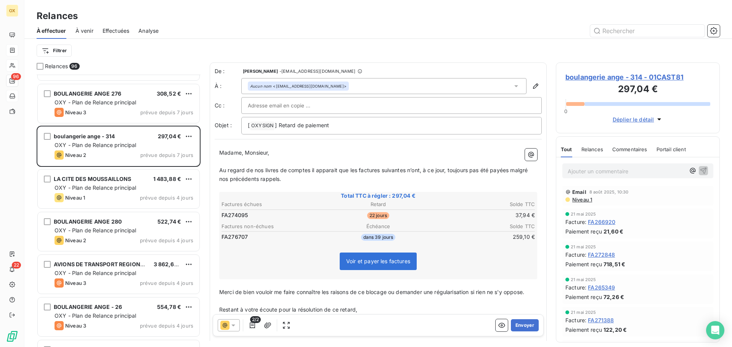
scroll to position [3202, 0]
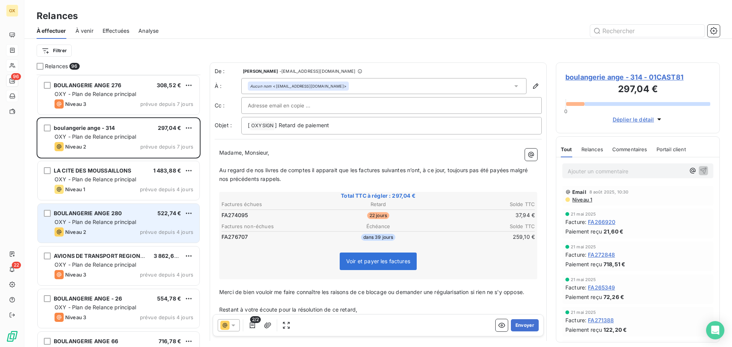
click at [108, 231] on div "Niveau 2 prévue depuis 4 jours" at bounding box center [124, 232] width 139 height 9
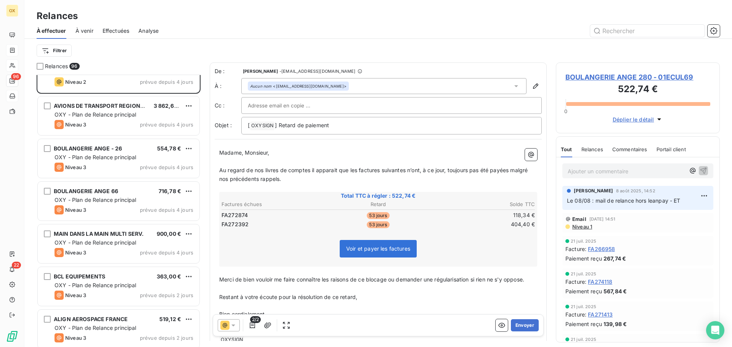
scroll to position [3355, 0]
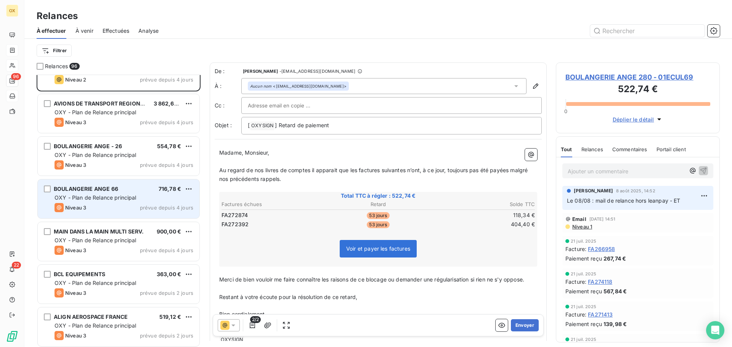
click at [104, 212] on div "BOULANGERIE ANGE 66 716,78 € OXY - Plan de Relance principal Niveau 3 prévue de…" at bounding box center [119, 199] width 162 height 39
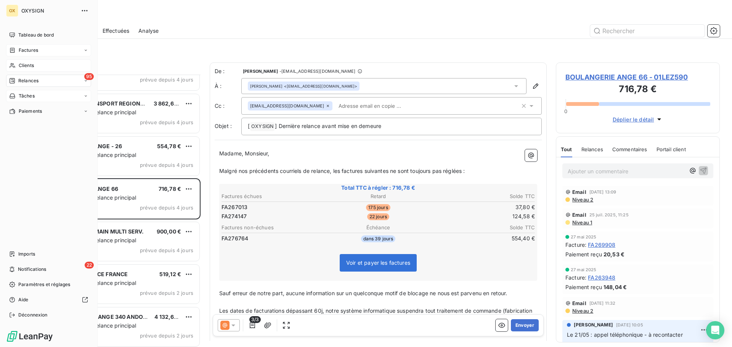
click at [27, 51] on span "Factures" at bounding box center [28, 50] width 19 height 7
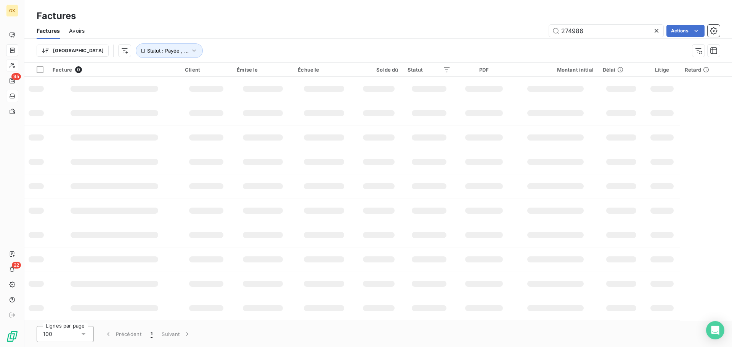
drag, startPoint x: 598, startPoint y: 34, endPoint x: 545, endPoint y: 38, distance: 52.8
click at [545, 38] on div "Factures Avoirs 274986 Actions" at bounding box center [377, 31] width 707 height 16
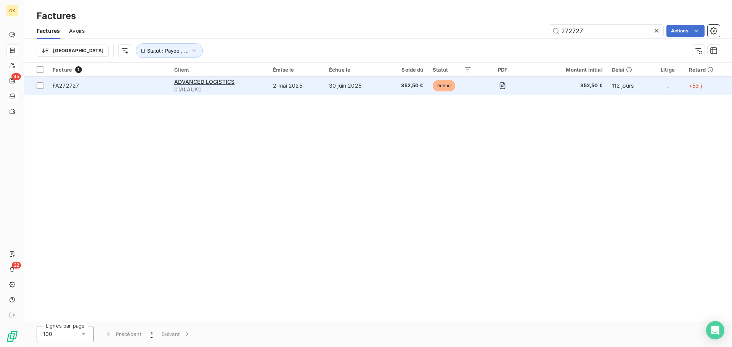
type input "272727"
click at [109, 86] on span "FA272727" at bounding box center [109, 86] width 112 height 8
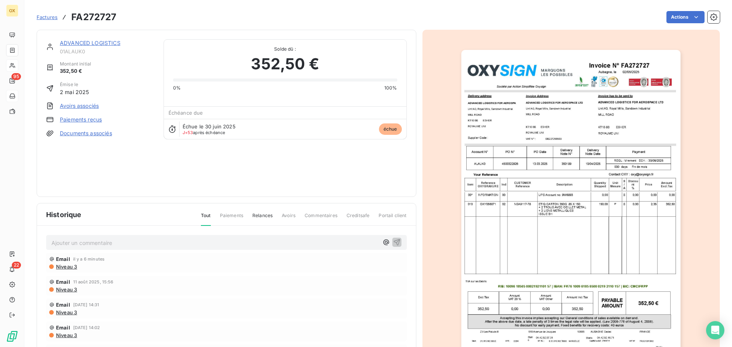
click at [87, 243] on p "Ajouter un commentaire ﻿" at bounding box center [214, 243] width 327 height 10
click at [393, 241] on icon "button" at bounding box center [396, 242] width 6 height 6
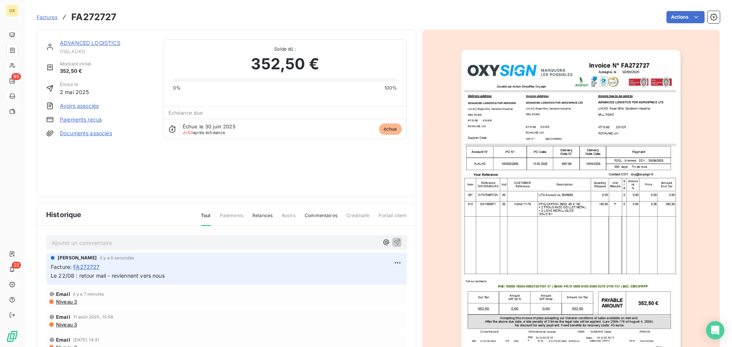
click at [105, 42] on link "ADVANCED LOGISTICS" at bounding box center [90, 43] width 61 height 6
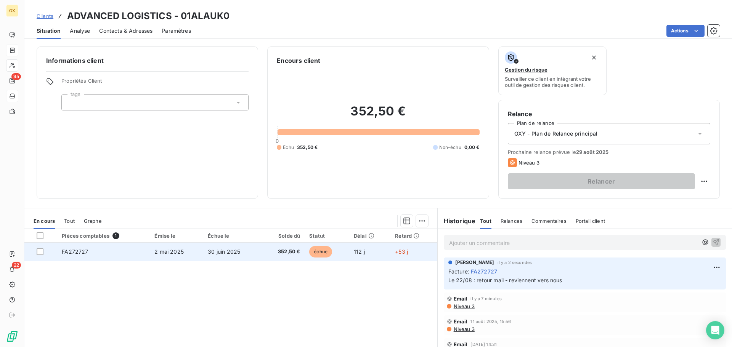
click at [296, 256] on td "352,50 €" at bounding box center [282, 252] width 43 height 18
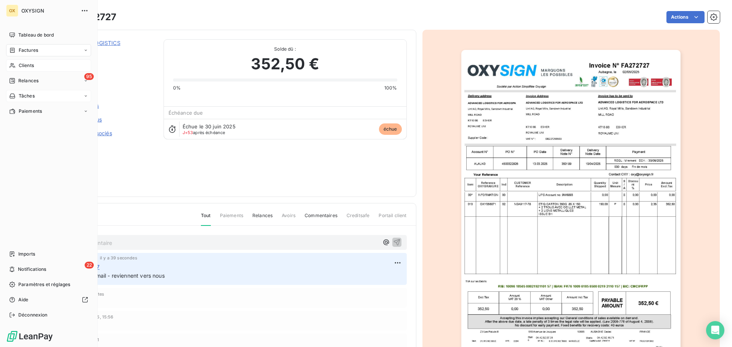
drag, startPoint x: 22, startPoint y: 80, endPoint x: 64, endPoint y: 90, distance: 43.0
click at [23, 80] on span "Relances" at bounding box center [28, 80] width 20 height 7
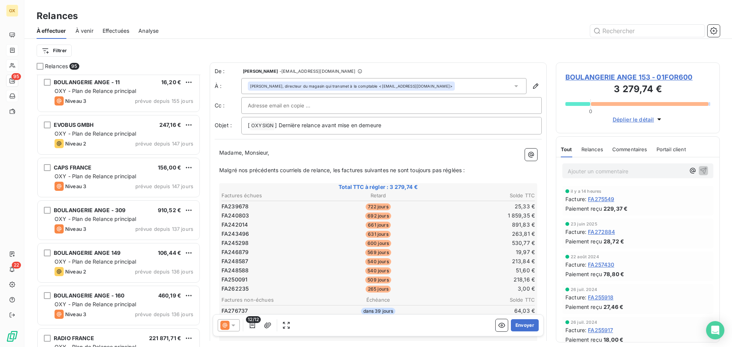
scroll to position [991, 0]
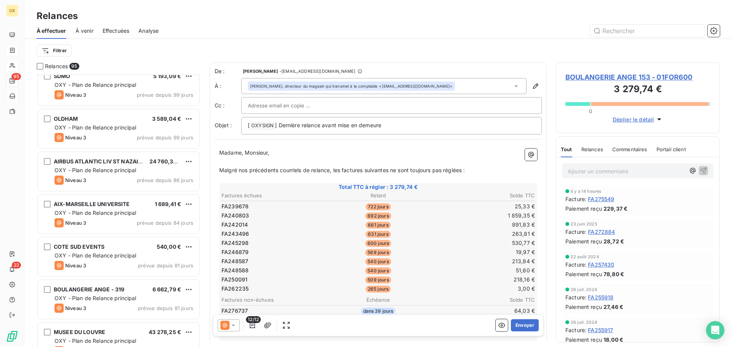
click at [111, 33] on span "Effectuées" at bounding box center [116, 31] width 27 height 8
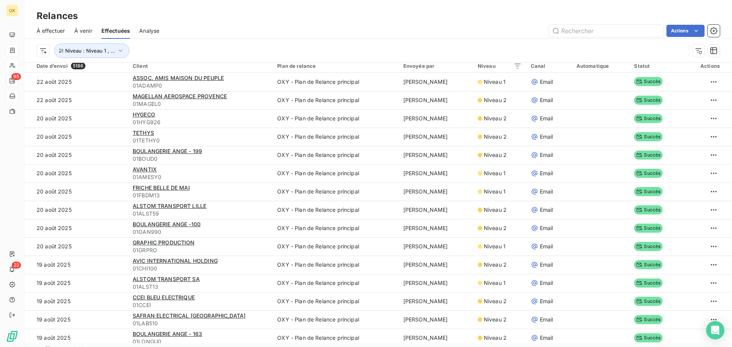
scroll to position [26, 0]
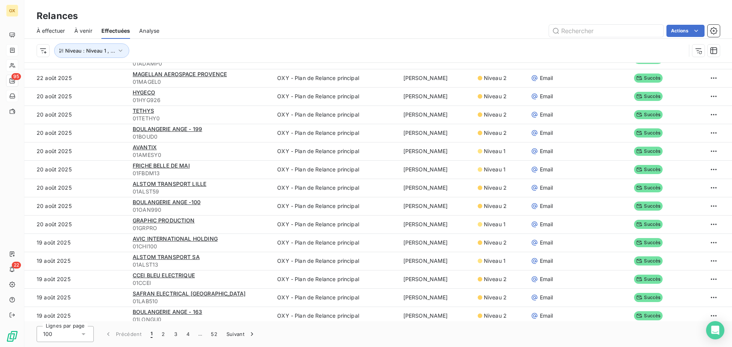
click at [79, 330] on div "100" at bounding box center [65, 334] width 57 height 16
click at [49, 291] on li "25" at bounding box center [65, 291] width 57 height 14
click at [164, 335] on button "2" at bounding box center [163, 334] width 12 height 16
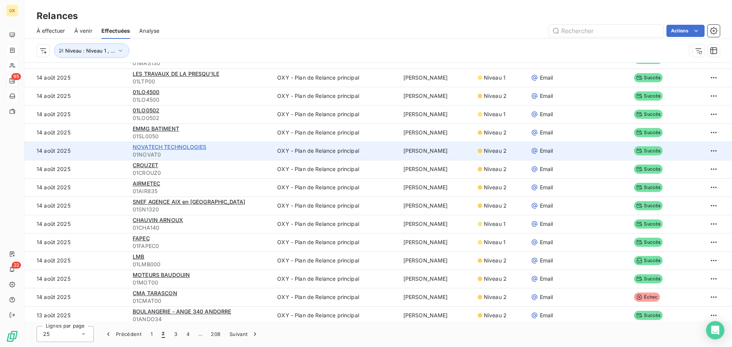
scroll to position [0, 0]
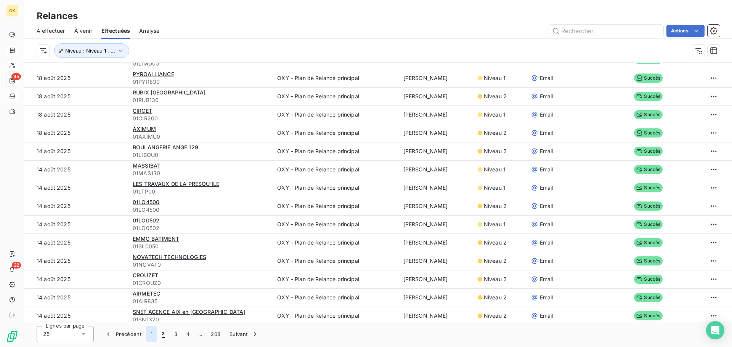
click at [151, 336] on button "1" at bounding box center [151, 334] width 11 height 16
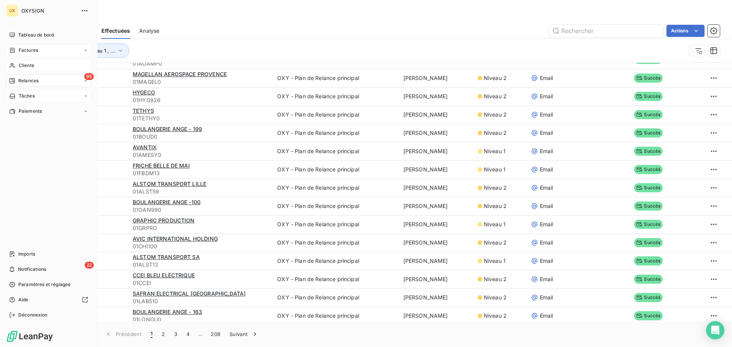
click at [19, 83] on span "Relances" at bounding box center [28, 80] width 20 height 7
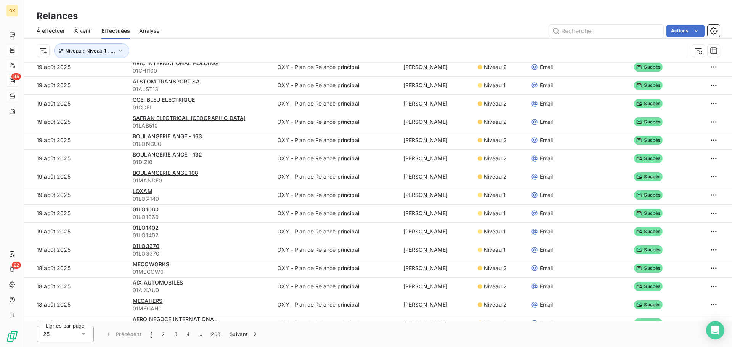
scroll to position [187, 0]
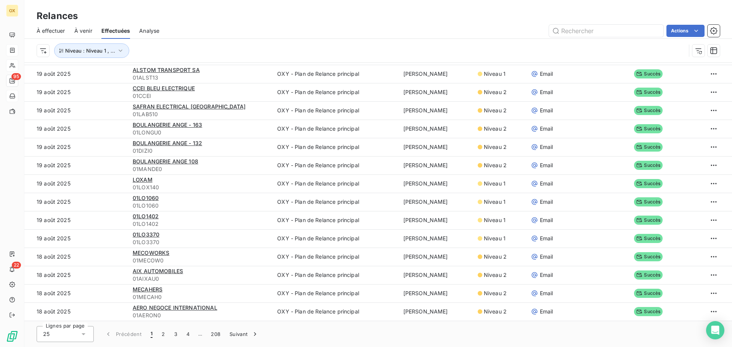
click at [49, 26] on div "À effectuer" at bounding box center [51, 31] width 29 height 16
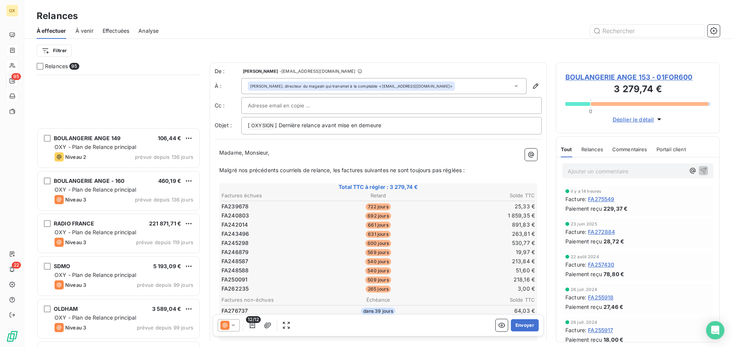
scroll to position [915, 0]
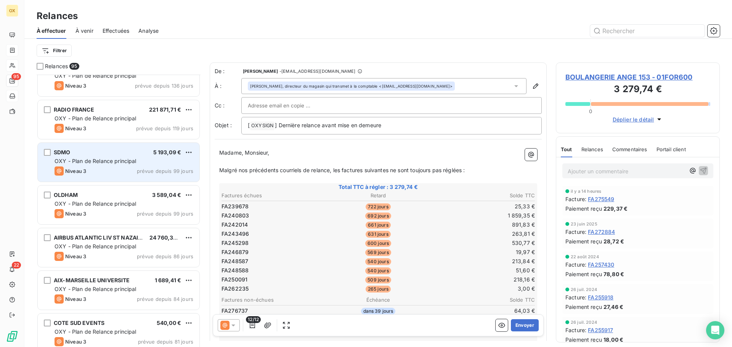
click at [106, 175] on div "Niveau 3 prévue depuis 99 jours" at bounding box center [124, 171] width 139 height 9
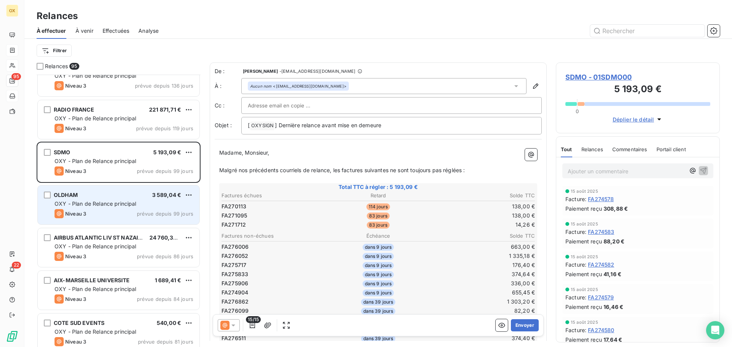
click at [109, 200] on div "[PERSON_NAME] 3 589,04 € OXY - Plan de Relance principal Niveau 3 prévue depuis…" at bounding box center [119, 205] width 162 height 39
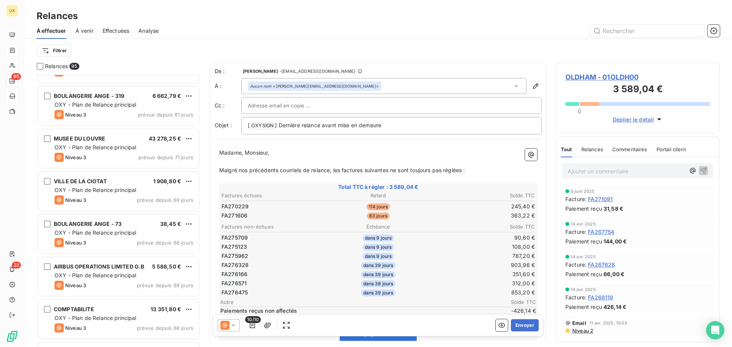
scroll to position [1220, 0]
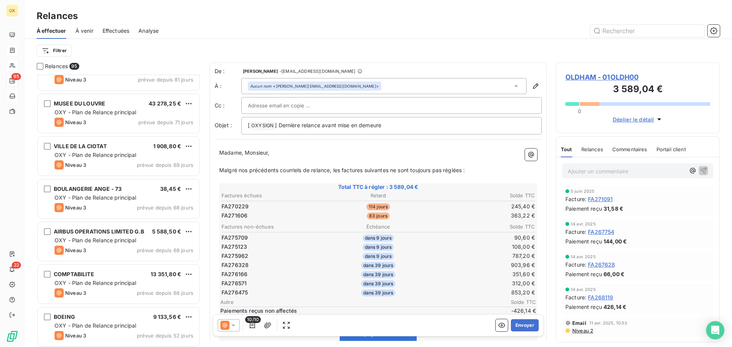
click at [107, 188] on span "BOULANGERIE ANGE - 73" at bounding box center [88, 189] width 68 height 6
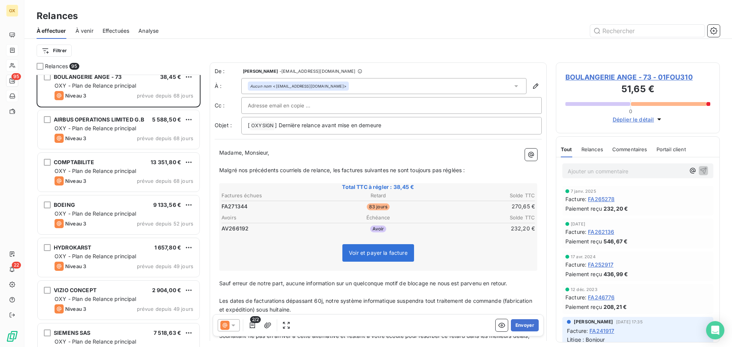
scroll to position [1334, 0]
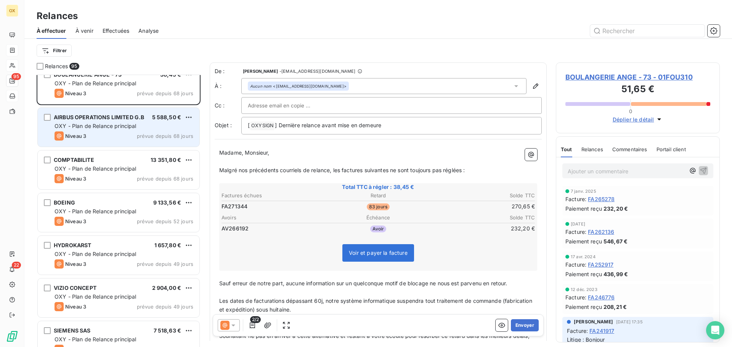
click at [97, 141] on div "AIRBUS OPERATIONS LIMITED G.B 5 588,50 € OXY - Plan de Relance principal Niveau…" at bounding box center [119, 127] width 162 height 39
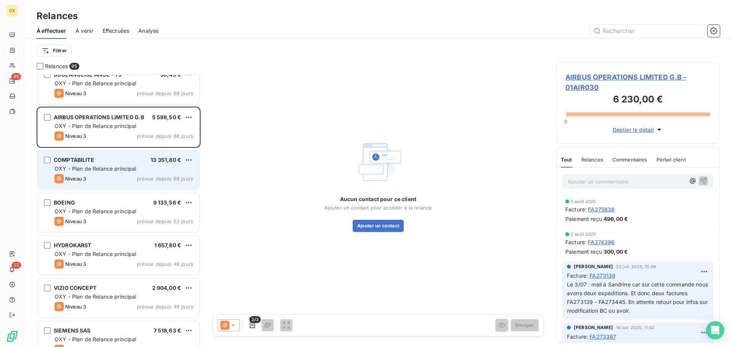
click at [93, 172] on div "OXY - Plan de Relance principal" at bounding box center [124, 169] width 139 height 8
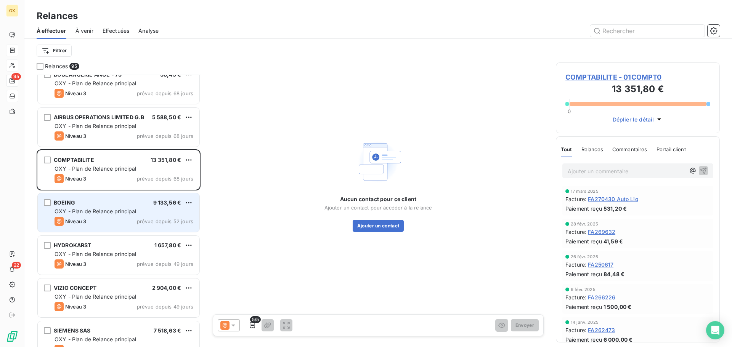
click at [96, 205] on div "BOEING 9 133,56 €" at bounding box center [124, 202] width 139 height 7
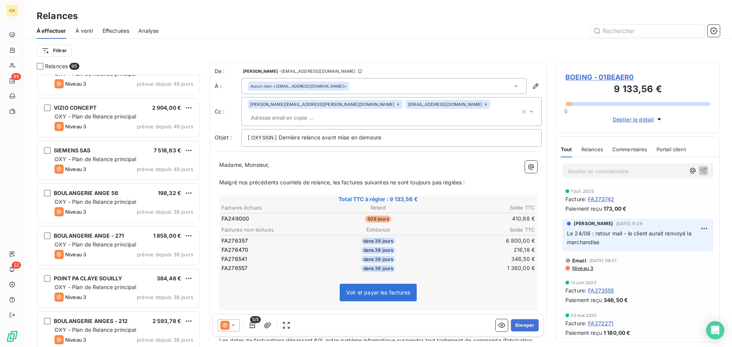
scroll to position [1525, 0]
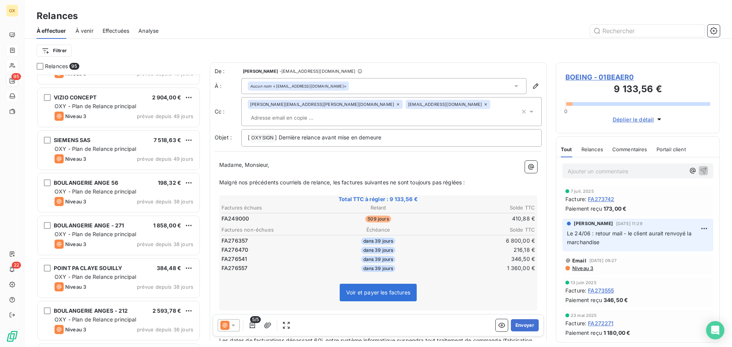
click at [96, 205] on div "Niveau 3 prévue depuis 38 jours" at bounding box center [124, 201] width 139 height 9
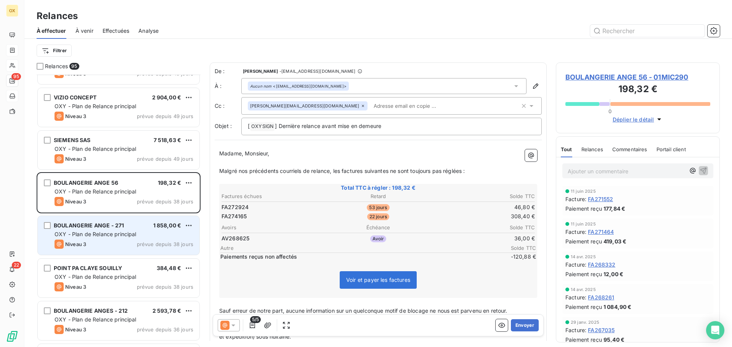
click at [95, 225] on span "BOULANGERIE ANGE - 271" at bounding box center [89, 225] width 70 height 6
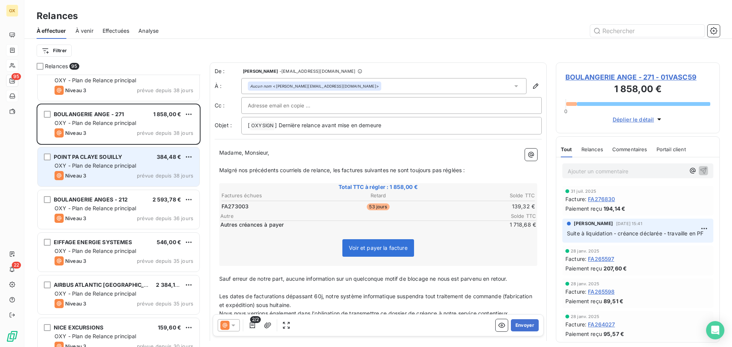
scroll to position [1639, 0]
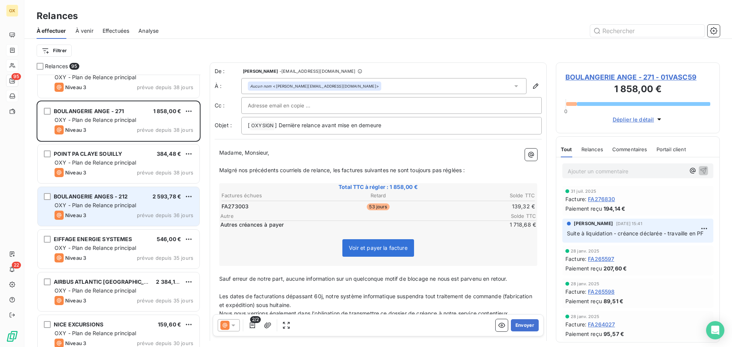
click at [92, 215] on div "Niveau 3 prévue depuis 36 jours" at bounding box center [124, 215] width 139 height 9
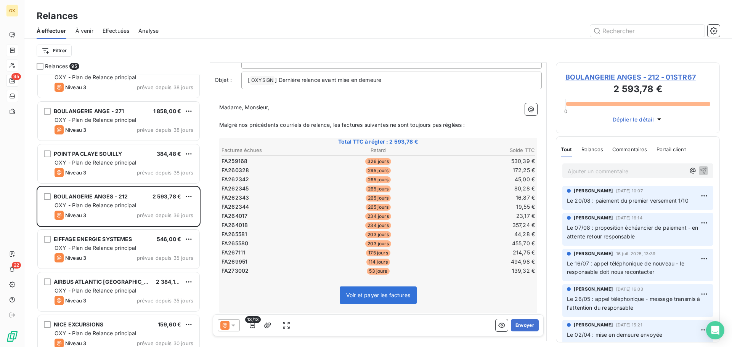
scroll to position [115, 0]
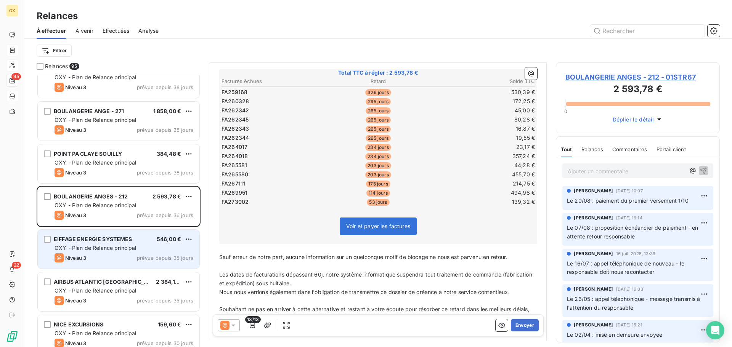
click at [128, 247] on span "OXY - Plan de Relance principal" at bounding box center [96, 248] width 82 height 6
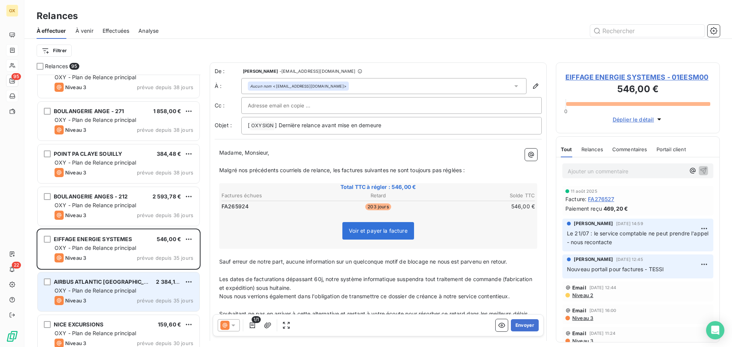
click at [124, 275] on div "AIRBUS ATLANTIC MAROC 2 384,18 € OXY - Plan de Relance principal Niveau 3 prévu…" at bounding box center [119, 292] width 162 height 39
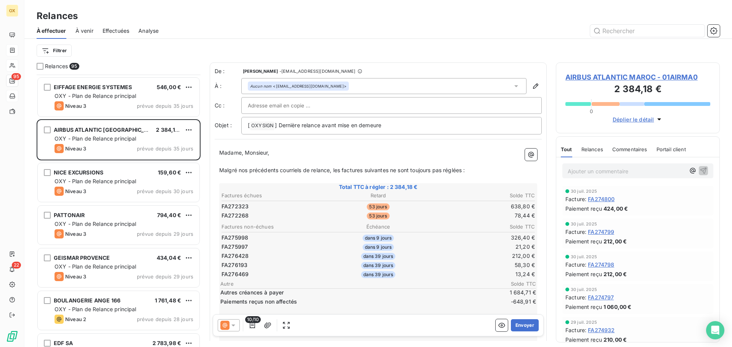
scroll to position [1792, 0]
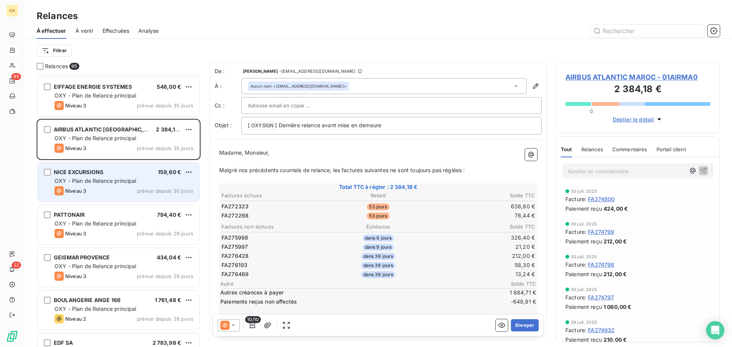
click at [118, 186] on div "NICE EXCURSIONS 159,60 € OXY - Plan de Relance principal Niveau 3 prévue depuis…" at bounding box center [119, 182] width 162 height 39
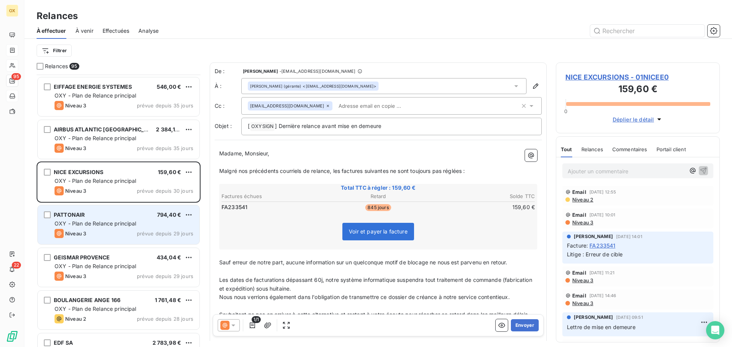
click at [110, 231] on div "Niveau 3 prévue depuis 29 jours" at bounding box center [124, 233] width 139 height 9
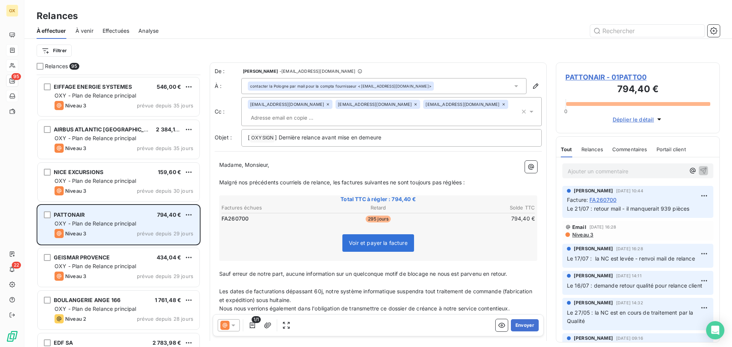
scroll to position [1830, 0]
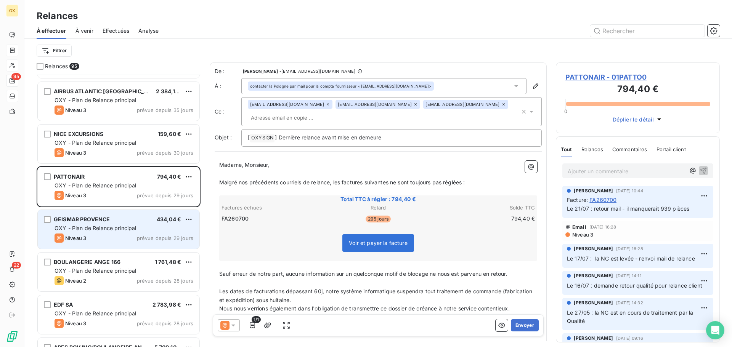
click at [93, 221] on span "GEISMAR PROVENCE" at bounding box center [82, 219] width 56 height 6
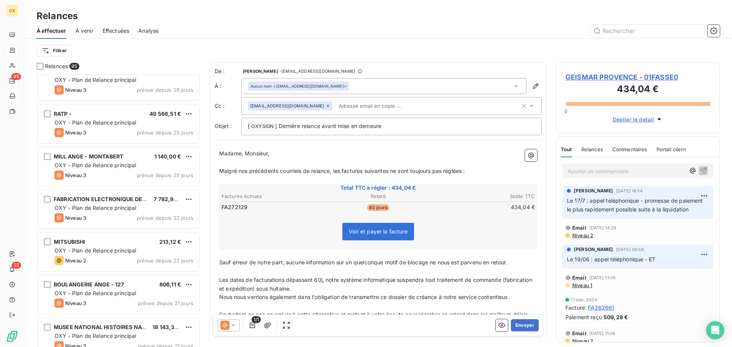
scroll to position [2135, 0]
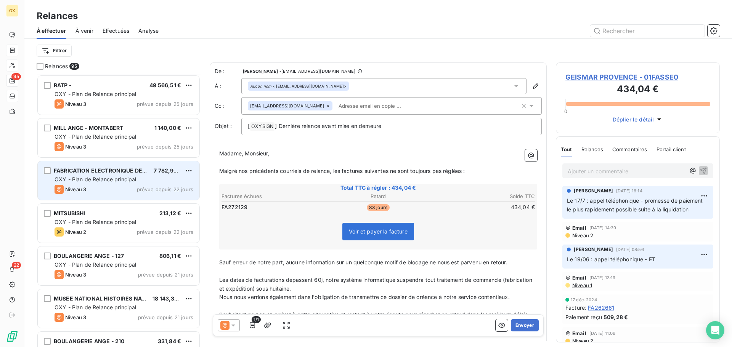
click at [94, 190] on div "Niveau 3 prévue depuis 22 jours" at bounding box center [124, 189] width 139 height 9
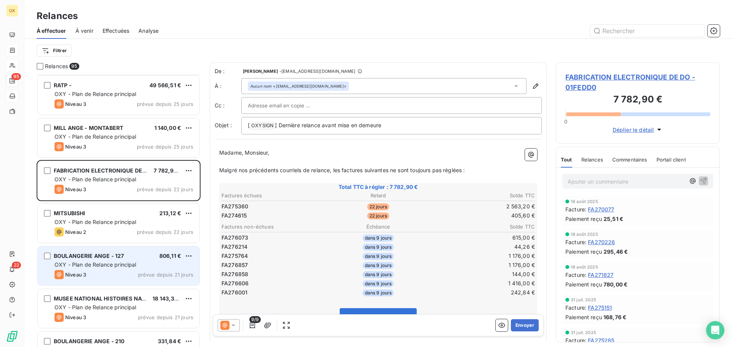
click at [127, 271] on div "Niveau 3 prévue depuis 21 jours" at bounding box center [124, 274] width 139 height 9
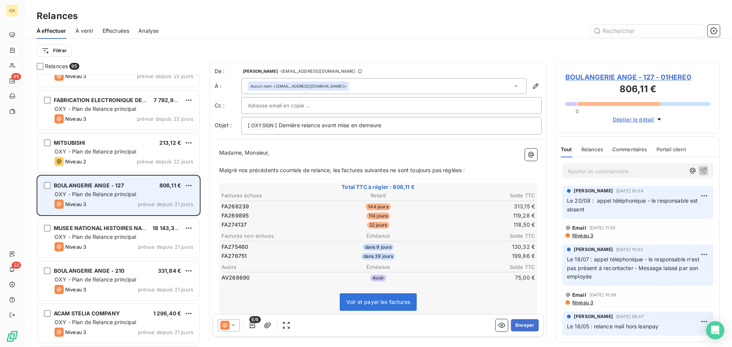
scroll to position [2249, 0]
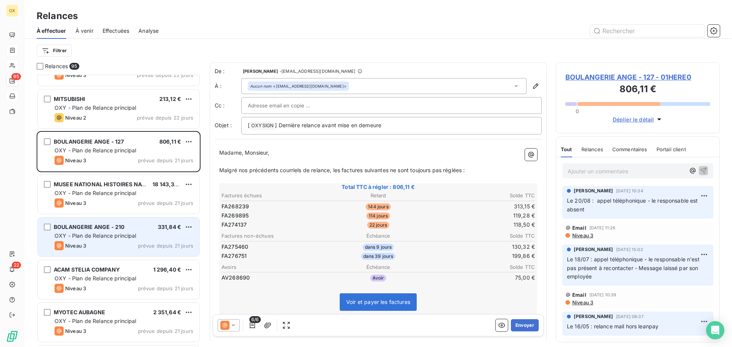
click at [126, 235] on span "OXY - Plan de Relance principal" at bounding box center [96, 236] width 82 height 6
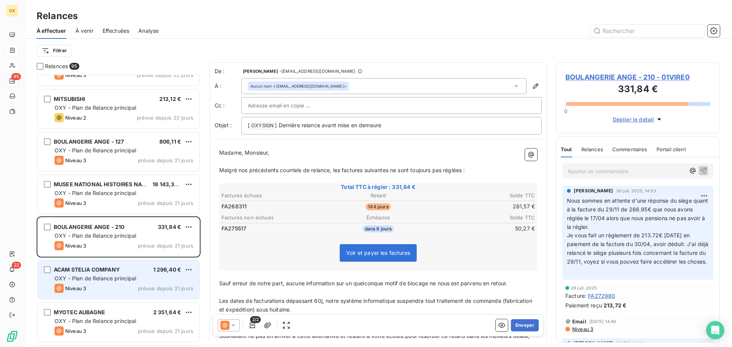
click at [121, 277] on span "OXY - Plan de Relance principal" at bounding box center [96, 278] width 82 height 6
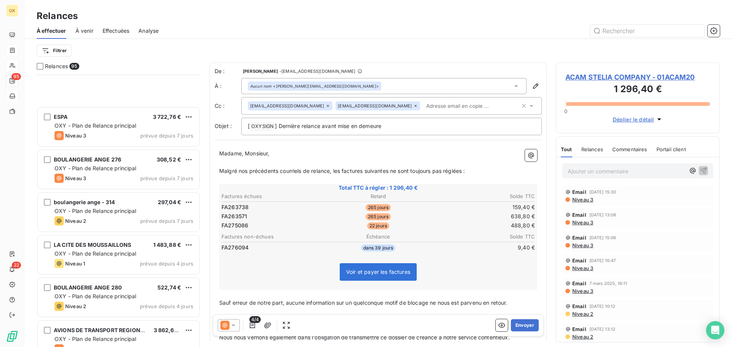
scroll to position [3240, 0]
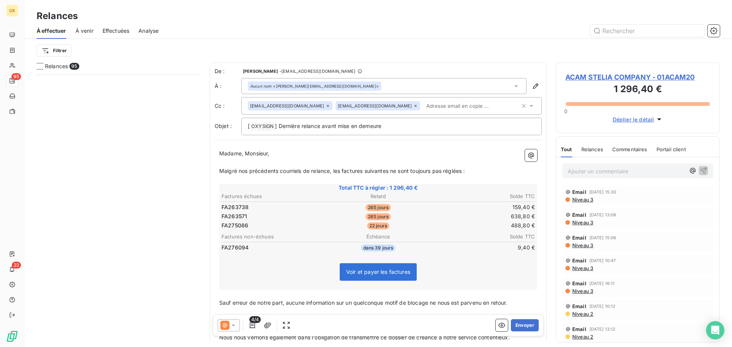
scroll to position [267, 158]
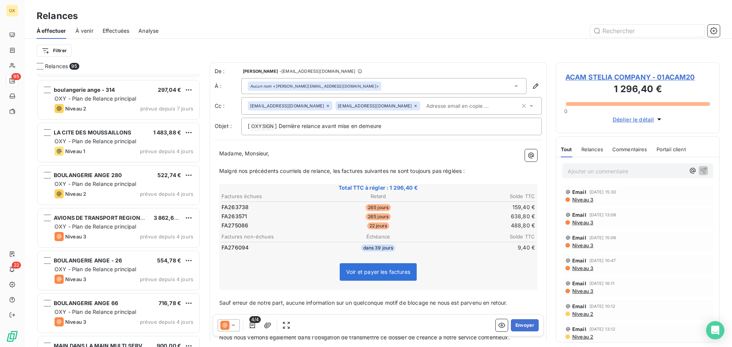
click at [121, 277] on div "Niveau 3 prévue depuis 4 jours" at bounding box center [124, 279] width 139 height 9
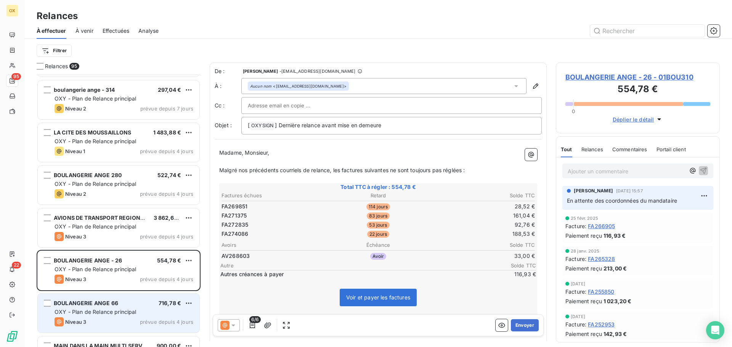
click at [123, 302] on div "BOULANGERIE ANGE 66 716,78 €" at bounding box center [124, 303] width 139 height 7
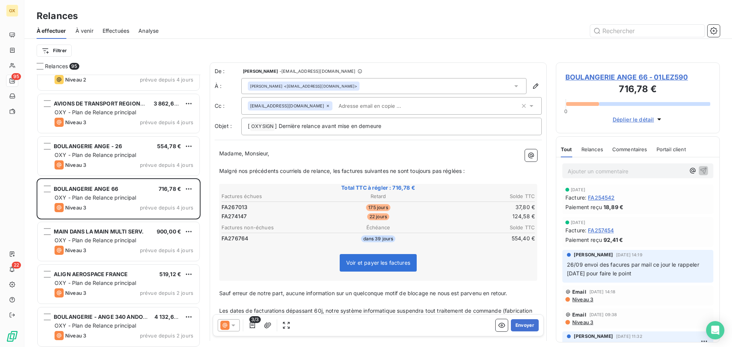
scroll to position [305, 0]
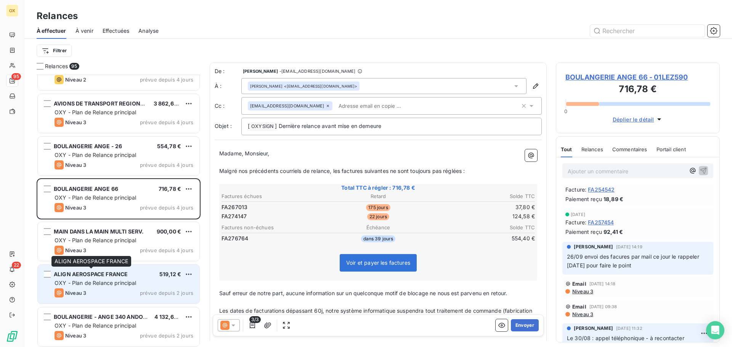
click at [118, 278] on div "ALIGN AEROSPACE FRANCE" at bounding box center [91, 275] width 74 height 8
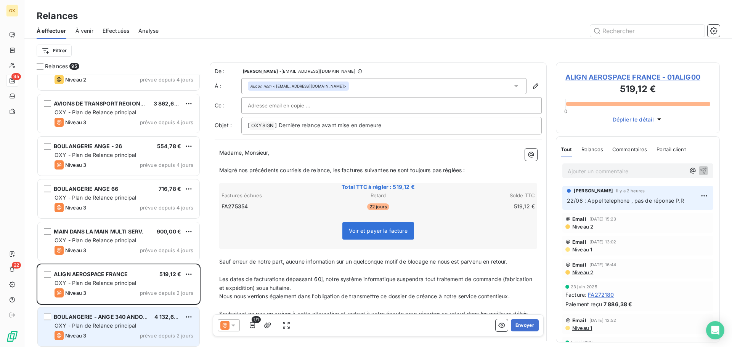
click at [107, 322] on span "OXY - Plan de Relance principal" at bounding box center [96, 325] width 82 height 6
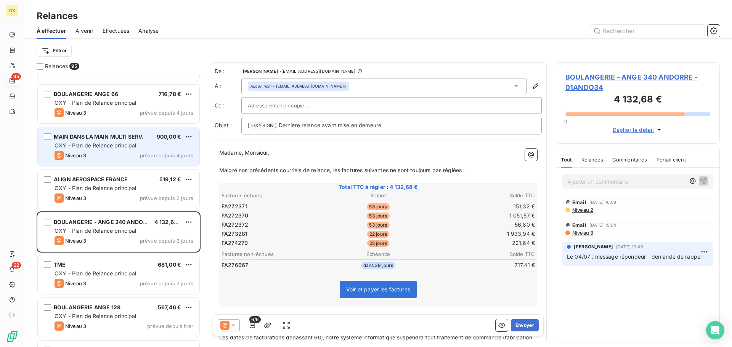
scroll to position [3469, 0]
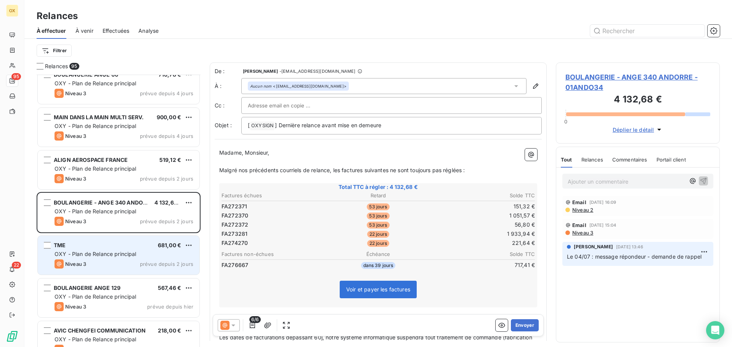
click at [97, 253] on span "OXY - Plan de Relance principal" at bounding box center [96, 254] width 82 height 6
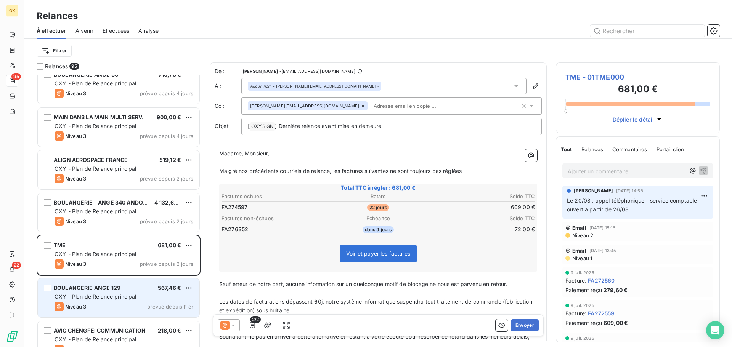
click at [142, 290] on div "BOULANGERIE ANGE 129 567,46 €" at bounding box center [124, 288] width 139 height 7
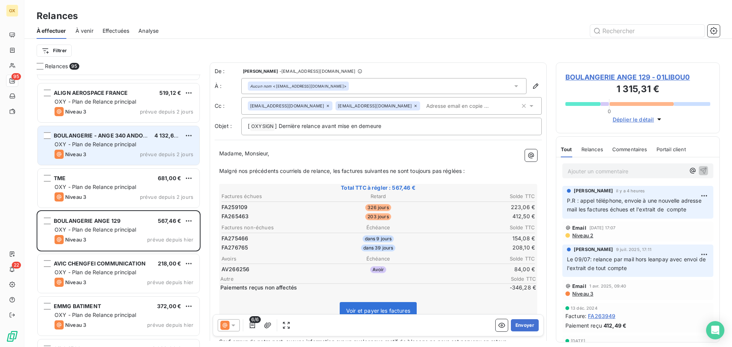
scroll to position [3583, 0]
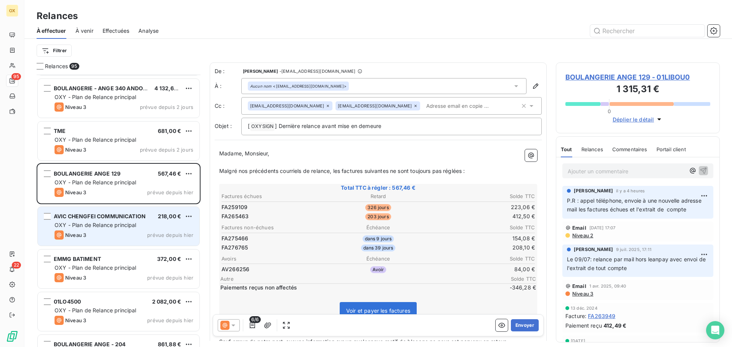
click at [116, 222] on span "OXY - Plan de Relance principal" at bounding box center [96, 225] width 82 height 6
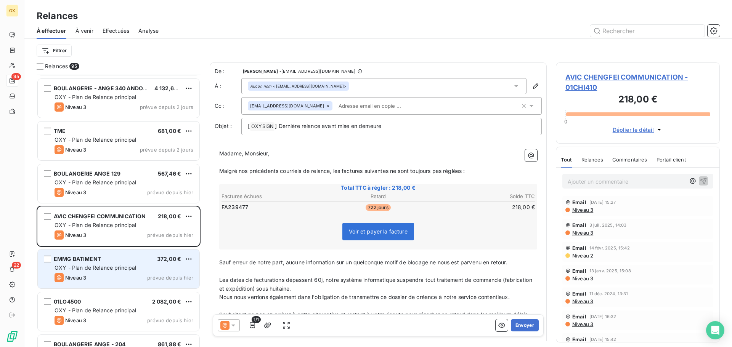
click at [100, 264] on div "EMMG BATIMENT 372,00 € OXY - Plan de Relance principal Niveau 3 prévue depuis h…" at bounding box center [119, 269] width 162 height 39
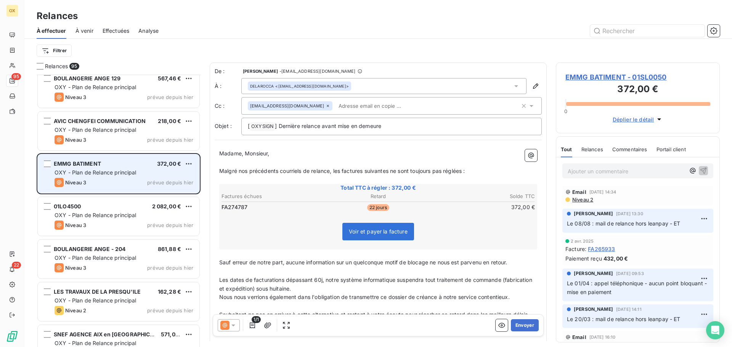
scroll to position [3736, 0]
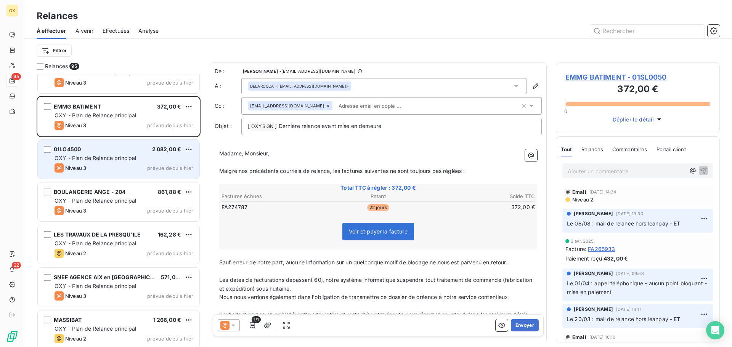
click at [128, 159] on span "OXY - Plan de Relance principal" at bounding box center [96, 158] width 82 height 6
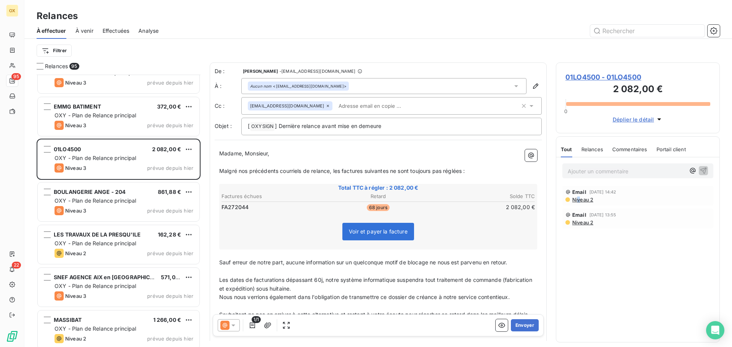
click at [579, 201] on span "Niveau 2" at bounding box center [582, 200] width 22 height 6
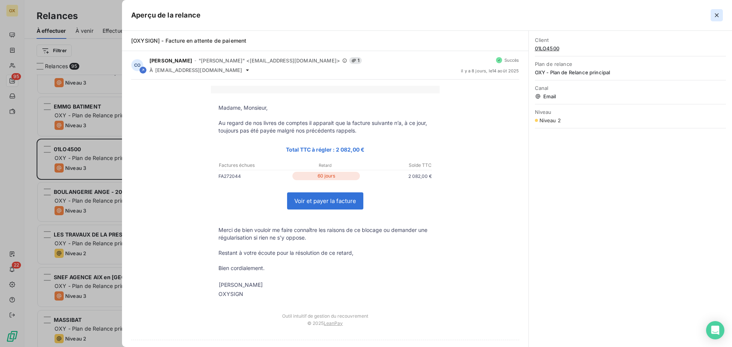
click at [719, 16] on icon "button" at bounding box center [717, 15] width 8 height 8
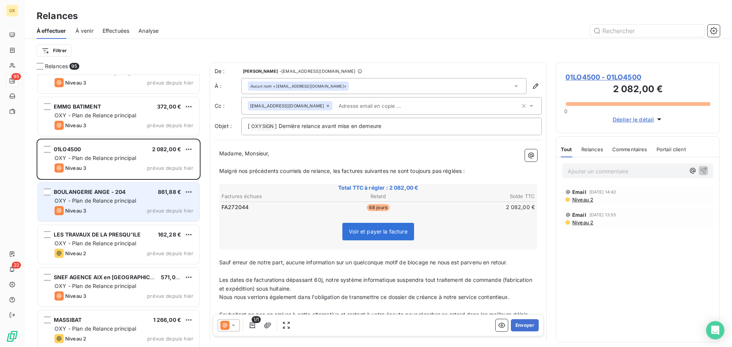
click at [117, 198] on span "OXY - Plan de Relance principal" at bounding box center [96, 200] width 82 height 6
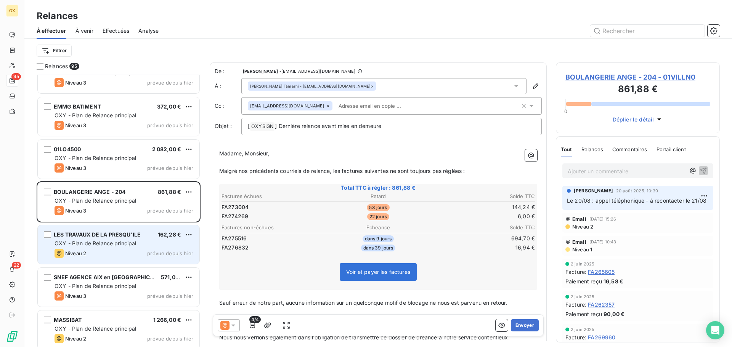
click at [122, 240] on div "OXY - Plan de Relance principal" at bounding box center [124, 244] width 139 height 8
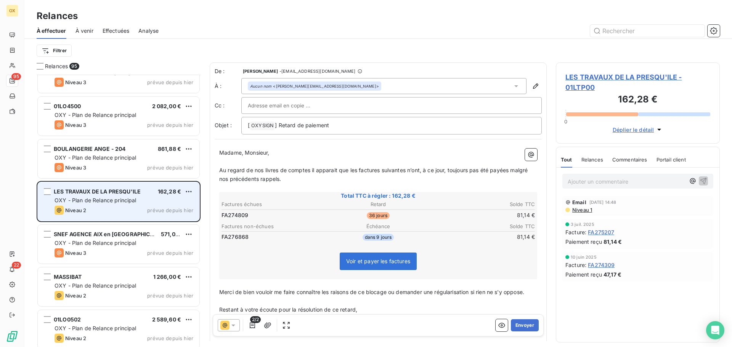
scroll to position [3783, 0]
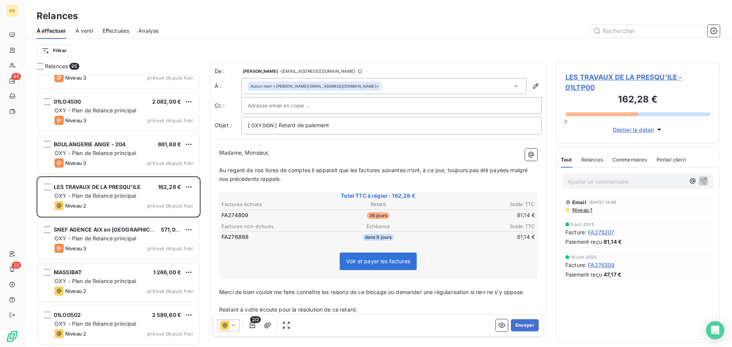
click at [118, 230] on span "SNEF AGENCE AIX en [GEOGRAPHIC_DATA]" at bounding box center [111, 229] width 114 height 6
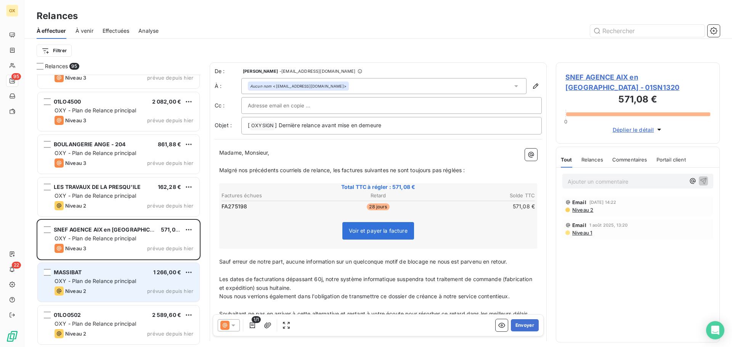
click at [115, 276] on div "MASSIBAT 1 266,00 € OXY - Plan de Relance principal Niveau 2 prévue depuis hier" at bounding box center [119, 282] width 162 height 39
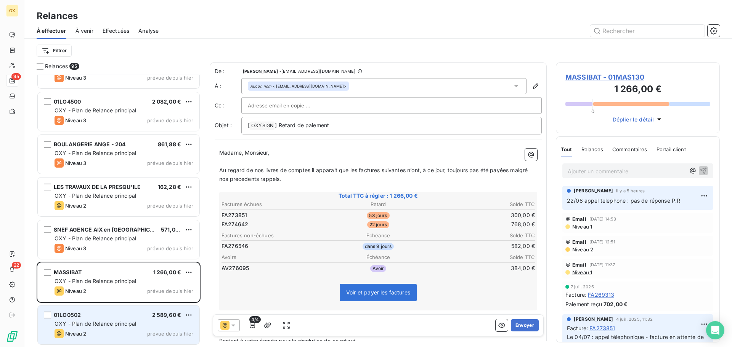
click at [86, 326] on span "OXY - Plan de Relance principal" at bounding box center [96, 324] width 82 height 6
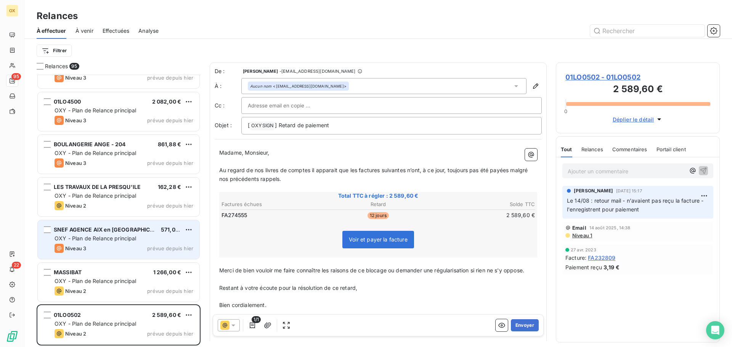
click at [108, 294] on div "Niveau 2 prévue depuis hier" at bounding box center [124, 291] width 139 height 9
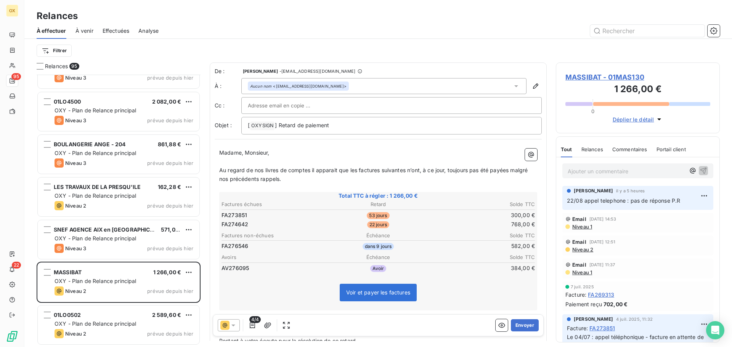
click at [273, 152] on p "Madame, Monsieur," at bounding box center [378, 153] width 318 height 9
drag, startPoint x: 510, startPoint y: 171, endPoint x: 517, endPoint y: 181, distance: 12.9
click at [517, 181] on p "Au regard de nos livres de comptes il apparait que les factures suivantes n’ont…" at bounding box center [378, 175] width 318 height 18
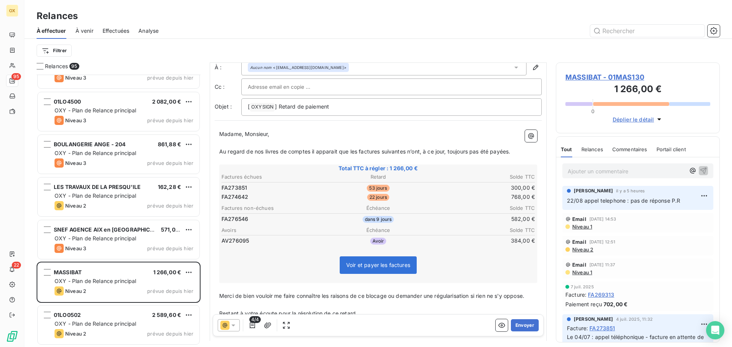
scroll to position [80, 0]
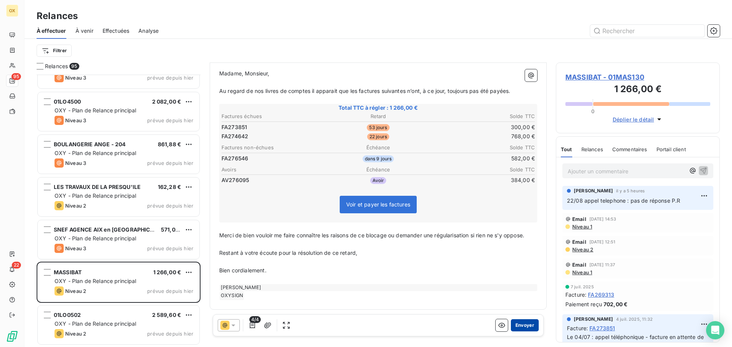
click at [512, 322] on button "Envoyer" at bounding box center [525, 325] width 28 height 12
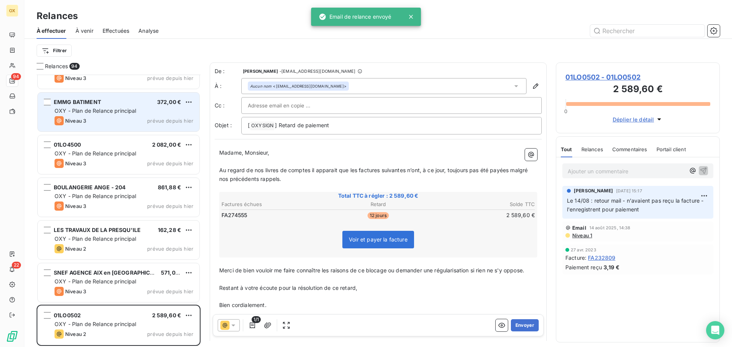
scroll to position [3741, 0]
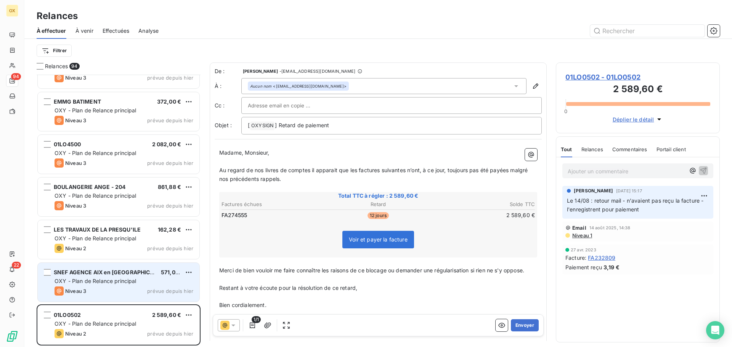
click at [122, 278] on span "OXY - Plan de Relance principal" at bounding box center [96, 281] width 82 height 6
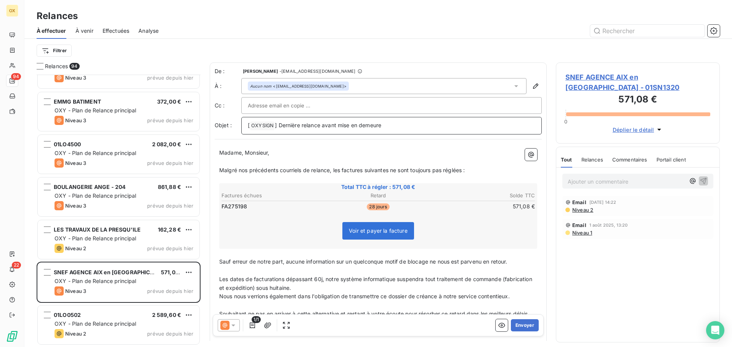
drag, startPoint x: 413, startPoint y: 125, endPoint x: 279, endPoint y: 124, distance: 134.6
click at [279, 124] on p "[ OXYSIGN ﻿ ] Dernière relance avant mise en demeure" at bounding box center [391, 125] width 287 height 9
drag, startPoint x: 362, startPoint y: 151, endPoint x: 522, endPoint y: 105, distance: 166.5
click at [362, 150] on p "Madame, Monsieur," at bounding box center [378, 153] width 318 height 9
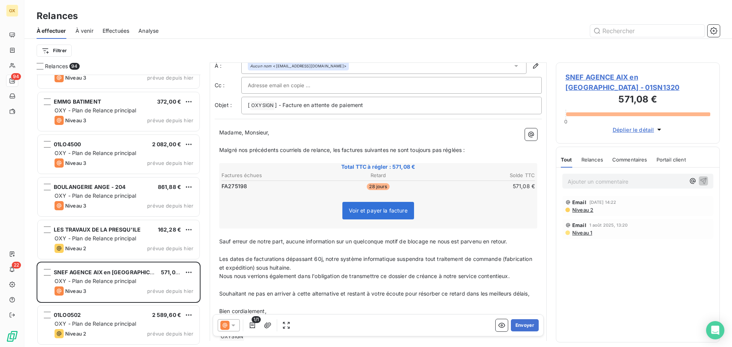
scroll to position [39, 0]
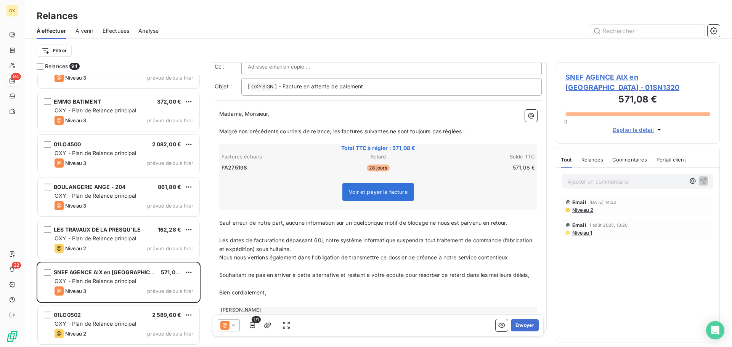
click at [342, 130] on span "Malgré nos précédents courriels de relance, les factures suivantes ne sont touj…" at bounding box center [342, 131] width 246 height 6
click at [362, 130] on span "Malgré nos précédents courriels de relance, la factures suivantes ne sont toujo…" at bounding box center [340, 131] width 243 height 6
click at [385, 131] on span "Malgré nos précédents courriels de relance, la facture suivantes ne sont toujou…" at bounding box center [339, 131] width 240 height 6
click at [401, 130] on span "Malgré nos précédents courriels de relance, la facture suivante ne sont toujour…" at bounding box center [337, 131] width 237 height 6
click at [449, 128] on span "Malgré nos précédents courriels de relance, la facture suivante n'est toujours …" at bounding box center [334, 131] width 231 height 6
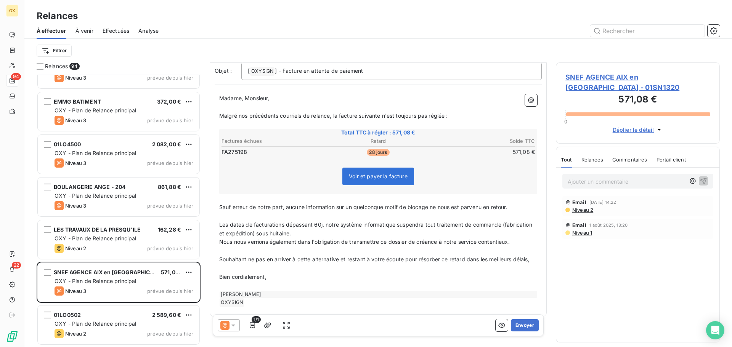
scroll to position [70, 0]
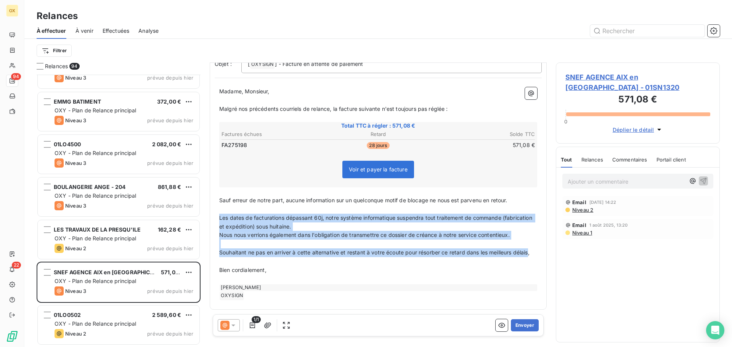
drag, startPoint x: 234, startPoint y: 255, endPoint x: 218, endPoint y: 211, distance: 46.5
click at [218, 211] on div "Madame, Monsieur, ﻿ Malgré nos précédents courriels de relance, la facture suiv…" at bounding box center [378, 194] width 327 height 222
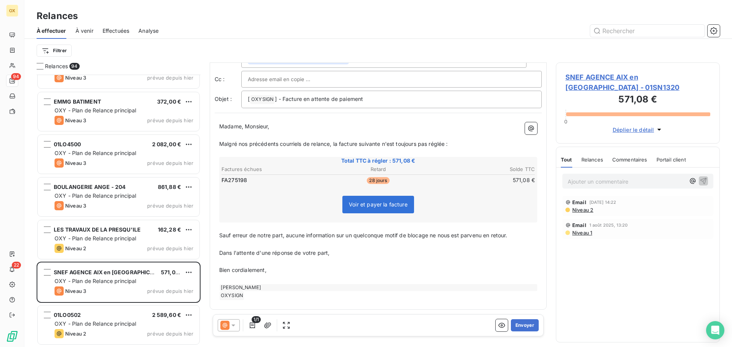
scroll to position [0, 0]
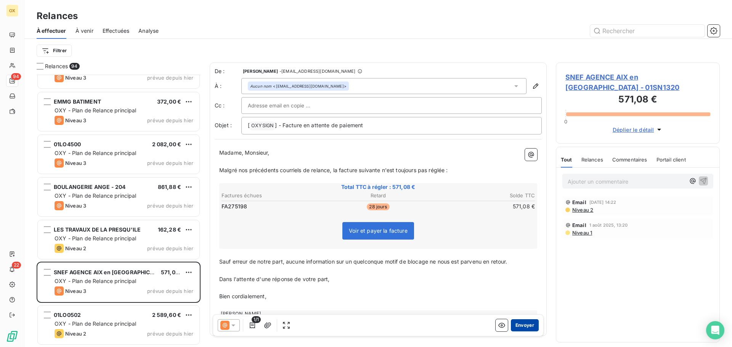
click at [525, 322] on button "Envoyer" at bounding box center [525, 325] width 28 height 12
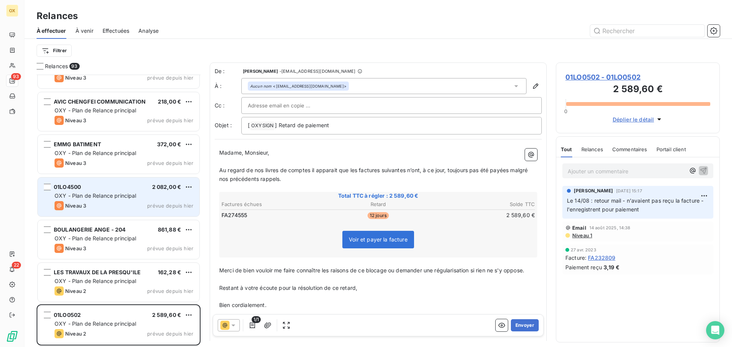
scroll to position [3698, 0]
click at [98, 196] on span "OXY - Plan de Relance principal" at bounding box center [96, 196] width 82 height 6
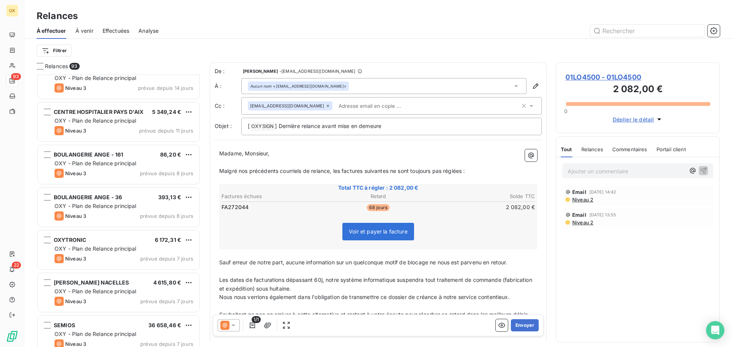
scroll to position [2707, 0]
drag, startPoint x: 245, startPoint y: 154, endPoint x: 212, endPoint y: 155, distance: 33.2
click at [212, 155] on div "De : Candie OLLIVIER - rappels@leanpay.io À : Aucun nom <invoice.10rental@loxam…" at bounding box center [378, 218] width 337 height 310
click at [244, 154] on span "Monsieur," at bounding box center [231, 153] width 24 height 6
drag, startPoint x: 513, startPoint y: 85, endPoint x: 505, endPoint y: 86, distance: 7.7
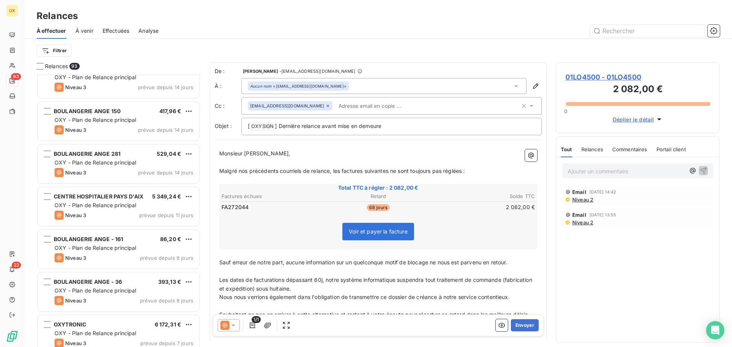
click at [513, 85] on icon at bounding box center [516, 86] width 8 height 8
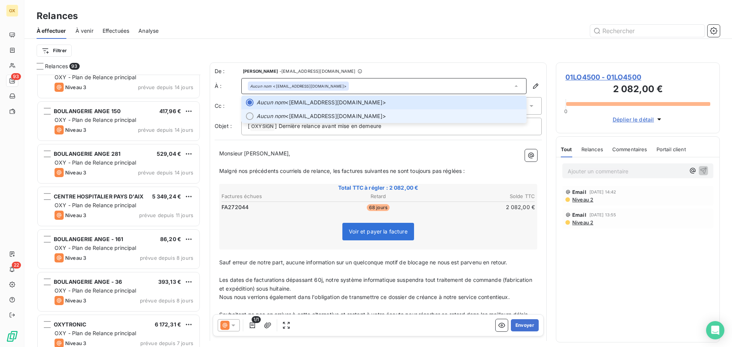
click at [249, 117] on div at bounding box center [250, 116] width 8 height 8
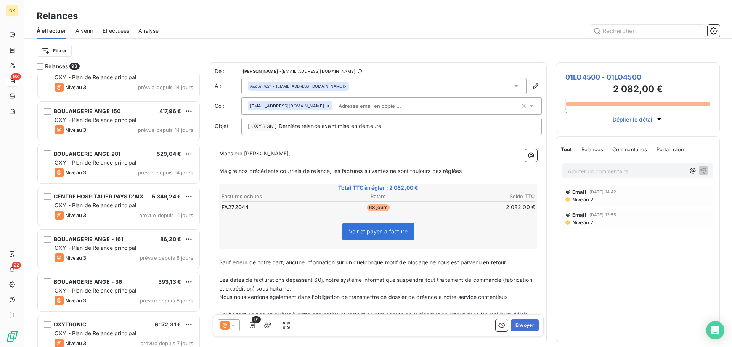
drag, startPoint x: 287, startPoint y: 148, endPoint x: 294, endPoint y: 151, distance: 8.0
click at [287, 148] on div "Monsieur Stargala, ﻿ Malgré nos précédents courriels de relance, les factures s…" at bounding box center [378, 256] width 327 height 222
drag, startPoint x: 383, startPoint y: 126, endPoint x: 278, endPoint y: 138, distance: 105.6
click at [278, 138] on div "De : Candie OLLIVIER - rappels@leanpay.io À : Aucun nom <centre@loxam.fr> Cc : …" at bounding box center [378, 218] width 337 height 310
click at [342, 173] on span "Malgré nos précédents courriels de relance, les factures suivantes ne sont touj…" at bounding box center [342, 171] width 246 height 6
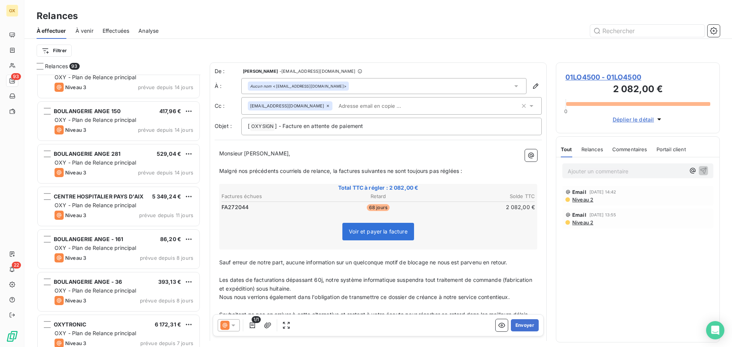
drag, startPoint x: 360, startPoint y: 170, endPoint x: 365, endPoint y: 168, distance: 5.3
click at [360, 170] on span "Malgré nos précédents courriels de relance, la factures suivantes ne sont toujo…" at bounding box center [340, 171] width 243 height 6
click at [385, 172] on span "Malgré nos précédents courriels de relance, la facture suivantes ne sont toujou…" at bounding box center [339, 171] width 240 height 6
click at [400, 171] on span "Malgré nos précédents courriels de relance, la facture suivante ne sont toujour…" at bounding box center [337, 171] width 237 height 6
click at [449, 172] on span "Malgré nos précédents courriels de relance, la facture suivante n'est toujours …" at bounding box center [334, 171] width 231 height 6
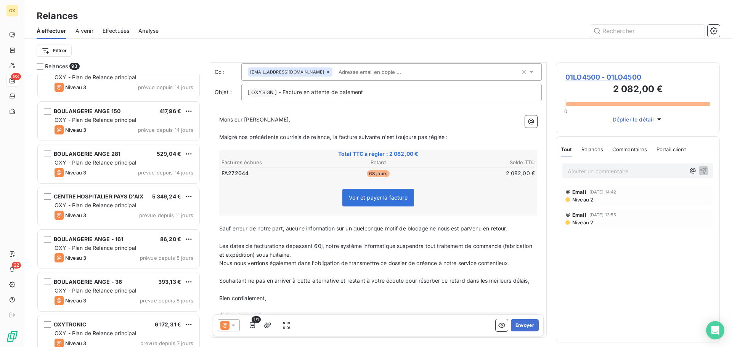
scroll to position [71, 0]
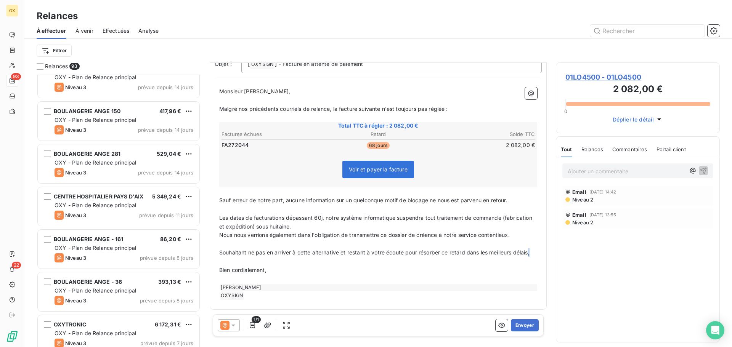
drag, startPoint x: 235, startPoint y: 252, endPoint x: 242, endPoint y: 249, distance: 8.0
click at [234, 250] on span "Souhaitant ne pas en arriver à cette alternative et restant à votre écoute pour…" at bounding box center [374, 252] width 310 height 6
drag, startPoint x: 233, startPoint y: 250, endPoint x: 238, endPoint y: 251, distance: 5.7
click at [233, 250] on span "Souhaitant ne pas en arriver à cette alternative et restant à votre écoute pour…" at bounding box center [374, 252] width 310 height 6
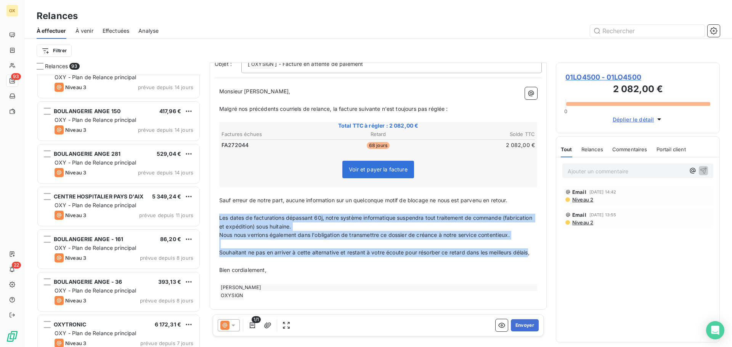
drag, startPoint x: 234, startPoint y: 253, endPoint x: 217, endPoint y: 212, distance: 44.5
click at [217, 212] on div "Monsieur Stargala, ﻿ Malgré nos précédents courriels de relance, la facture sui…" at bounding box center [378, 194] width 327 height 222
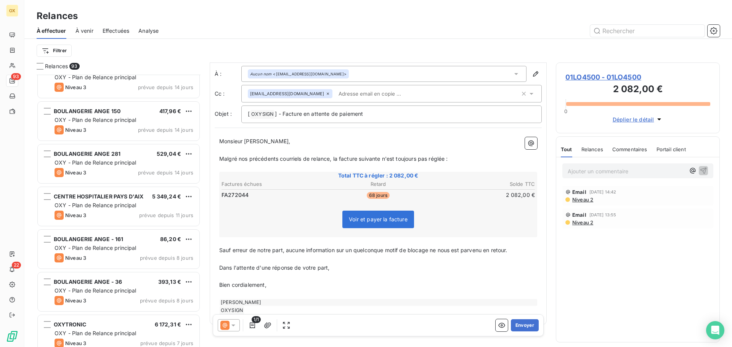
scroll to position [0, 0]
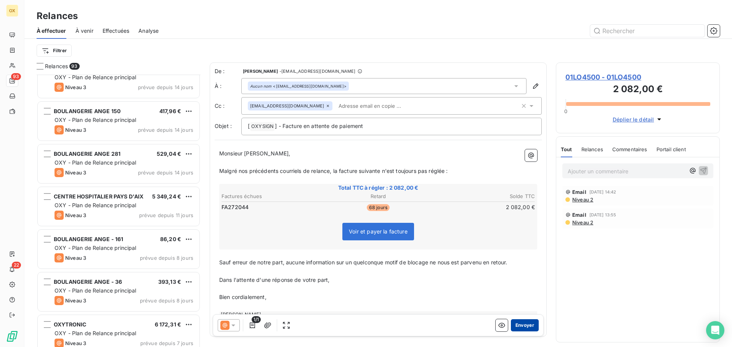
click at [514, 321] on button "Envoyer" at bounding box center [525, 325] width 28 height 12
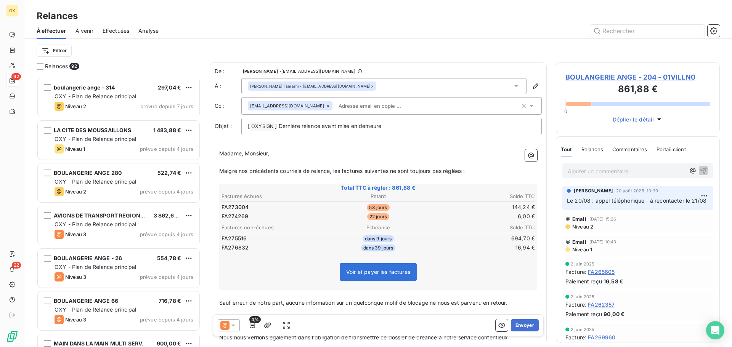
scroll to position [3240, 0]
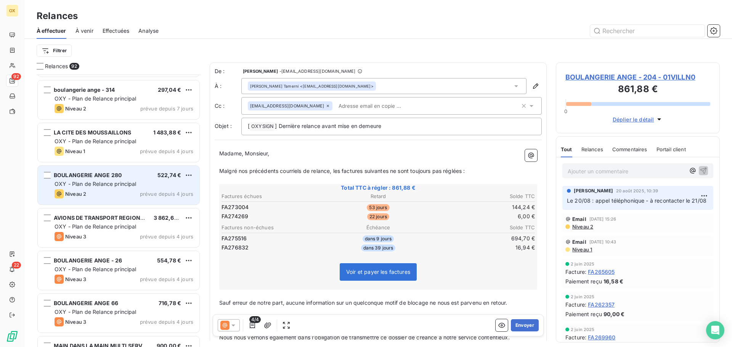
click at [111, 175] on span "BOULANGERIE ANGE 280" at bounding box center [88, 175] width 68 height 6
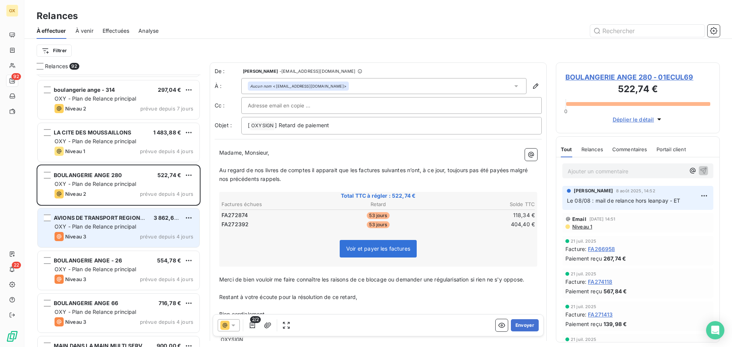
click at [107, 236] on div "Niveau 3 prévue depuis 4 jours" at bounding box center [124, 236] width 139 height 9
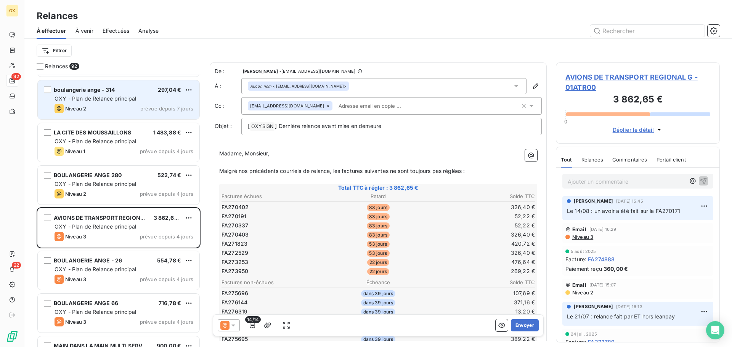
click at [122, 94] on div "boulangerie ange - 314 297,04 € OXY - Plan de Relance principal Niveau 2 prévue…" at bounding box center [119, 99] width 162 height 39
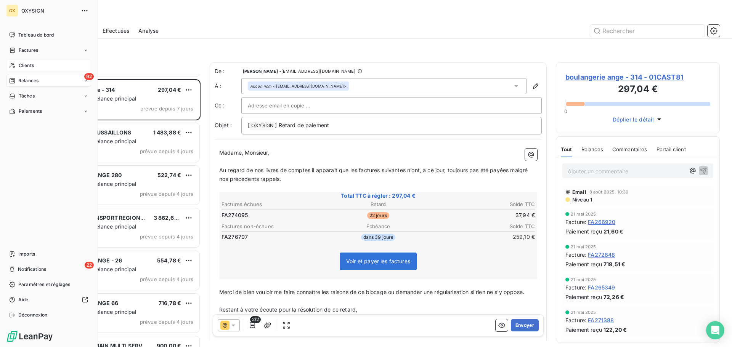
click at [23, 64] on span "Clients" at bounding box center [26, 65] width 15 height 7
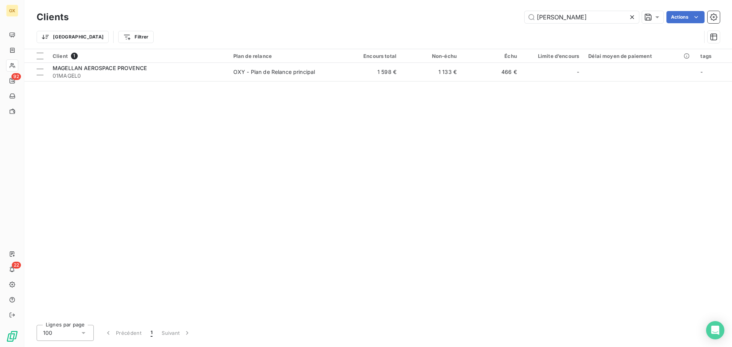
drag, startPoint x: 589, startPoint y: 18, endPoint x: 498, endPoint y: 15, distance: 91.1
click at [501, 16] on div "magel Actions" at bounding box center [399, 17] width 642 height 12
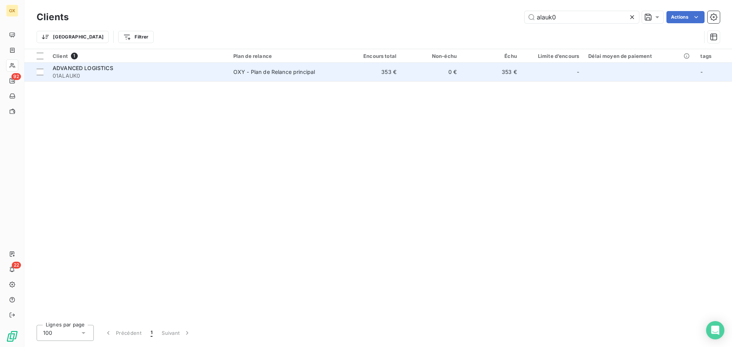
type input "alauk0"
click at [95, 73] on span "01ALAUK0" at bounding box center [139, 76] width 172 height 8
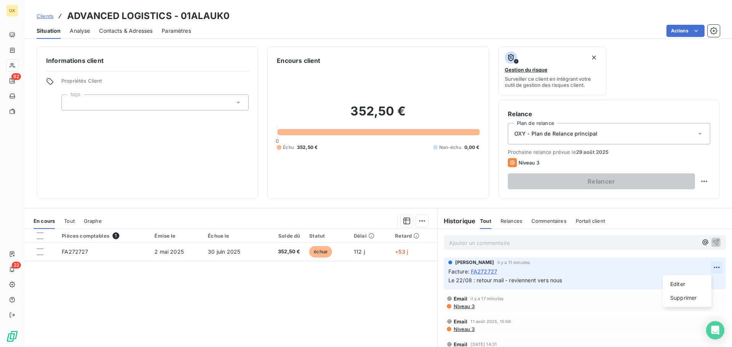
click at [707, 266] on html "OX 92 22 Clients ADVANCED LOGISTICS - 01ALAUK0 Situation Analyse Contacts & Adr…" at bounding box center [366, 173] width 732 height 347
click at [685, 299] on div "Supprimer" at bounding box center [687, 298] width 43 height 12
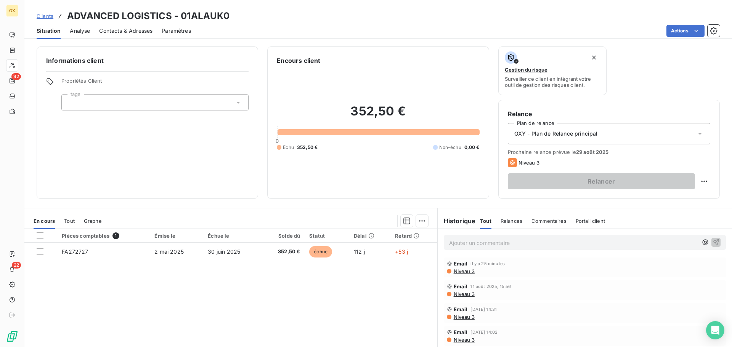
click at [516, 242] on p "Ajouter un commentaire ﻿" at bounding box center [573, 243] width 249 height 10
click at [712, 240] on icon "button" at bounding box center [716, 242] width 8 height 8
